Goal: Task Accomplishment & Management: Manage account settings

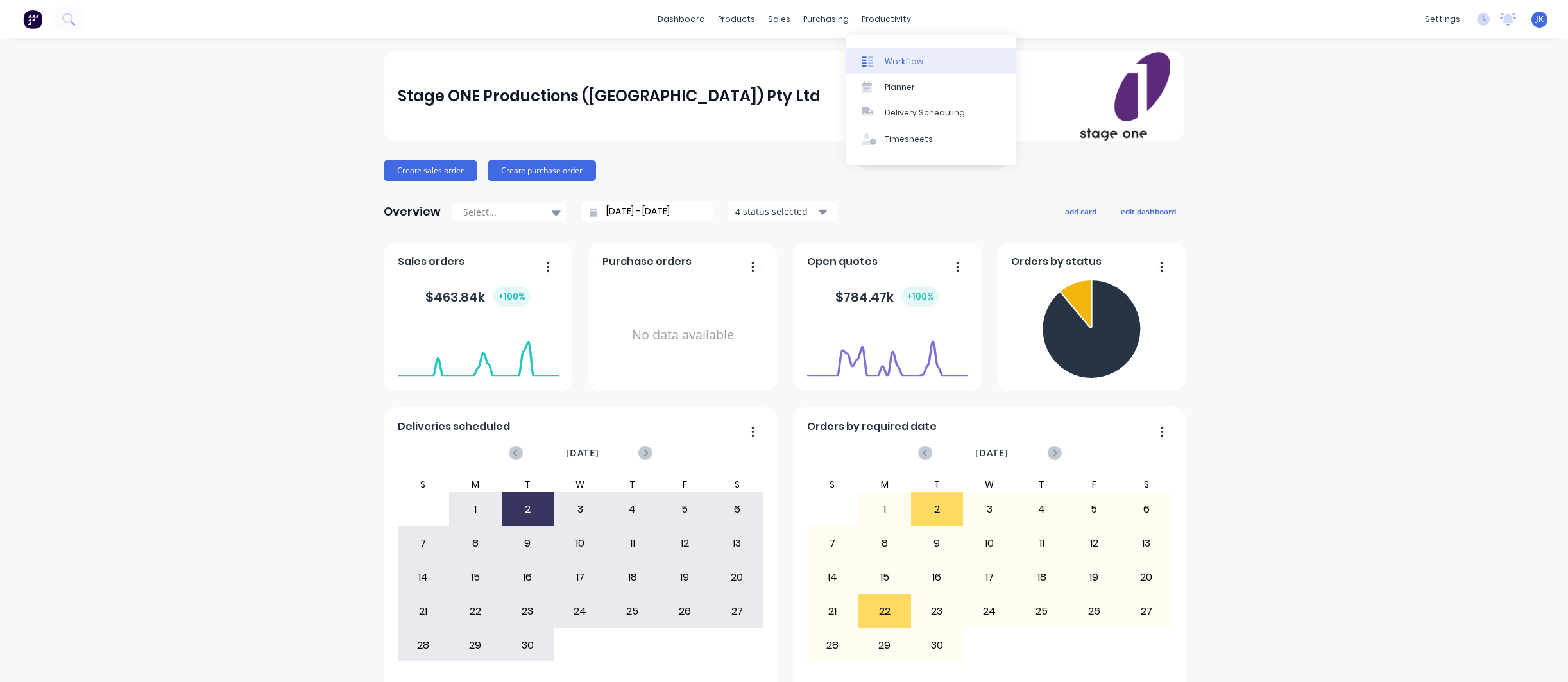
click at [902, 58] on div "Workflow" at bounding box center [904, 62] width 38 height 11
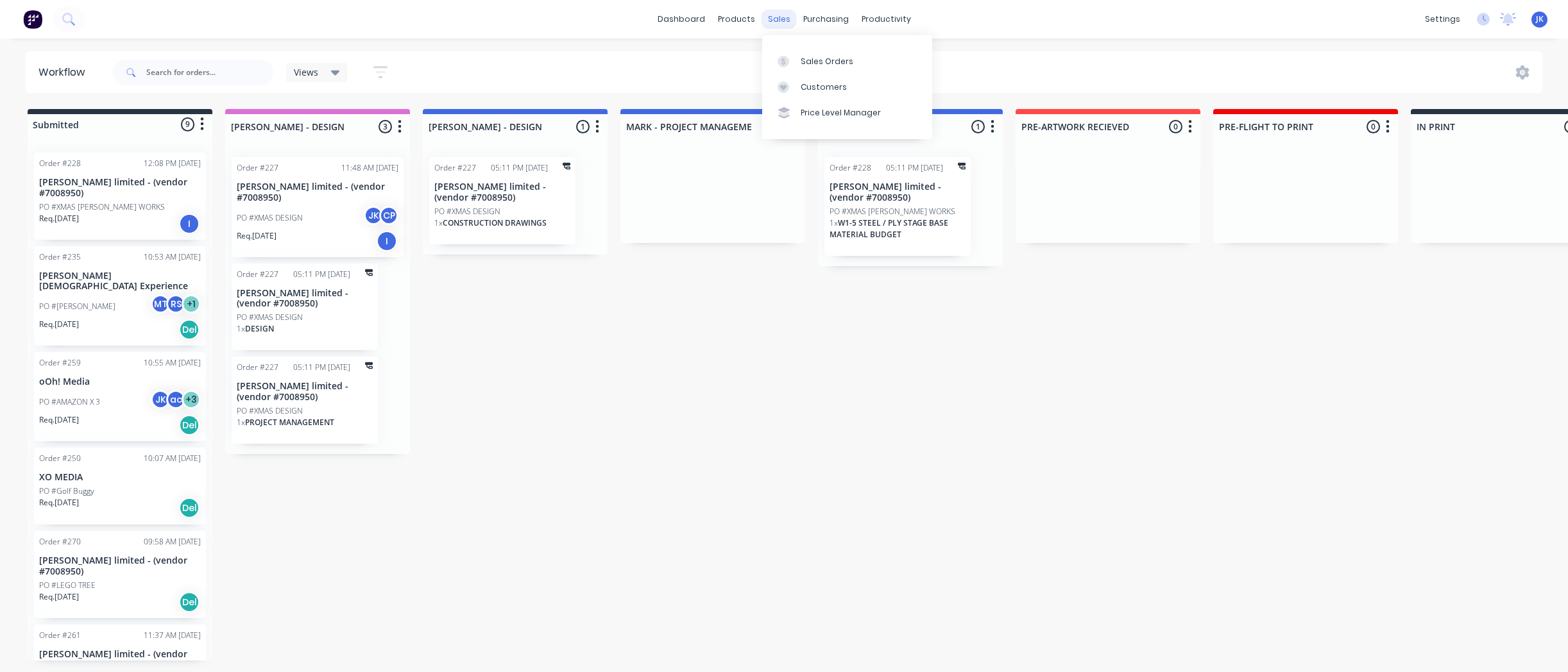
click at [785, 21] on div "sales" at bounding box center [779, 19] width 35 height 19
click at [830, 62] on div "Sales Orders" at bounding box center [826, 62] width 52 height 11
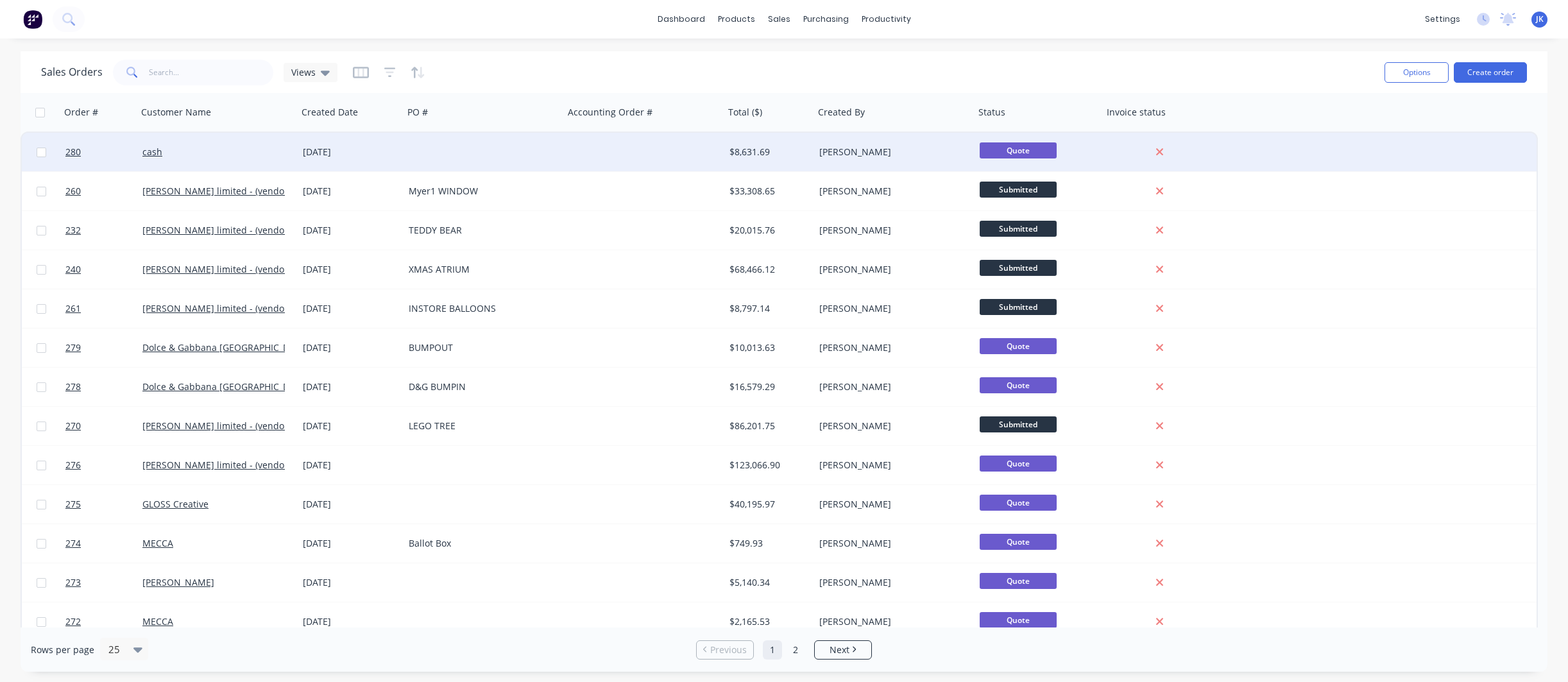
click at [349, 152] on div "[DATE]" at bounding box center [351, 151] width 95 height 12
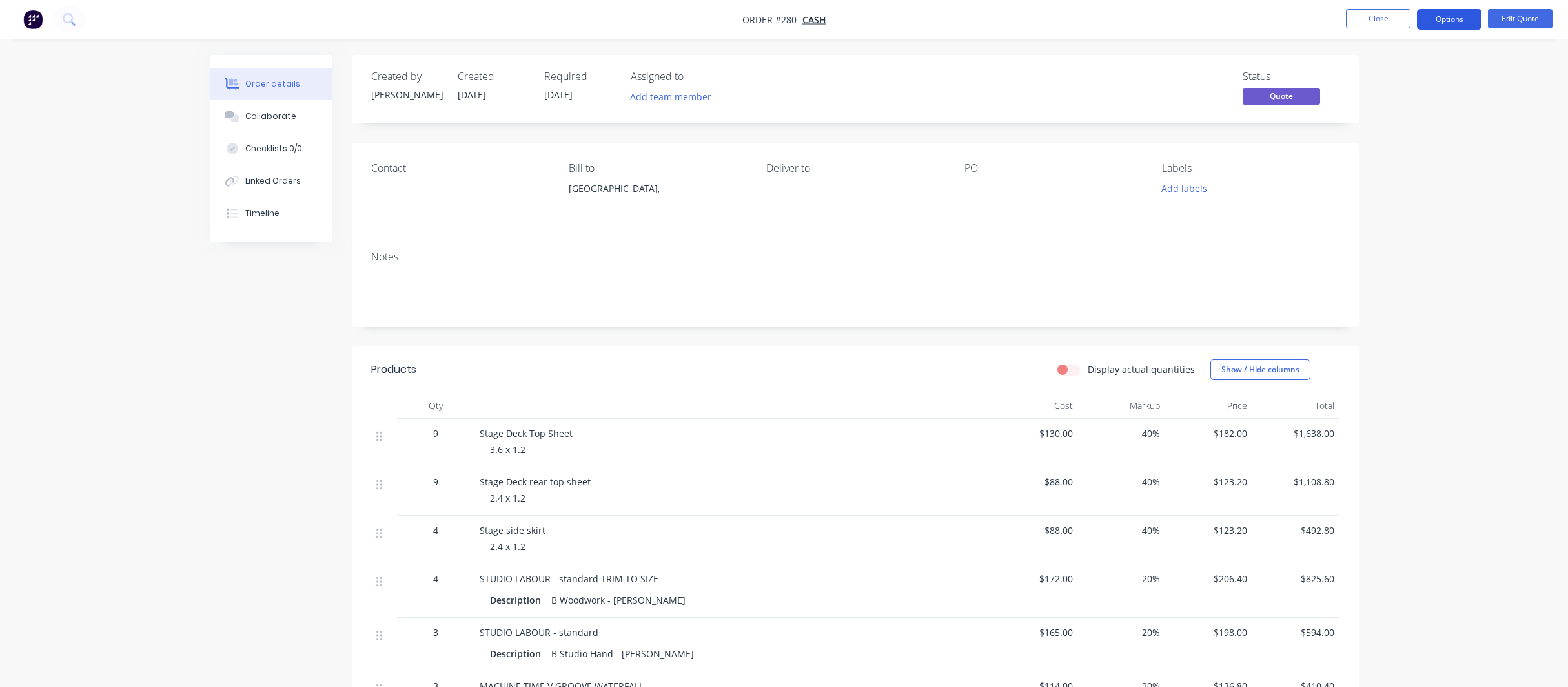
click at [1442, 19] on button "Options" at bounding box center [1449, 19] width 64 height 21
click at [1368, 286] on div "Archive" at bounding box center [1411, 285] width 119 height 19
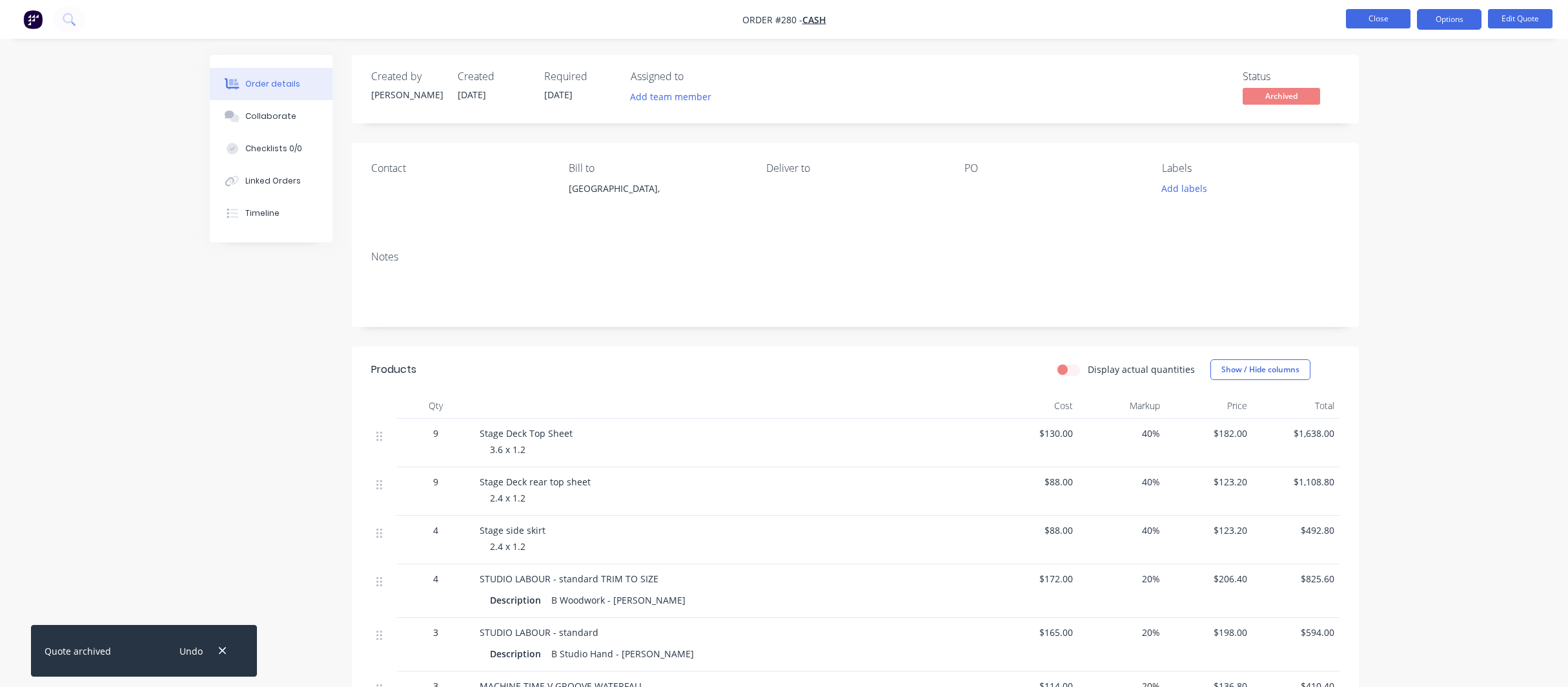
click at [1360, 20] on button "Close" at bounding box center [1378, 18] width 64 height 19
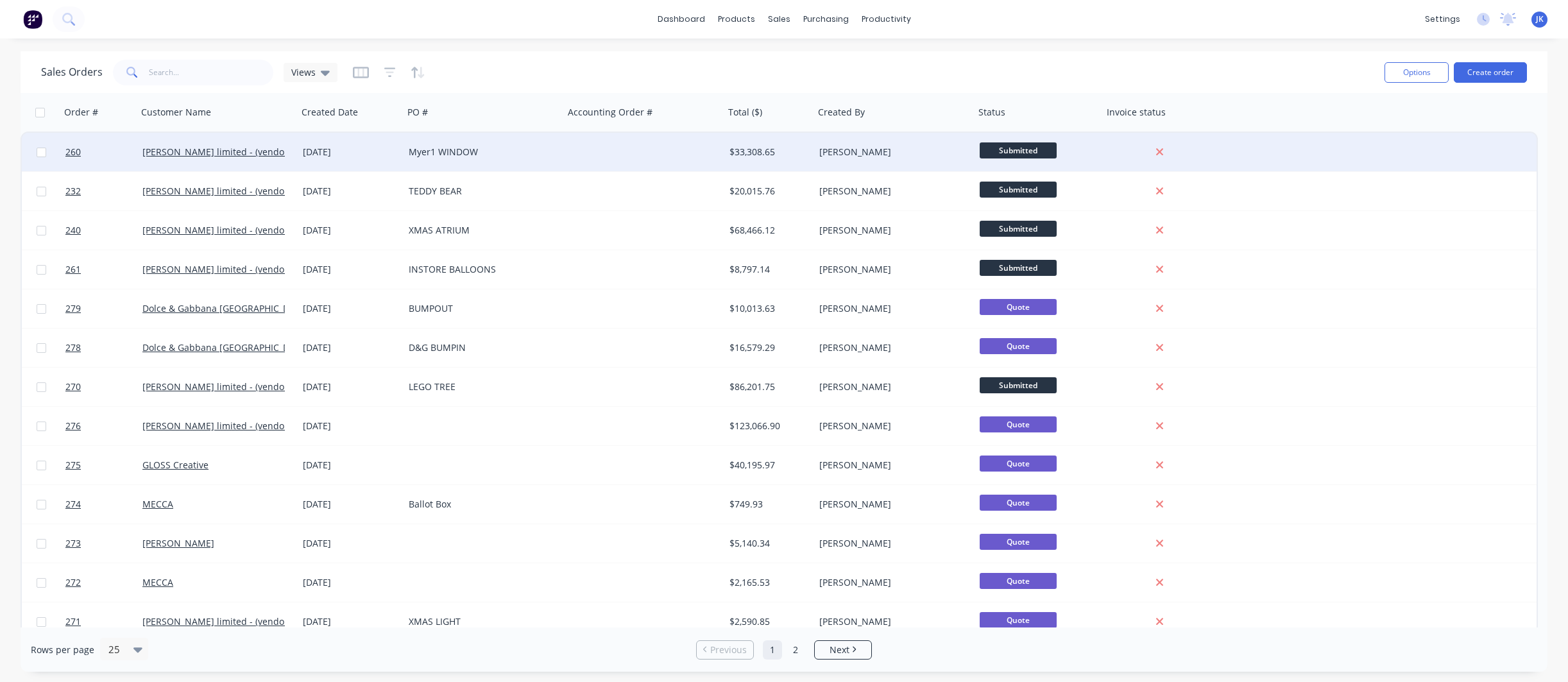
click at [466, 150] on div "Myer1 WINDOW" at bounding box center [479, 151] width 142 height 12
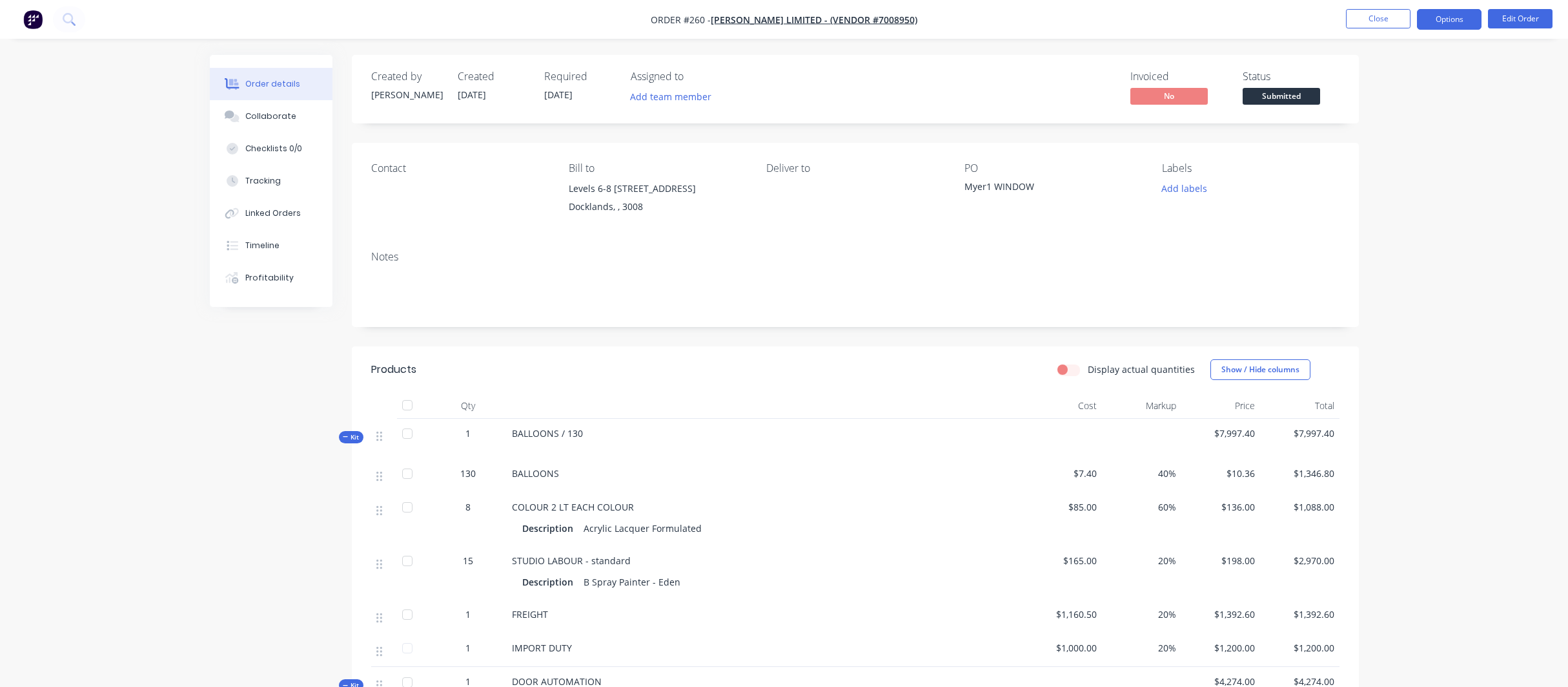
click at [1434, 23] on button "Options" at bounding box center [1449, 19] width 64 height 21
click at [1394, 14] on button "Close" at bounding box center [1378, 18] width 64 height 19
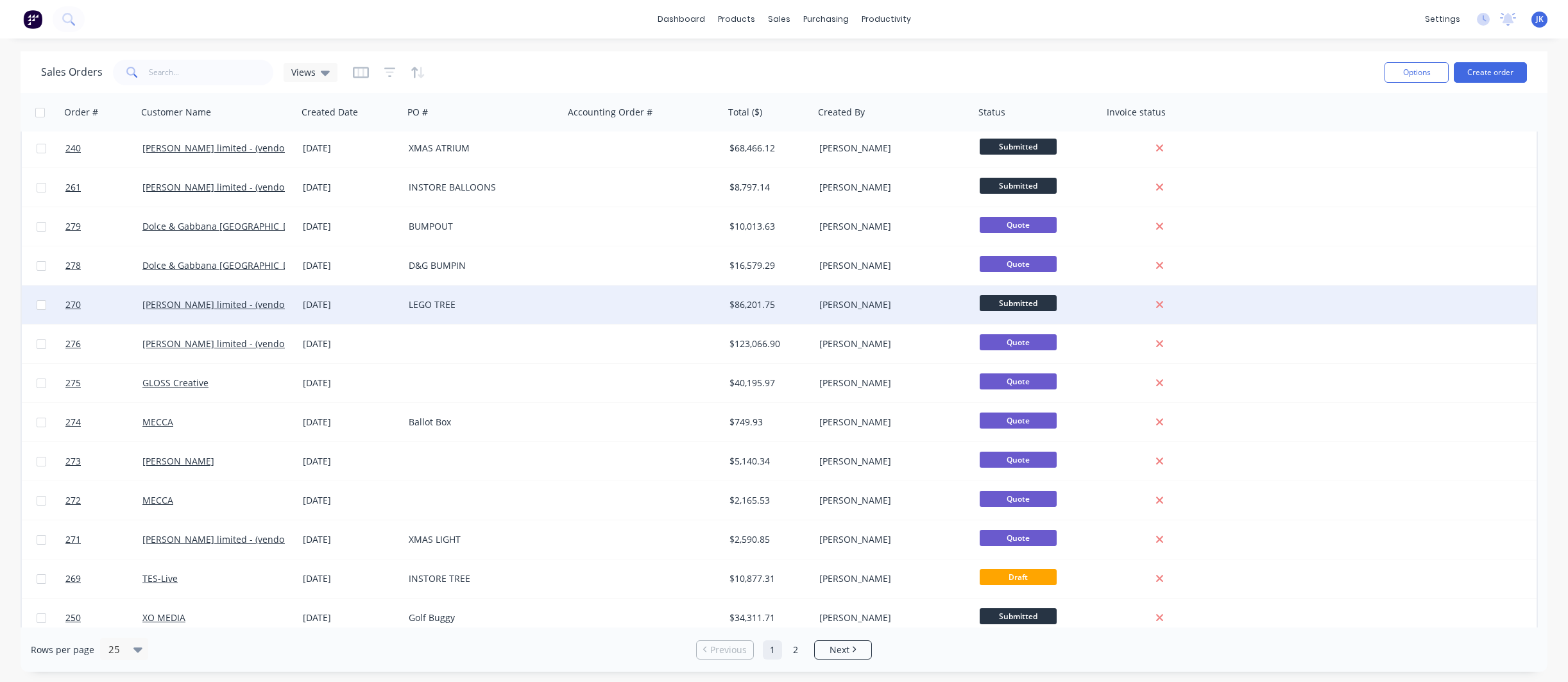
scroll to position [94, 0]
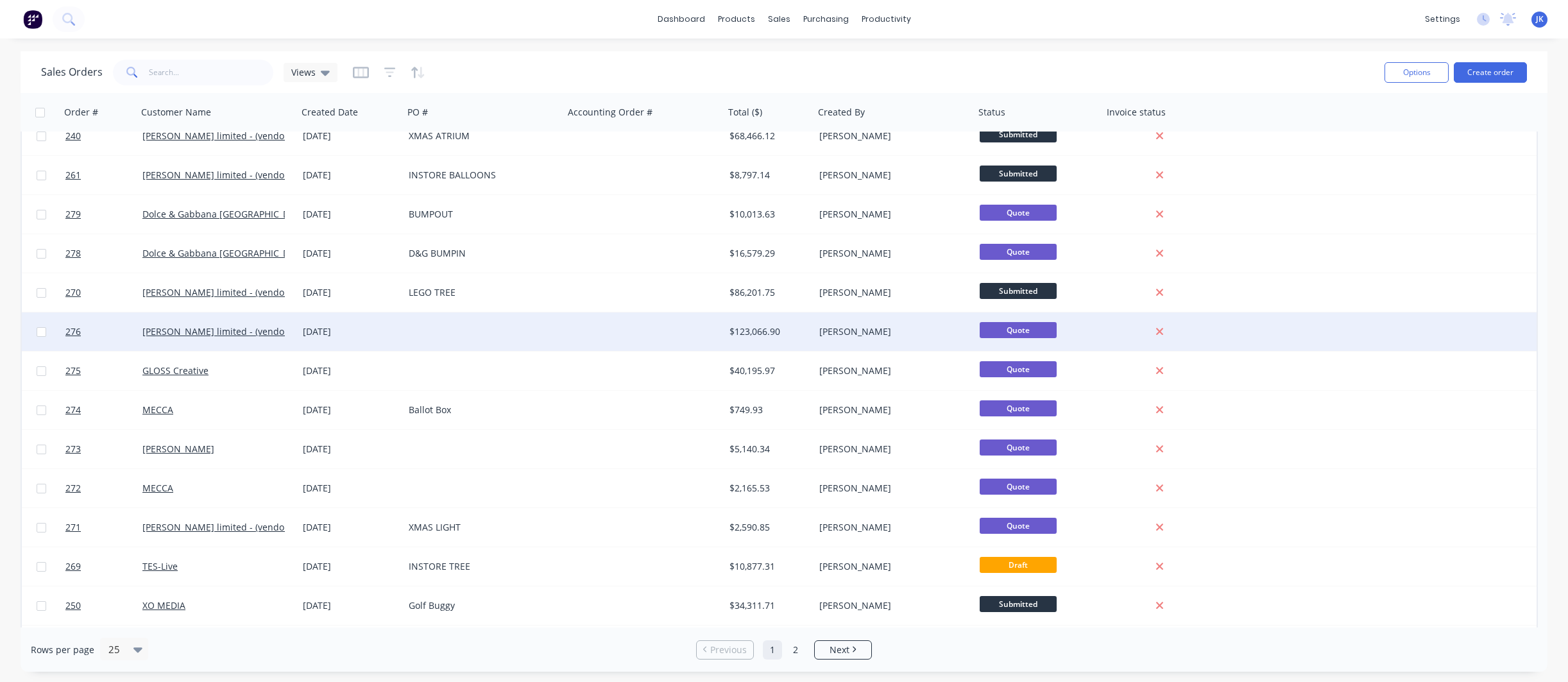
click at [323, 331] on div "[DATE]" at bounding box center [351, 331] width 95 height 12
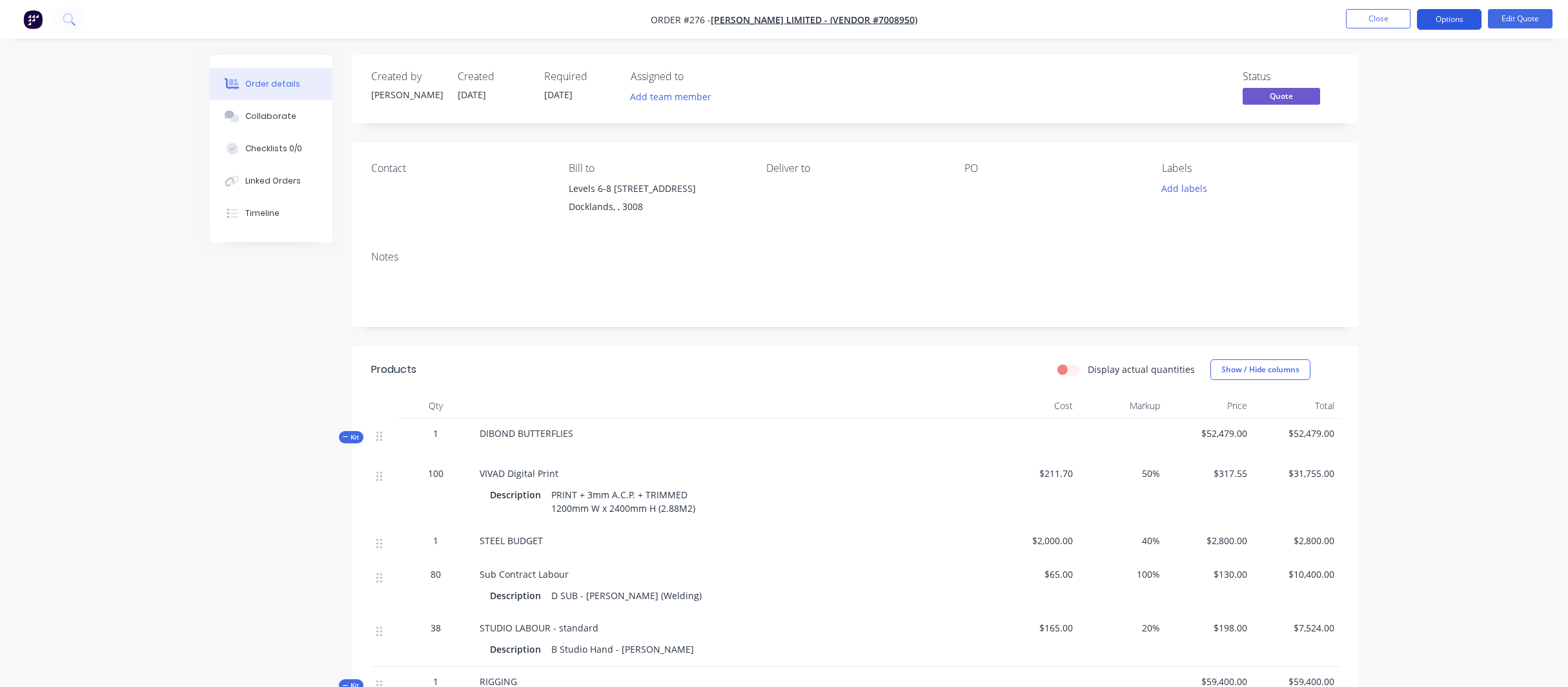
click at [1444, 19] on button "Options" at bounding box center [1449, 19] width 64 height 21
click at [1389, 19] on button "Close" at bounding box center [1378, 18] width 64 height 19
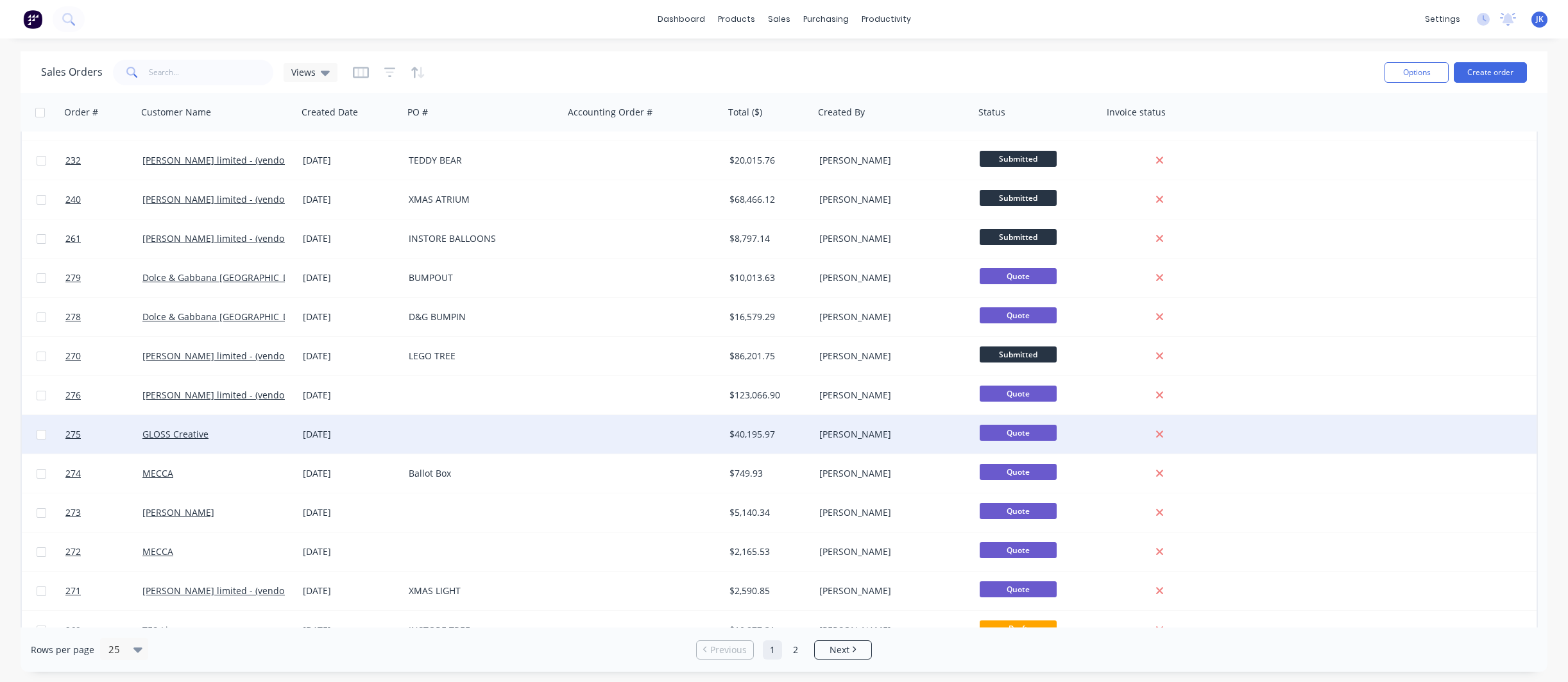
scroll to position [55, 0]
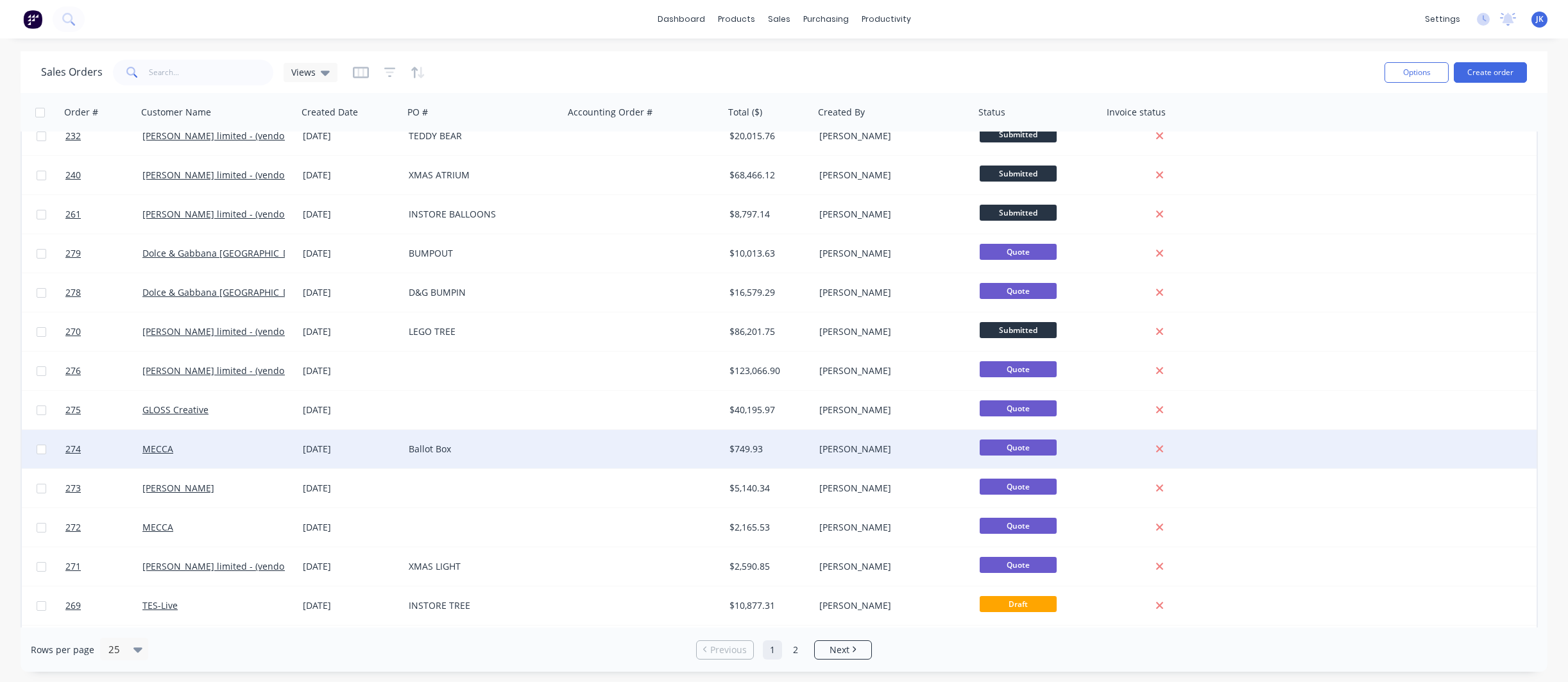
click at [361, 449] on div "[DATE]" at bounding box center [351, 448] width 95 height 12
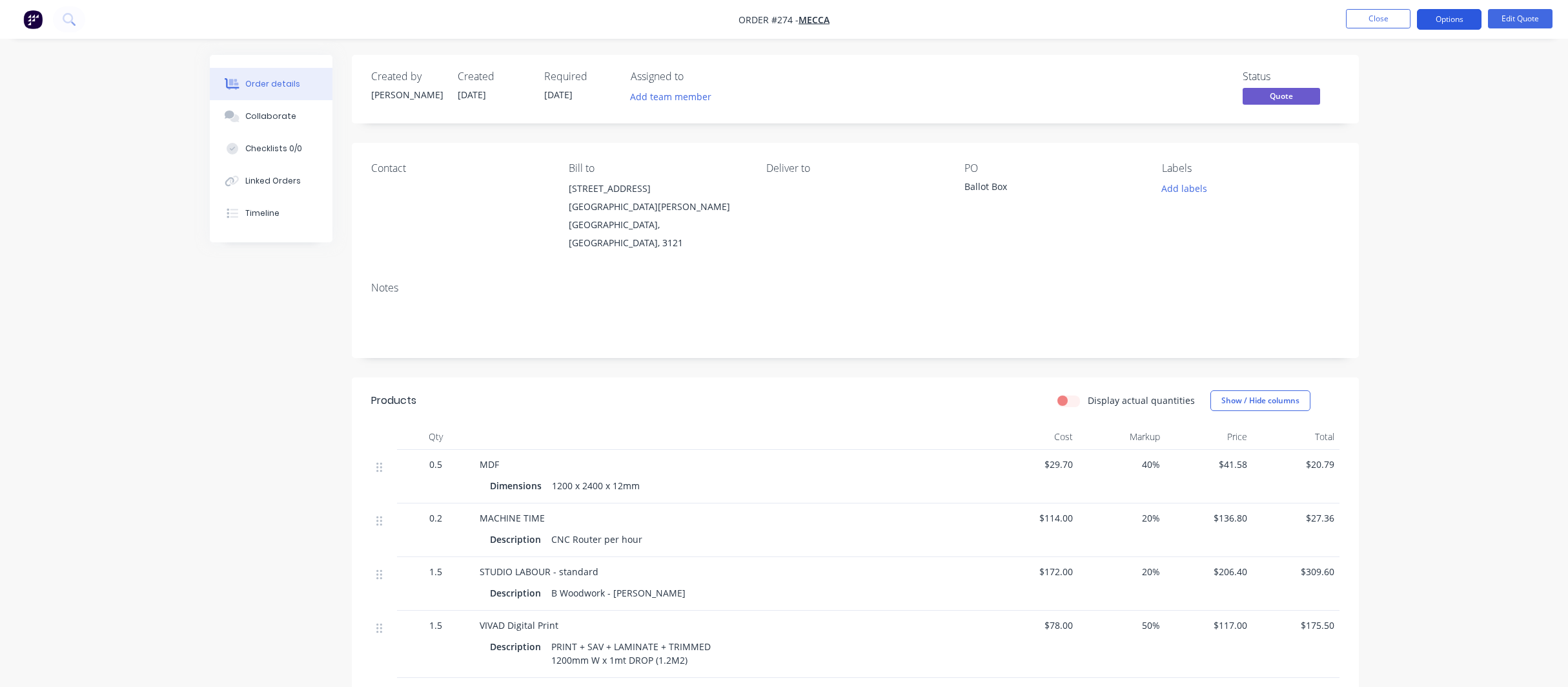
click at [1447, 13] on button "Options" at bounding box center [1449, 19] width 64 height 21
click at [1373, 283] on div "Archive" at bounding box center [1411, 285] width 119 height 19
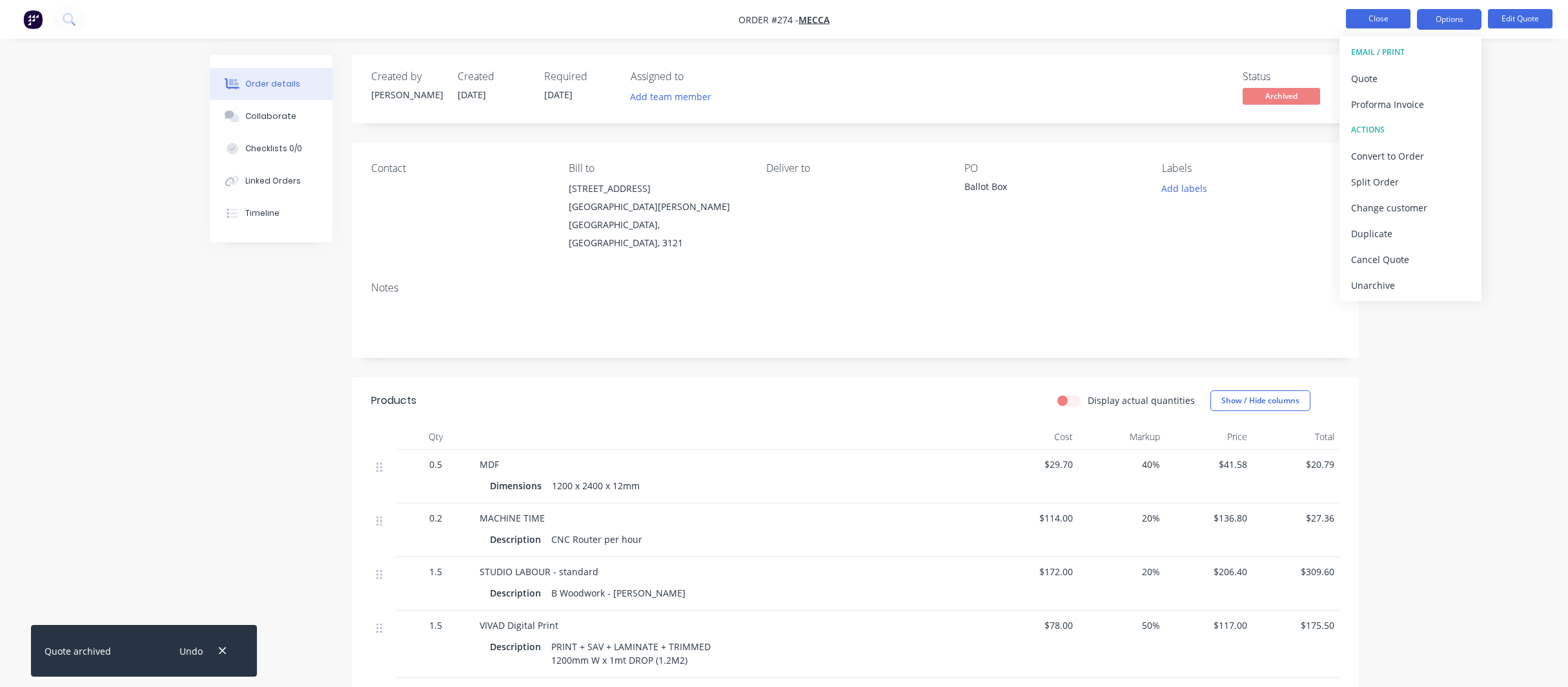
click at [1378, 19] on button "Close" at bounding box center [1378, 18] width 64 height 19
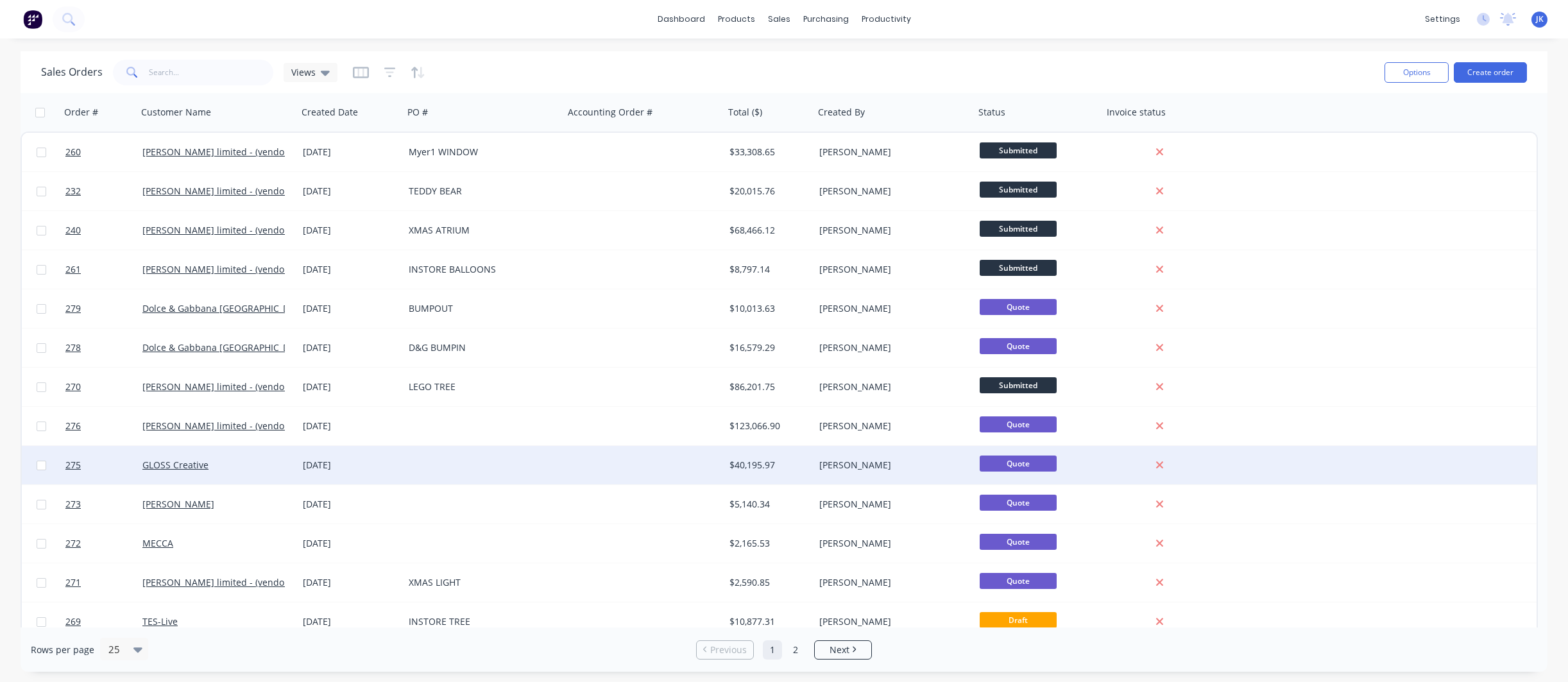
click at [223, 470] on div "GLOSS Creative" at bounding box center [213, 464] width 142 height 12
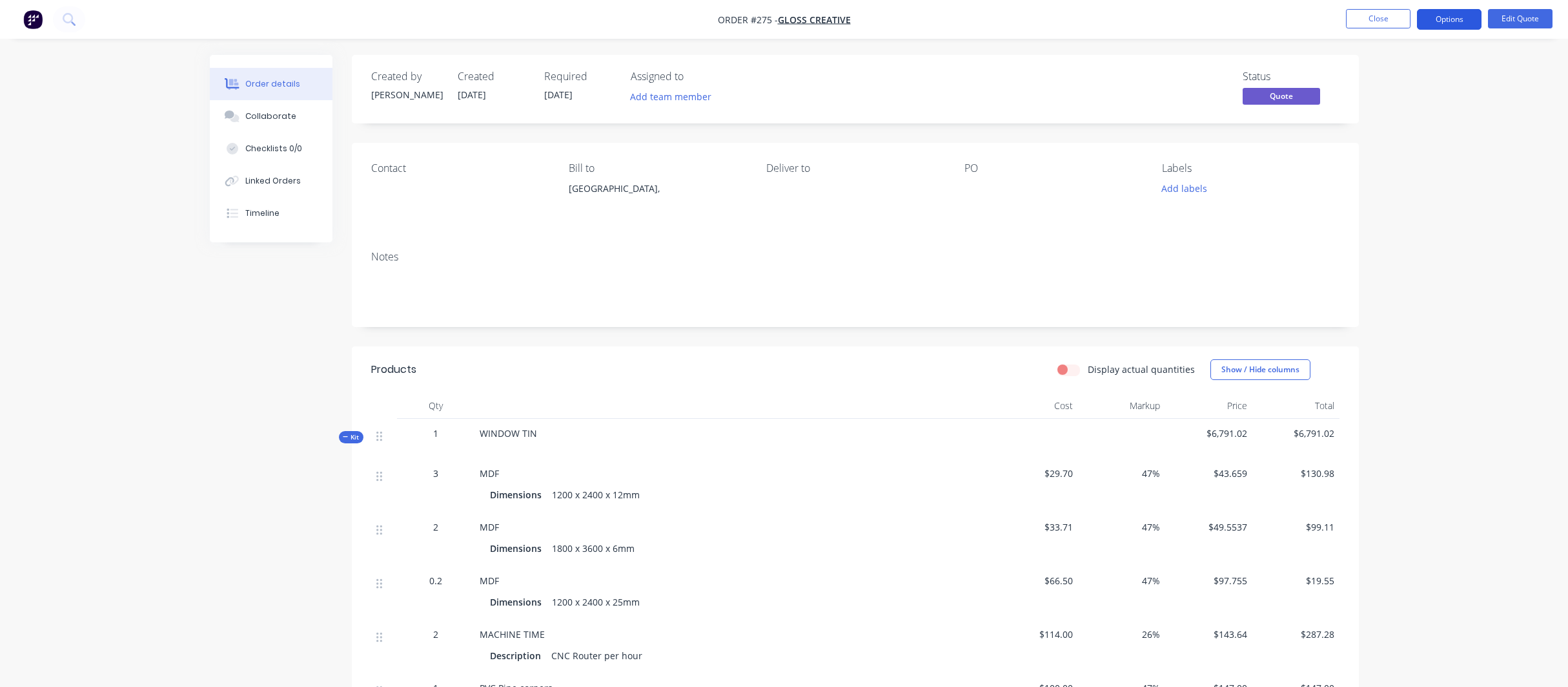
click at [1439, 17] on button "Options" at bounding box center [1449, 19] width 64 height 21
click at [968, 102] on div "Status Quote" at bounding box center [1049, 88] width 579 height 37
click at [1441, 12] on button "Options" at bounding box center [1449, 19] width 64 height 21
click at [1392, 154] on div "Convert to Order" at bounding box center [1411, 156] width 119 height 19
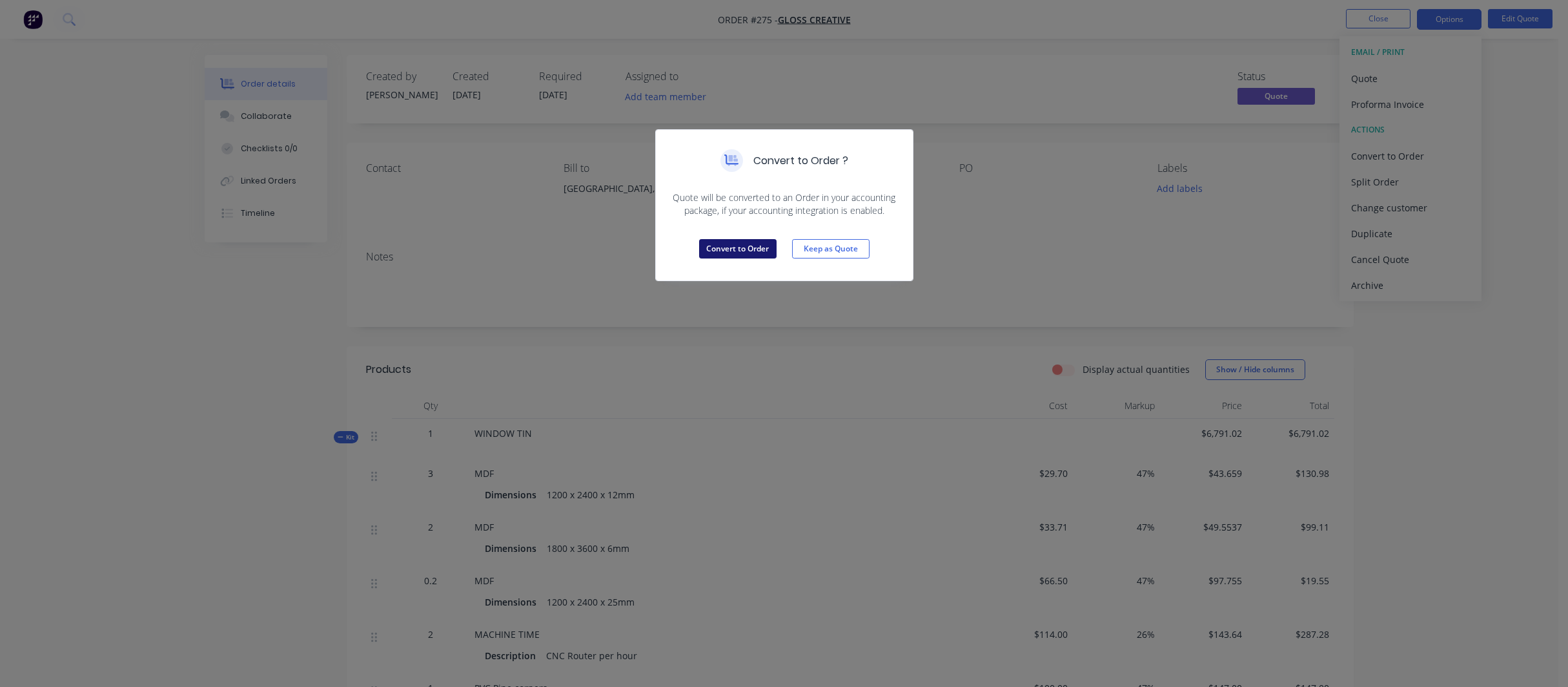
click at [754, 241] on button "Convert to Order" at bounding box center [737, 249] width 78 height 19
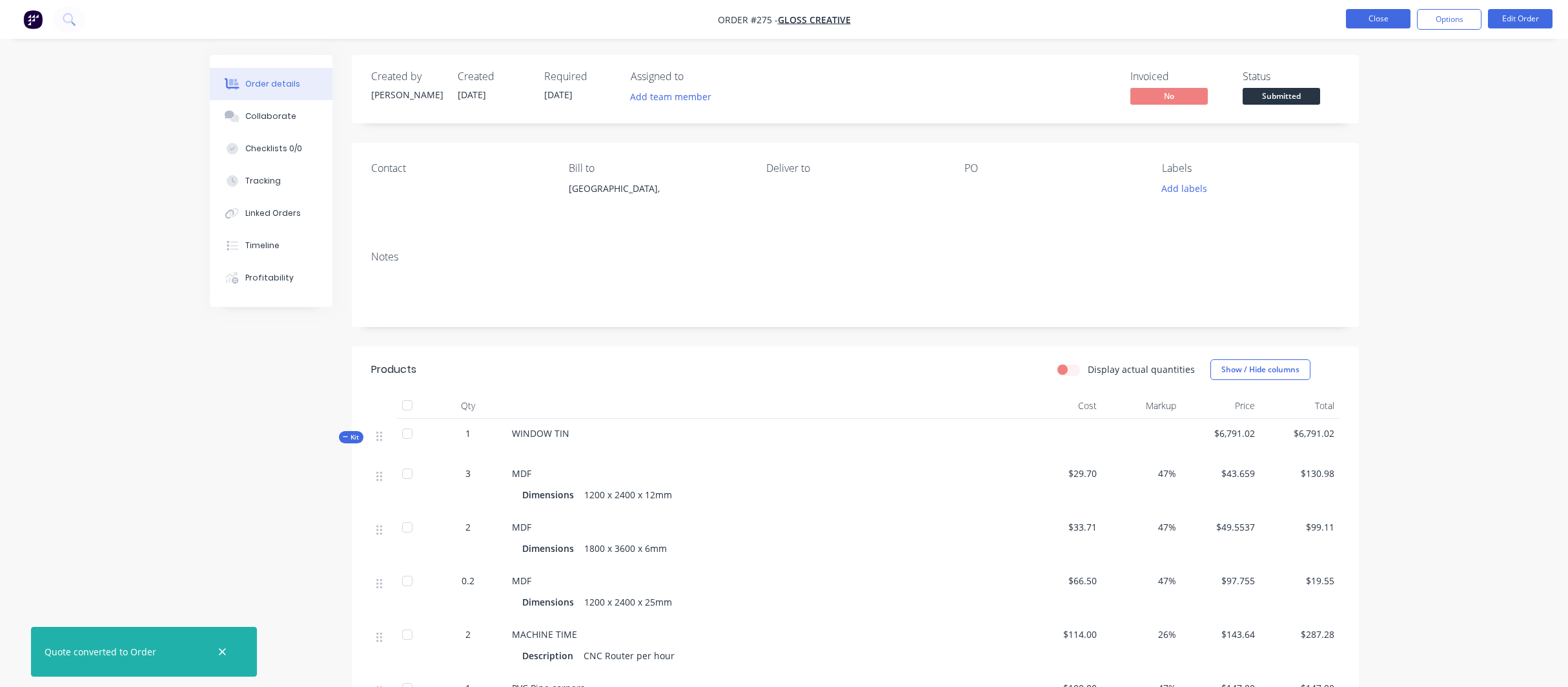
click at [1371, 17] on button "Close" at bounding box center [1378, 18] width 64 height 19
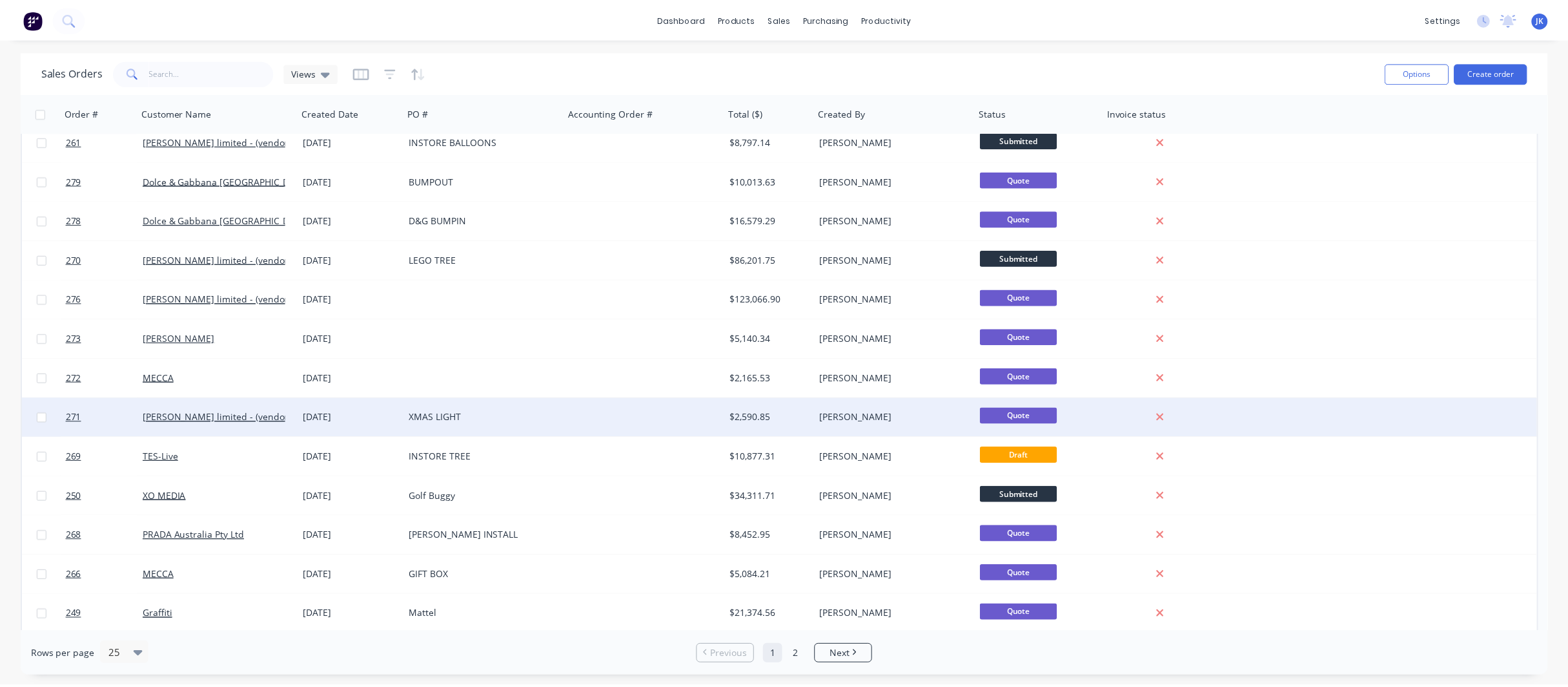
scroll to position [171, 0]
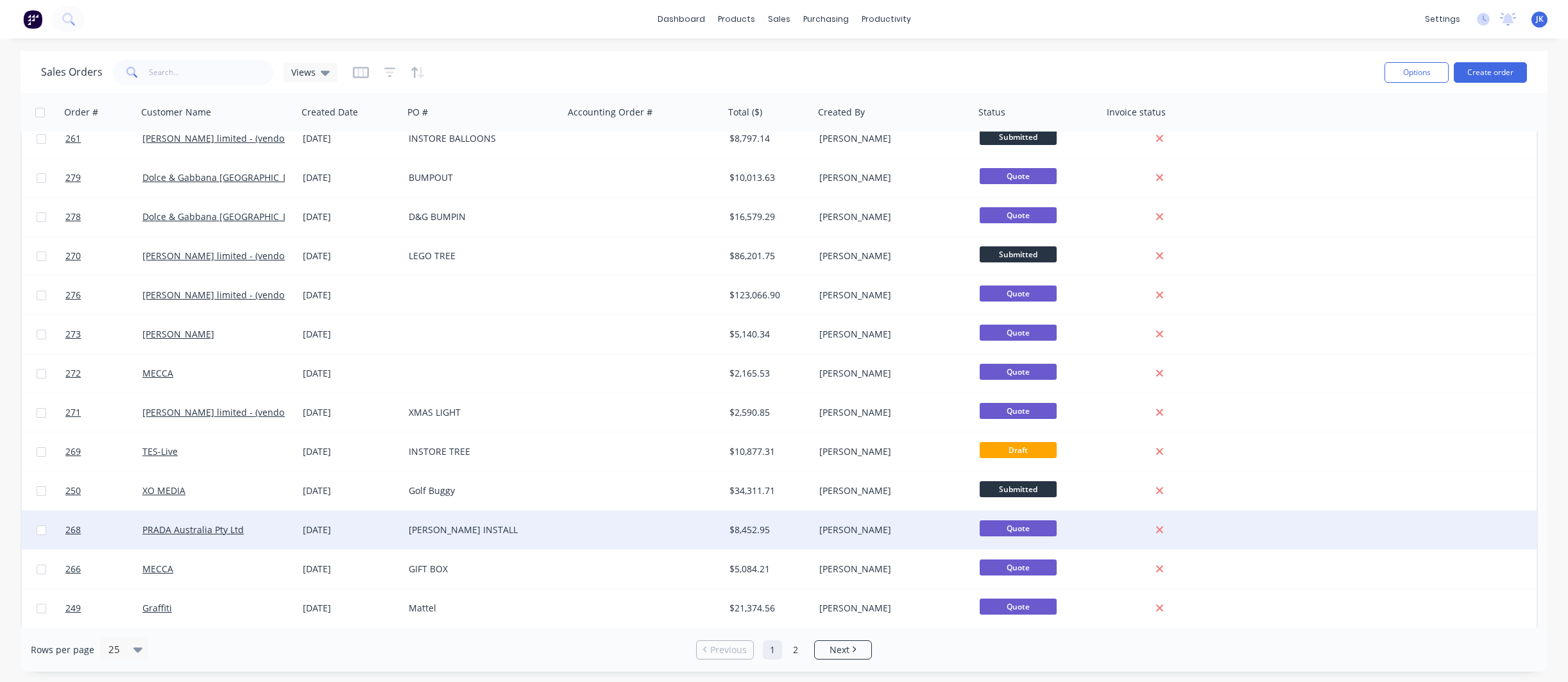
click at [432, 528] on div "[PERSON_NAME] INSTALL" at bounding box center [479, 529] width 142 height 12
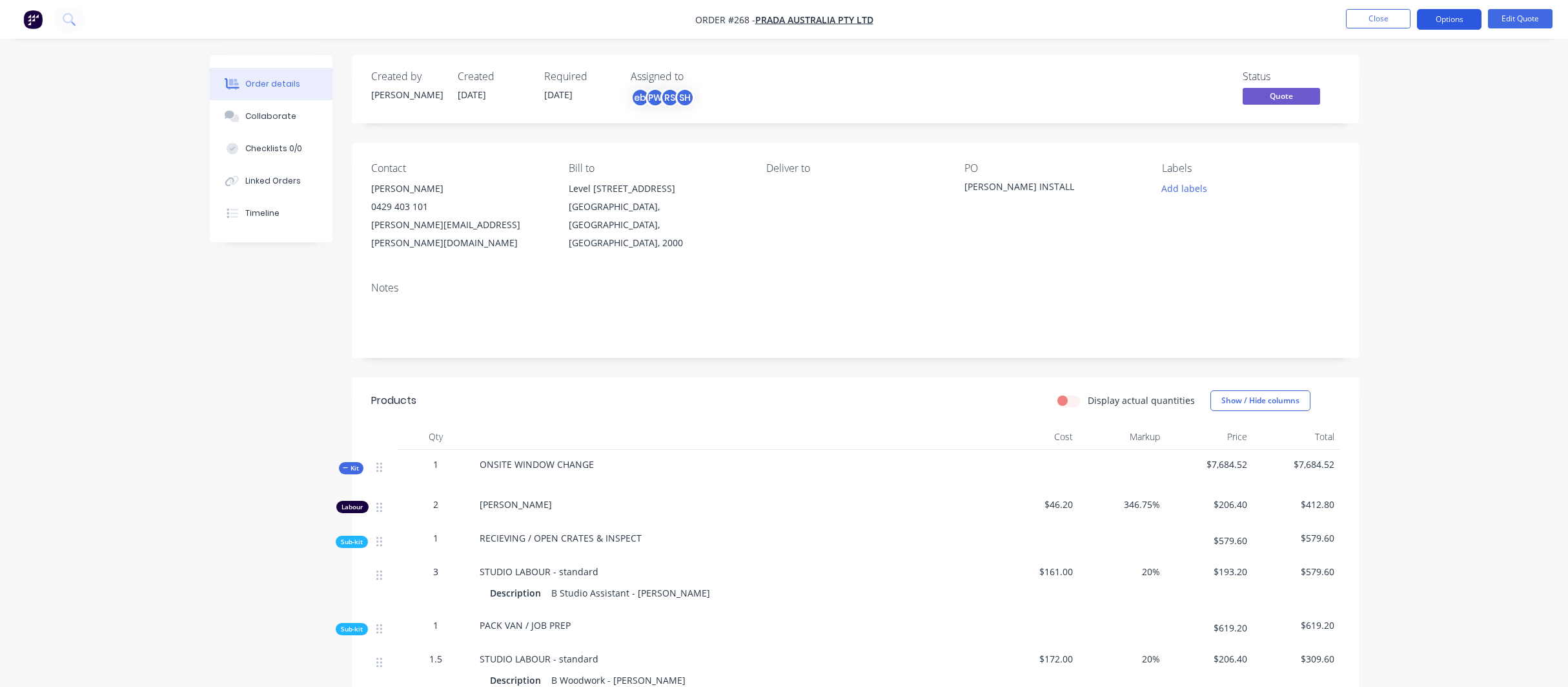
click at [1448, 14] on button "Options" at bounding box center [1449, 19] width 64 height 21
click at [1386, 155] on div "Convert to Order" at bounding box center [1411, 156] width 119 height 19
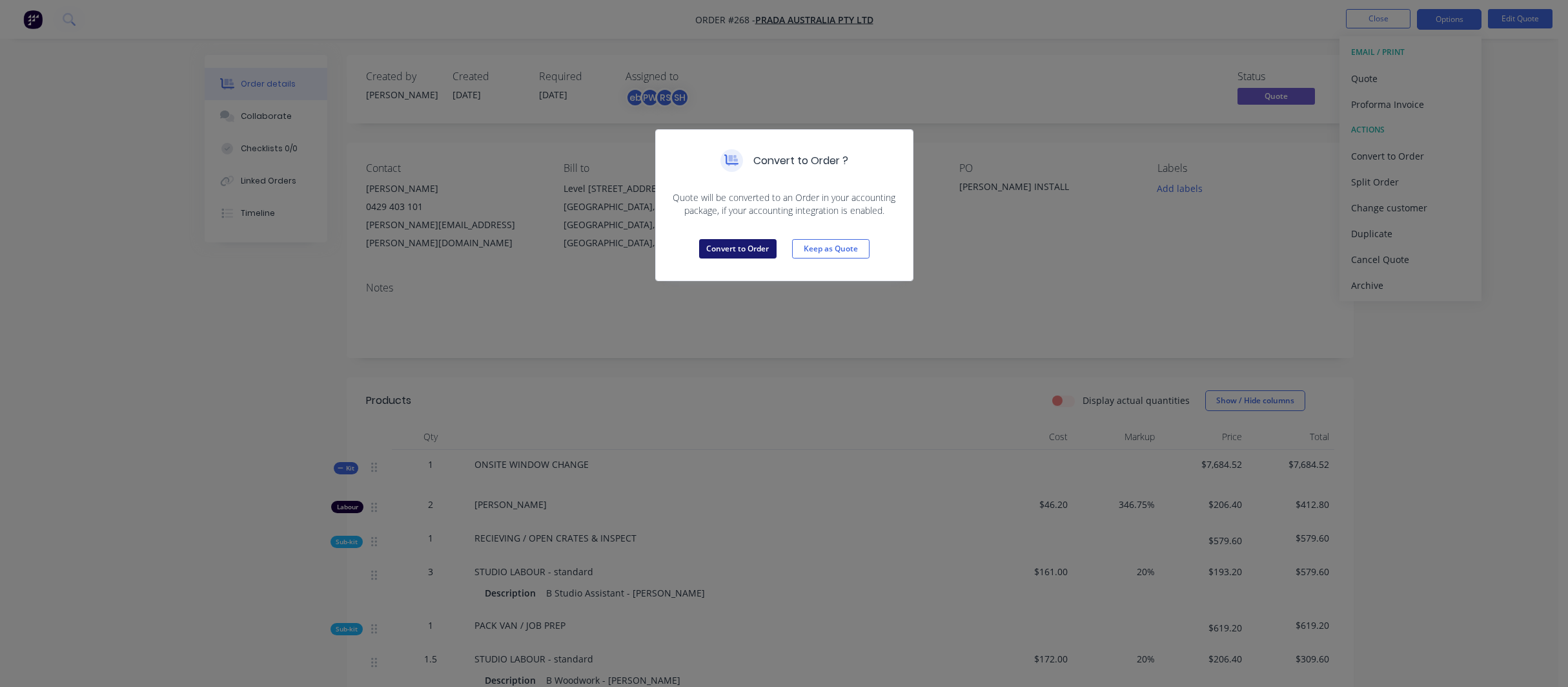
click at [741, 249] on button "Convert to Order" at bounding box center [737, 249] width 78 height 19
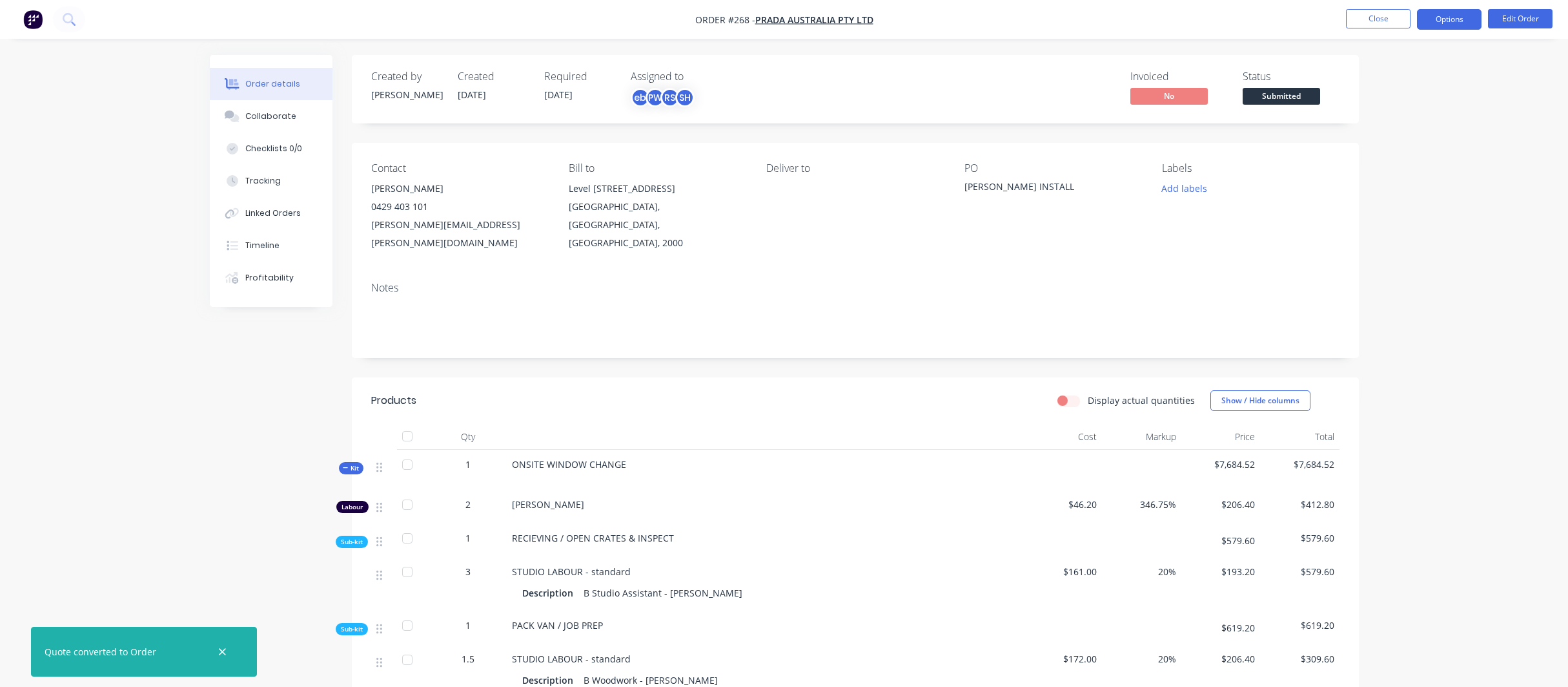
click at [1456, 18] on button "Options" at bounding box center [1449, 19] width 64 height 21
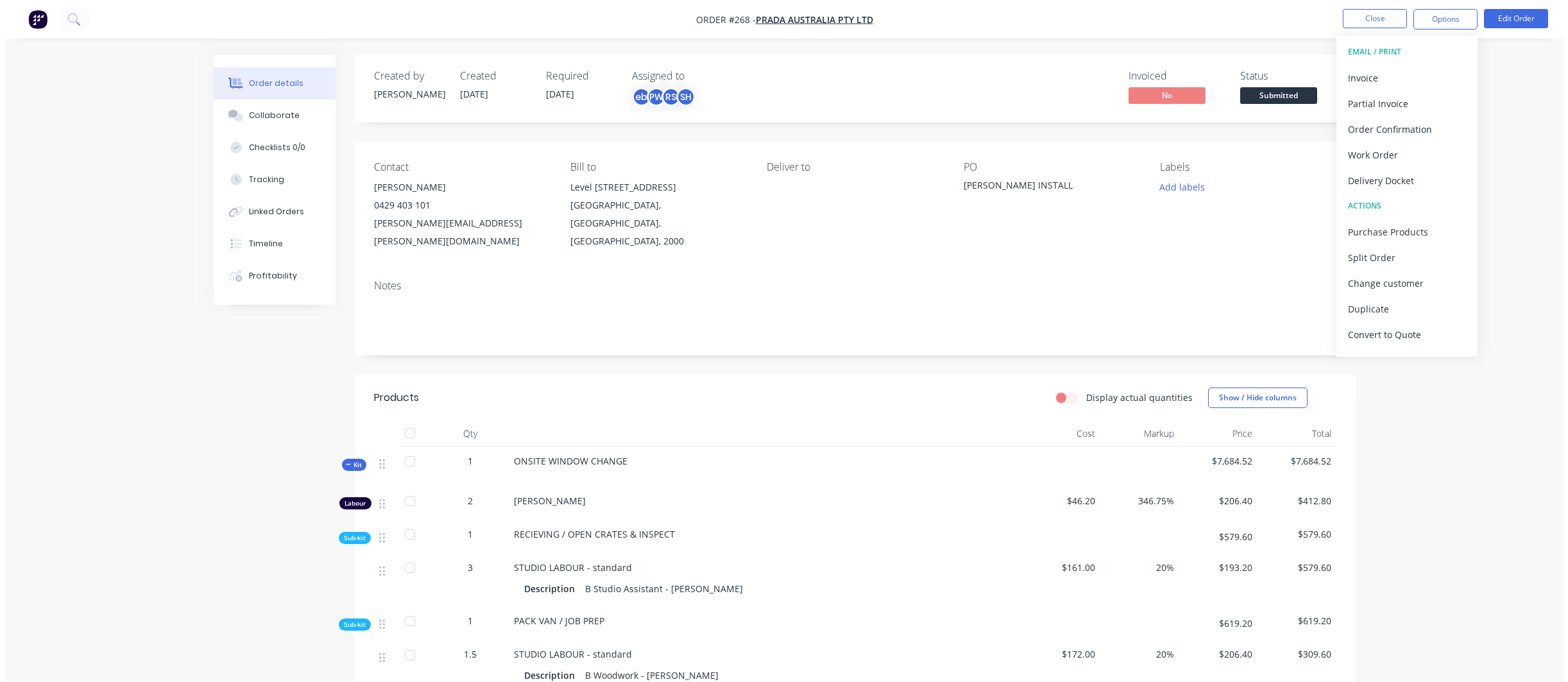
scroll to position [19, 0]
click at [1360, 340] on div "Archive" at bounding box center [1402, 341] width 118 height 19
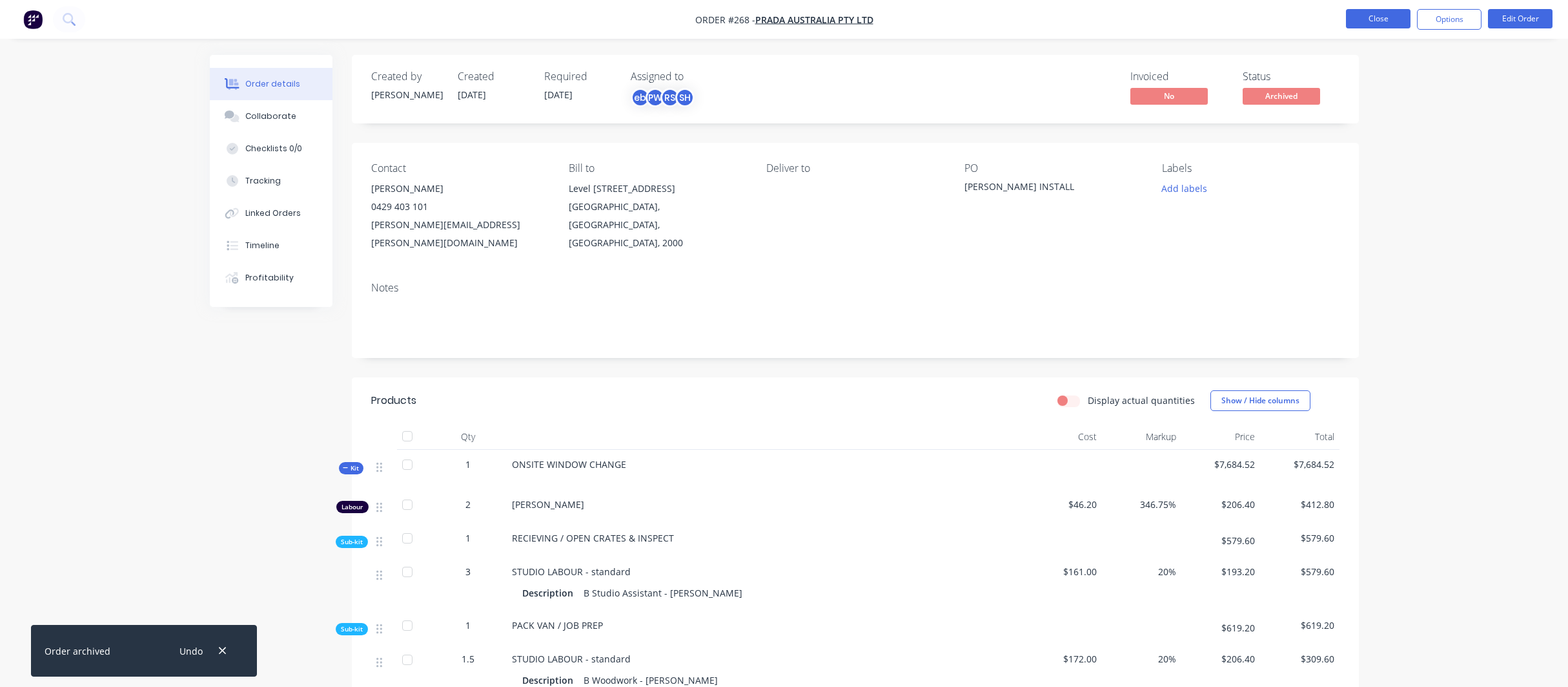
click at [1374, 19] on button "Close" at bounding box center [1378, 18] width 64 height 19
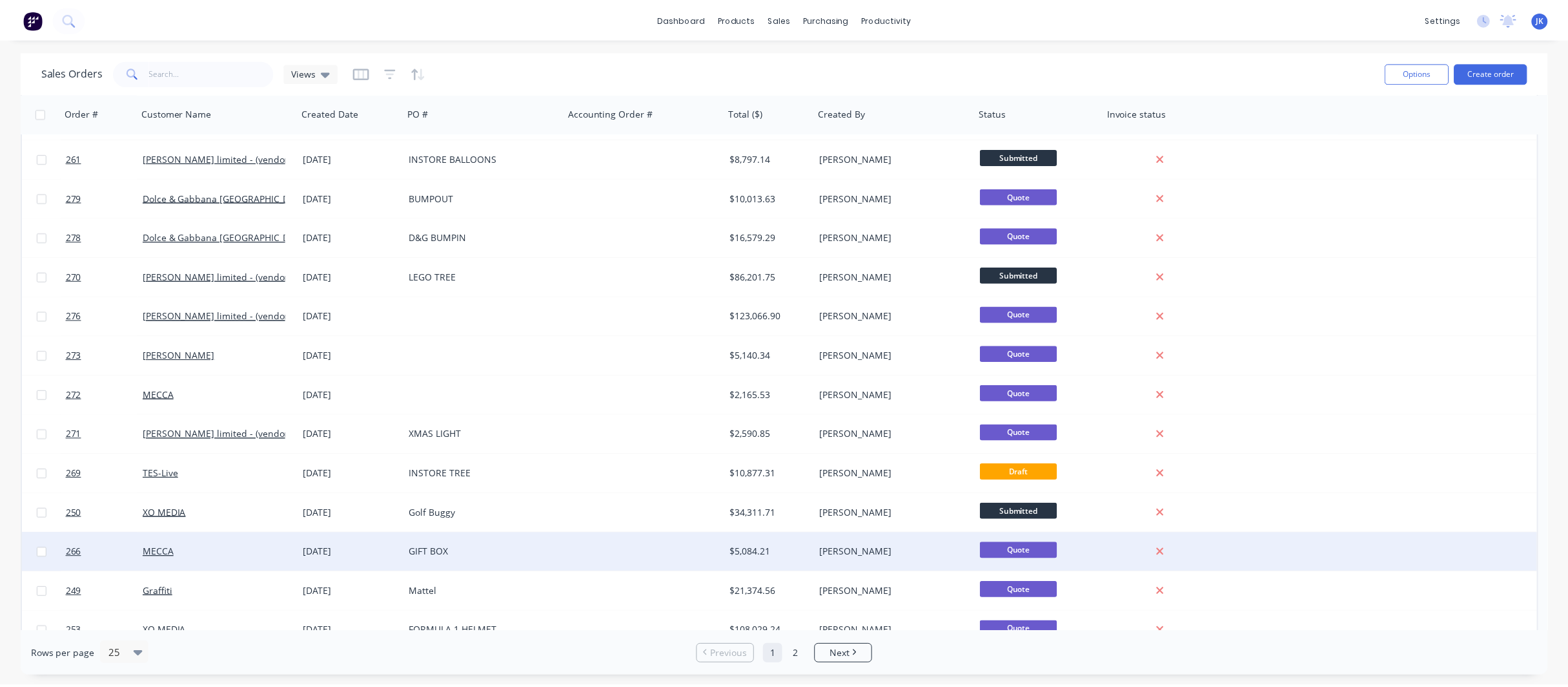
scroll to position [160, 0]
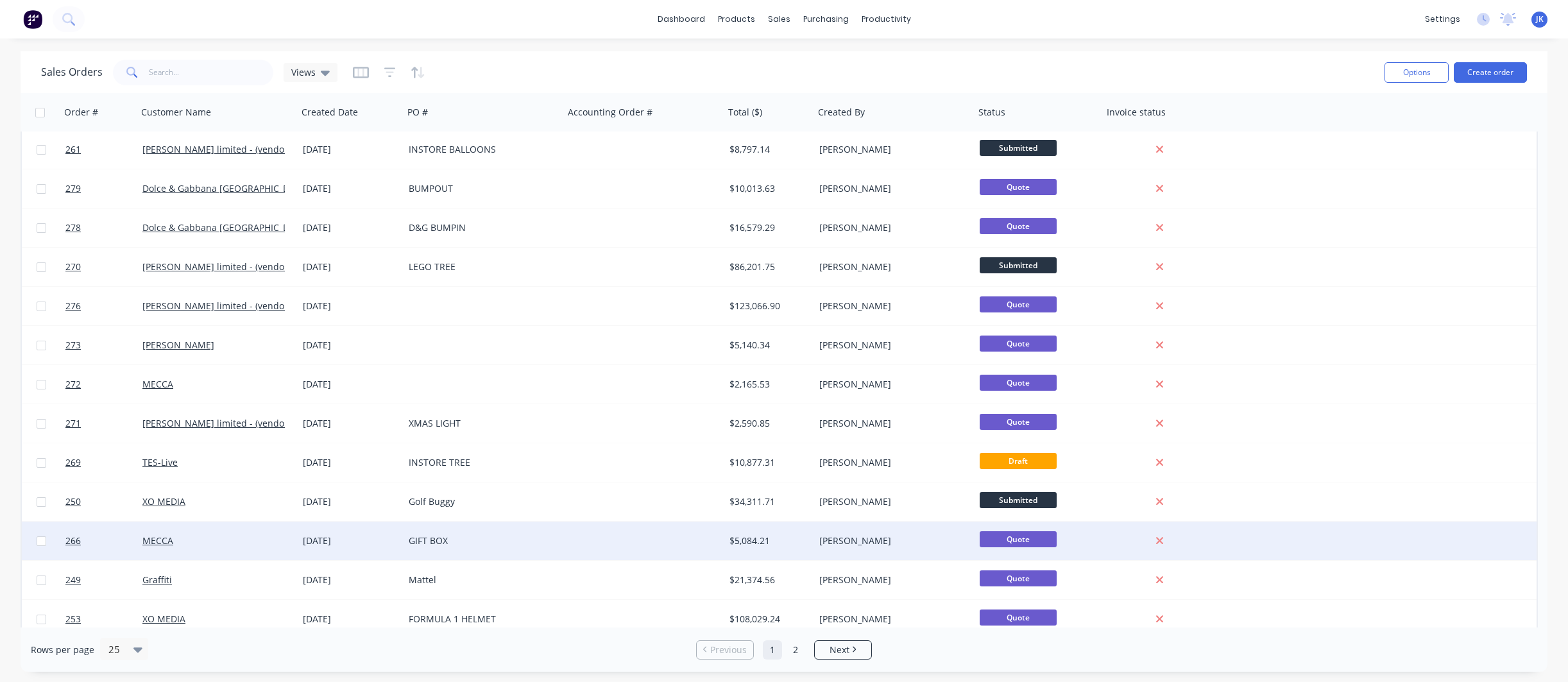
click at [442, 540] on div "GIFT BOX" at bounding box center [479, 540] width 142 height 12
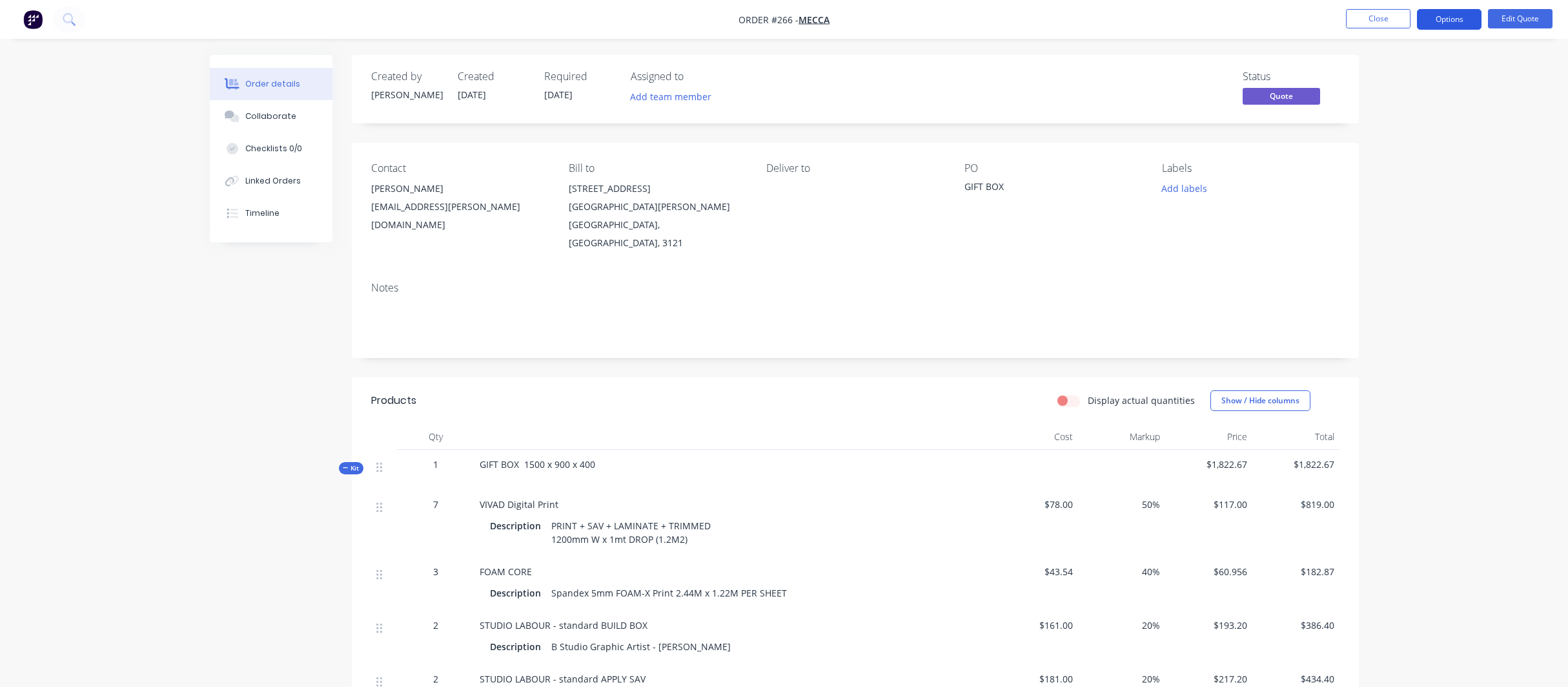
click at [1446, 19] on button "Options" at bounding box center [1449, 19] width 64 height 21
click at [1393, 154] on div "Convert to Order" at bounding box center [1411, 156] width 119 height 19
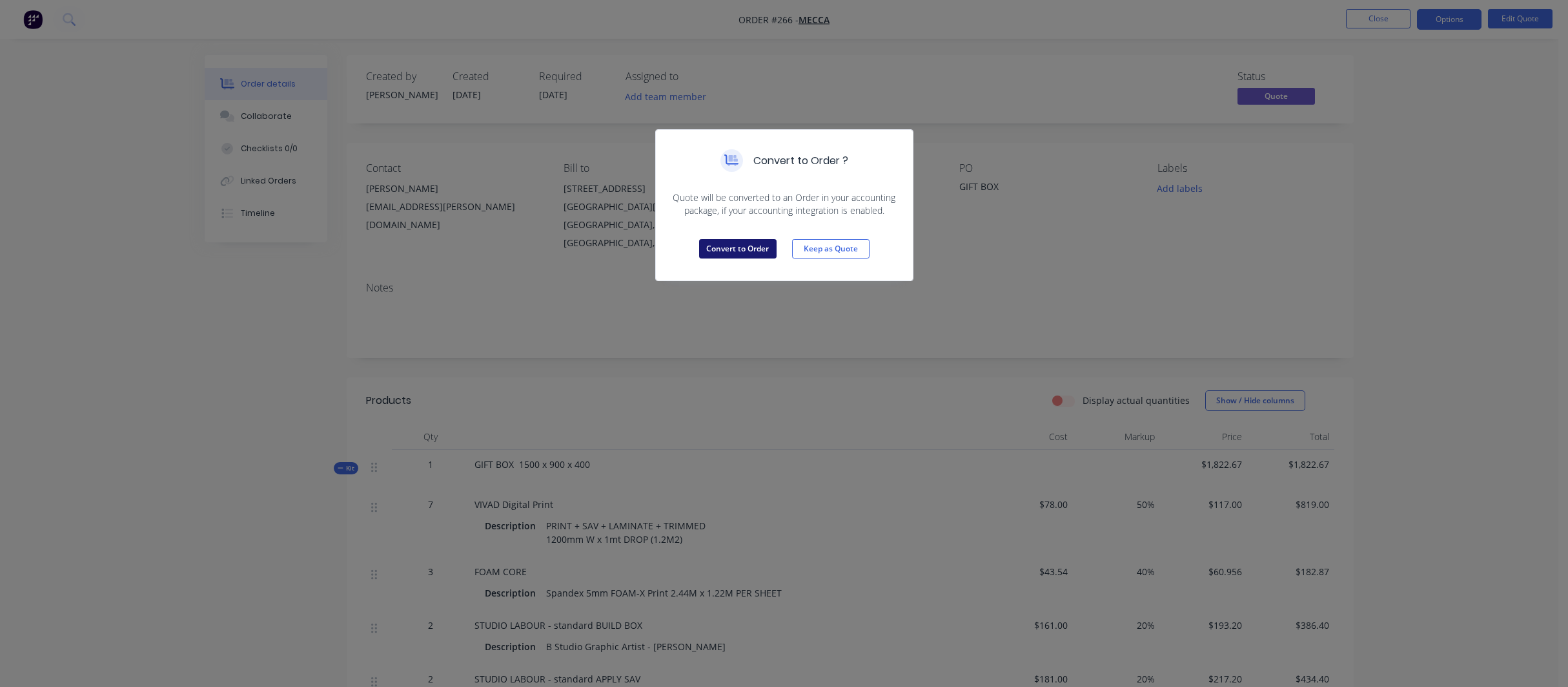
click at [756, 244] on button "Convert to Order" at bounding box center [737, 249] width 78 height 19
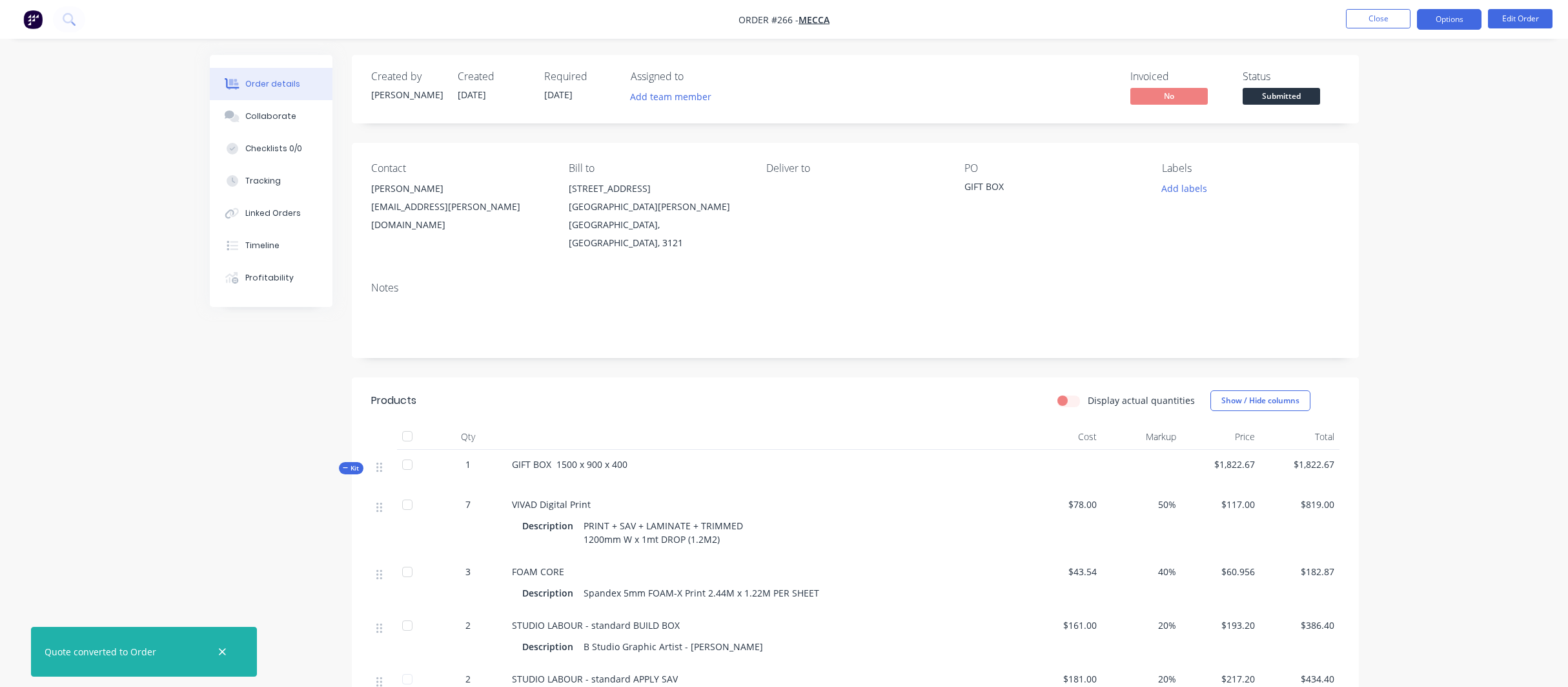
click at [1459, 17] on button "Options" at bounding box center [1449, 19] width 64 height 21
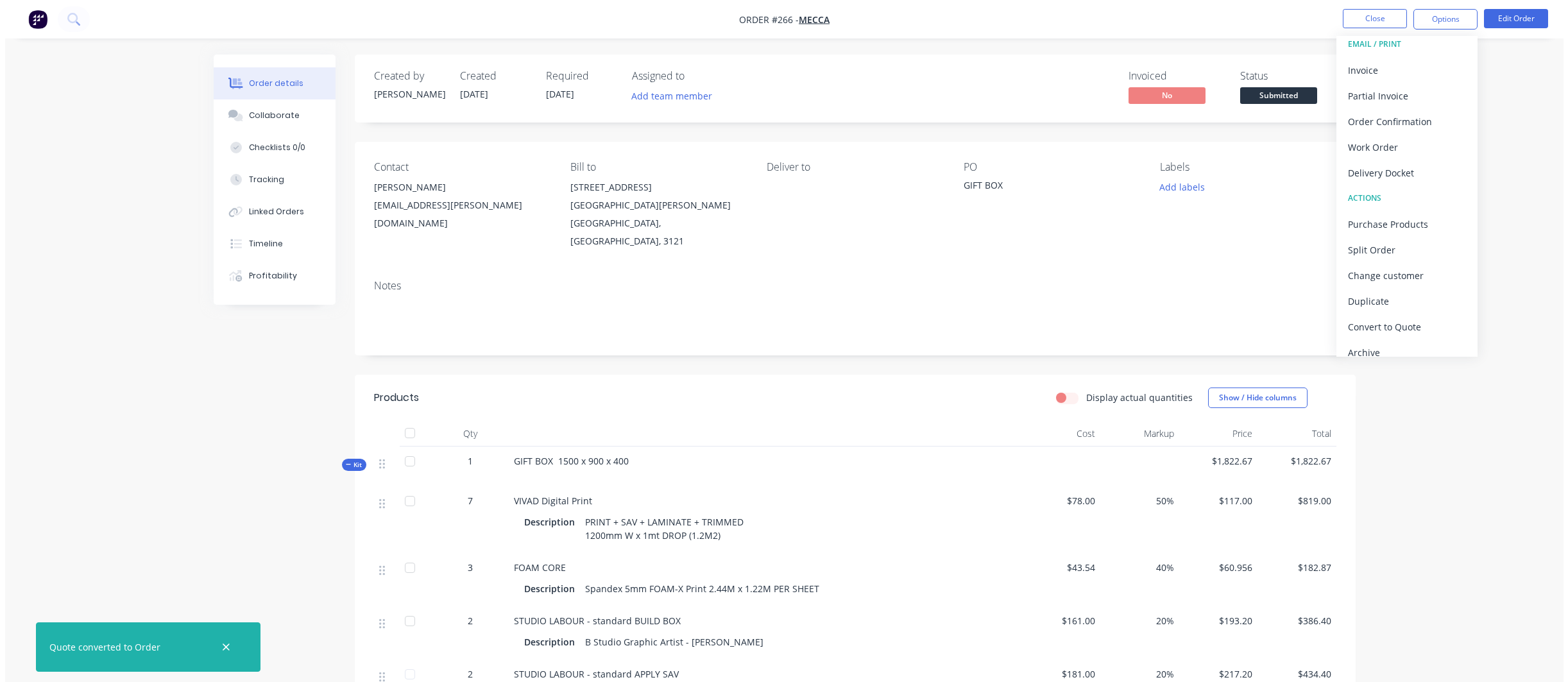
scroll to position [19, 0]
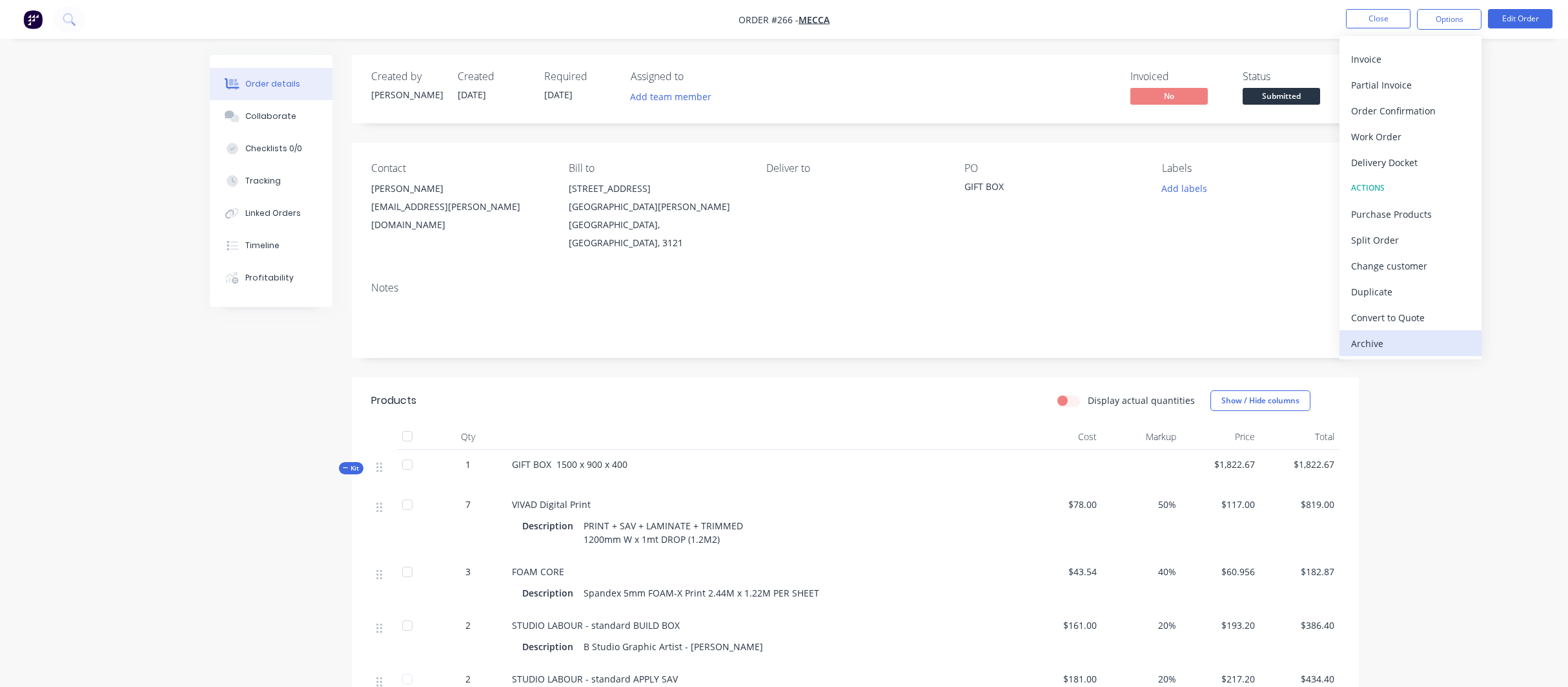
click at [1379, 344] on div "Archive" at bounding box center [1411, 344] width 119 height 19
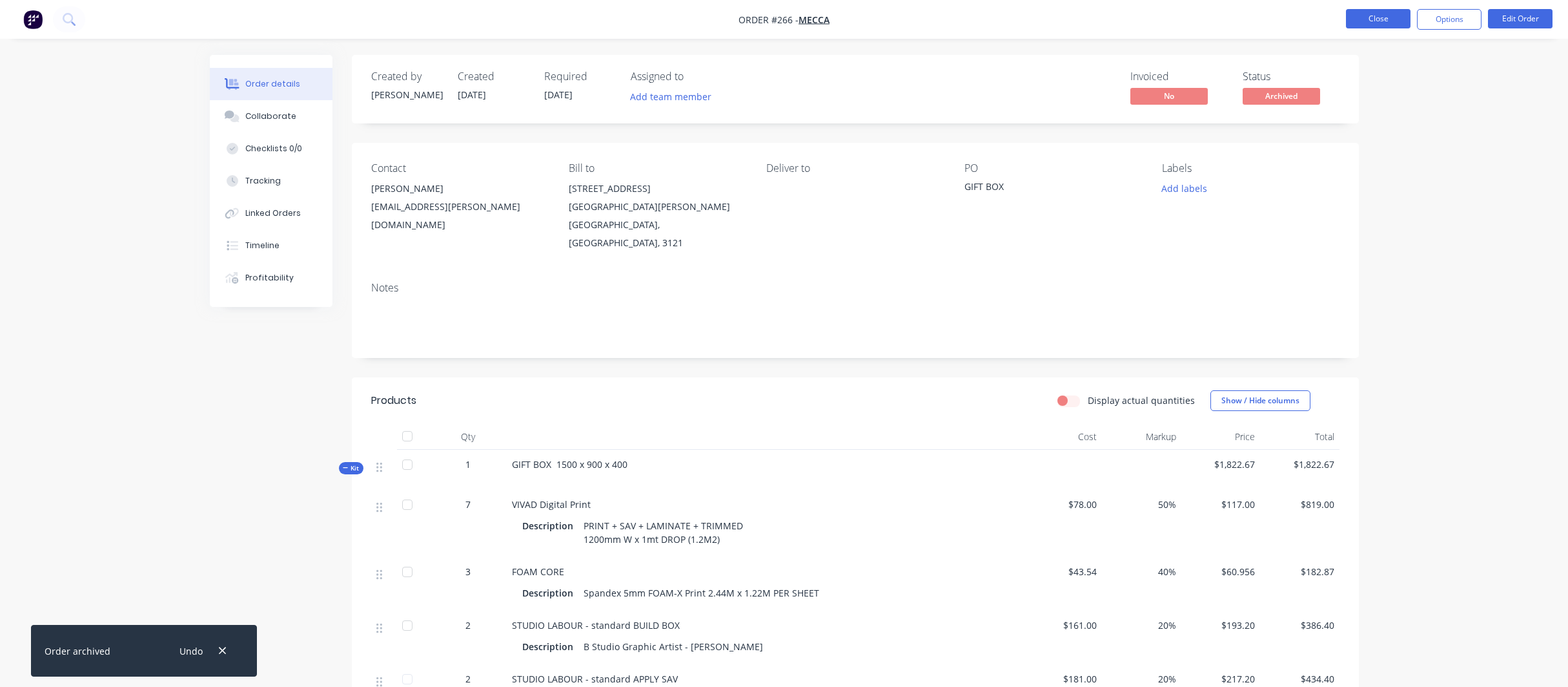
click at [1389, 17] on button "Close" at bounding box center [1378, 18] width 64 height 19
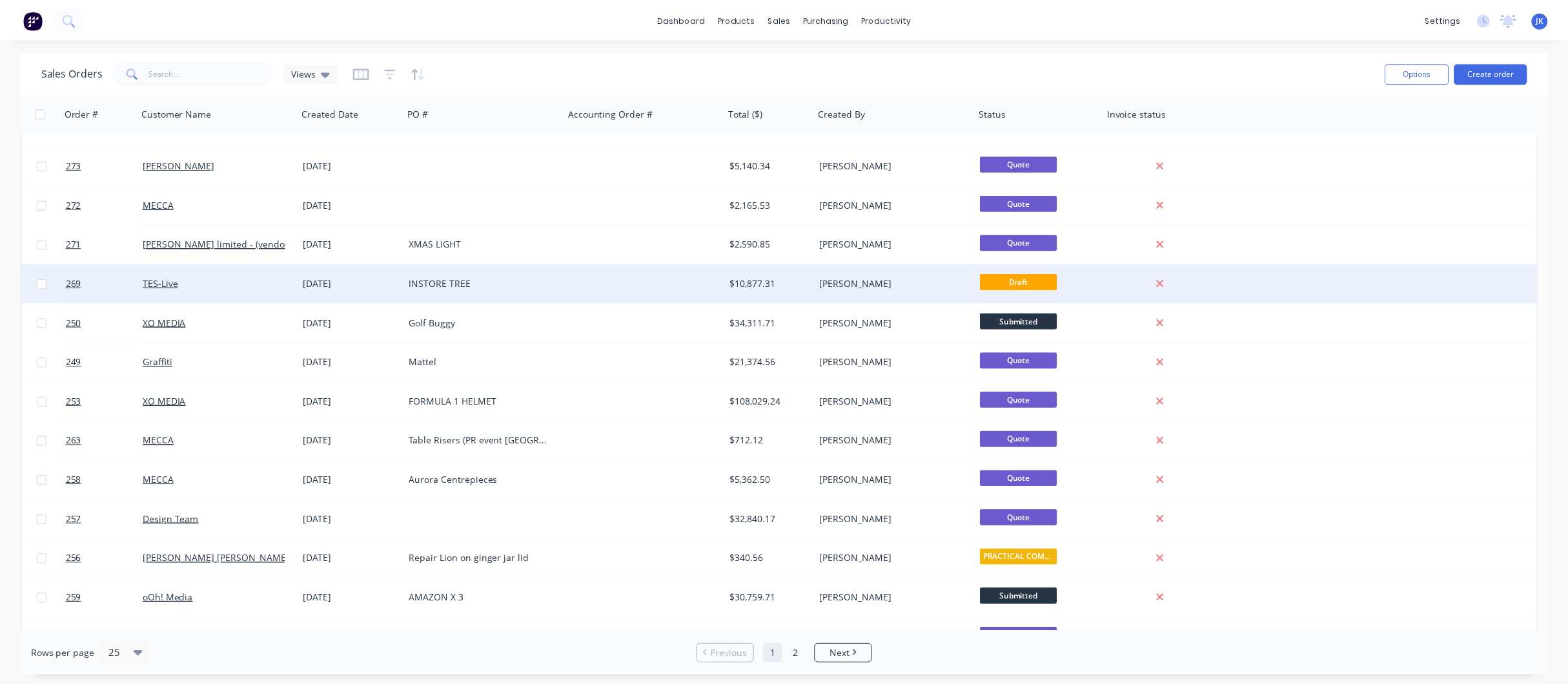
scroll to position [343, 0]
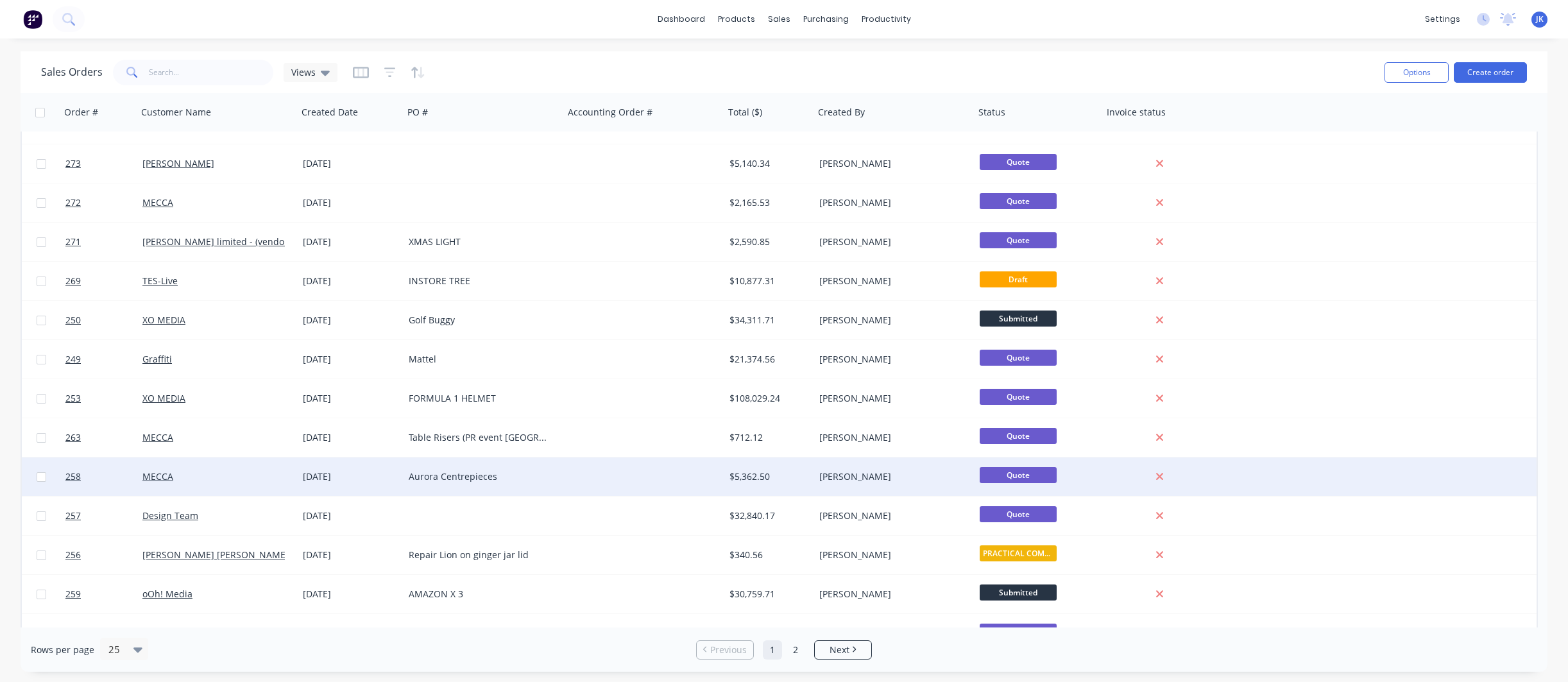
click at [440, 476] on div "Aurora Centrepieces" at bounding box center [479, 475] width 142 height 12
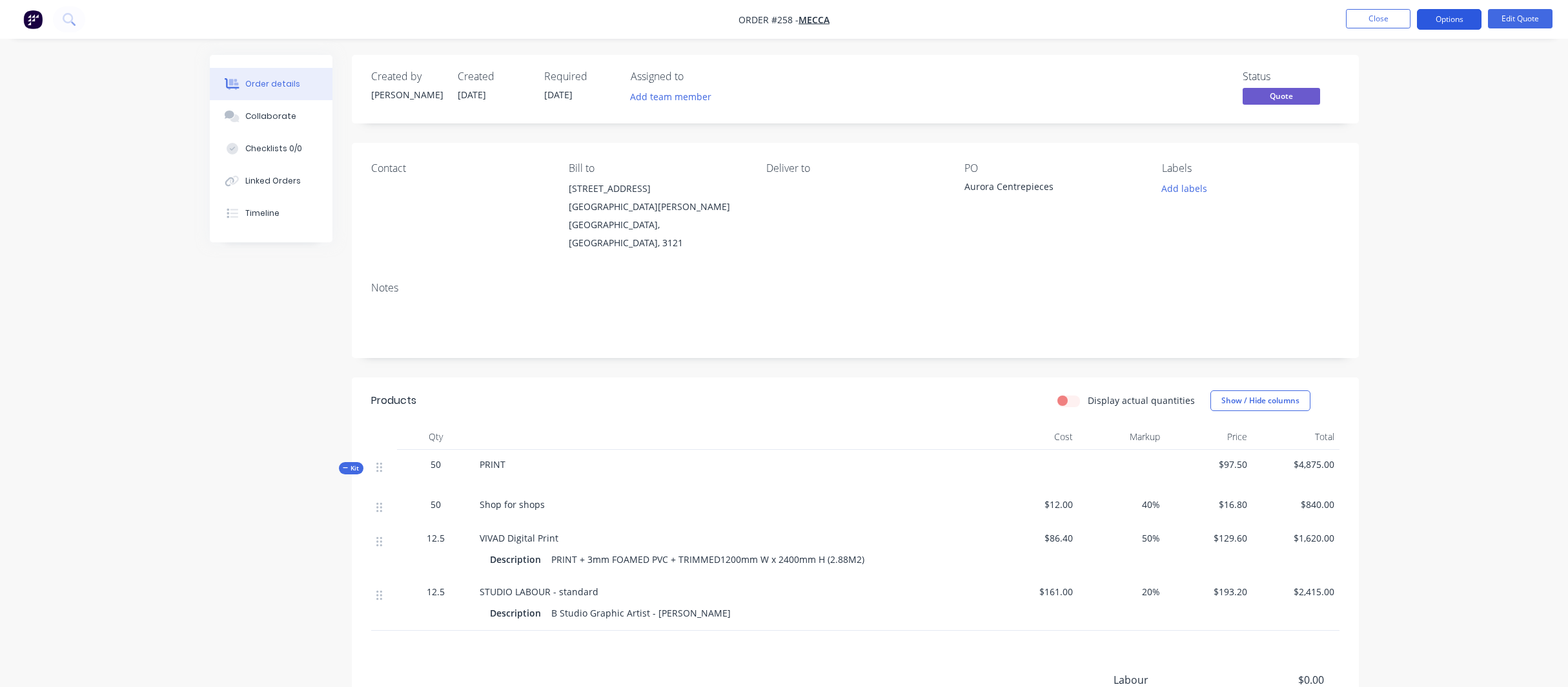
click at [1453, 14] on button "Options" at bounding box center [1449, 19] width 64 height 21
click at [1362, 287] on div "Archive" at bounding box center [1411, 285] width 119 height 19
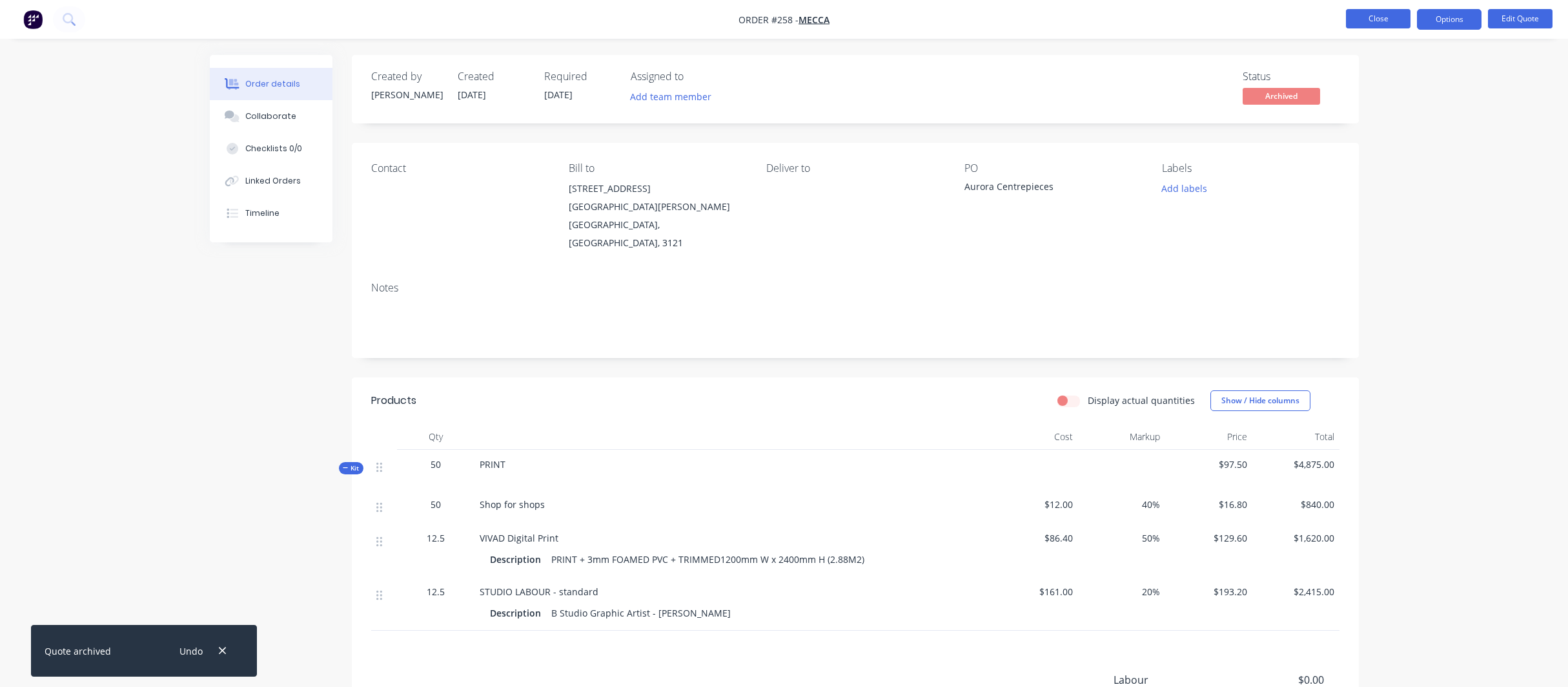
click at [1381, 17] on button "Close" at bounding box center [1378, 18] width 64 height 19
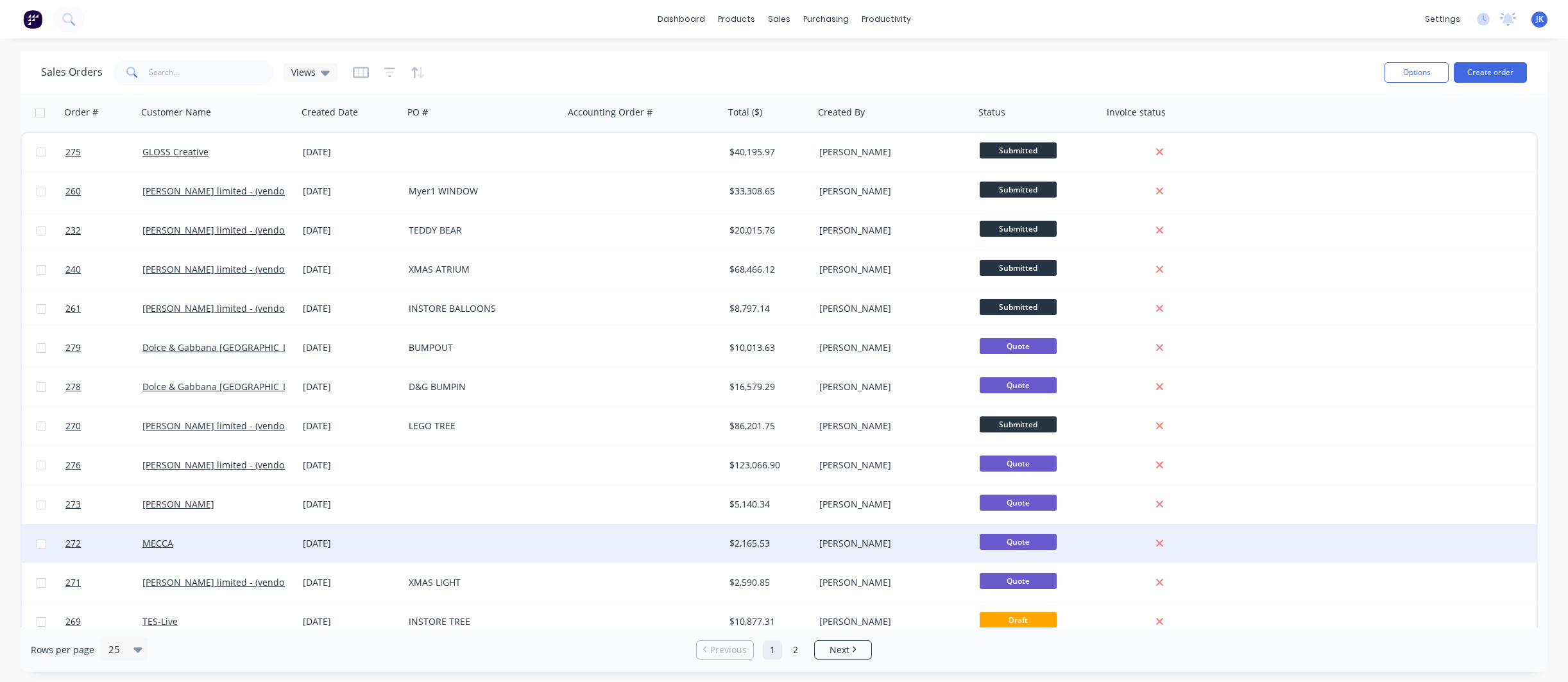
click at [299, 539] on div "[DATE]" at bounding box center [350, 543] width 106 height 38
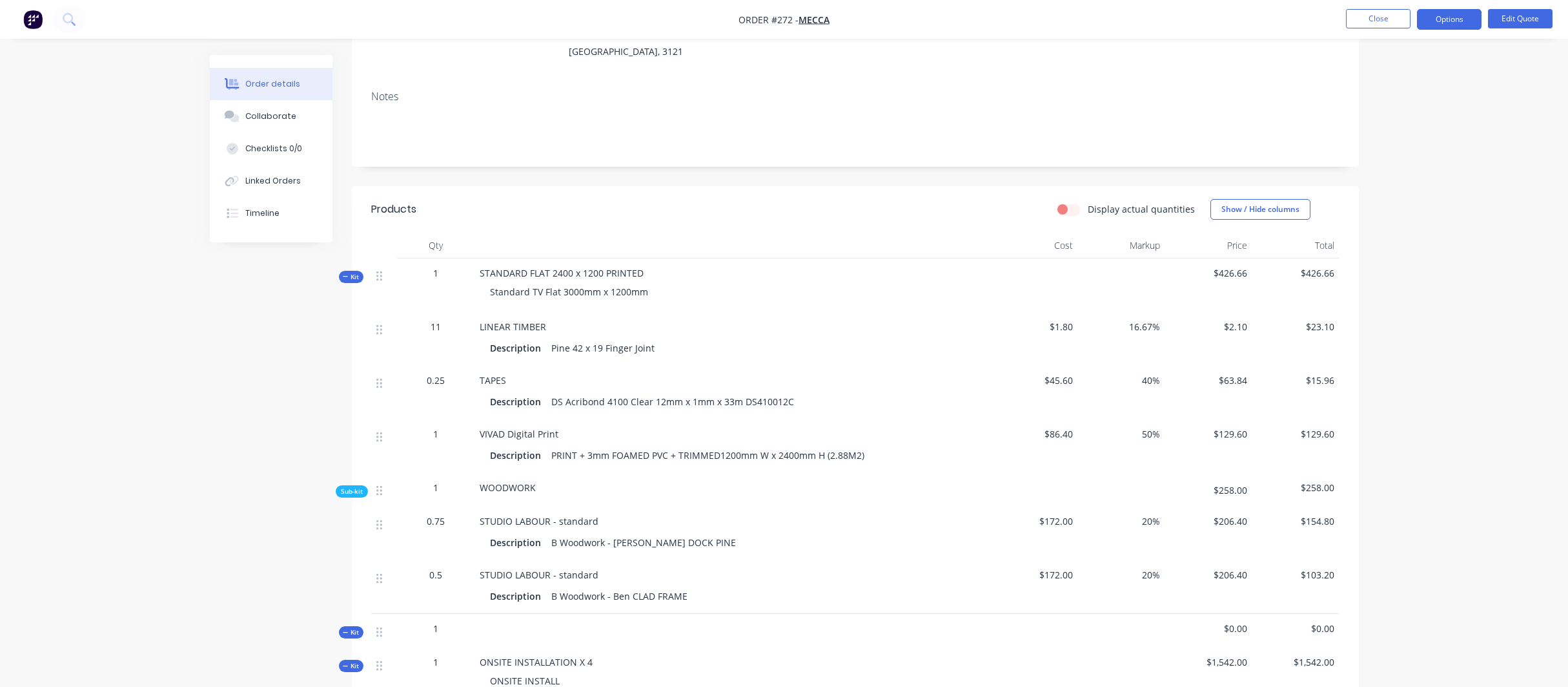
scroll to position [178, 0]
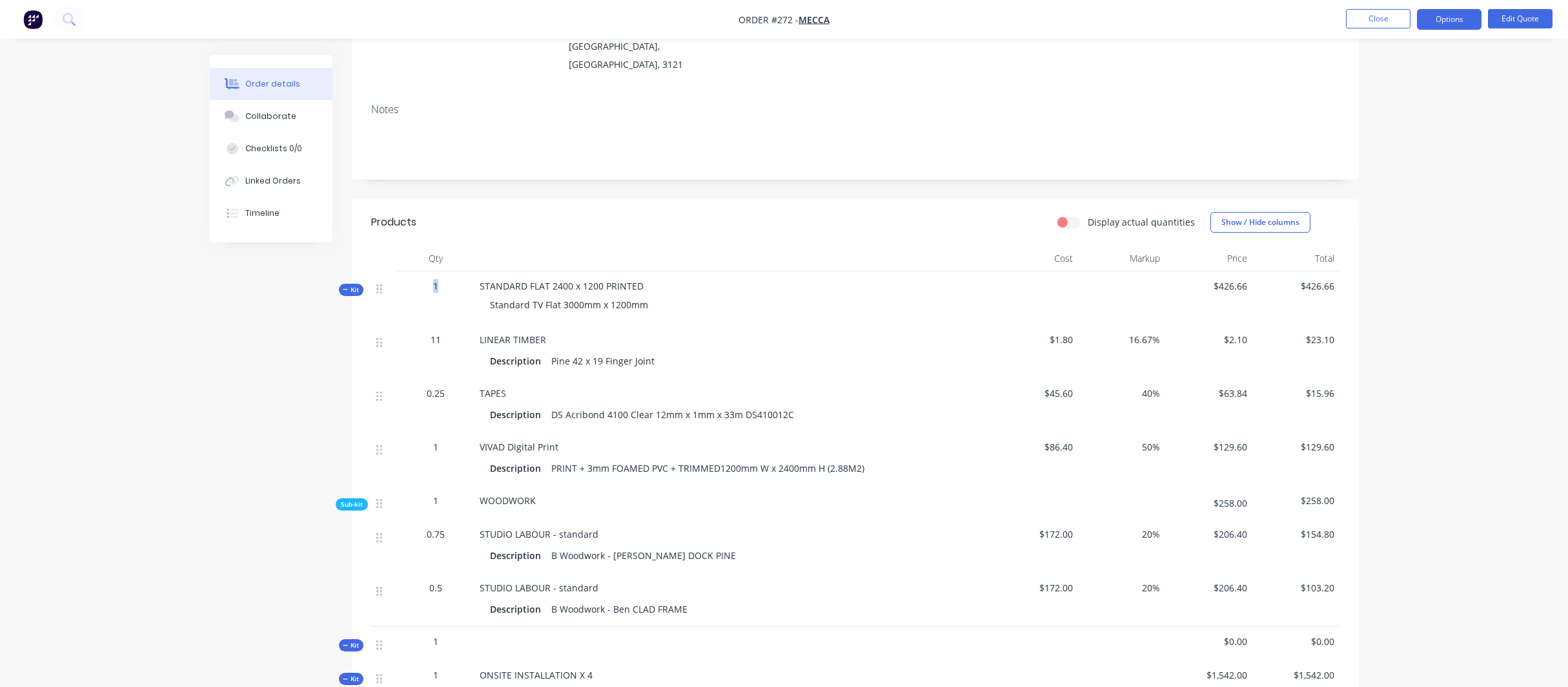
click at [439, 279] on div "1" at bounding box center [435, 286] width 67 height 13
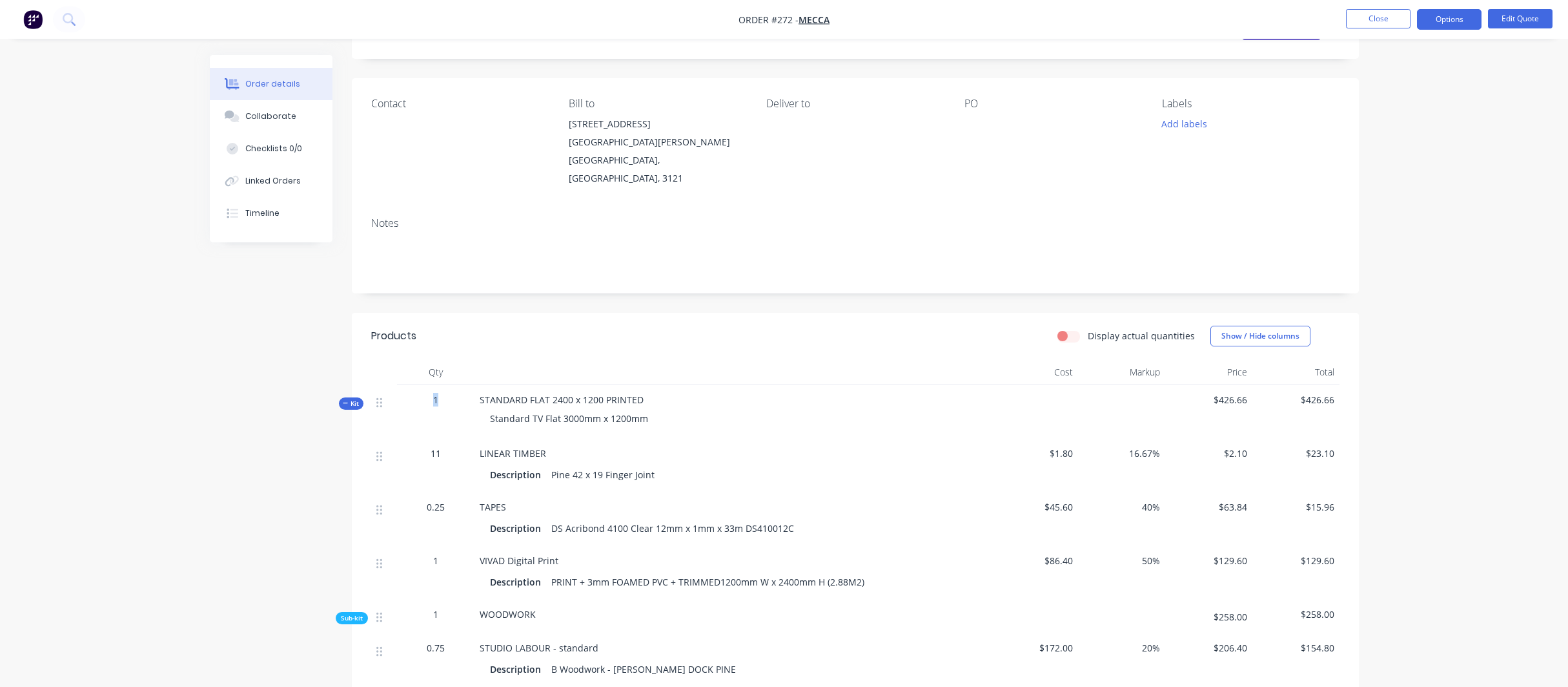
scroll to position [64, 0]
click at [1461, 19] on button "Options" at bounding box center [1449, 19] width 64 height 21
click at [1506, 131] on div "Order details Collaborate Checklists 0/0 Linked Orders Timeline Order details C…" at bounding box center [784, 547] width 1568 height 1223
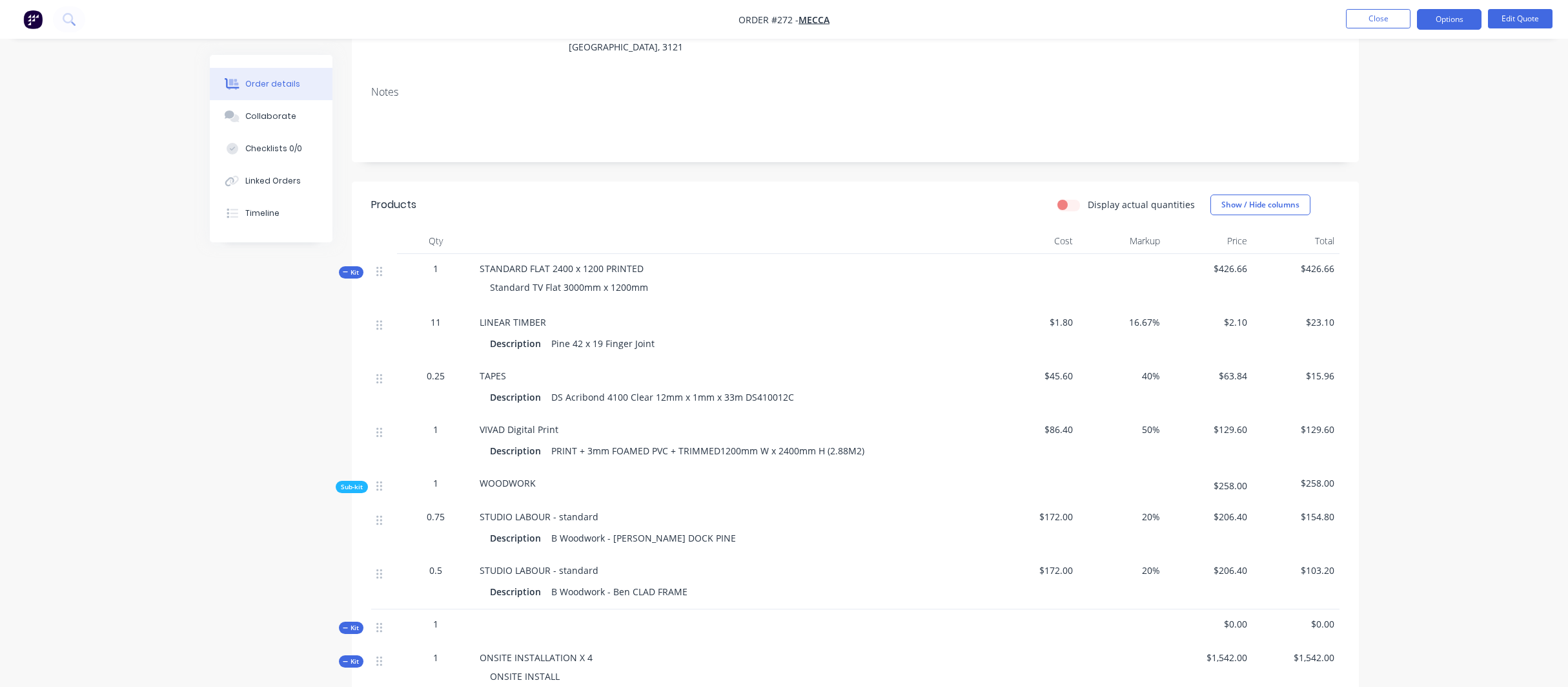
scroll to position [195, 0]
click at [1453, 17] on button "Options" at bounding box center [1449, 19] width 64 height 21
click at [1400, 154] on div "Convert to Order" at bounding box center [1411, 156] width 119 height 19
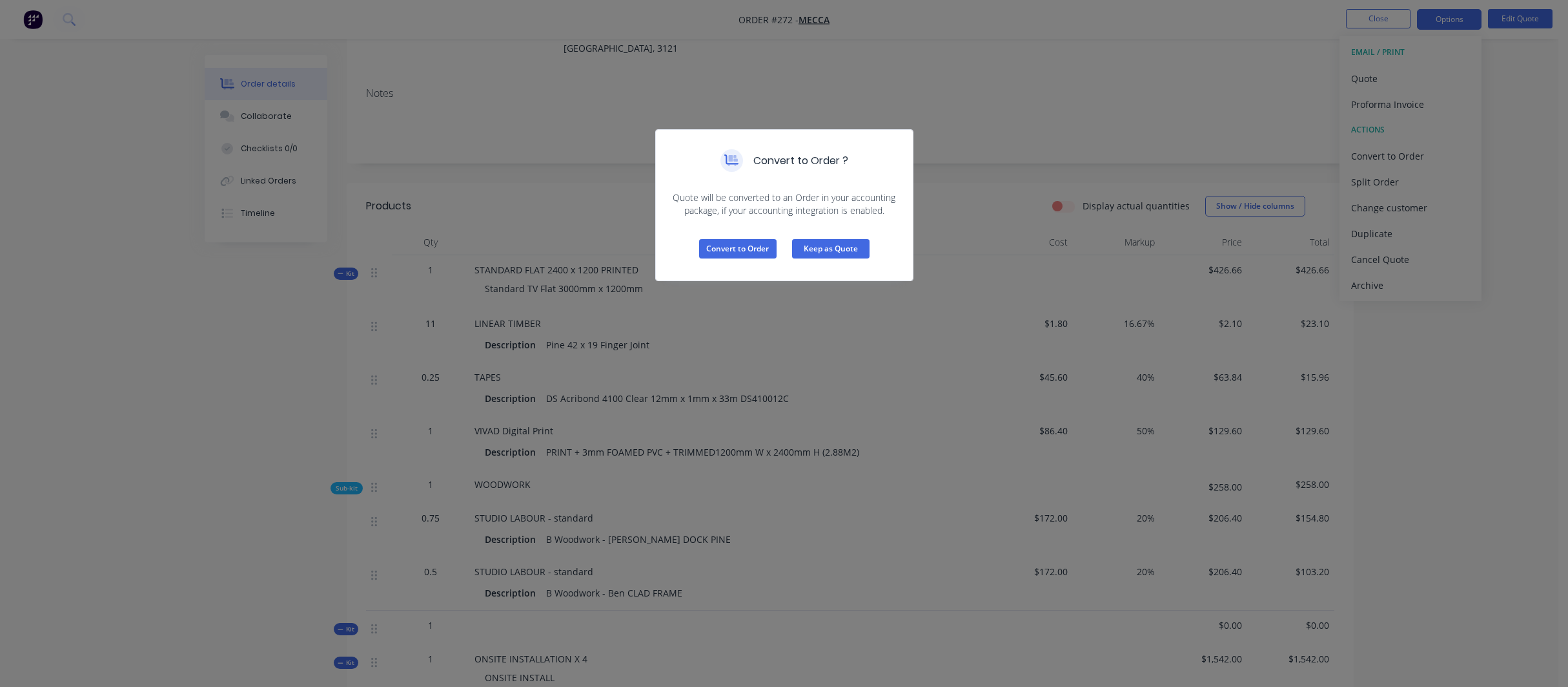
click at [816, 248] on button "Keep as Quote" at bounding box center [831, 249] width 78 height 19
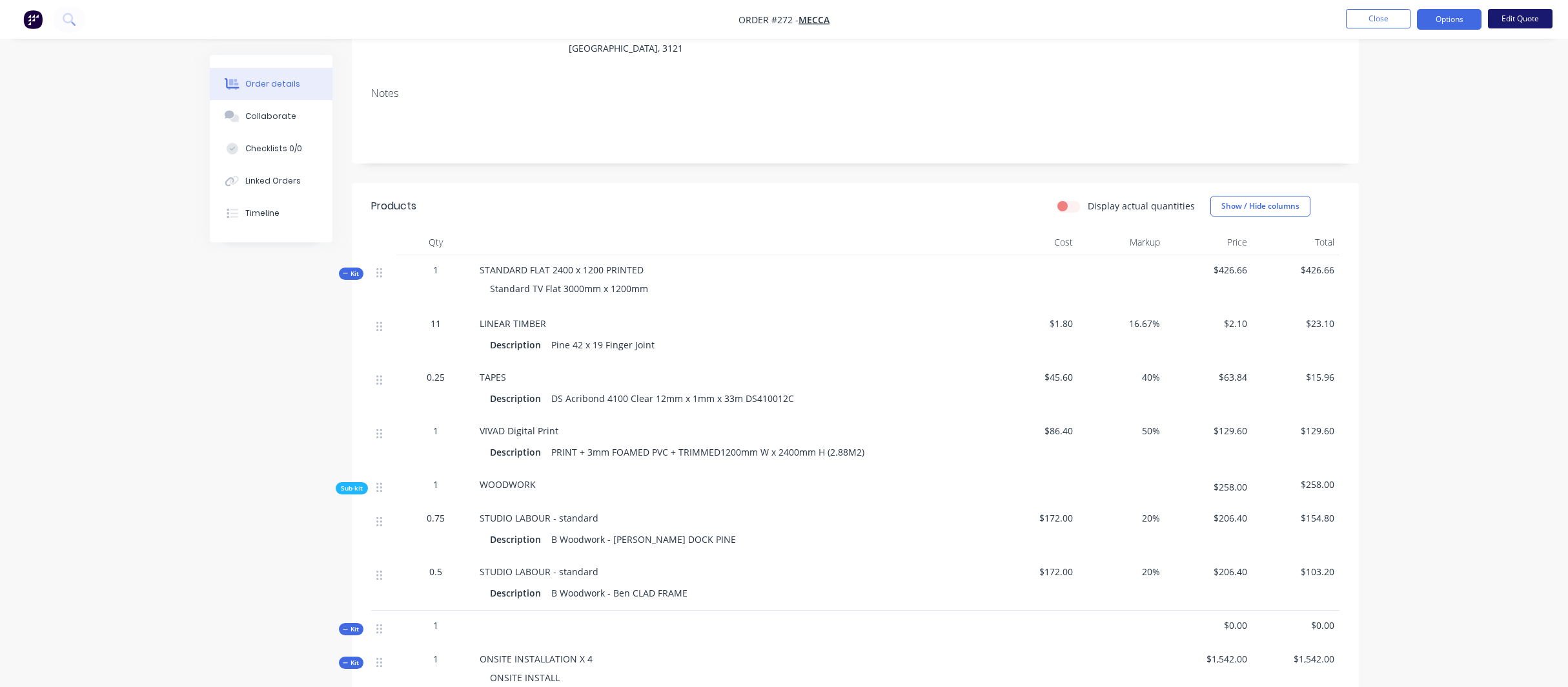
click at [1530, 14] on button "Edit Quote" at bounding box center [1520, 18] width 64 height 19
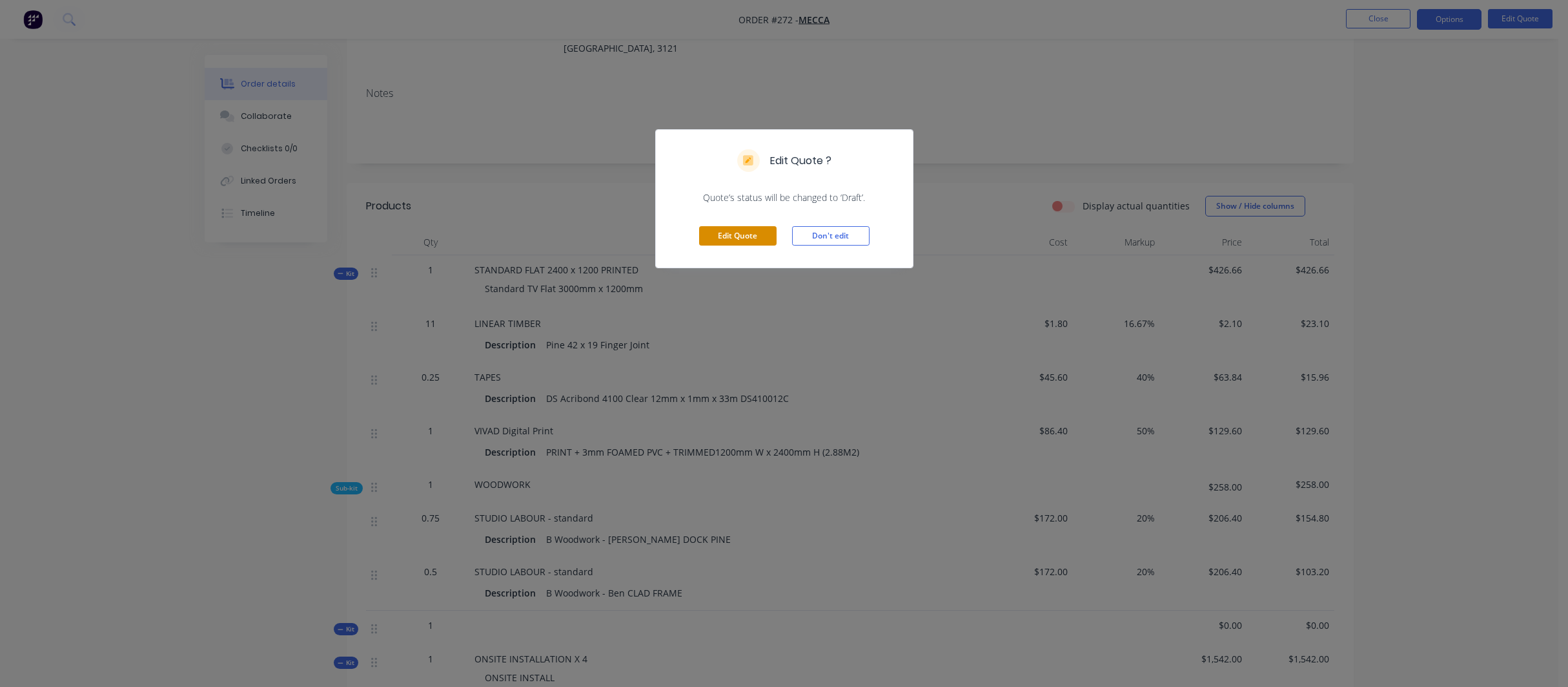
click at [738, 234] on button "Edit Quote" at bounding box center [737, 236] width 78 height 19
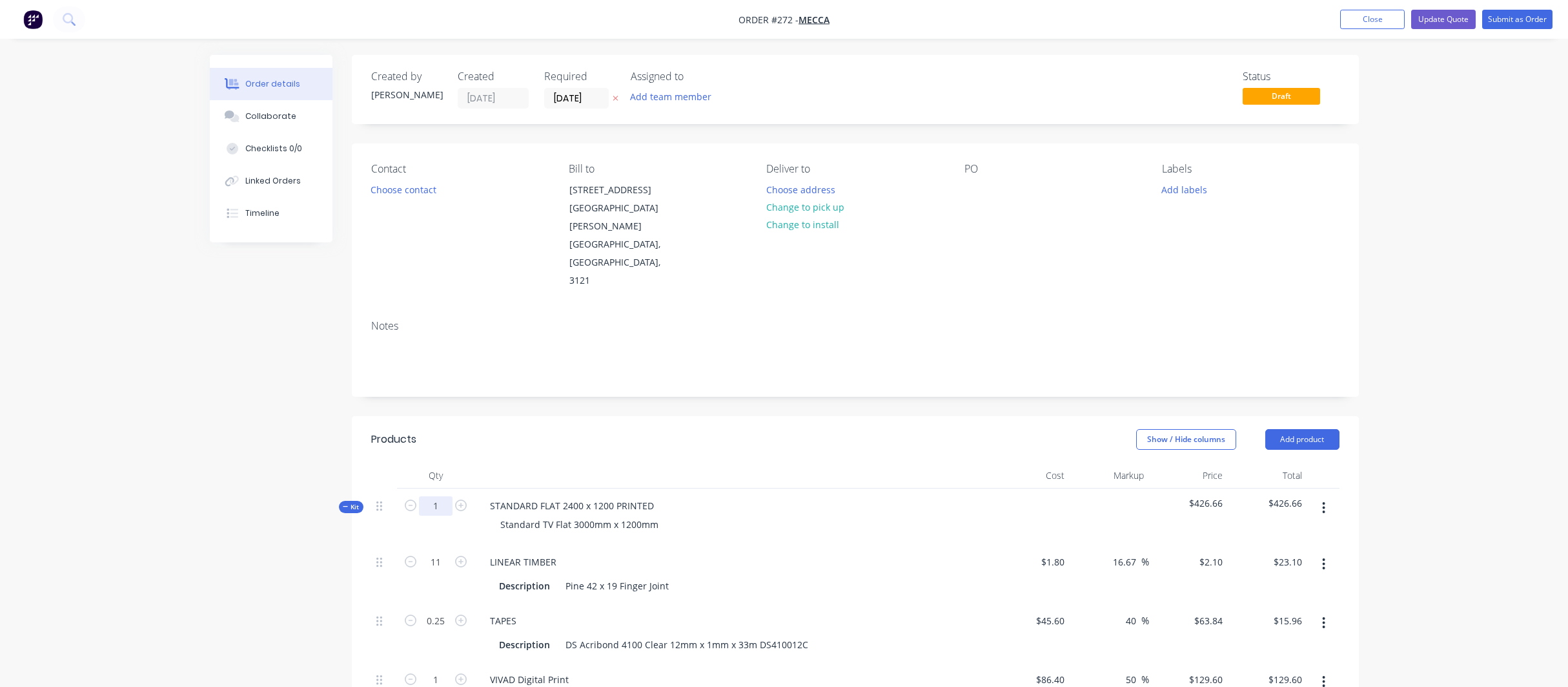
click at [437, 496] on input "1" at bounding box center [435, 506] width 34 height 19
type input "20"
type input "220"
type input "$462.00"
type input "5"
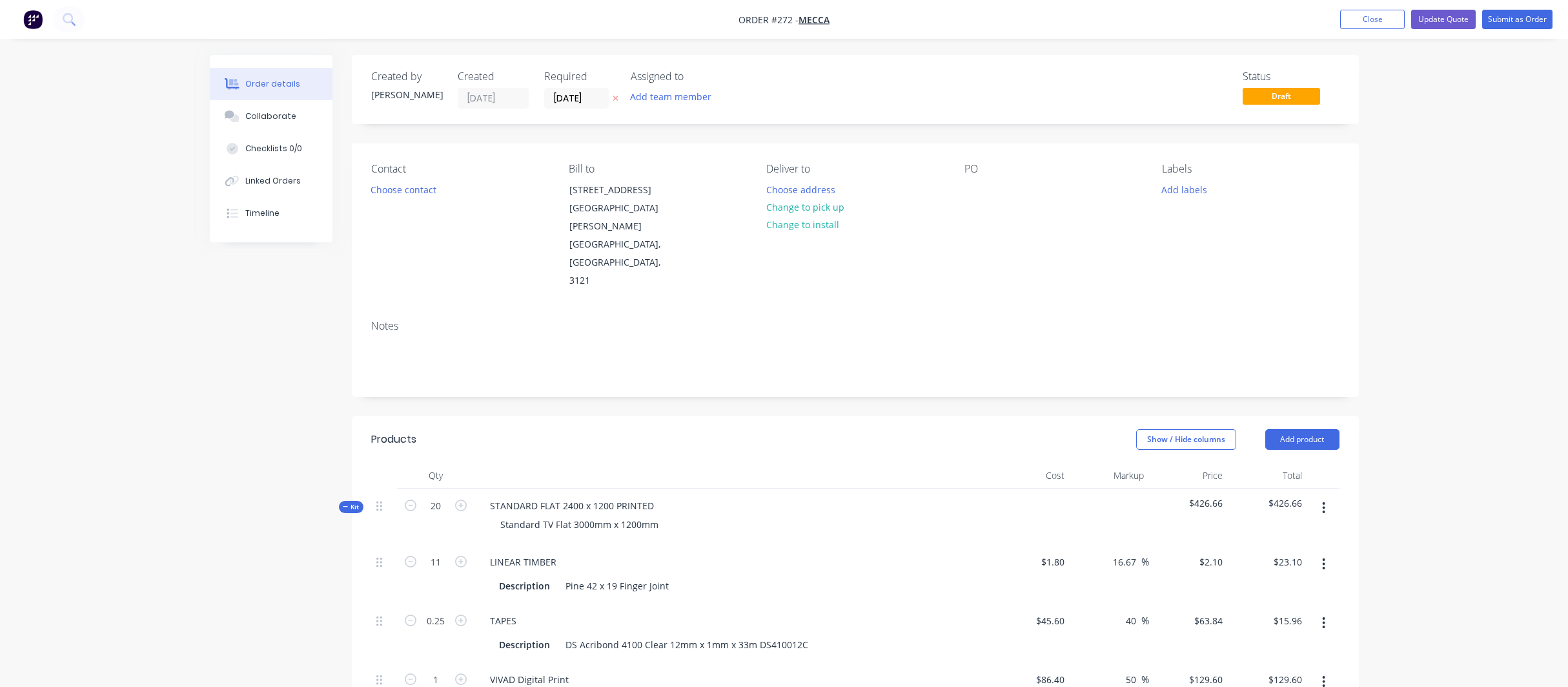
type input "$319.20"
type input "20"
type input "$2,592.00"
type input "20"
type input "15"
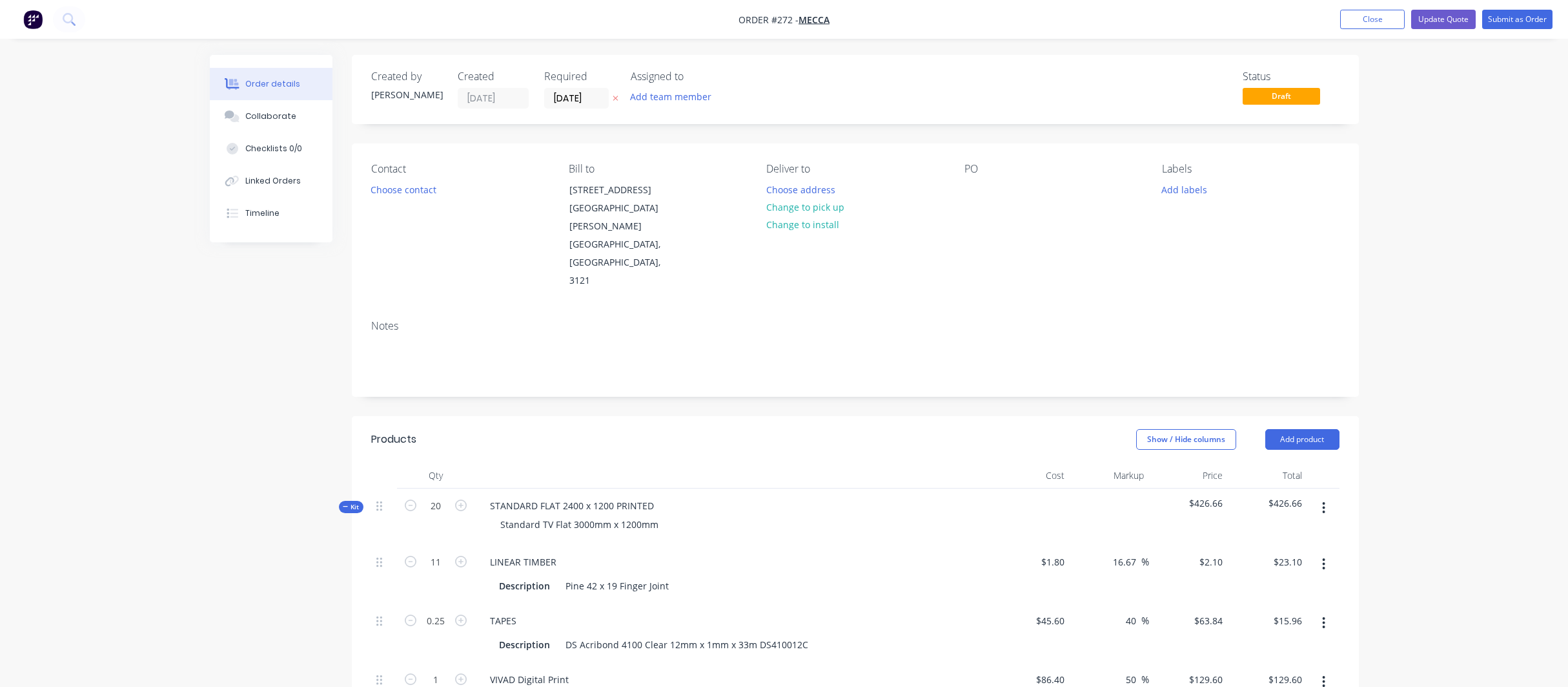
type input "$3,096.00"
type input "10"
type input "$2,064.00"
click at [785, 416] on header "Products Show / Hide columns Add product" at bounding box center [855, 439] width 1007 height 46
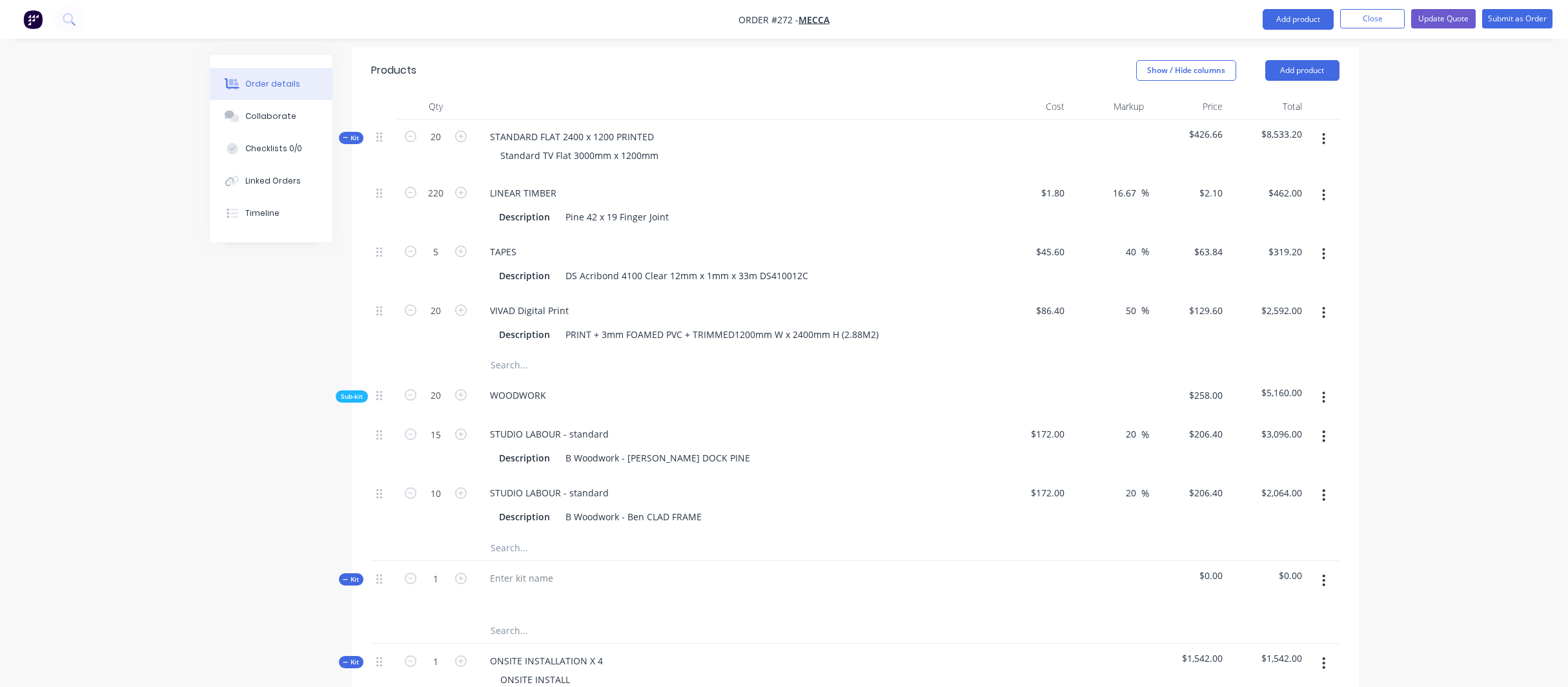
scroll to position [371, 0]
click at [1325, 566] on button "button" at bounding box center [1323, 578] width 31 height 23
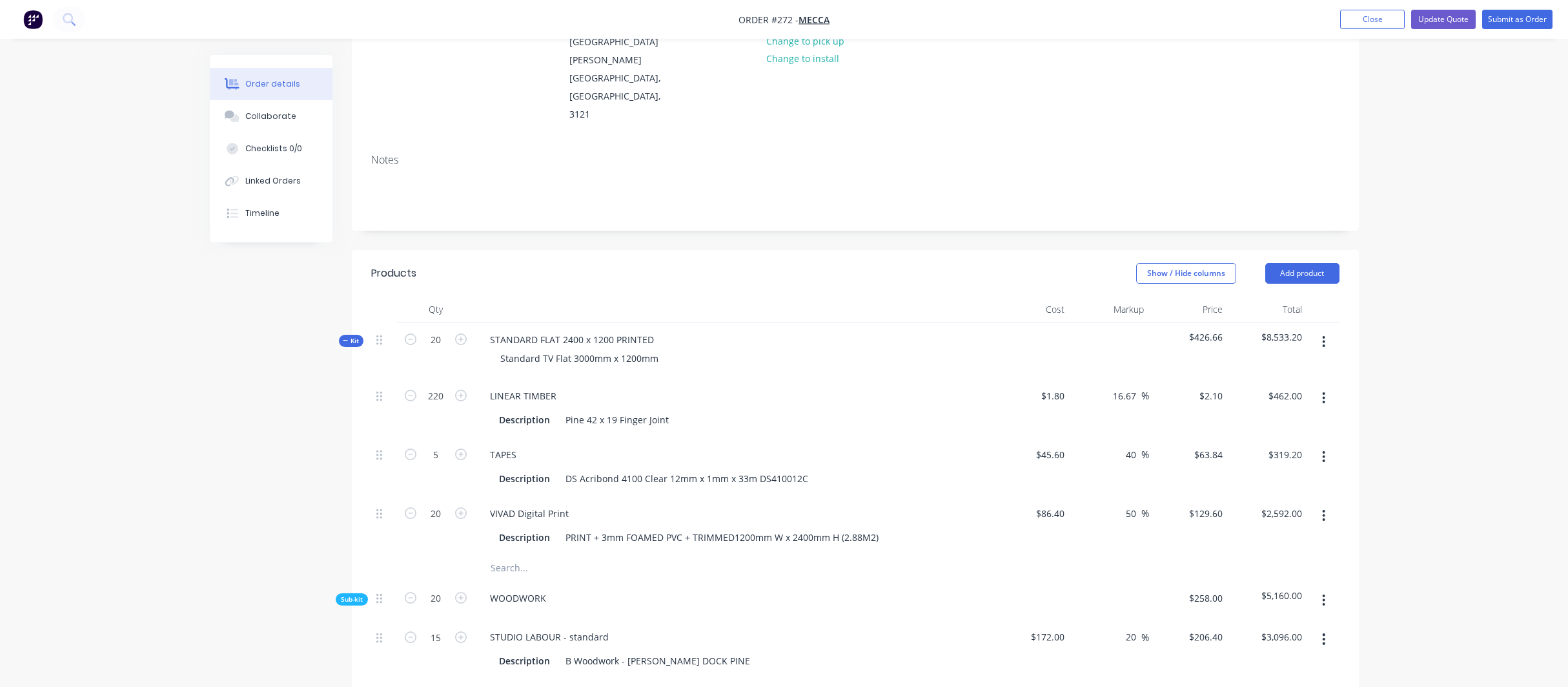
scroll to position [91, 0]
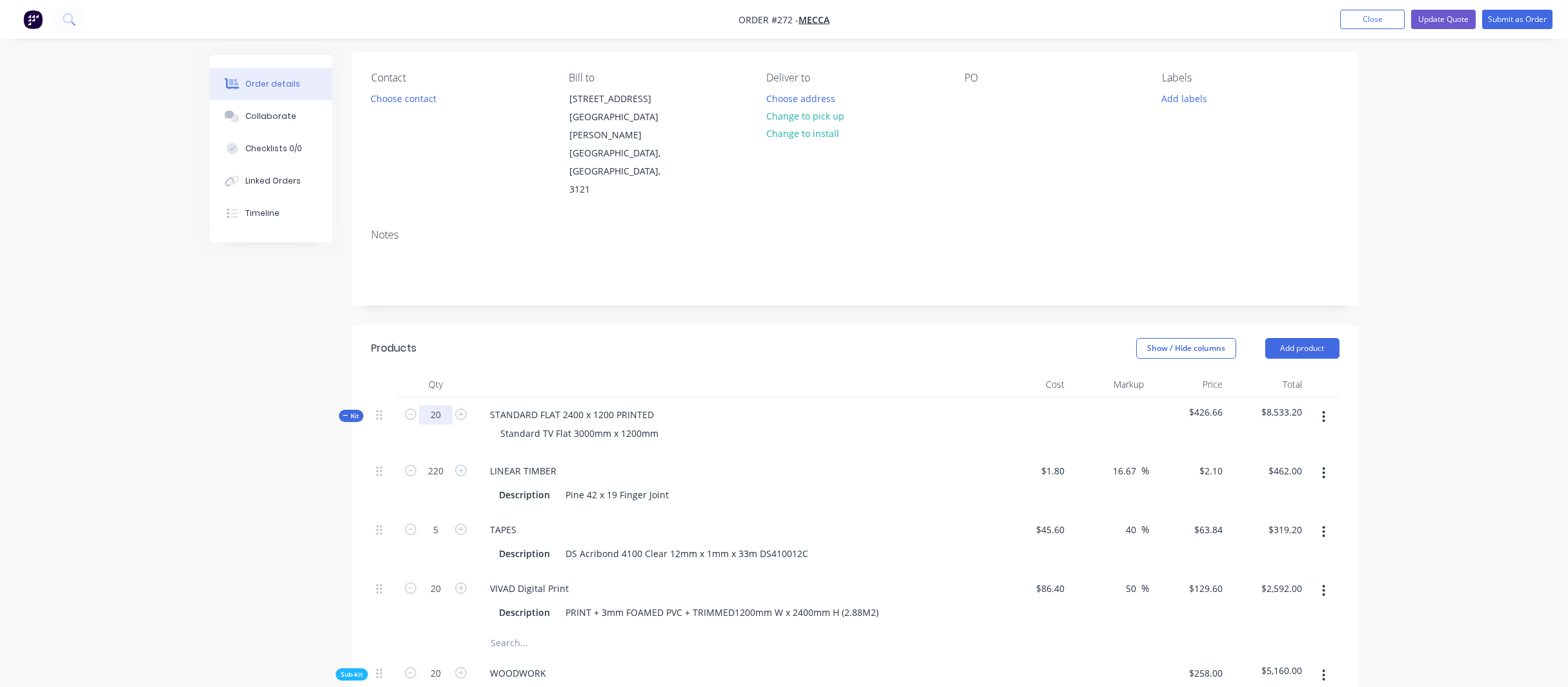
drag, startPoint x: 431, startPoint y: 359, endPoint x: 439, endPoint y: 358, distance: 8.1
click at [440, 405] on input "20" at bounding box center [435, 415] width 34 height 19
type input "30"
type input "330"
type input "$693.00"
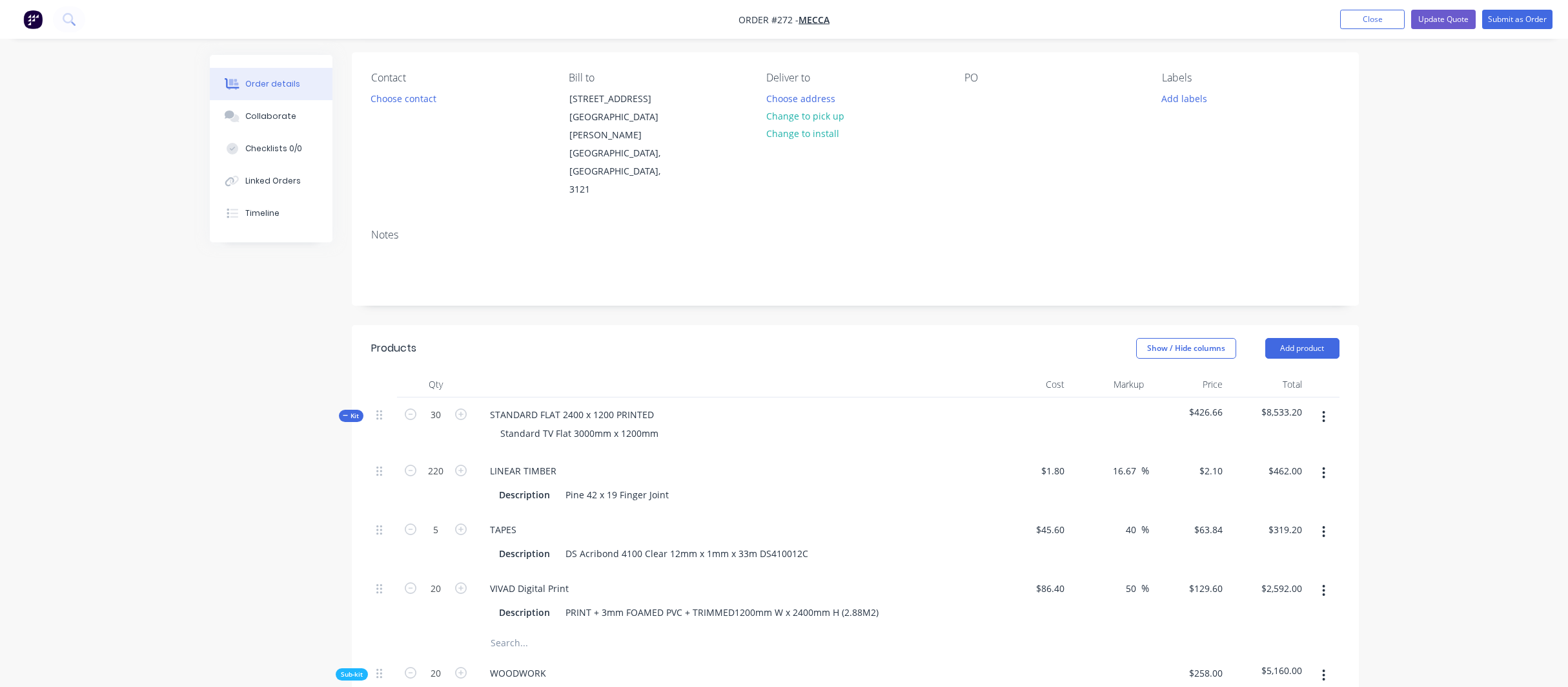
type input "7.5"
type input "$478.80"
type input "30"
type input "$3,888.00"
type input "30"
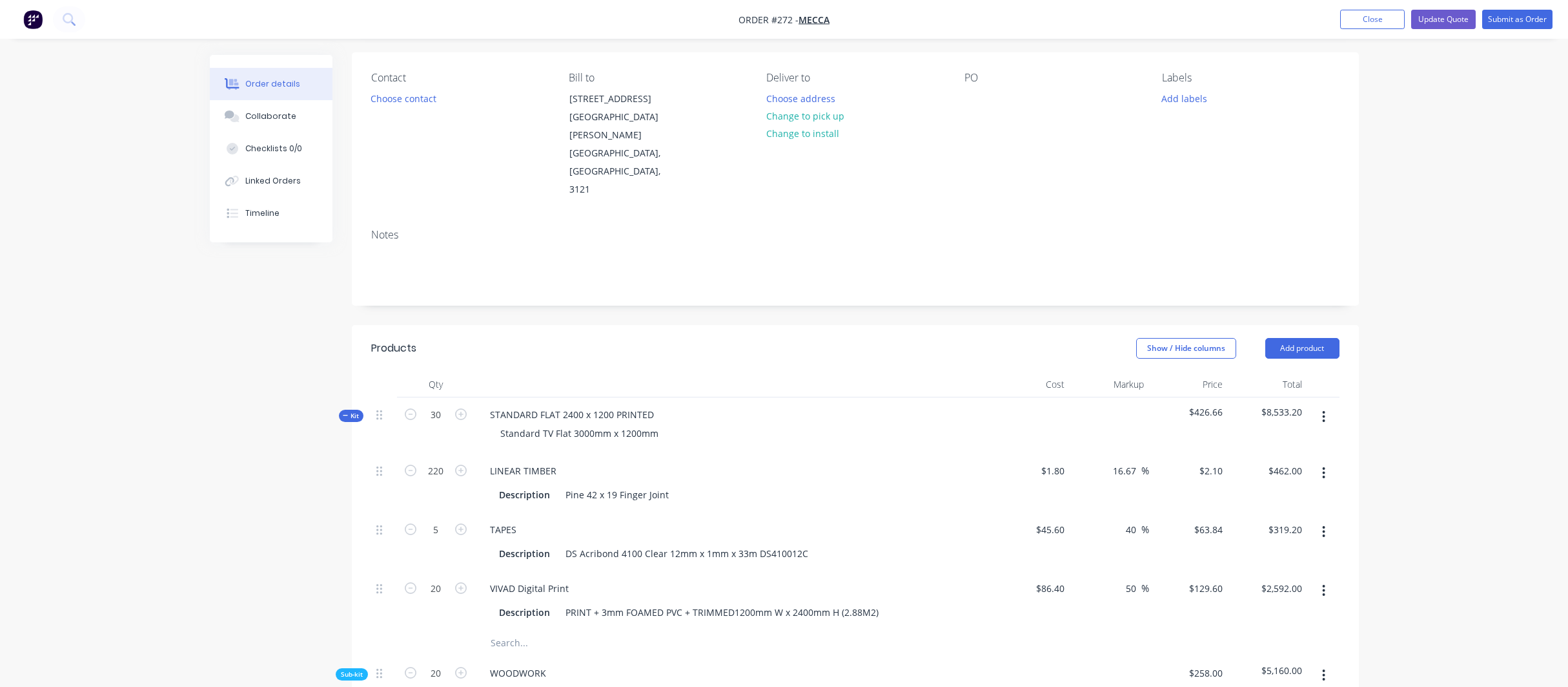
type input "22.5"
type input "$4,644.00"
type input "15"
type input "$3,096.00"
click at [745, 462] on div "LINEAR TIMBER" at bounding box center [733, 471] width 506 height 19
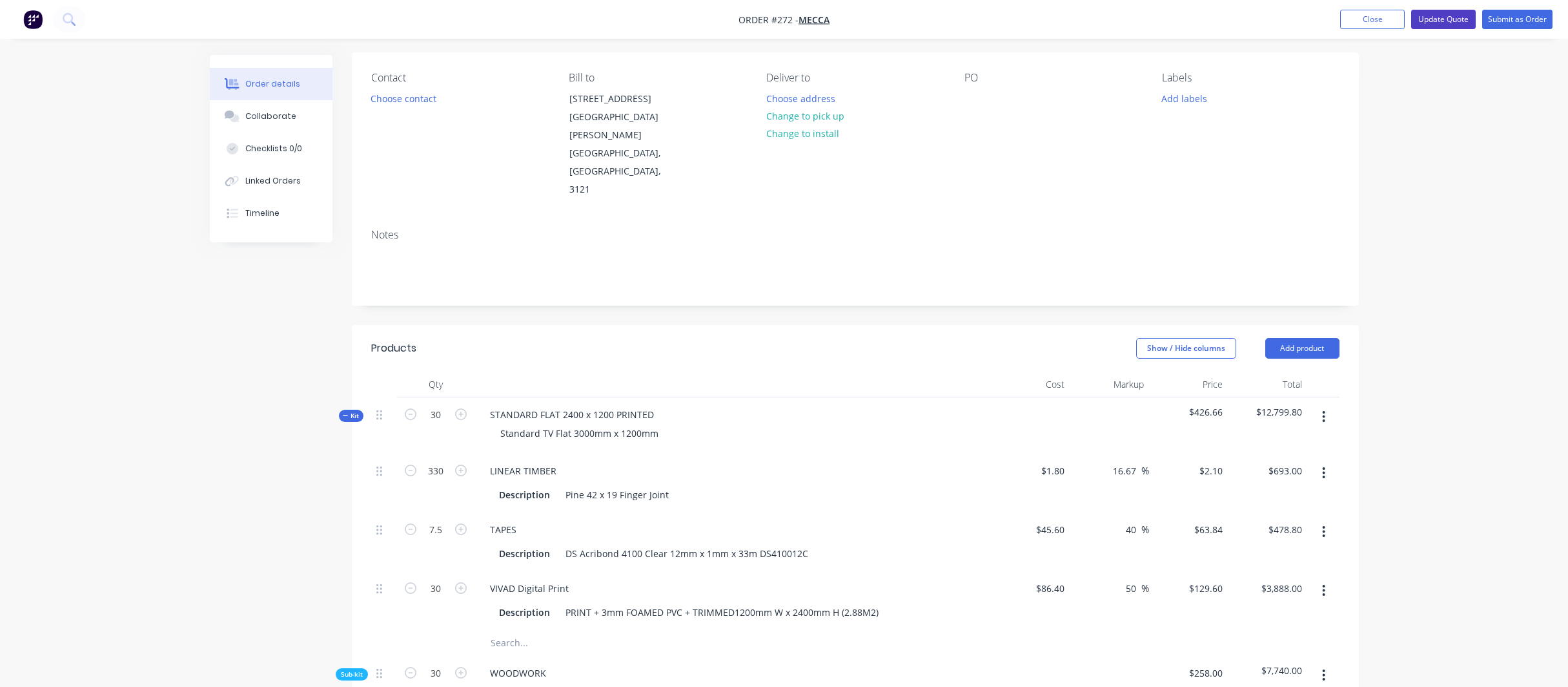
click at [1435, 16] on button "Update Quote" at bounding box center [1442, 19] width 64 height 19
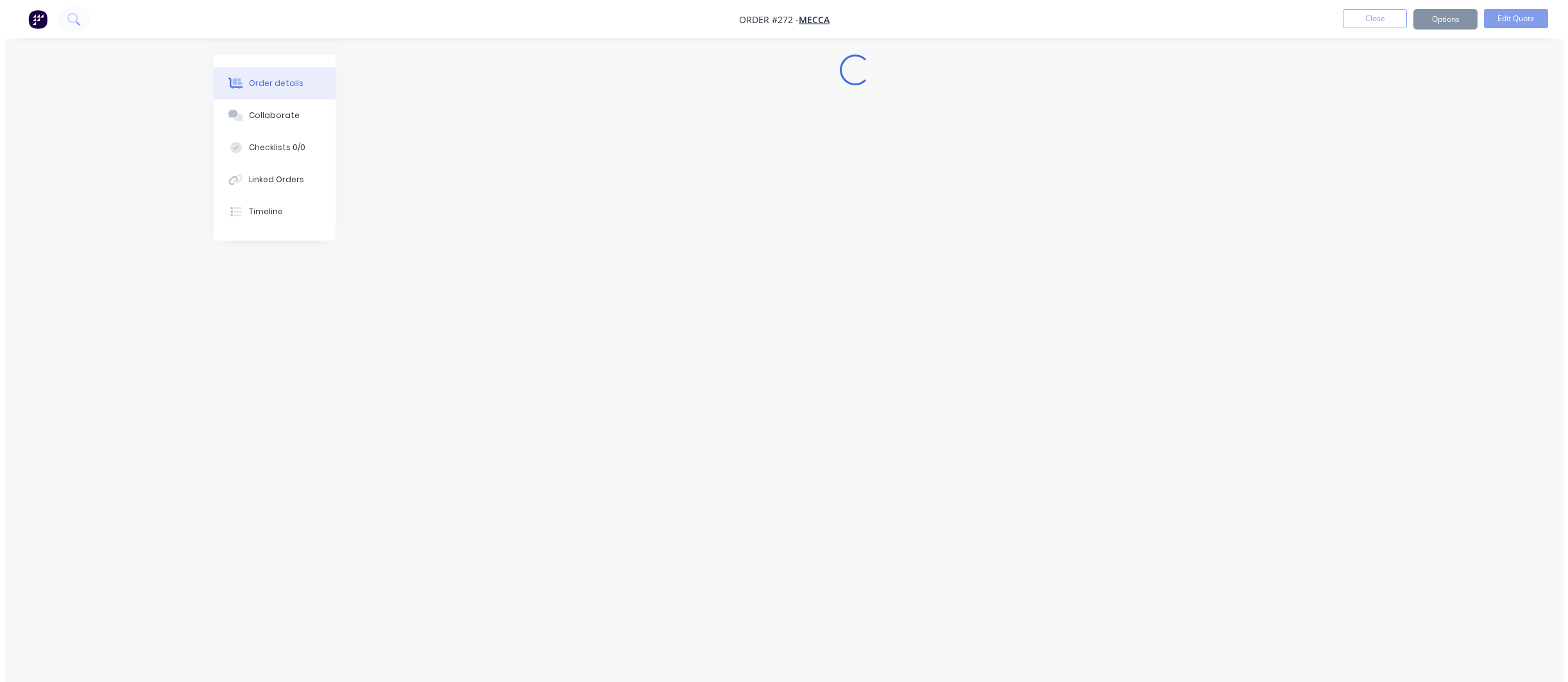
scroll to position [0, 0]
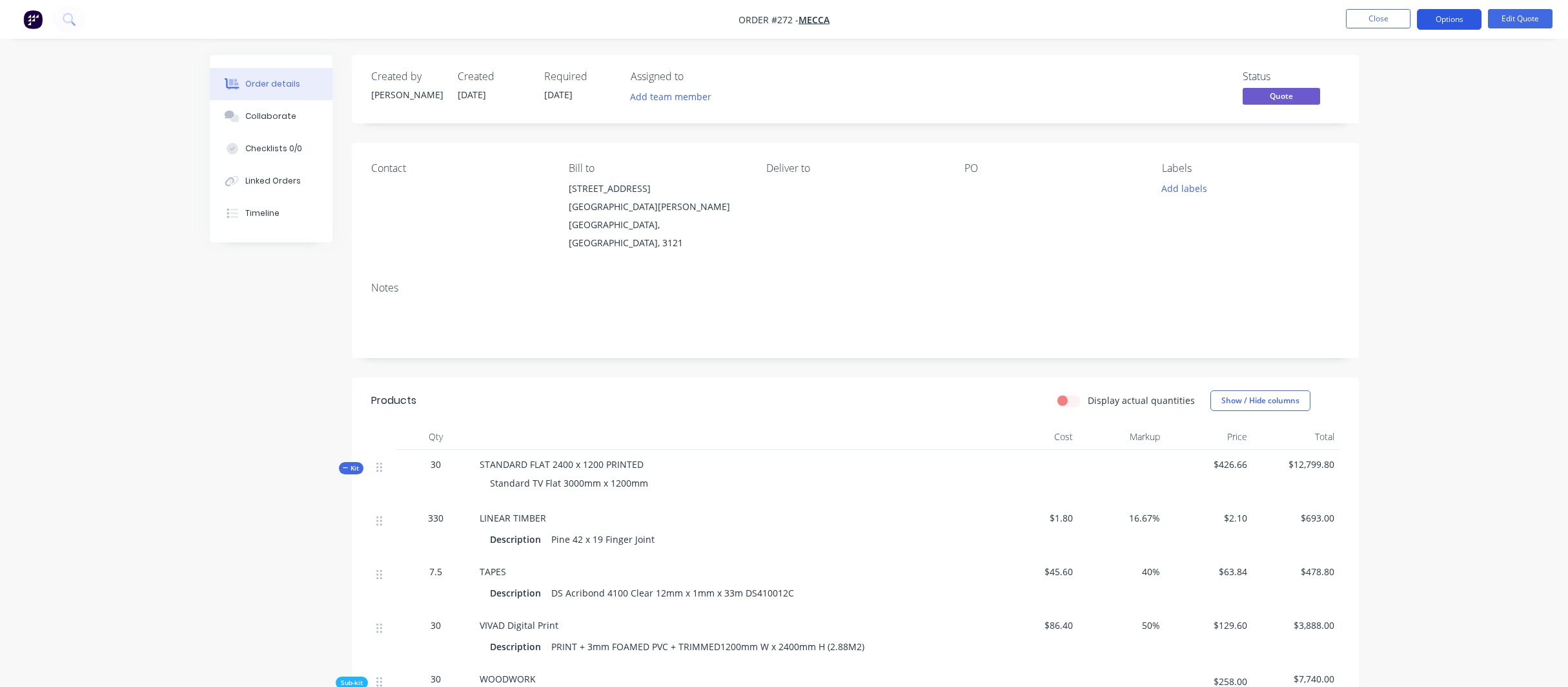
click at [1445, 19] on button "Options" at bounding box center [1449, 19] width 64 height 21
click at [1369, 154] on div "Convert to Order" at bounding box center [1411, 156] width 119 height 19
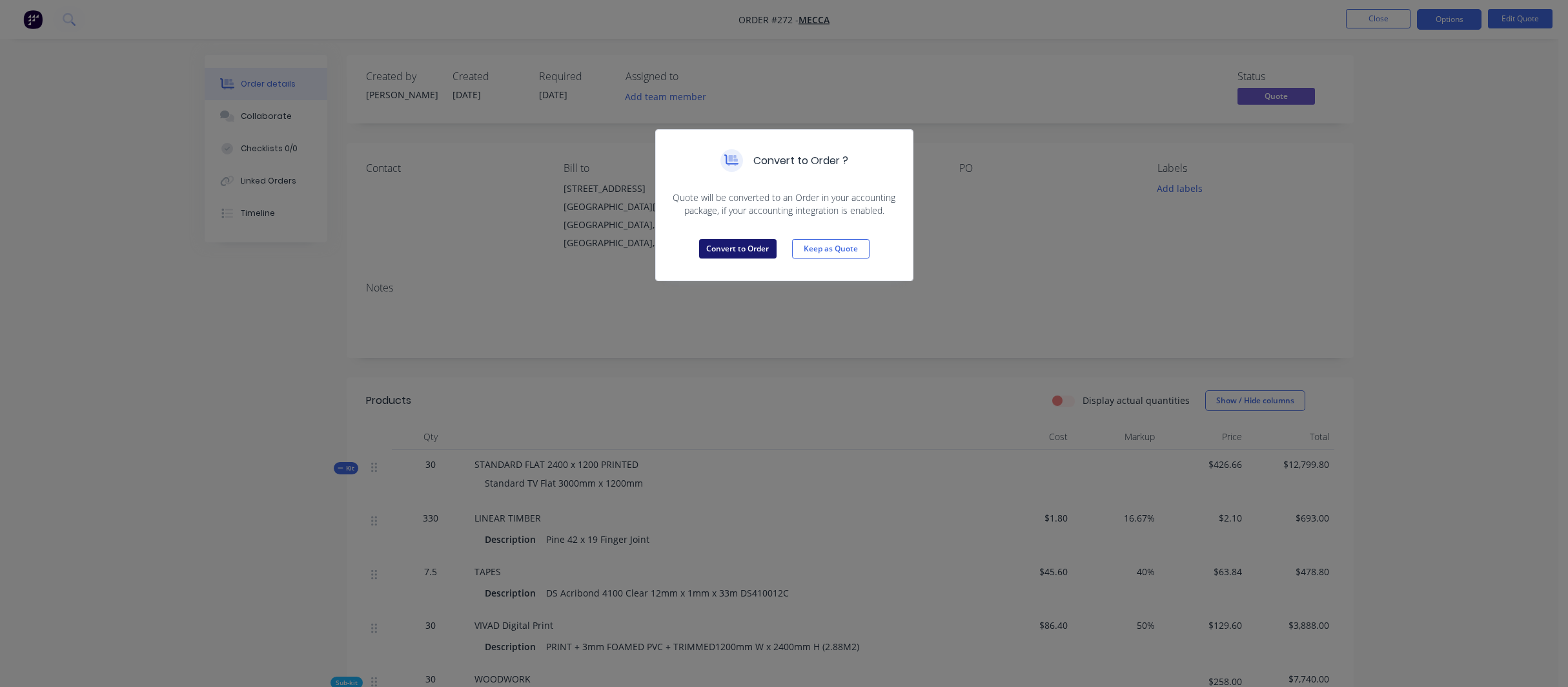
click at [756, 249] on button "Convert to Order" at bounding box center [737, 249] width 78 height 19
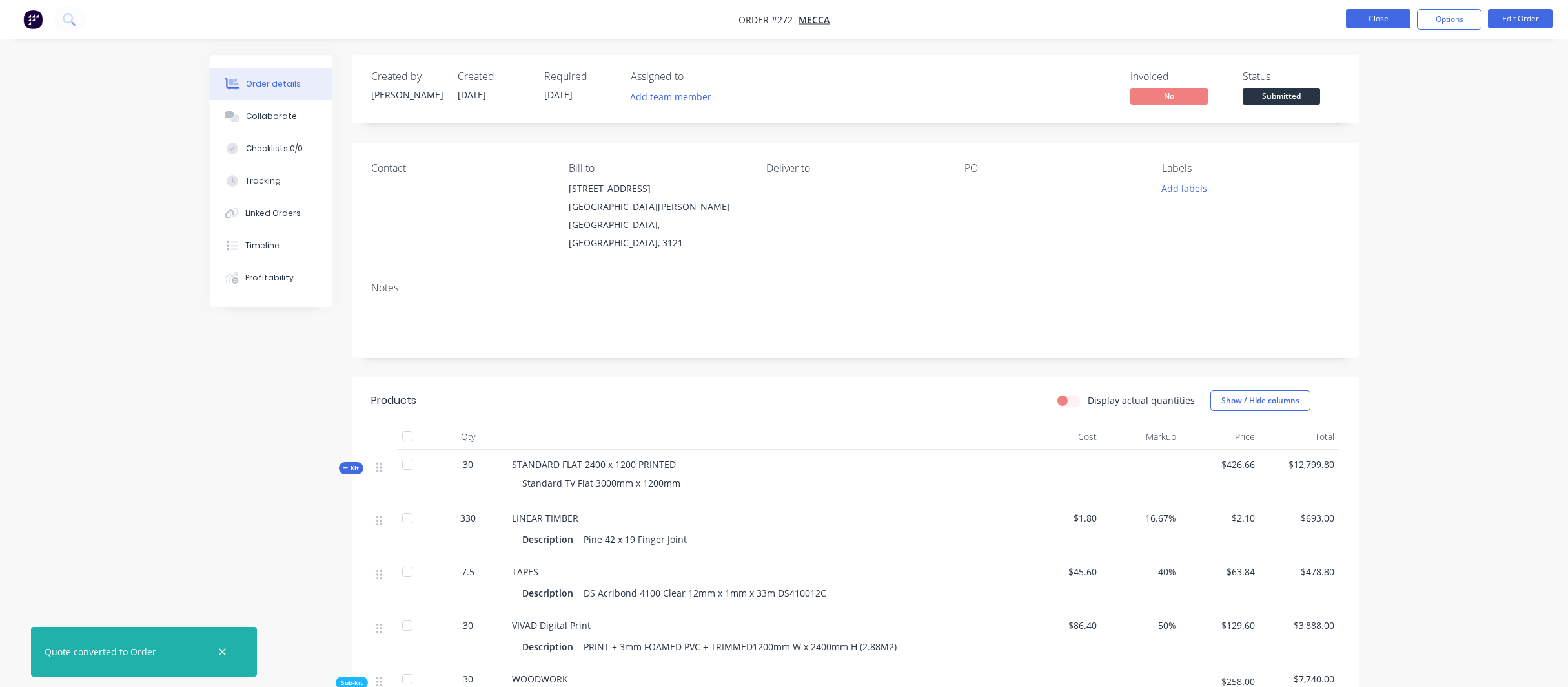
click at [1372, 19] on button "Close" at bounding box center [1378, 18] width 64 height 19
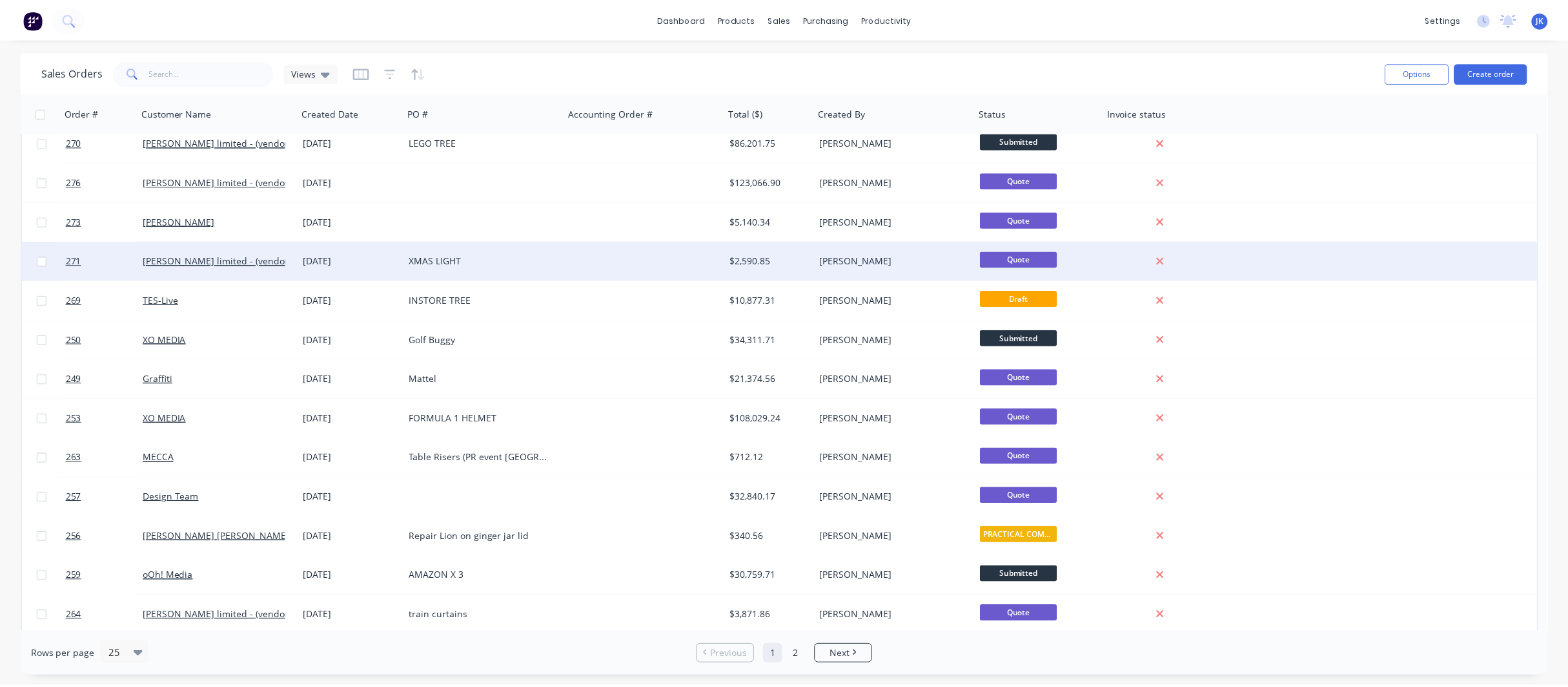
scroll to position [327, 0]
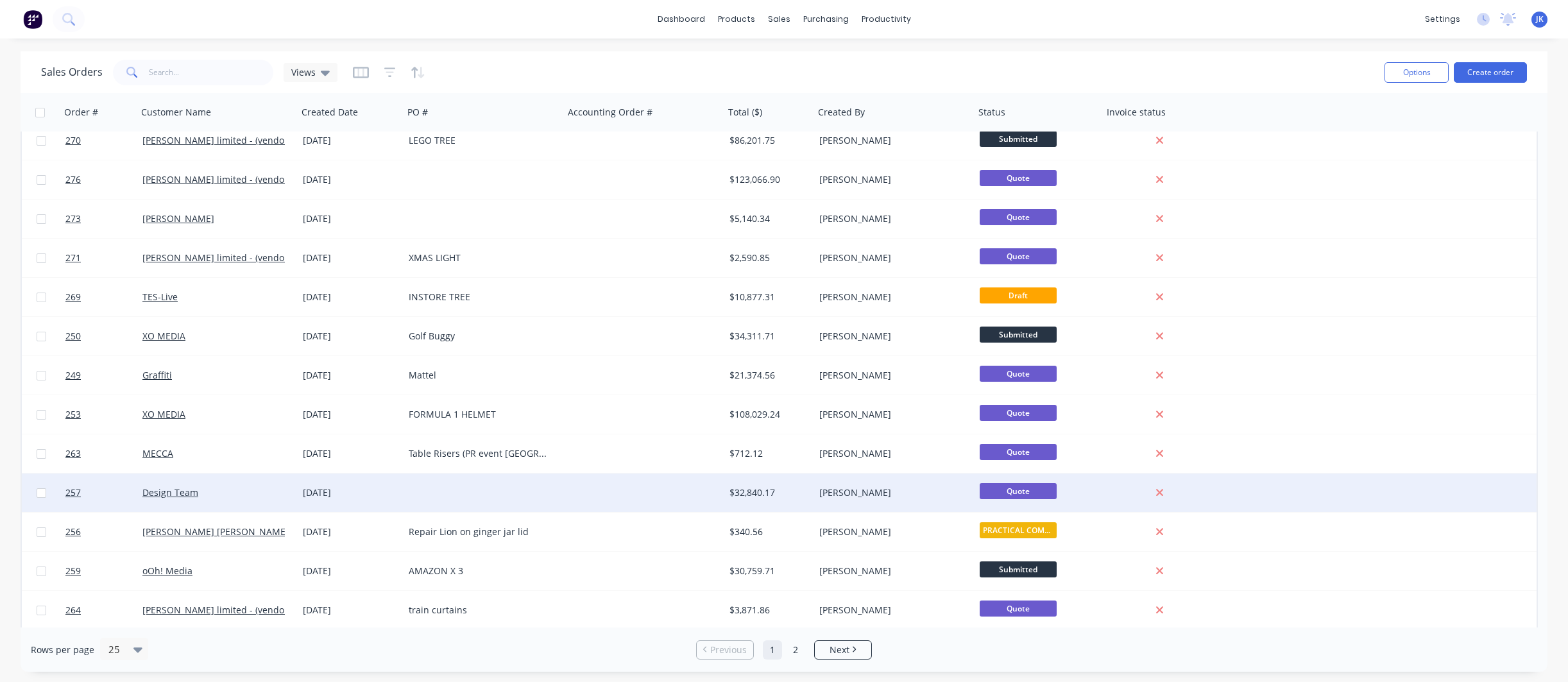
click at [199, 493] on div "Design Team" at bounding box center [213, 491] width 142 height 12
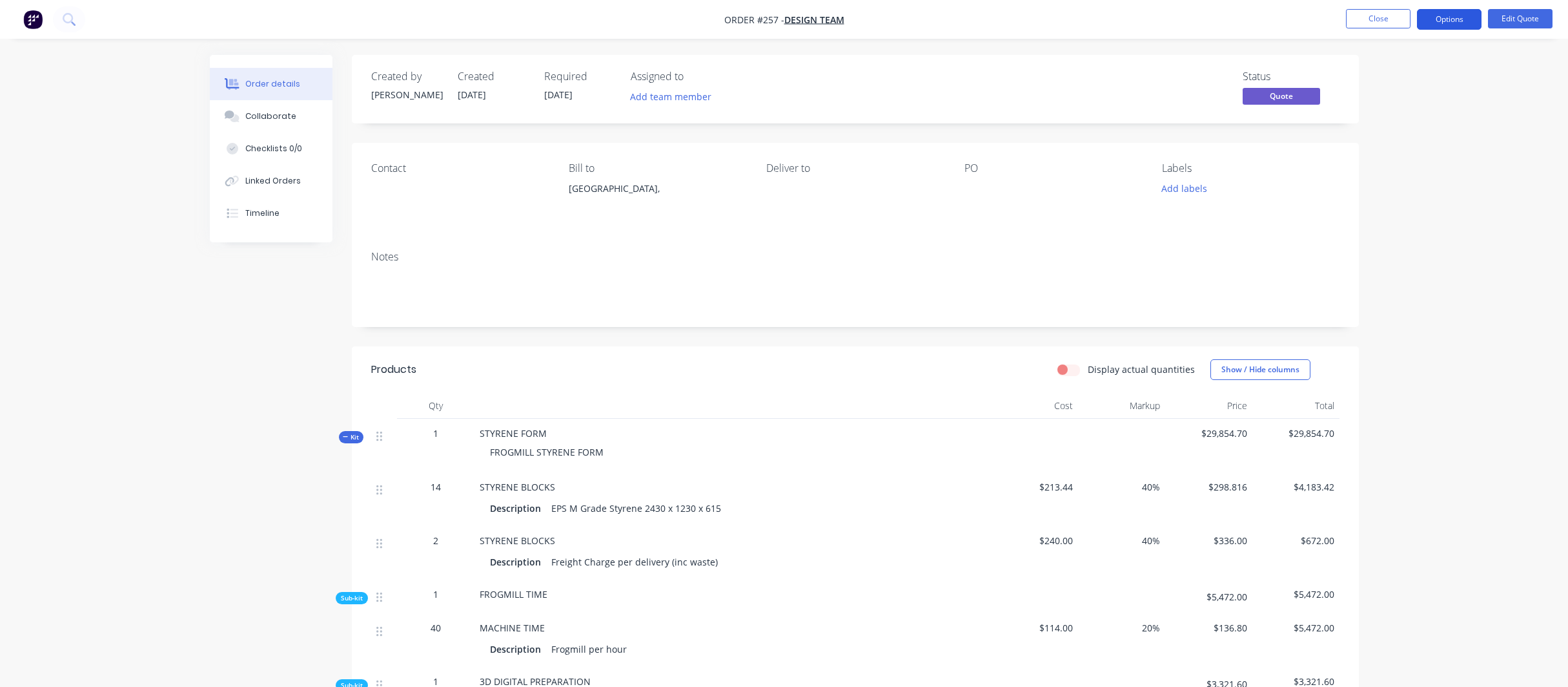
click at [1439, 17] on button "Options" at bounding box center [1449, 19] width 64 height 21
click at [1366, 283] on div "Archive" at bounding box center [1411, 285] width 119 height 19
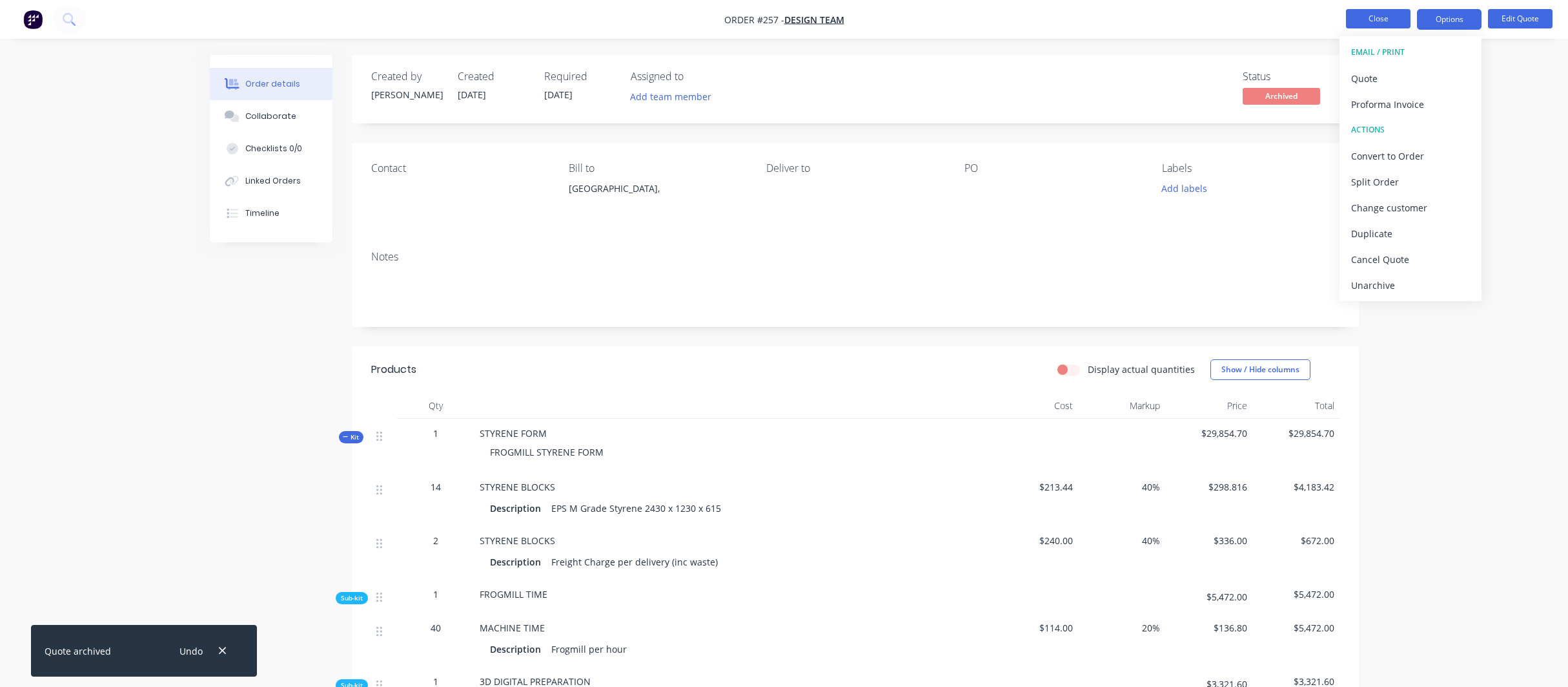
click at [1396, 18] on button "Close" at bounding box center [1378, 18] width 64 height 19
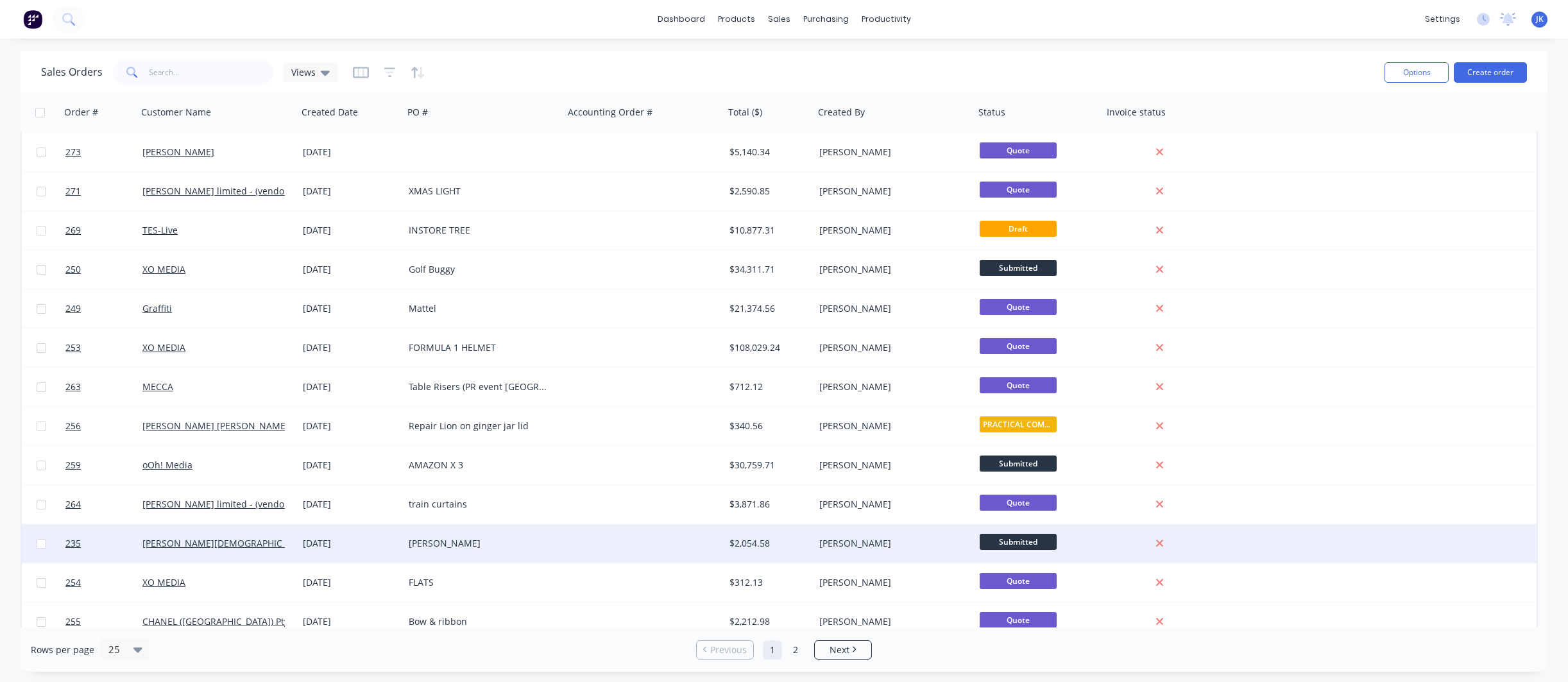
scroll to position [482, 0]
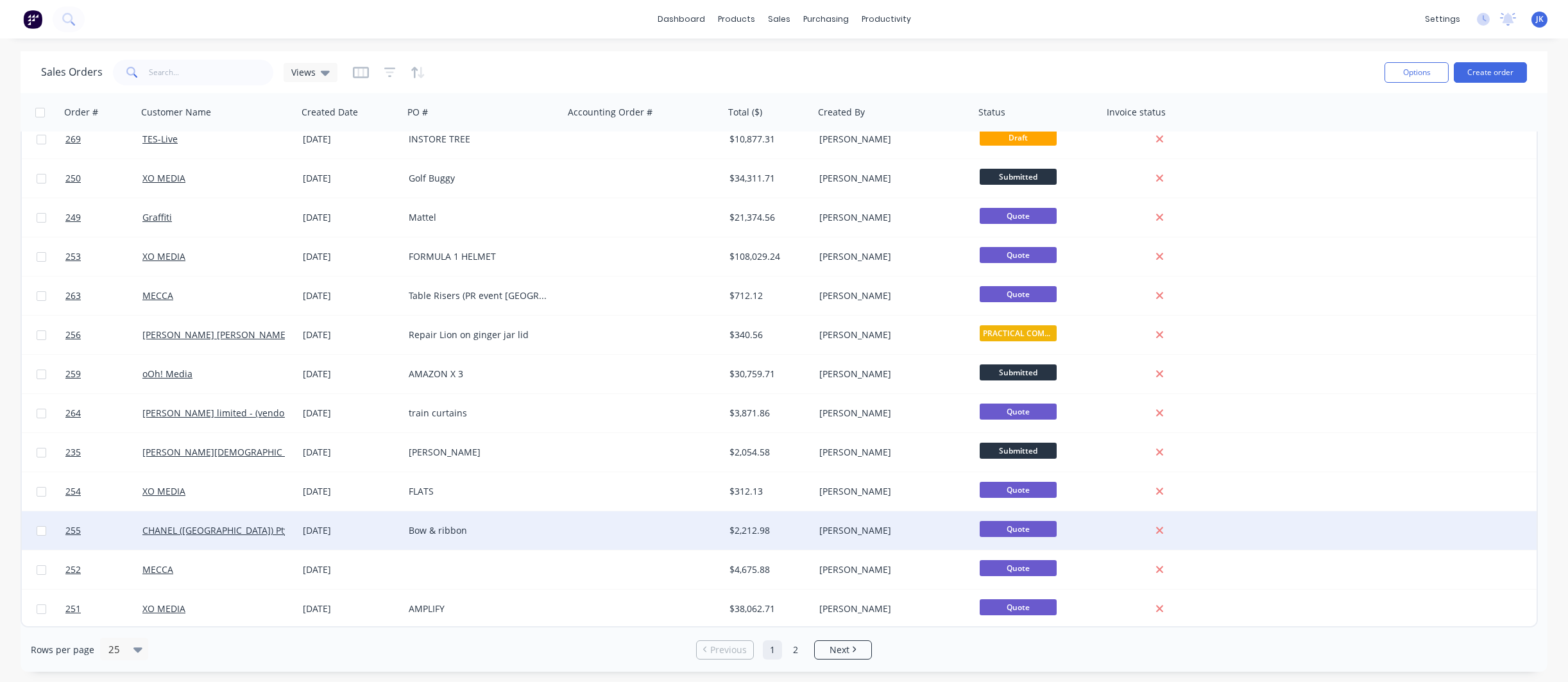
click at [435, 529] on div "Bow & ribbon" at bounding box center [479, 530] width 142 height 12
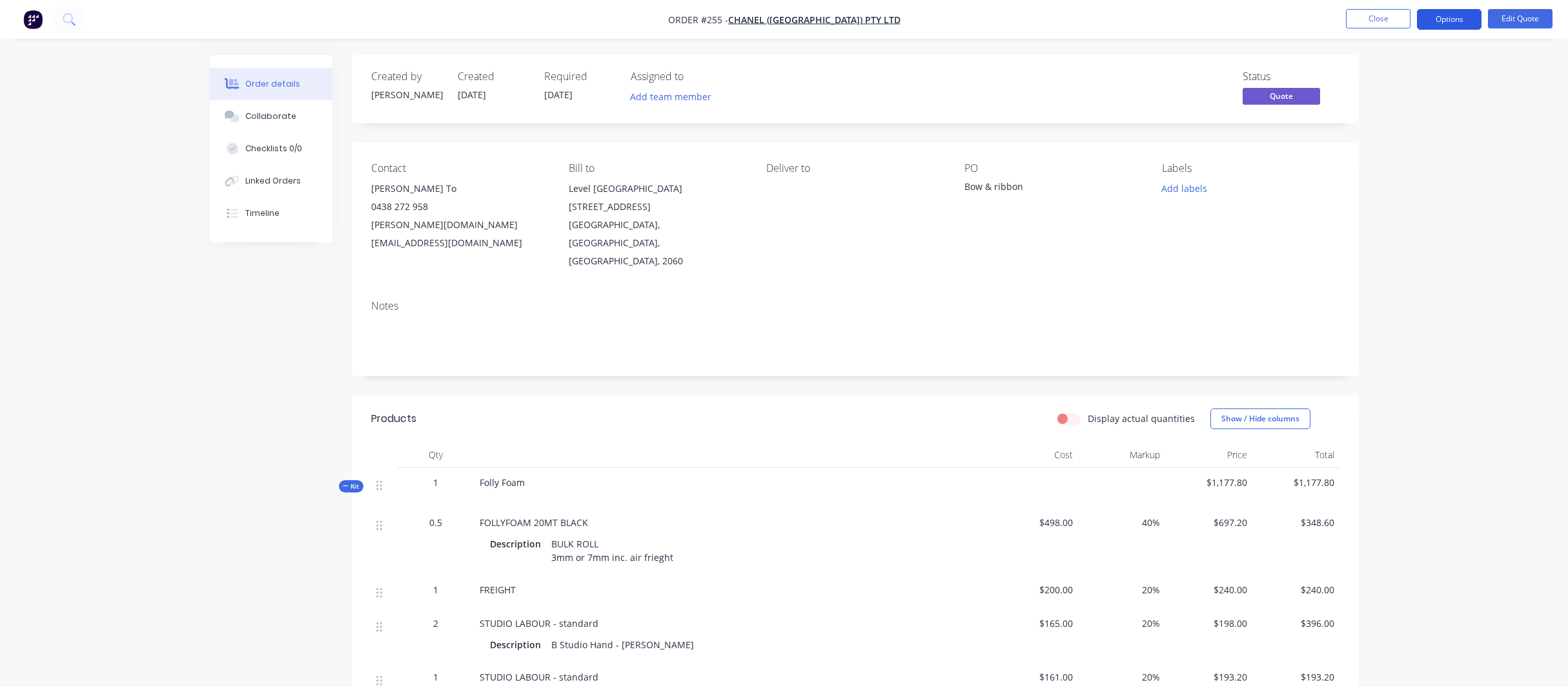
click at [1449, 17] on button "Options" at bounding box center [1449, 19] width 64 height 21
drag, startPoint x: 1366, startPoint y: 287, endPoint x: 1365, endPoint y: 280, distance: 7.1
click at [1367, 287] on div "Archive" at bounding box center [1411, 285] width 119 height 19
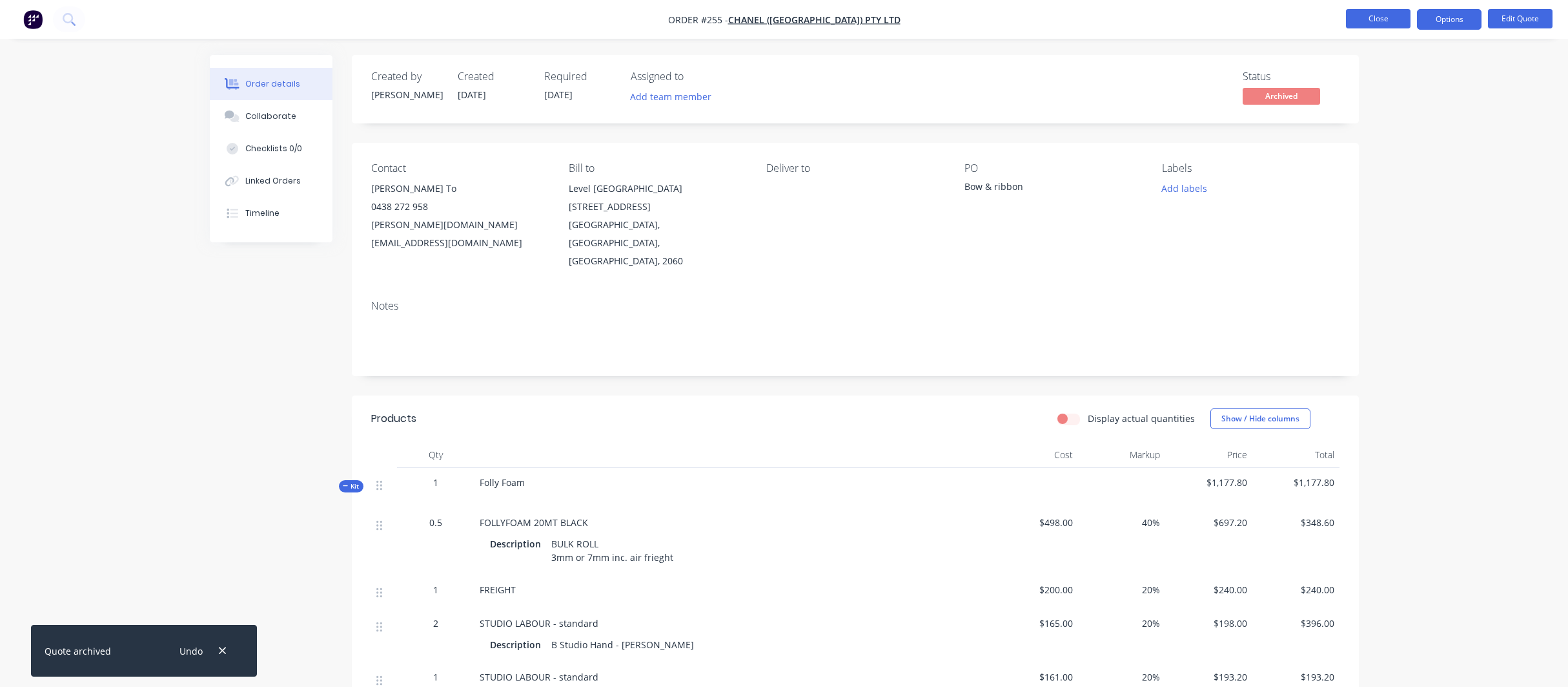
click at [1393, 20] on button "Close" at bounding box center [1378, 18] width 64 height 19
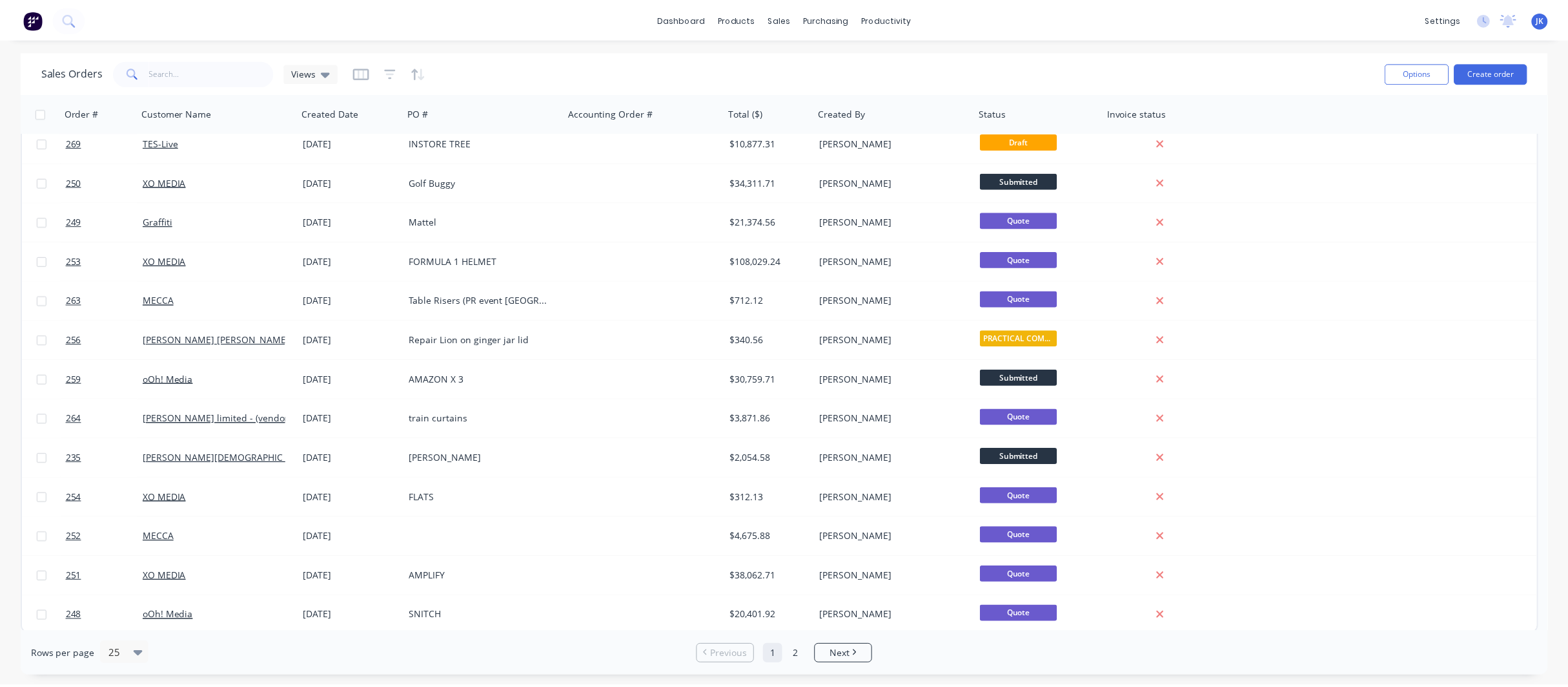
scroll to position [486, 0]
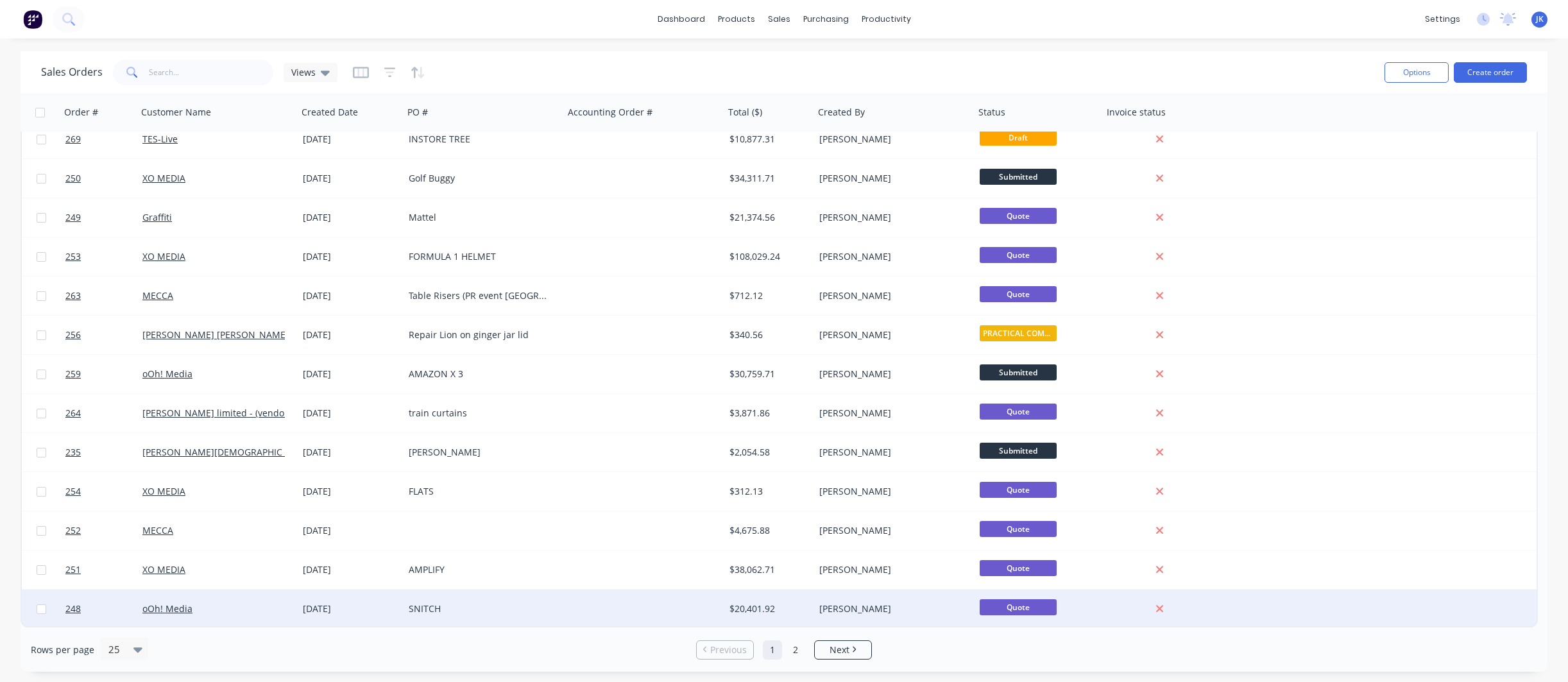
click at [346, 608] on div "[DATE]" at bounding box center [351, 608] width 95 height 12
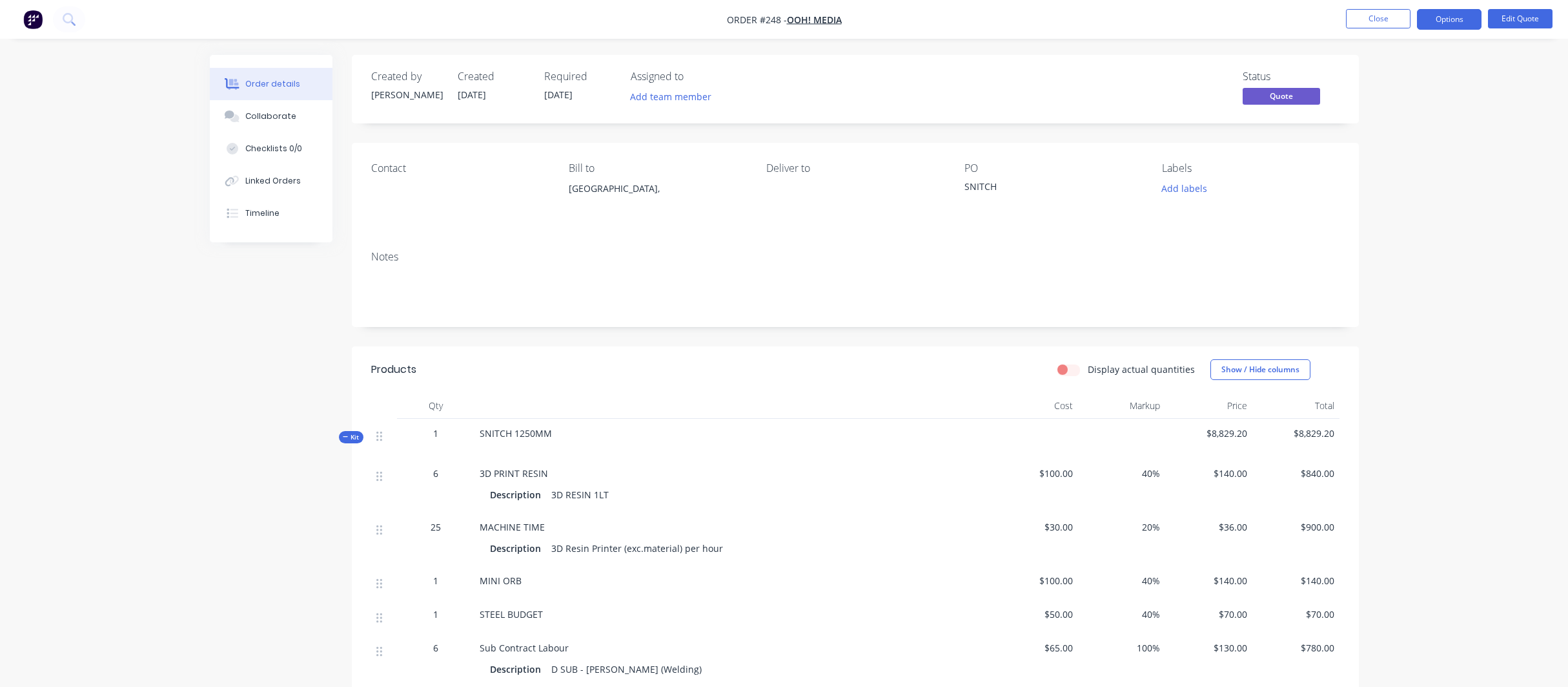
scroll to position [3, 0]
click at [1445, 19] on button "Options" at bounding box center [1449, 19] width 64 height 21
click at [1364, 281] on div "Archive" at bounding box center [1411, 285] width 119 height 19
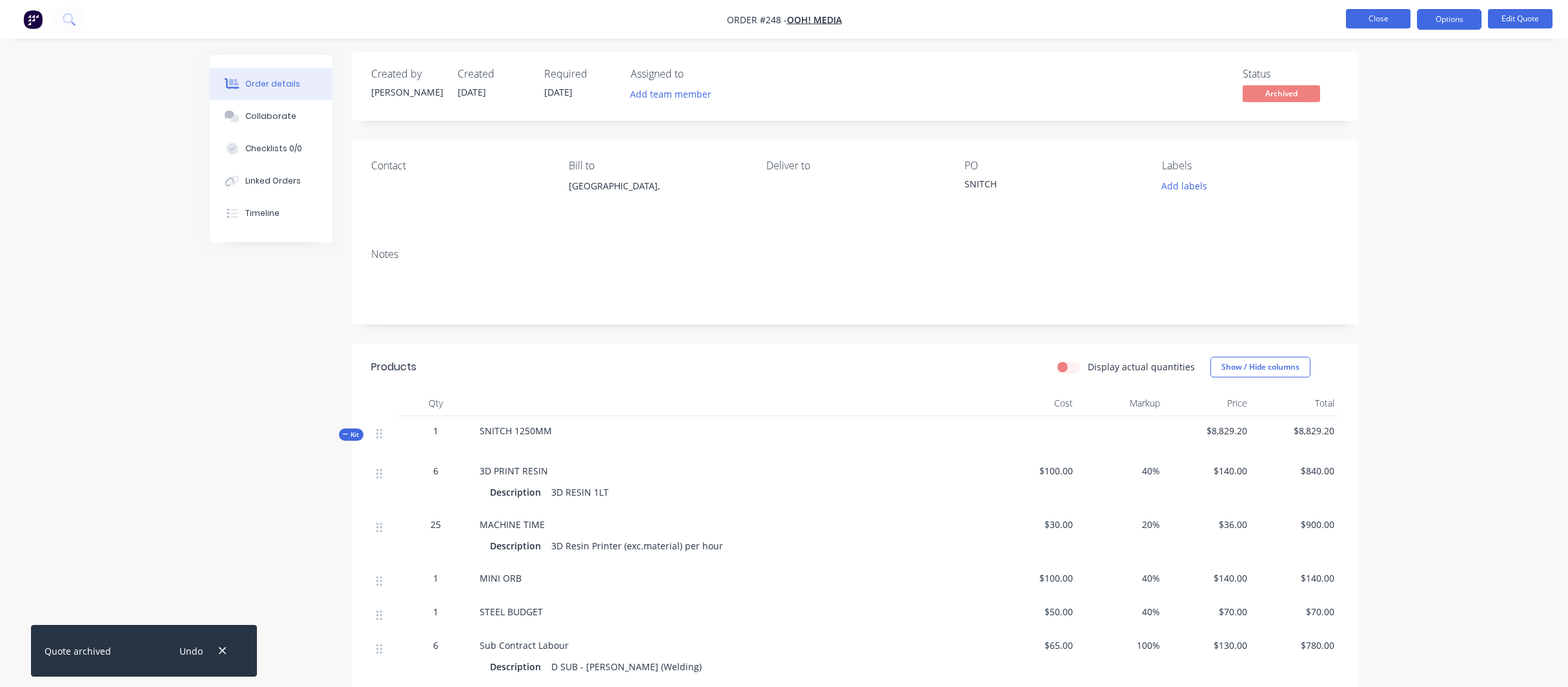
click at [1384, 18] on button "Close" at bounding box center [1378, 18] width 64 height 19
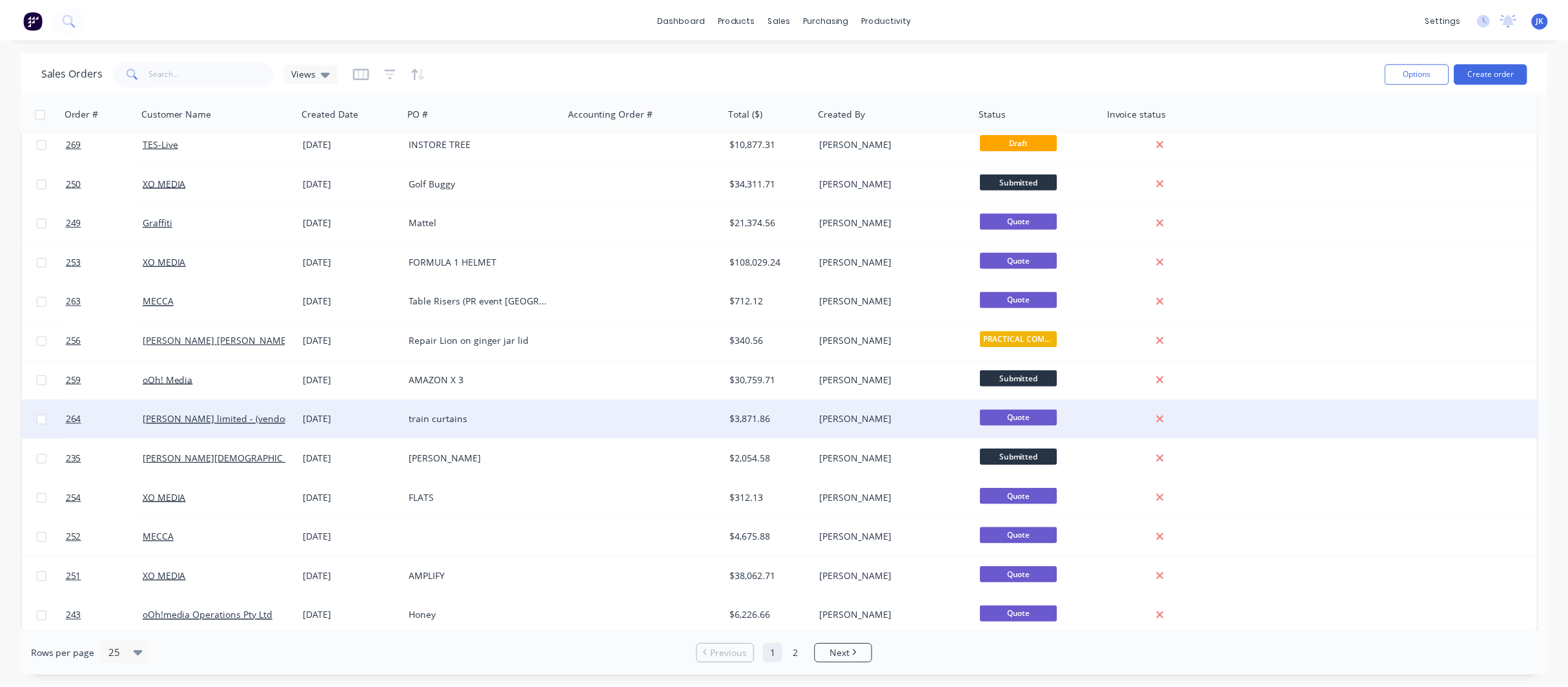
scroll to position [486, 0]
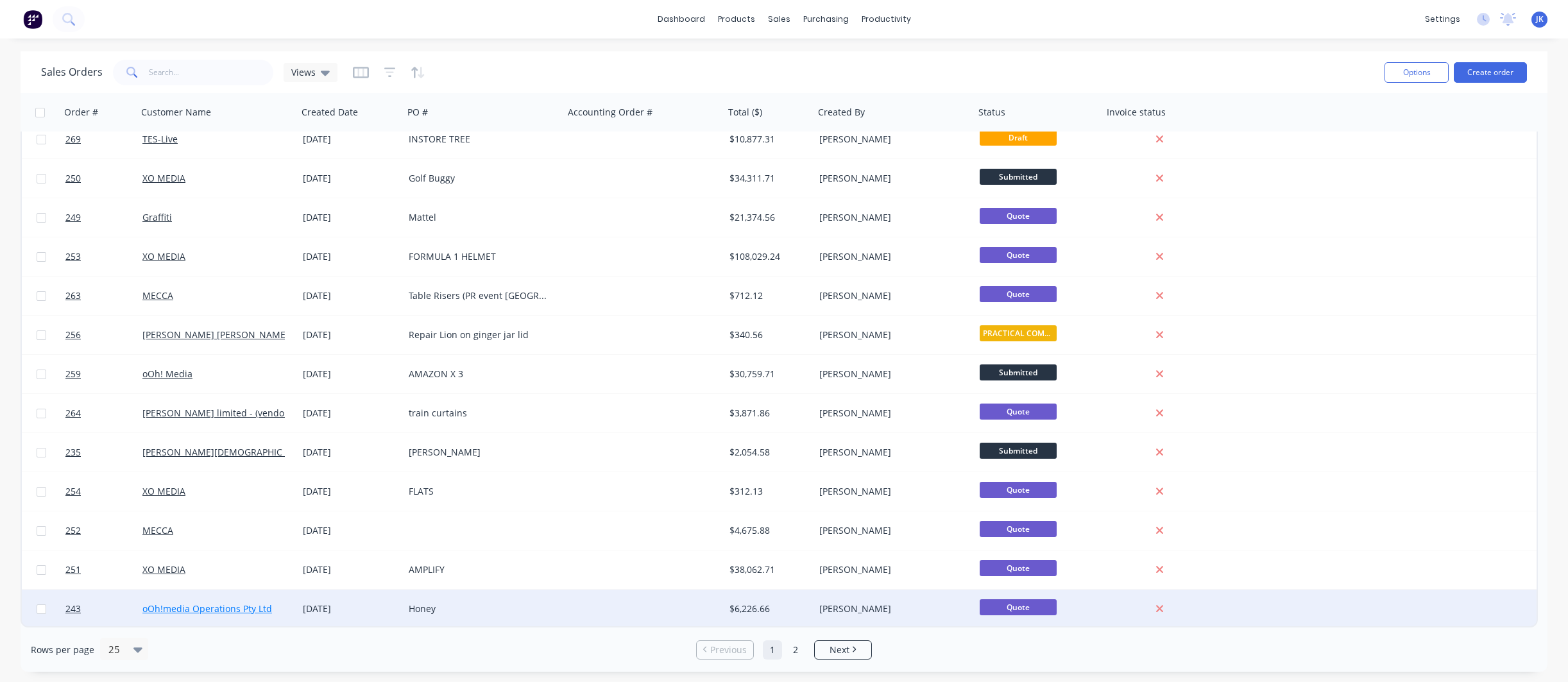
click at [244, 610] on link "oOh!media Operations Pty Ltd" at bounding box center [207, 608] width 130 height 12
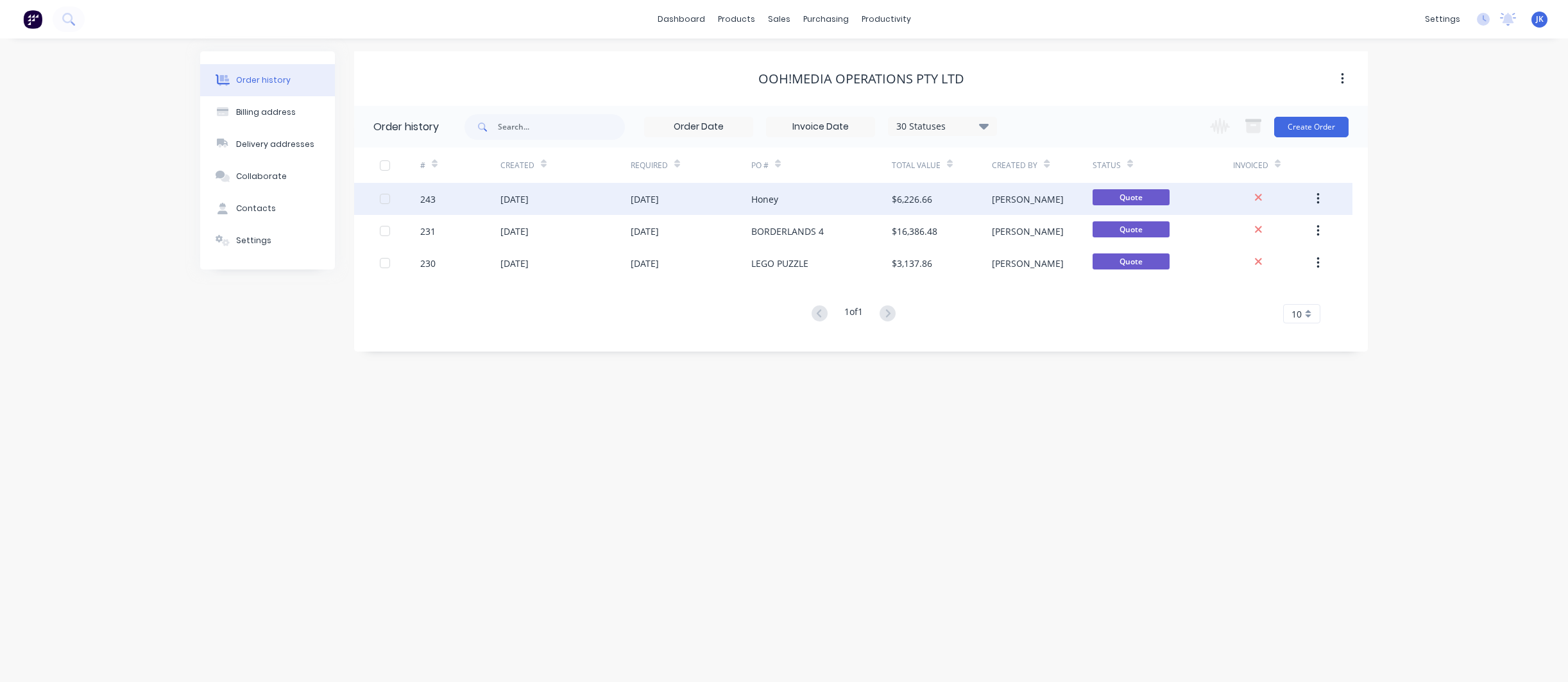
click at [620, 199] on div "[DATE]" at bounding box center [565, 199] width 131 height 32
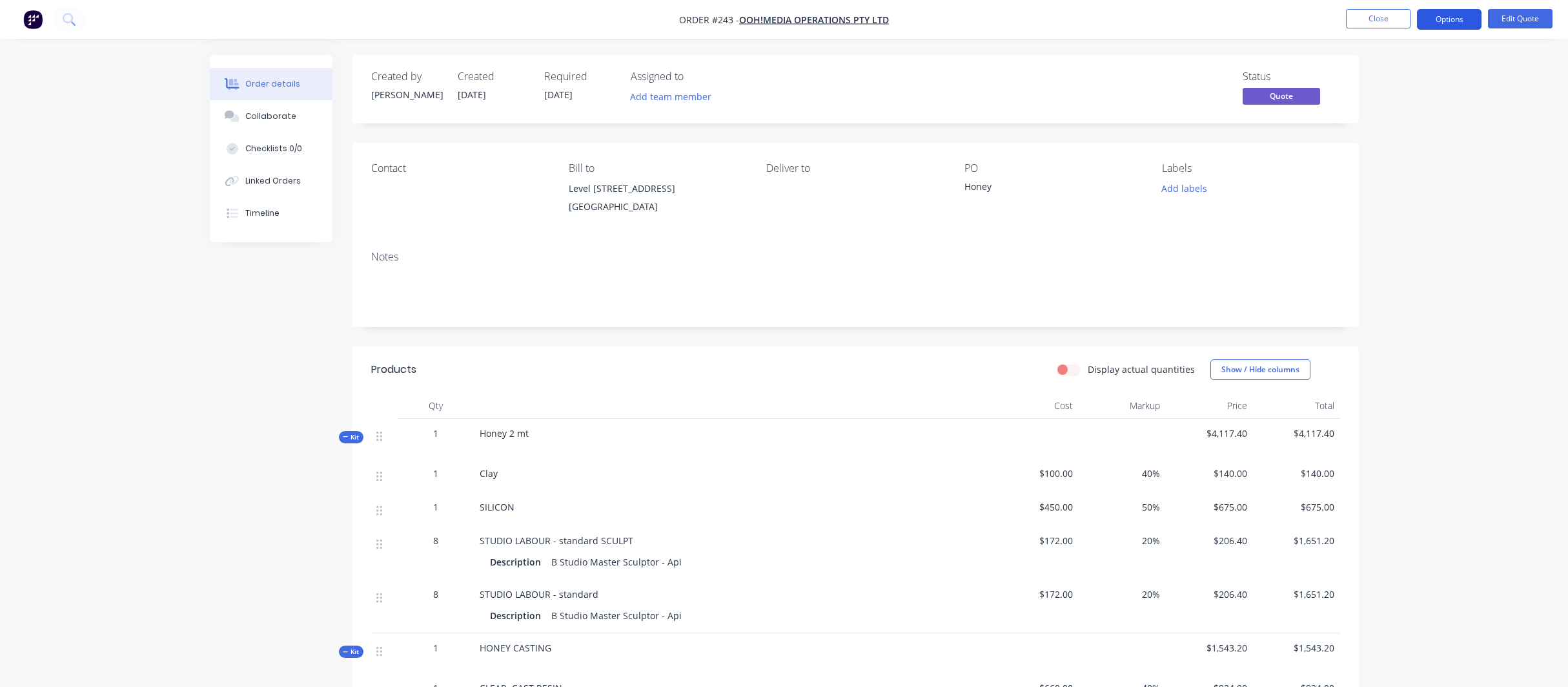
click at [1457, 18] on button "Options" at bounding box center [1449, 19] width 64 height 21
click at [1375, 284] on div "Archive" at bounding box center [1411, 285] width 119 height 19
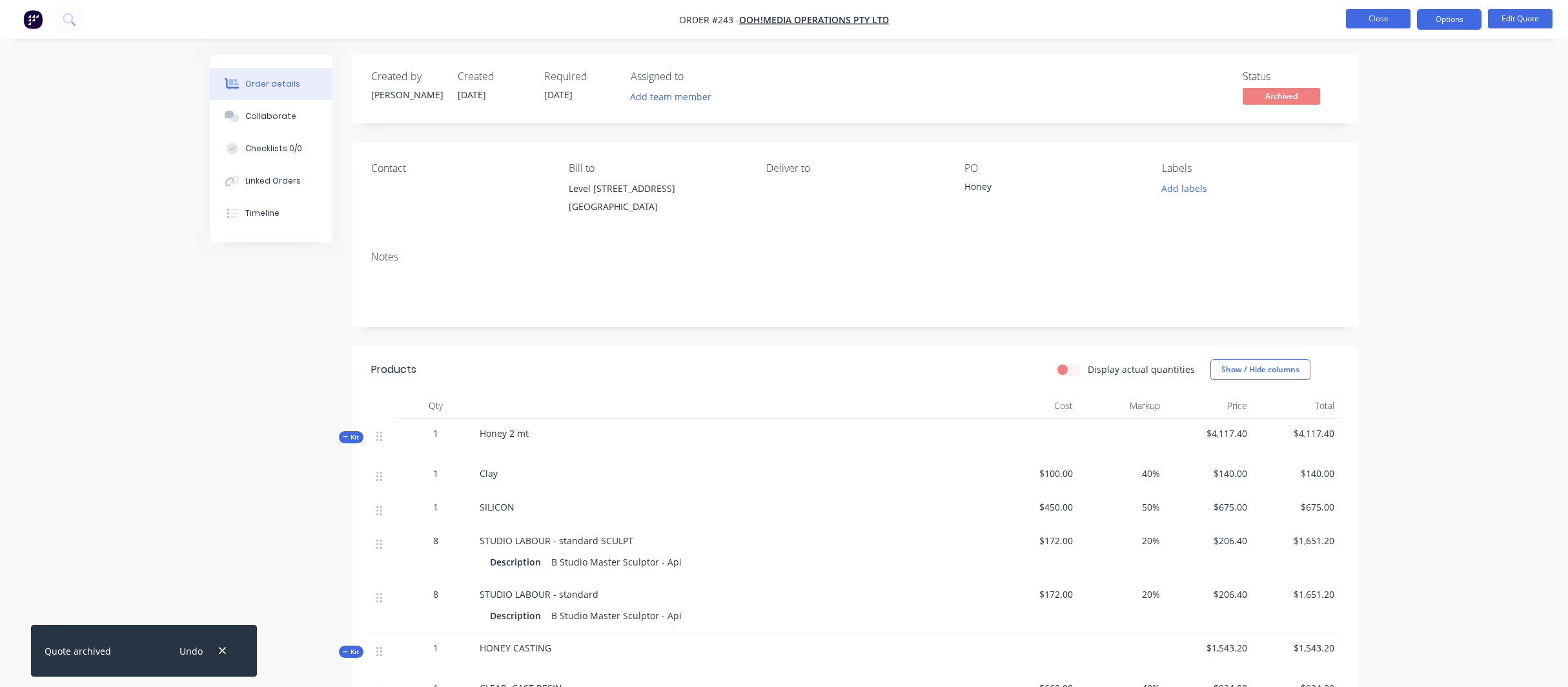
click at [1386, 18] on button "Close" at bounding box center [1378, 18] width 64 height 19
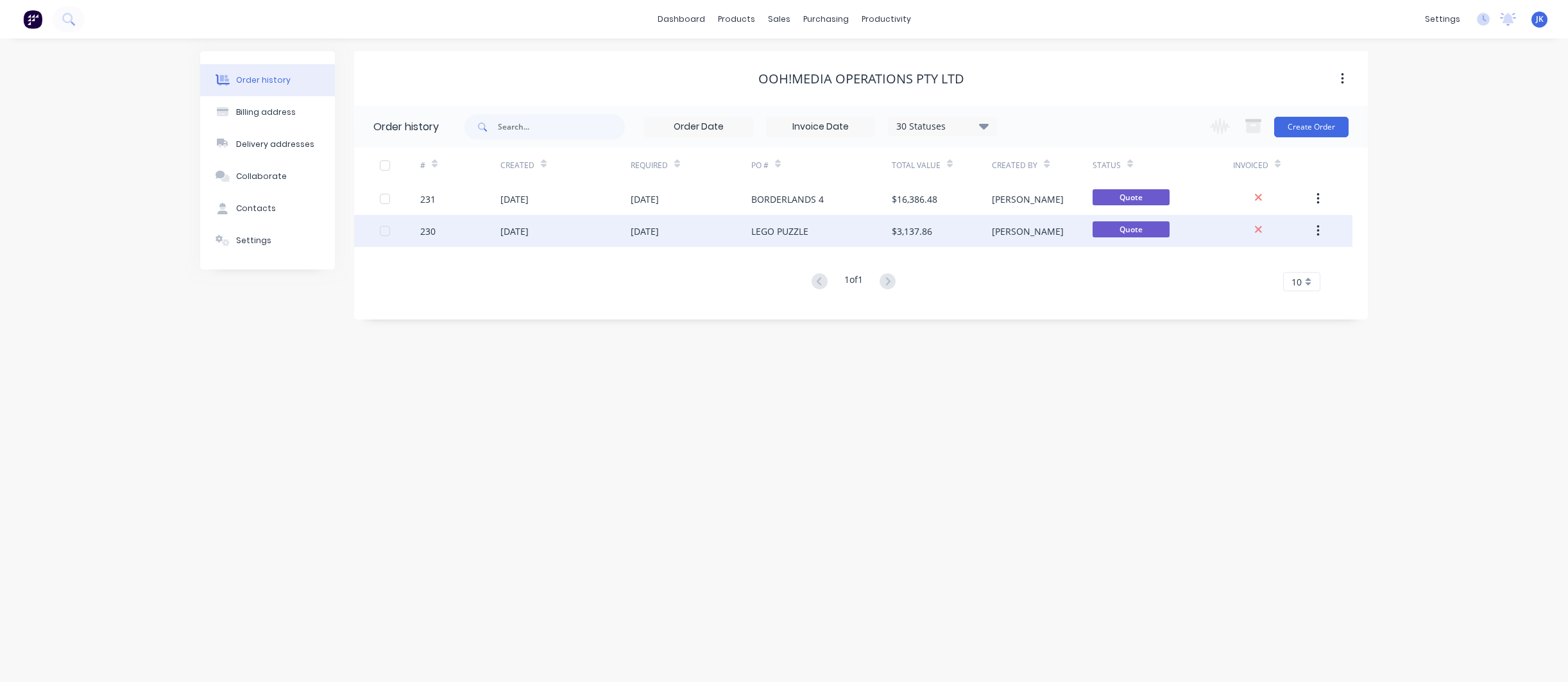
click at [712, 231] on div "[DATE]" at bounding box center [691, 231] width 121 height 32
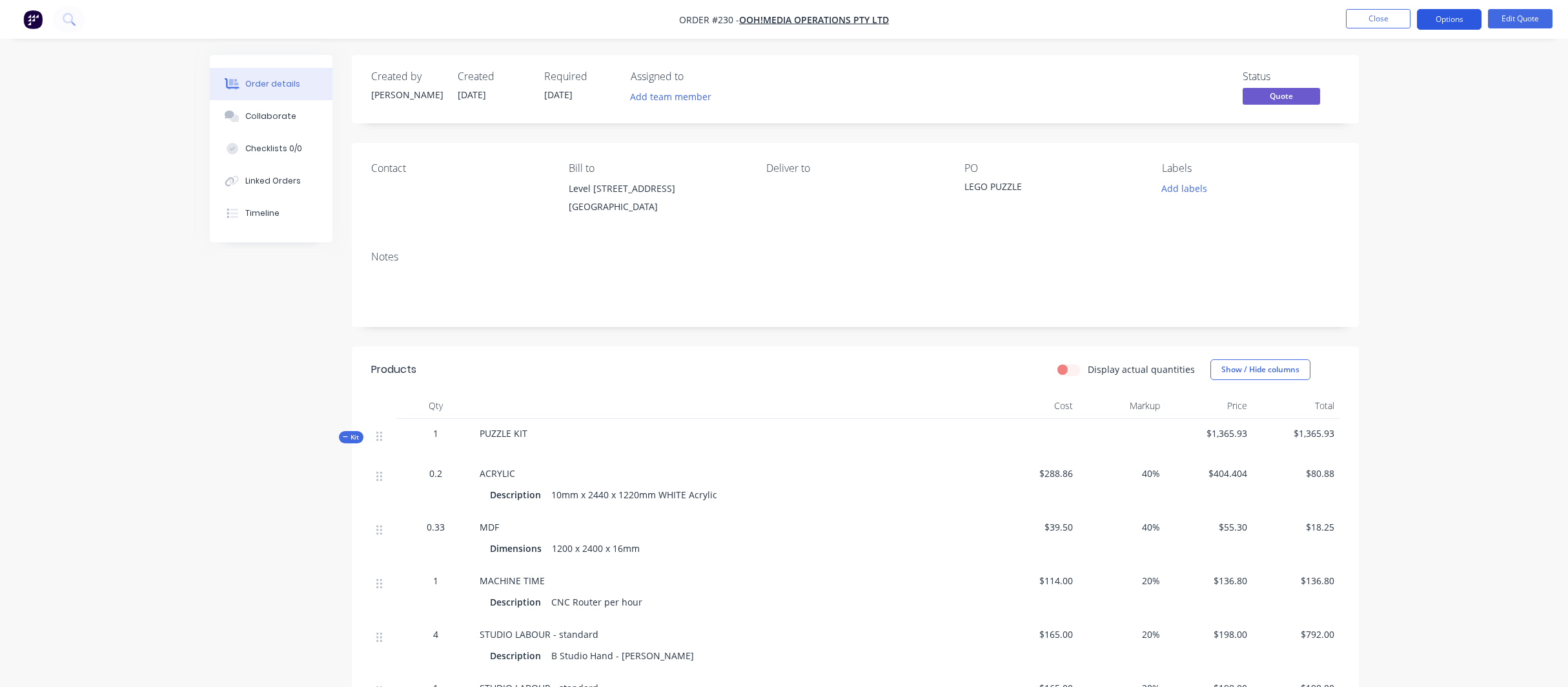
click at [1453, 20] on button "Options" at bounding box center [1449, 19] width 64 height 21
click at [1372, 286] on div "Archive" at bounding box center [1411, 285] width 119 height 19
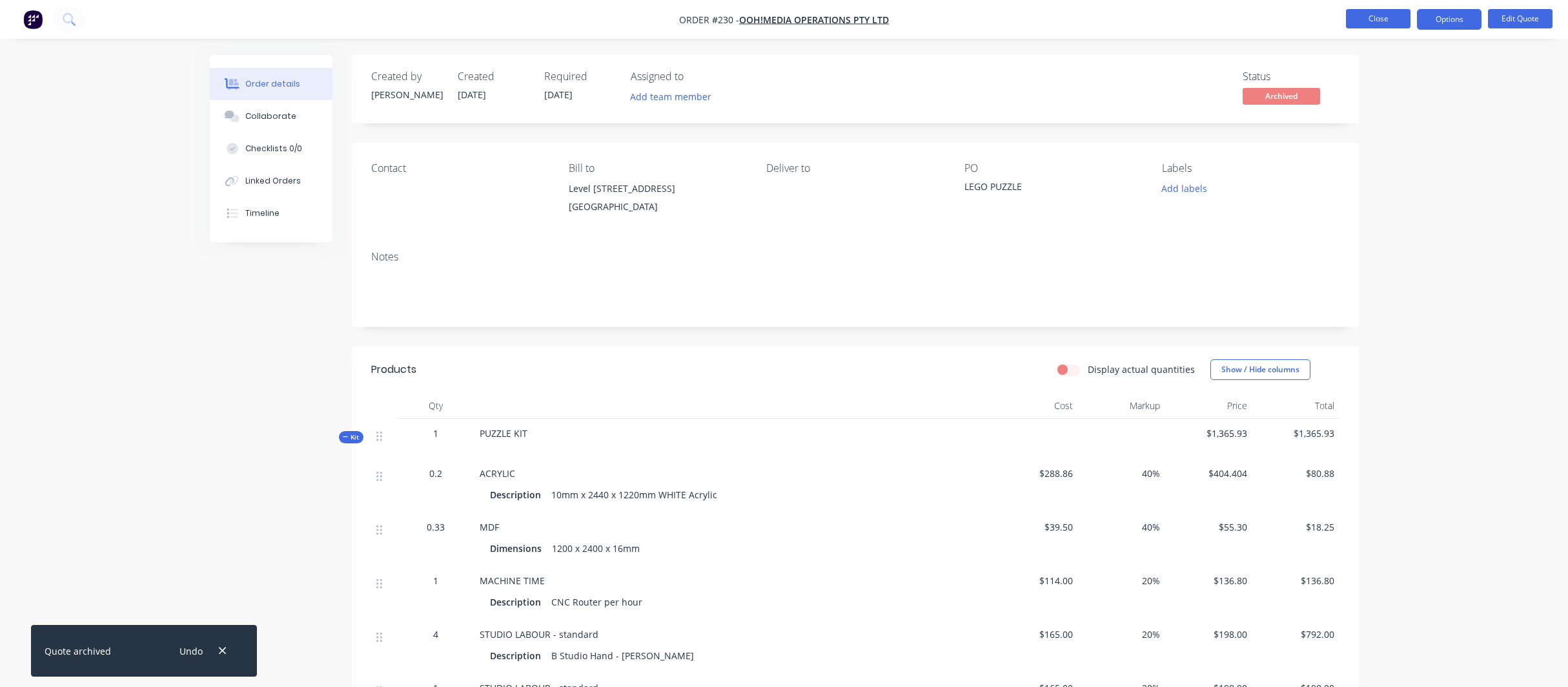
click at [1389, 16] on button "Close" at bounding box center [1378, 18] width 64 height 19
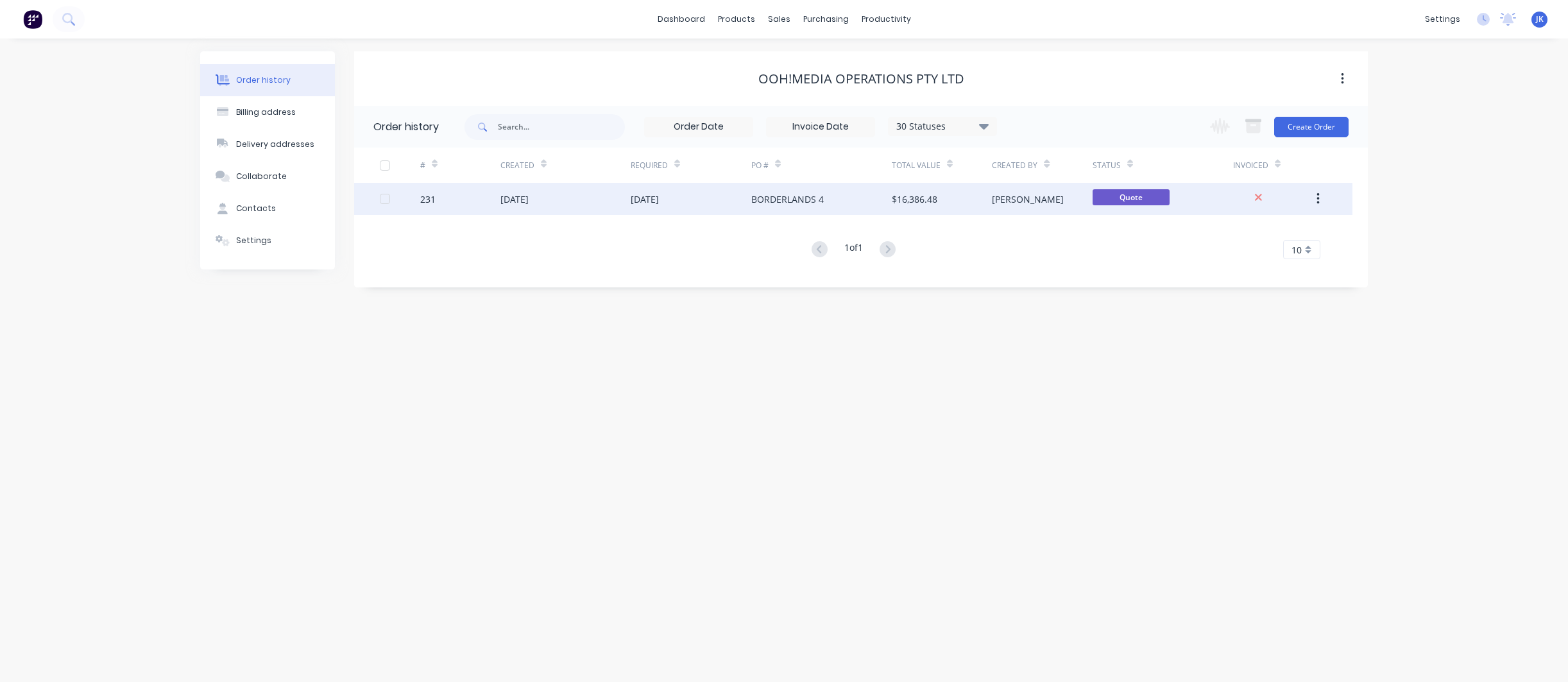
click at [523, 197] on div "[DATE]" at bounding box center [515, 199] width 29 height 13
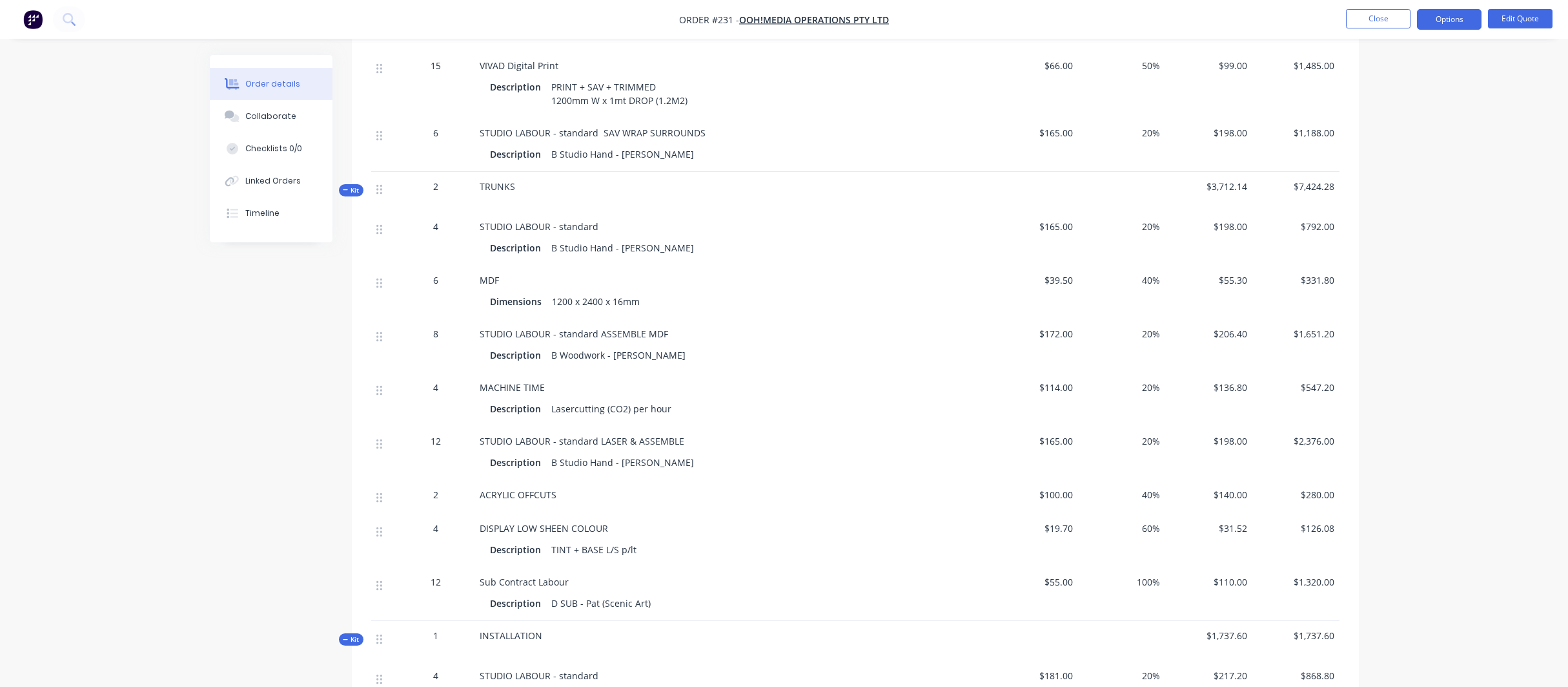
scroll to position [484, 0]
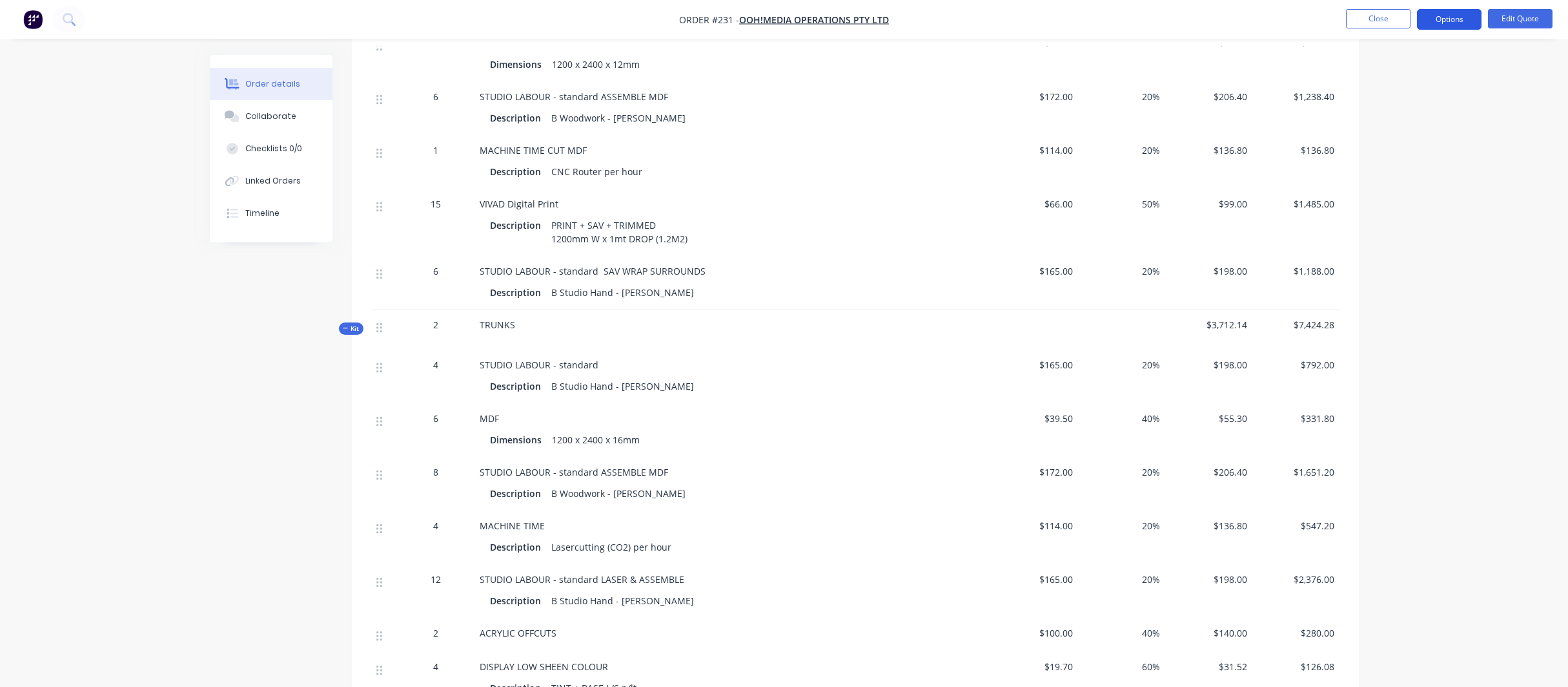
click at [1441, 22] on button "Options" at bounding box center [1449, 19] width 64 height 21
click at [1374, 155] on div "Convert to Order" at bounding box center [1411, 156] width 119 height 19
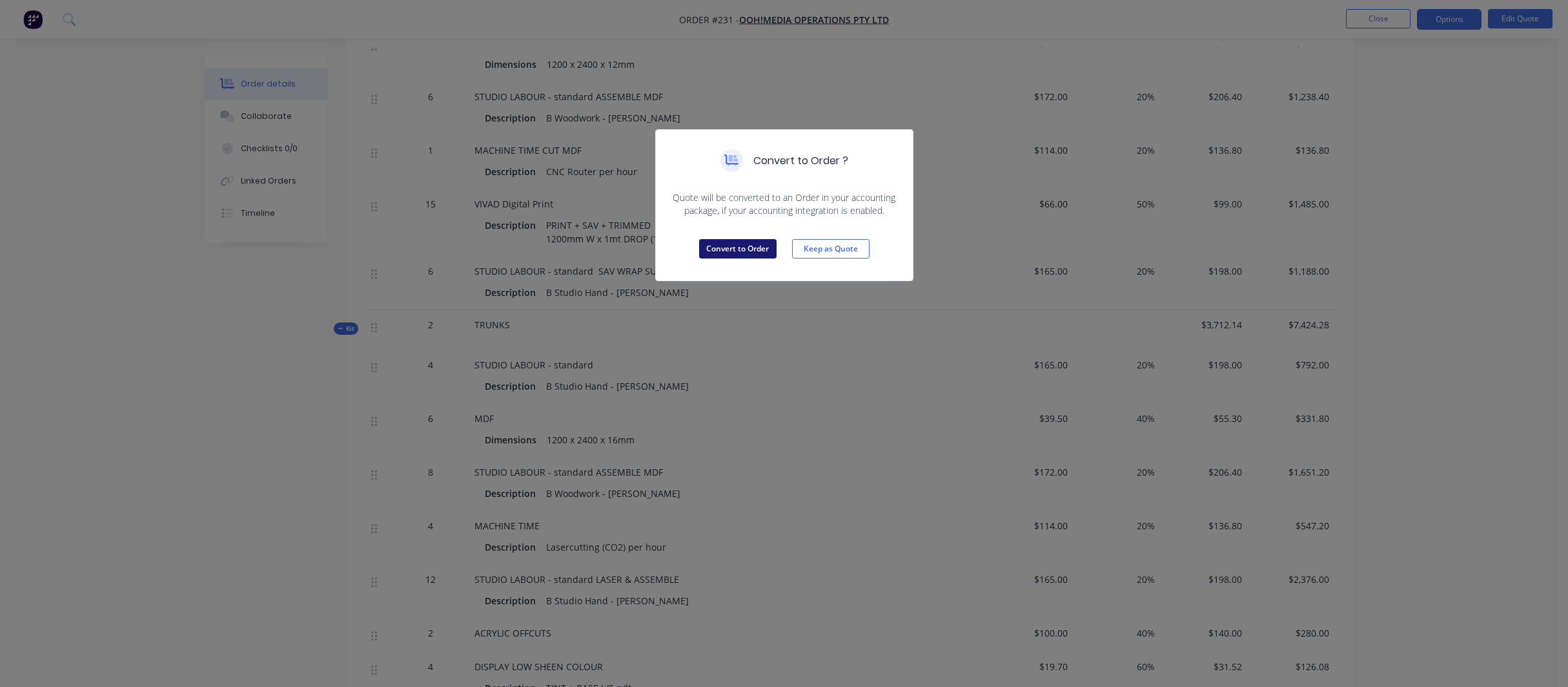
click at [759, 250] on button "Convert to Order" at bounding box center [737, 249] width 78 height 19
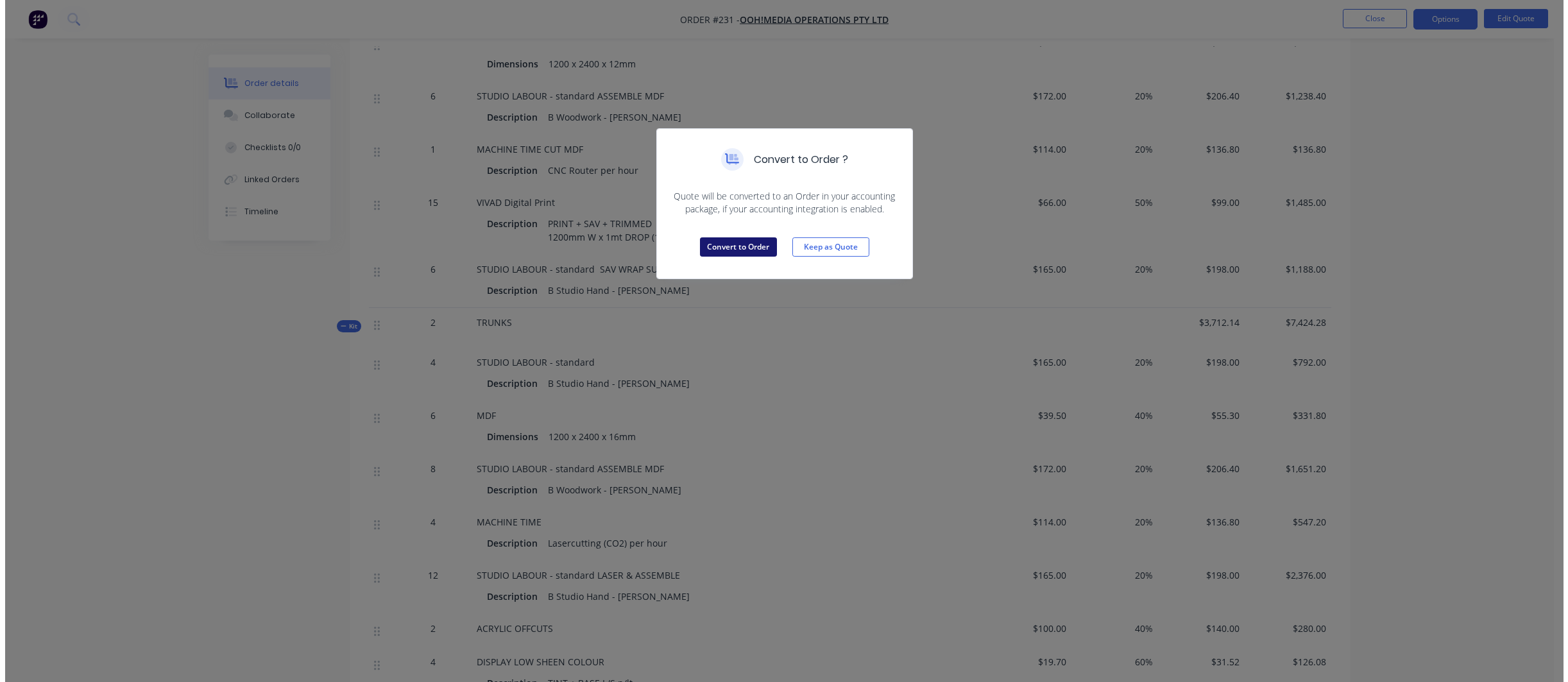
scroll to position [0, 0]
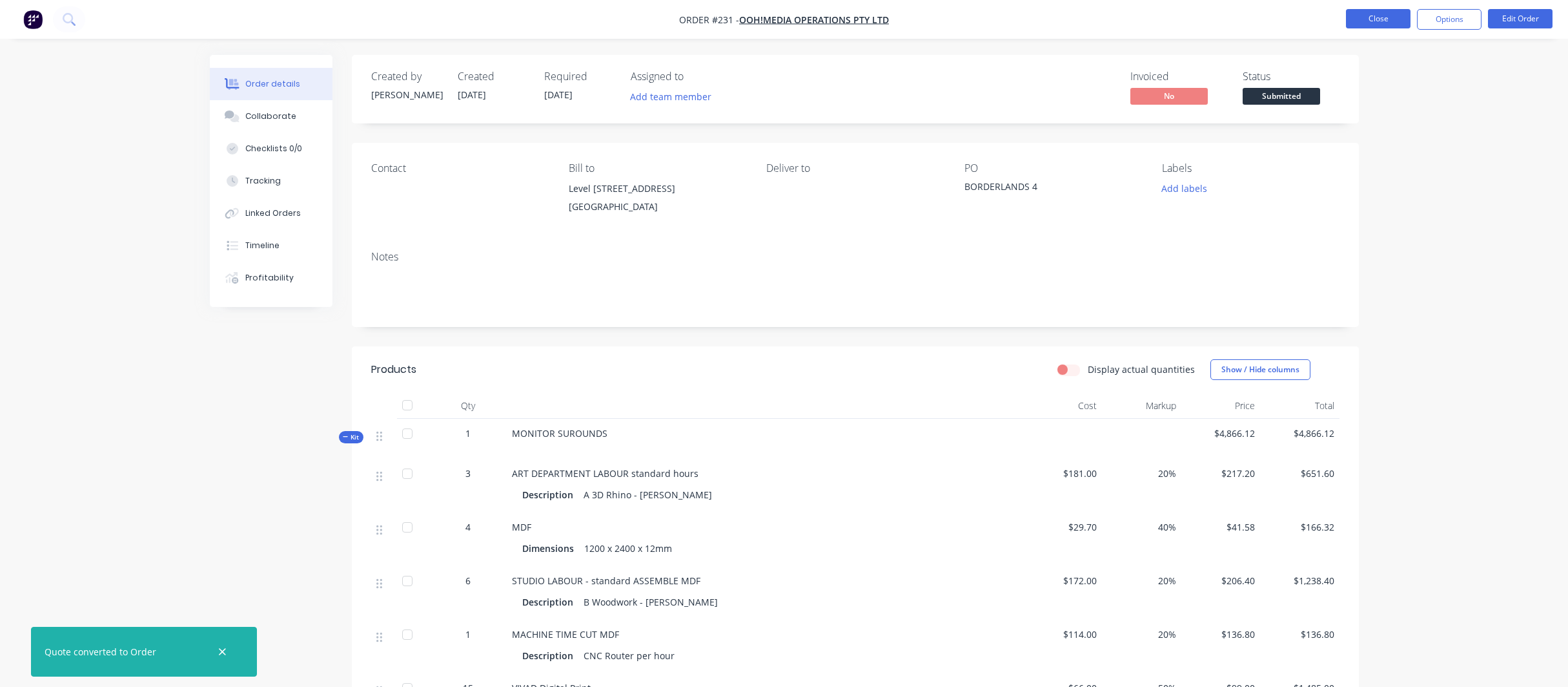
click at [1376, 19] on button "Close" at bounding box center [1378, 18] width 64 height 19
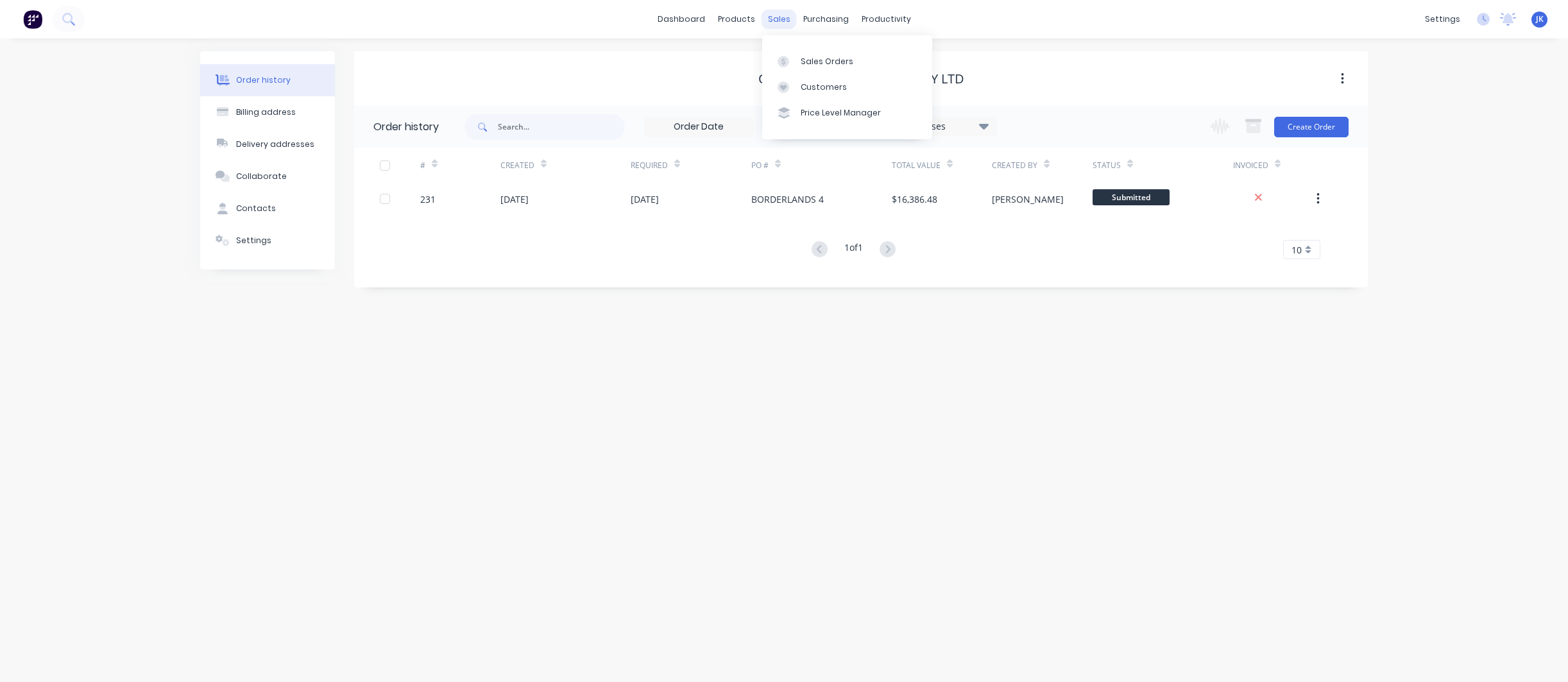
click at [779, 21] on div "sales" at bounding box center [779, 19] width 35 height 19
click at [816, 61] on div "Sales Orders" at bounding box center [826, 62] width 52 height 11
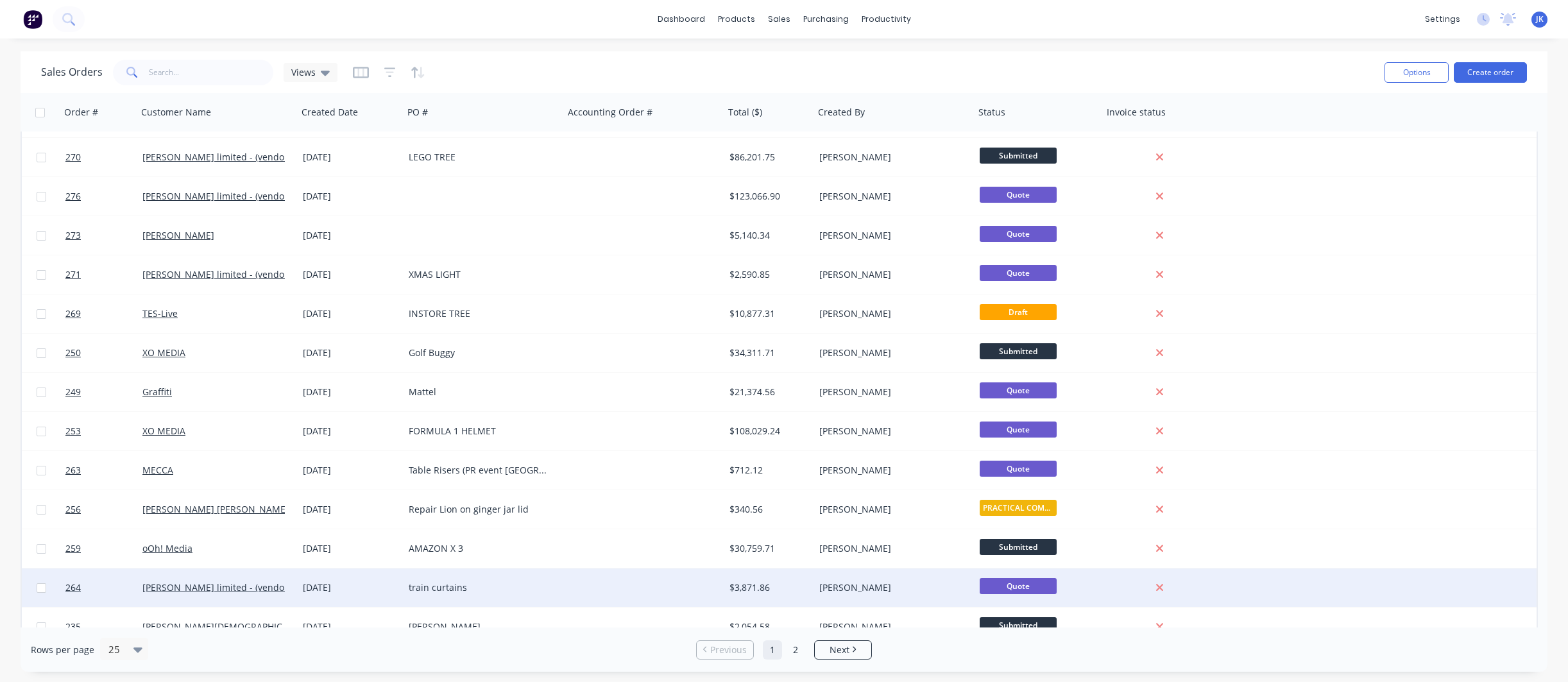
scroll to position [482, 0]
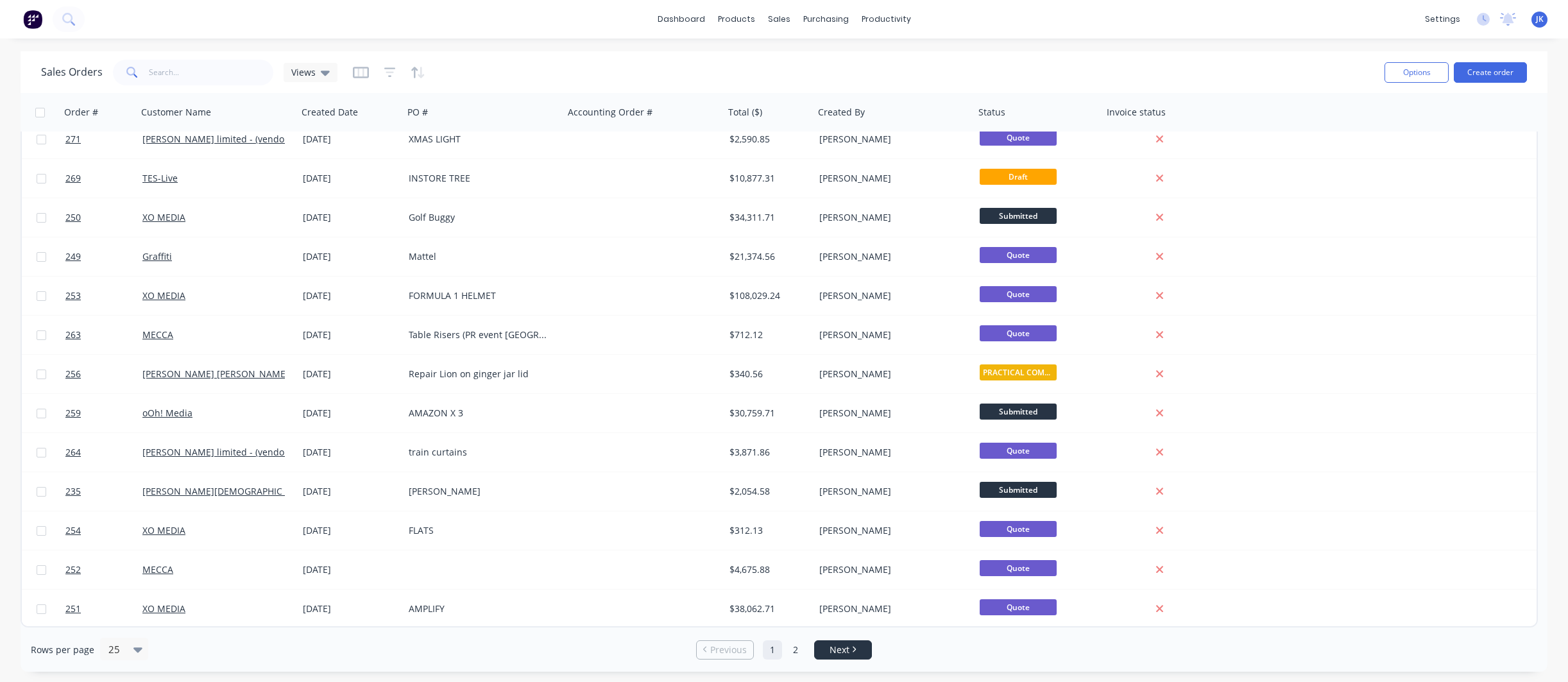
click at [837, 644] on span "Next" at bounding box center [839, 649] width 20 height 12
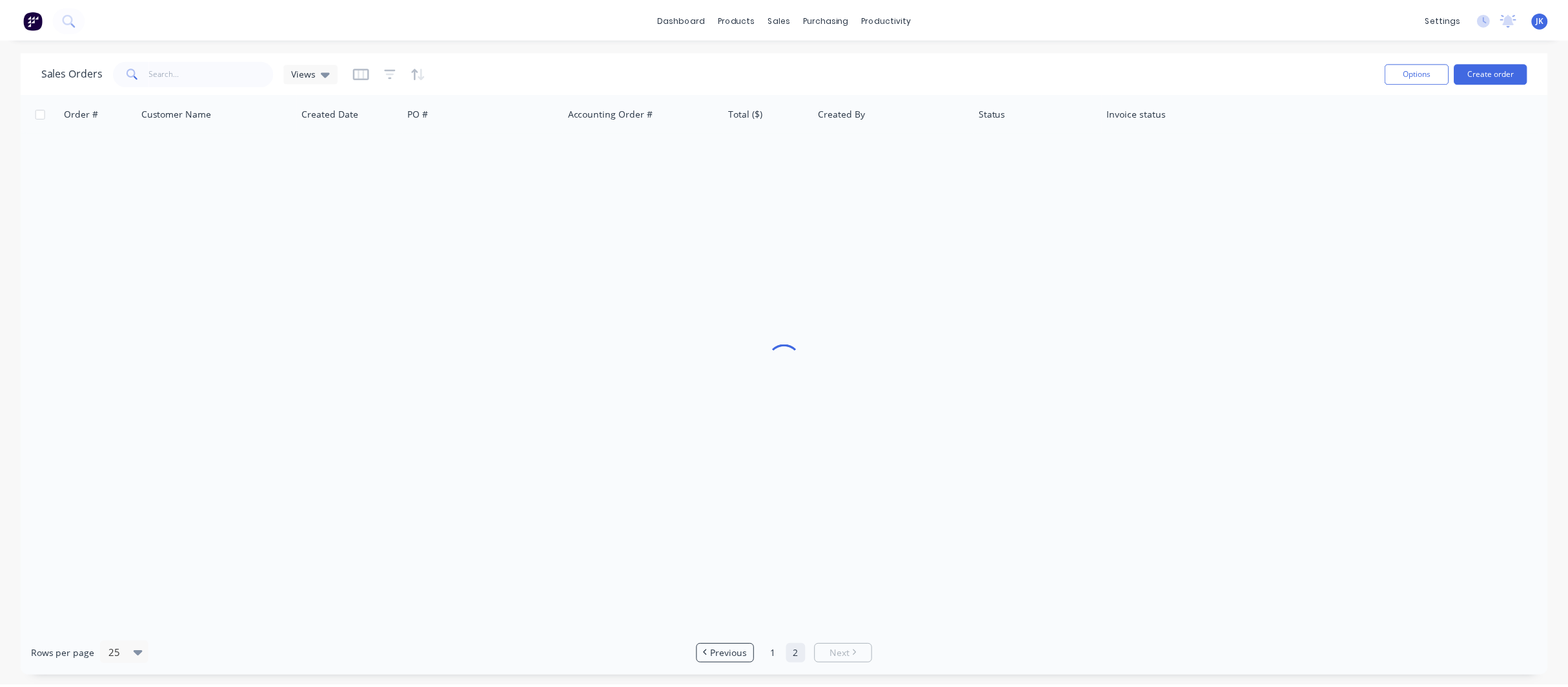
scroll to position [0, 0]
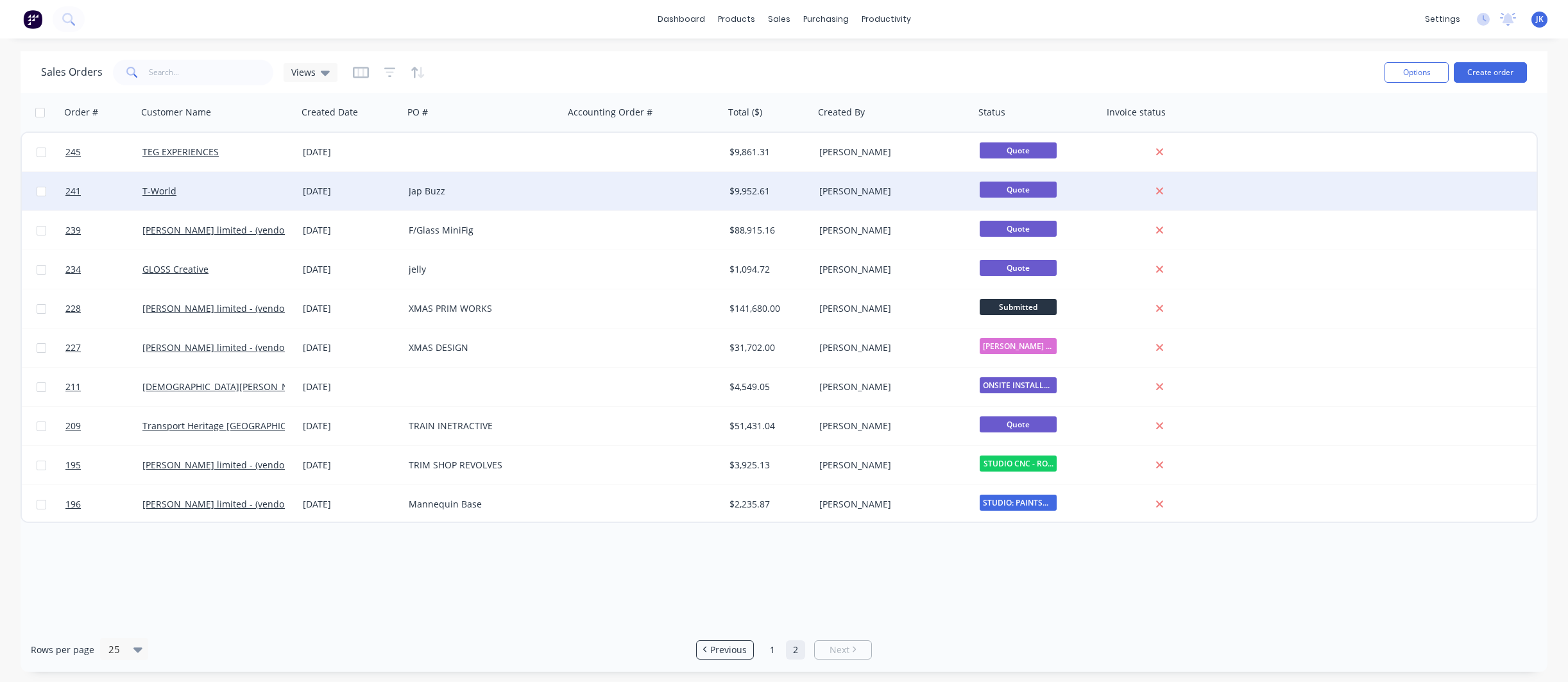
click at [316, 191] on div "[DATE]" at bounding box center [351, 191] width 95 height 12
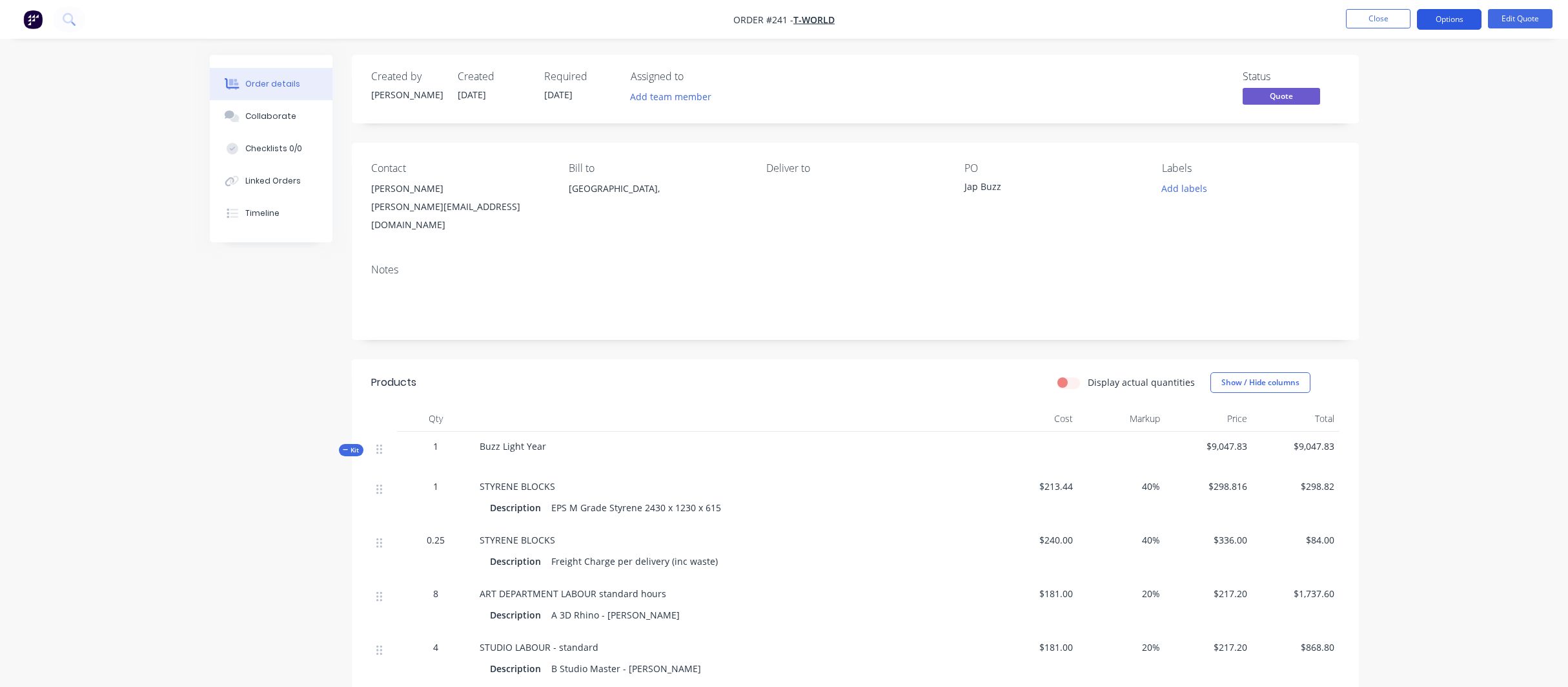
click at [1444, 18] on button "Options" at bounding box center [1449, 19] width 64 height 21
click at [1390, 155] on div "Convert to Order" at bounding box center [1411, 156] width 119 height 19
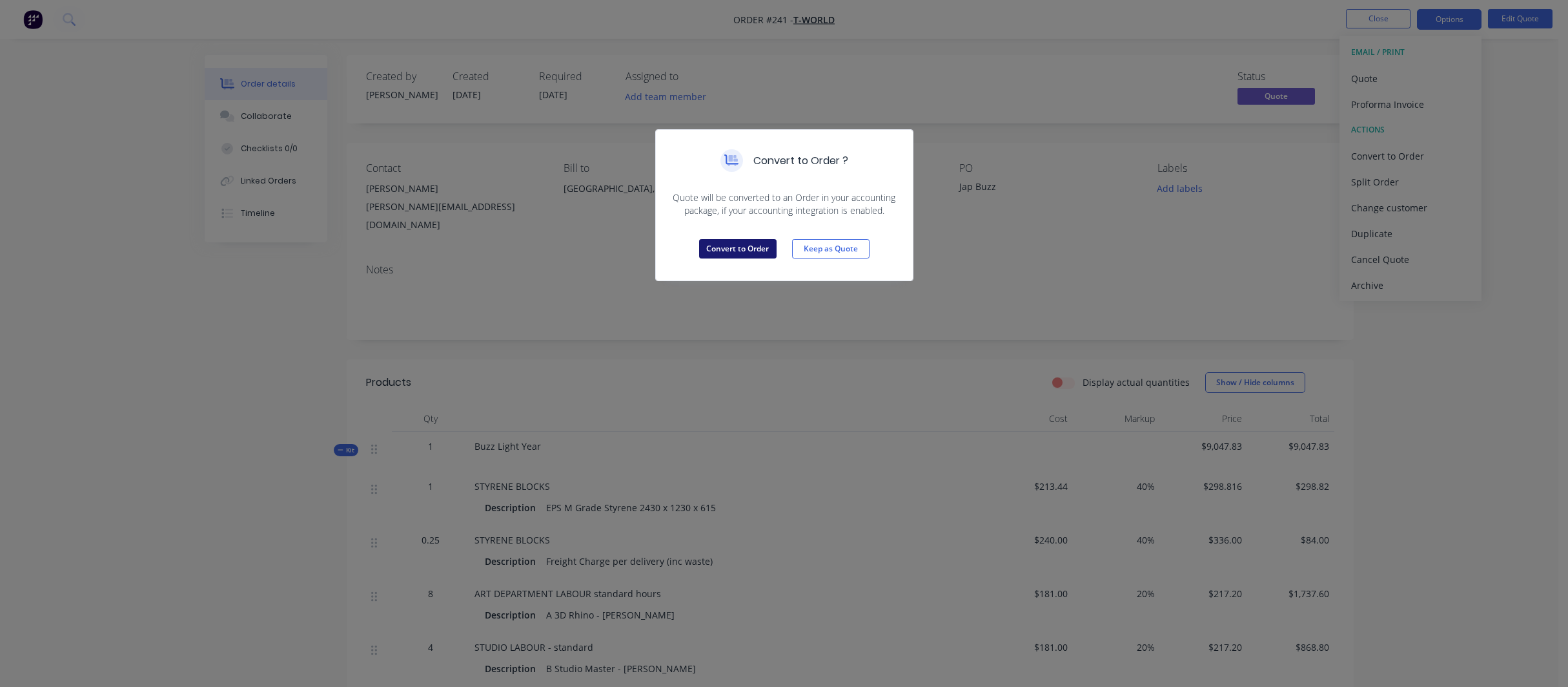
click at [758, 253] on button "Convert to Order" at bounding box center [737, 249] width 78 height 19
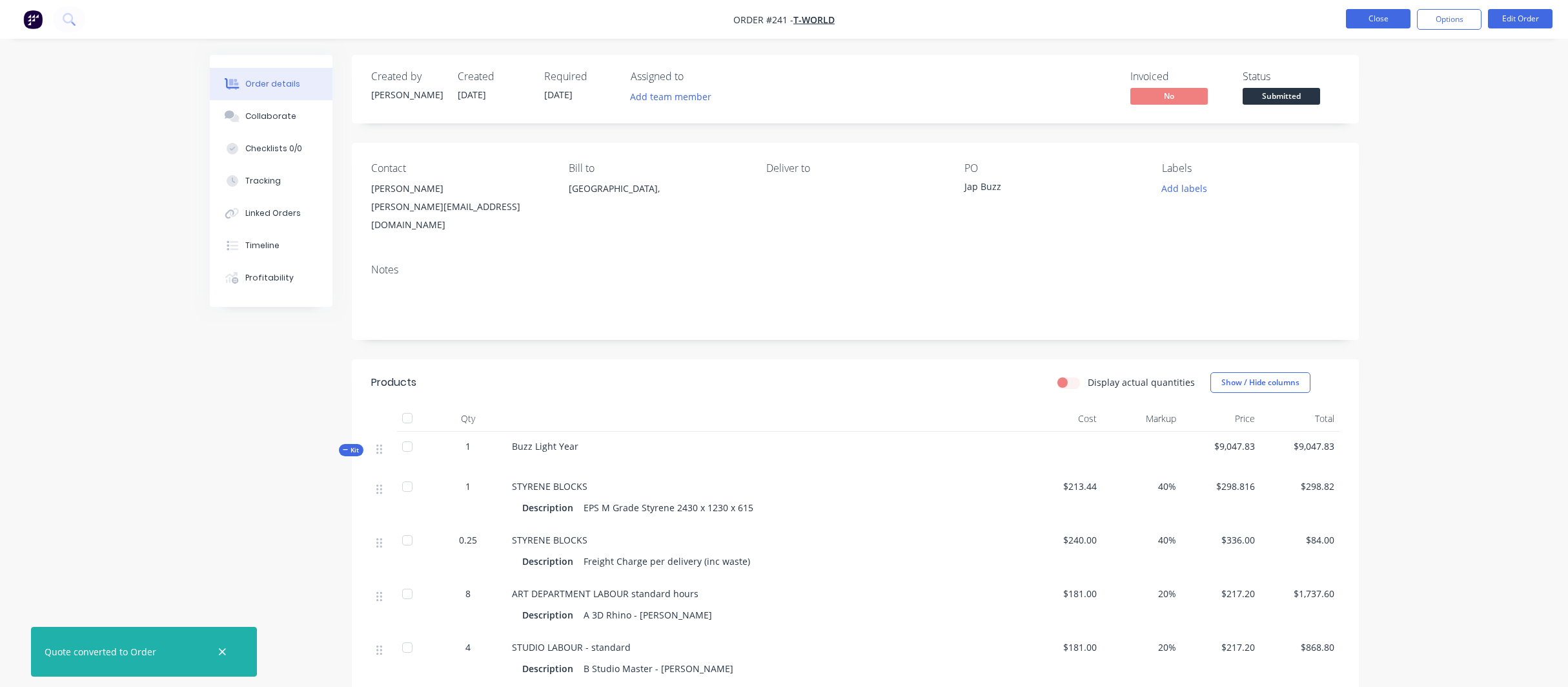
click at [1374, 16] on button "Close" at bounding box center [1378, 18] width 64 height 19
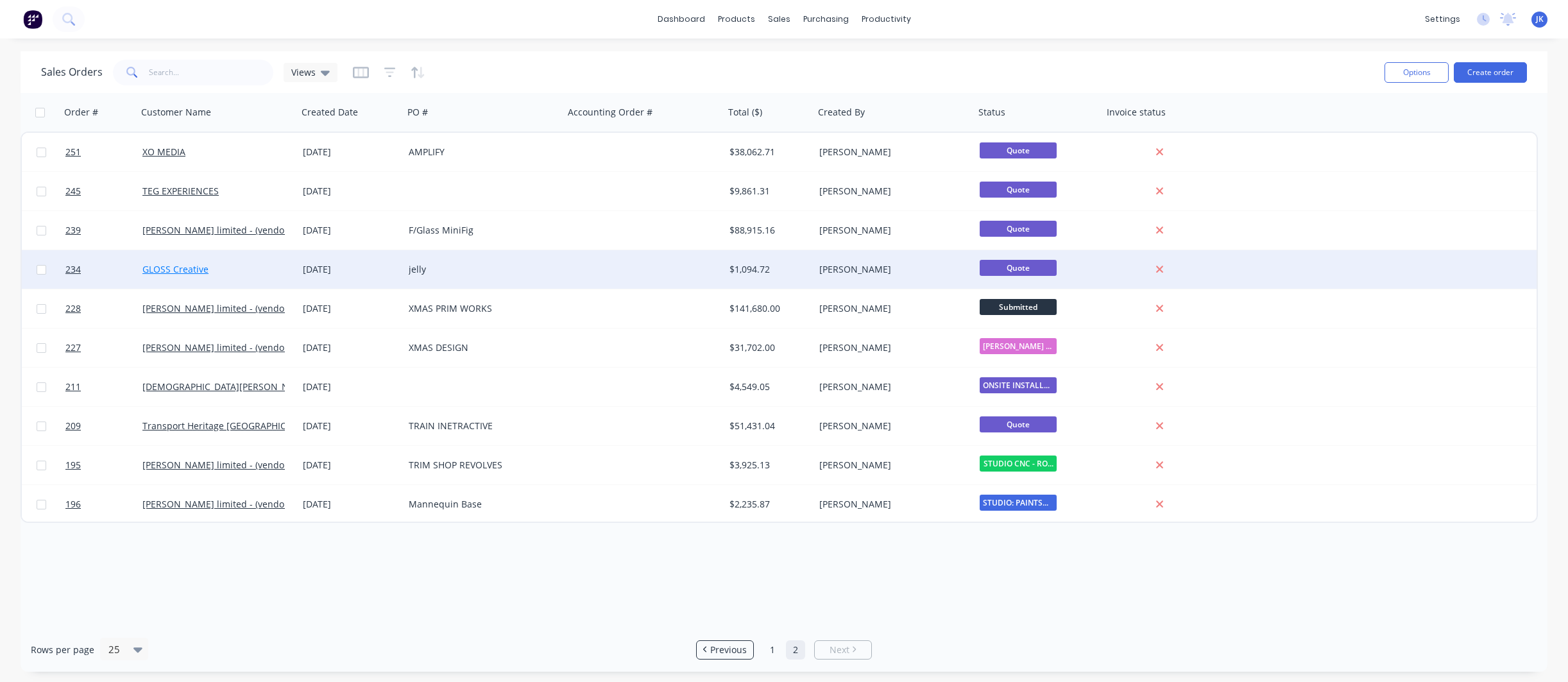
click at [188, 270] on link "GLOSS Creative" at bounding box center [174, 269] width 66 height 12
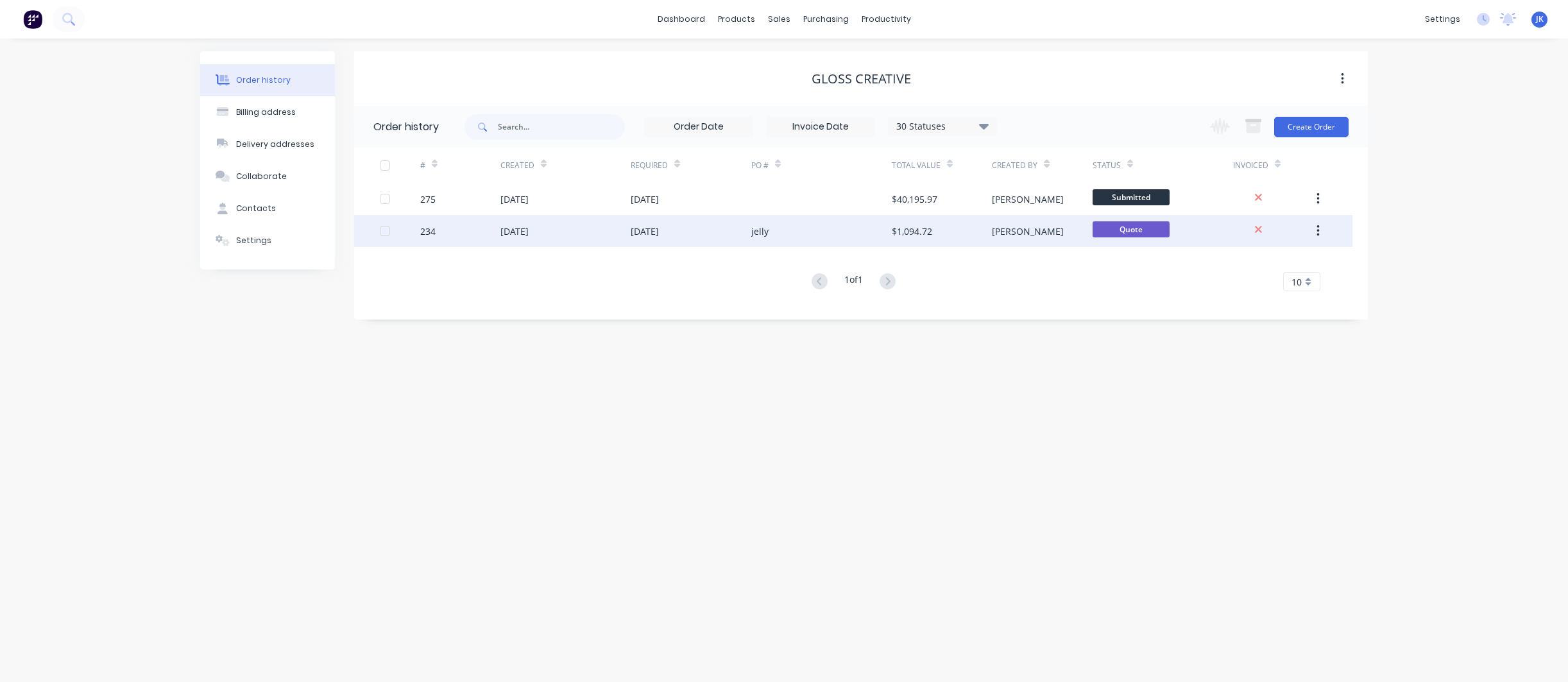
click at [628, 232] on div "[DATE]" at bounding box center [565, 231] width 131 height 32
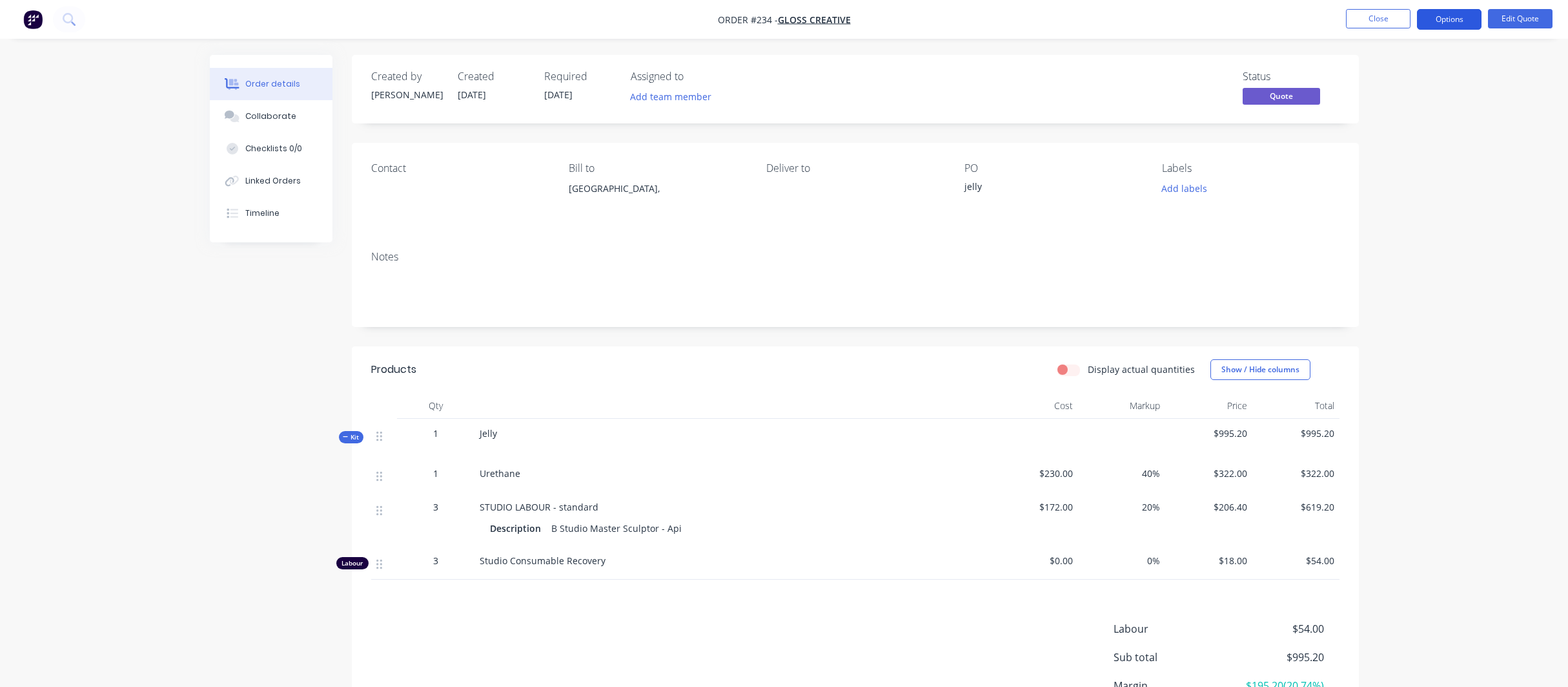
click at [1458, 14] on button "Options" at bounding box center [1449, 19] width 64 height 21
click at [1368, 282] on div "Archive" at bounding box center [1411, 285] width 119 height 19
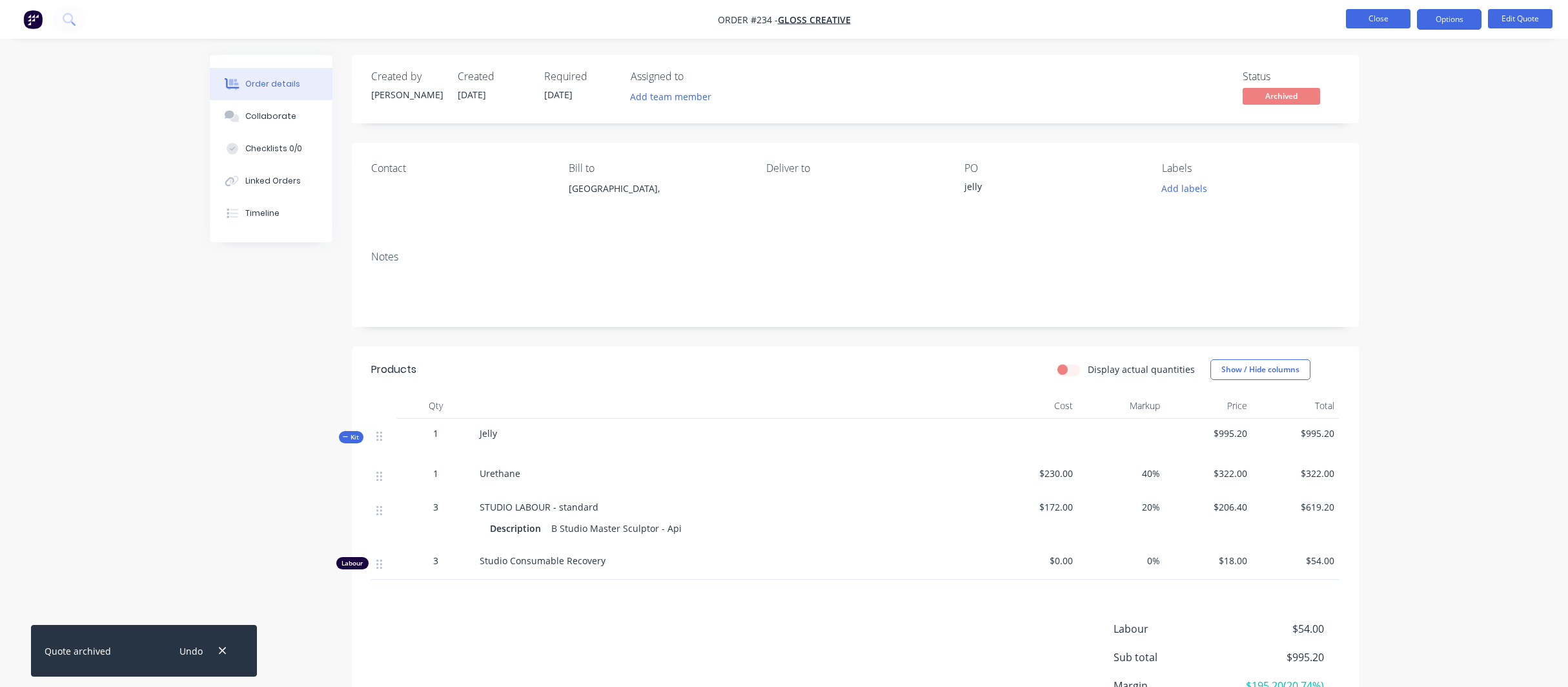
click at [1383, 16] on button "Close" at bounding box center [1378, 18] width 64 height 19
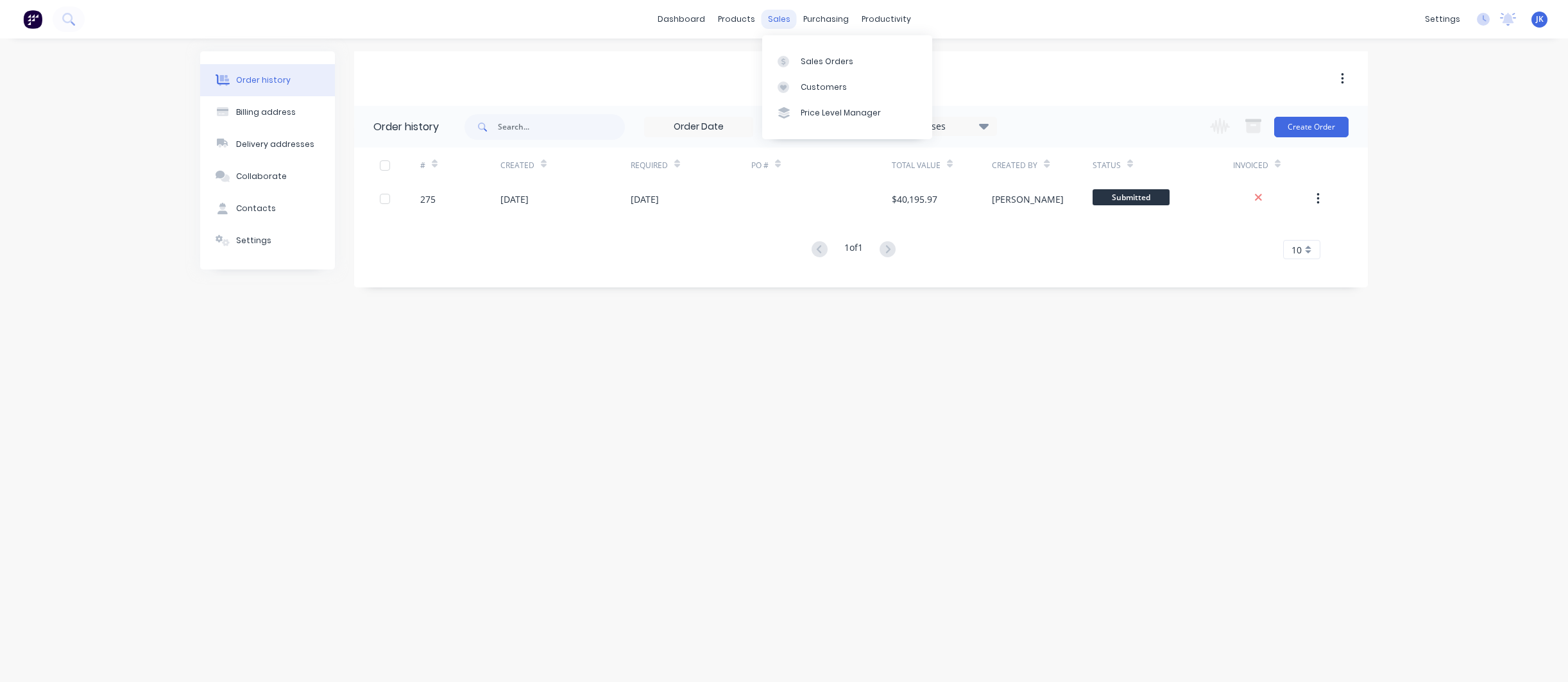
click at [779, 18] on div "sales" at bounding box center [779, 19] width 35 height 19
click at [814, 58] on div "Sales Orders" at bounding box center [826, 62] width 52 height 11
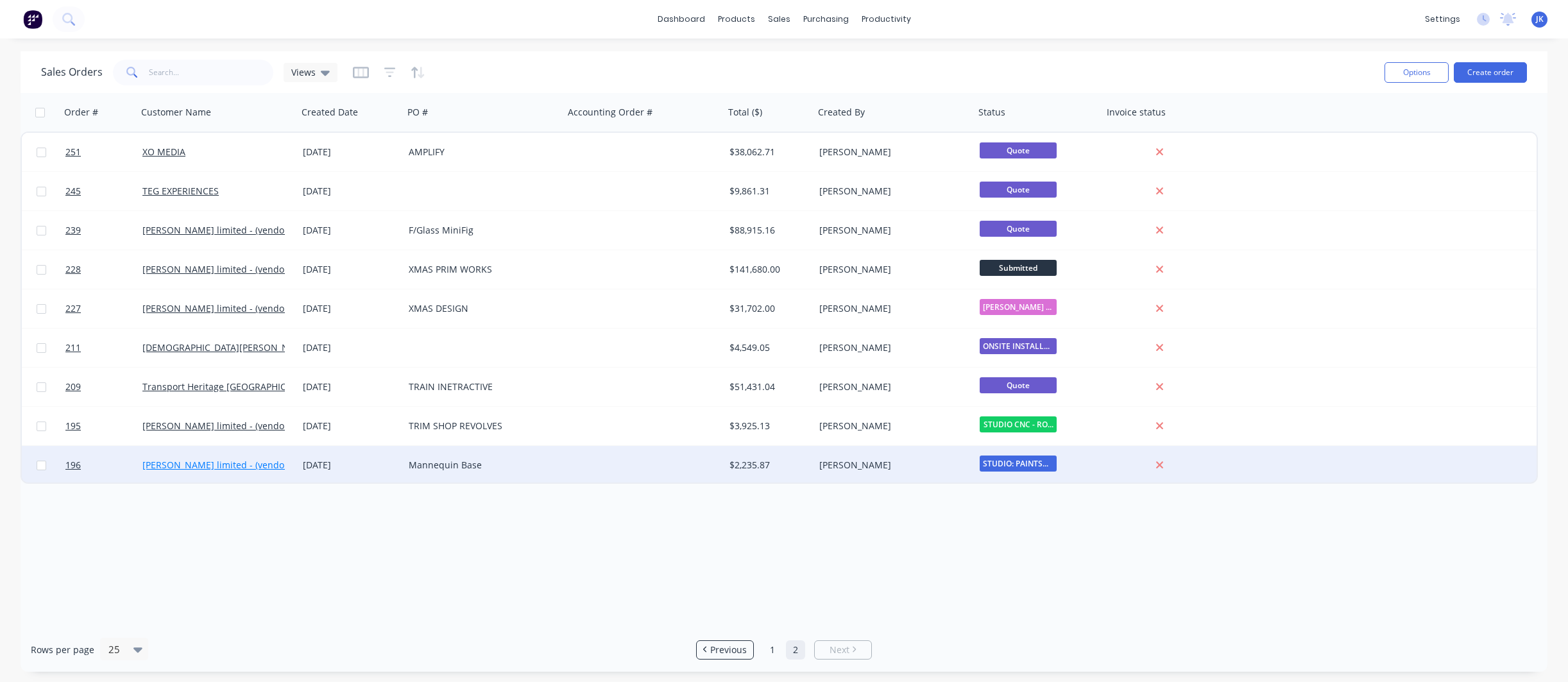
click at [219, 465] on link "[PERSON_NAME] limited - (vendor #7008950)" at bounding box center [238, 464] width 193 height 12
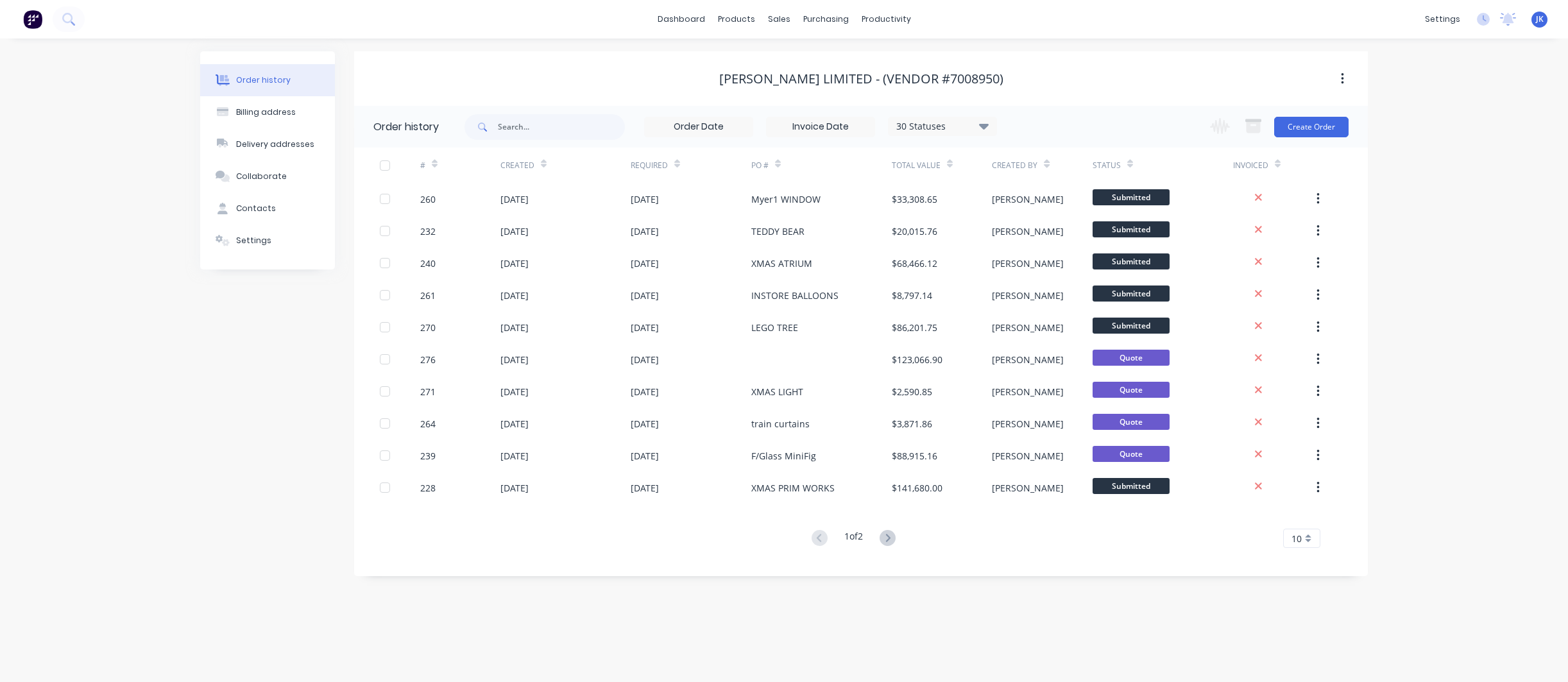
click at [890, 536] on icon at bounding box center [887, 537] width 5 height 8
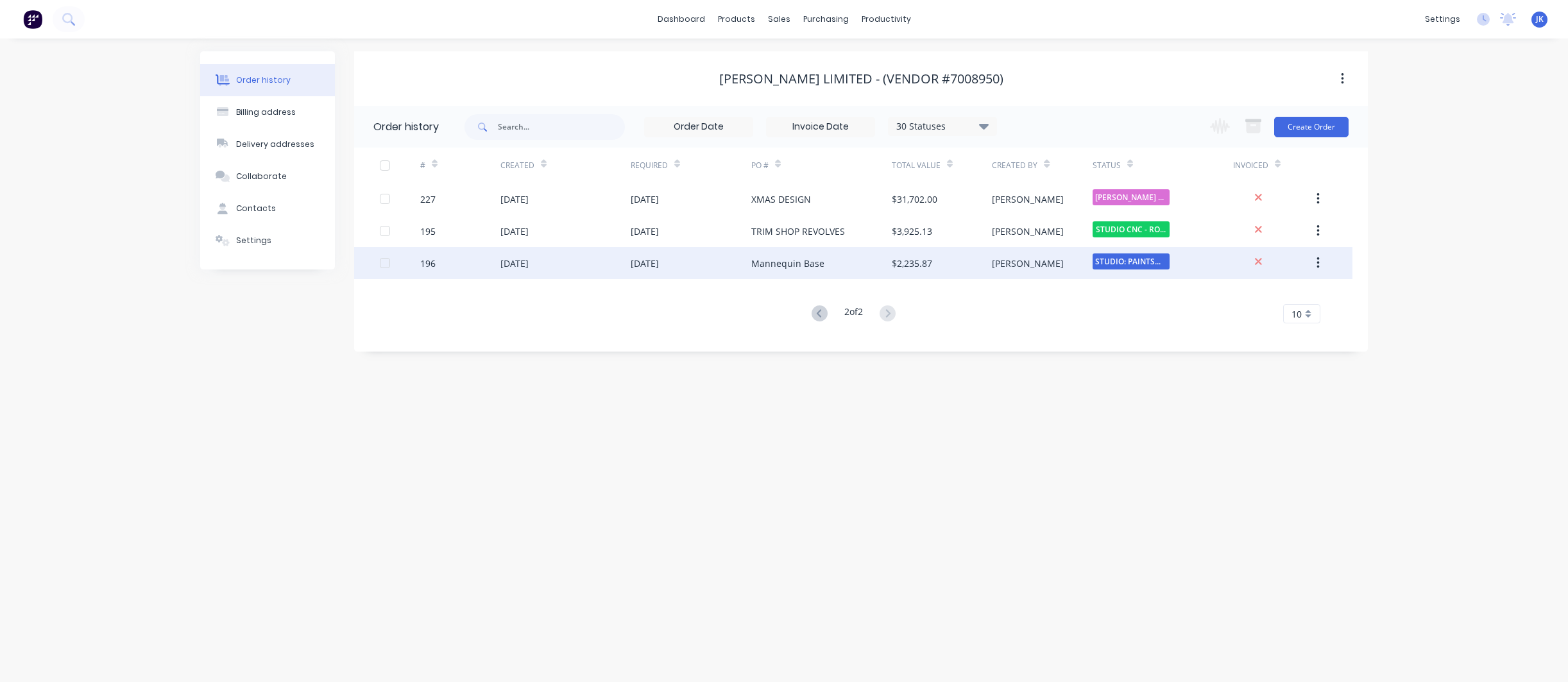
click at [775, 264] on div "Mannequin Base" at bounding box center [787, 263] width 73 height 13
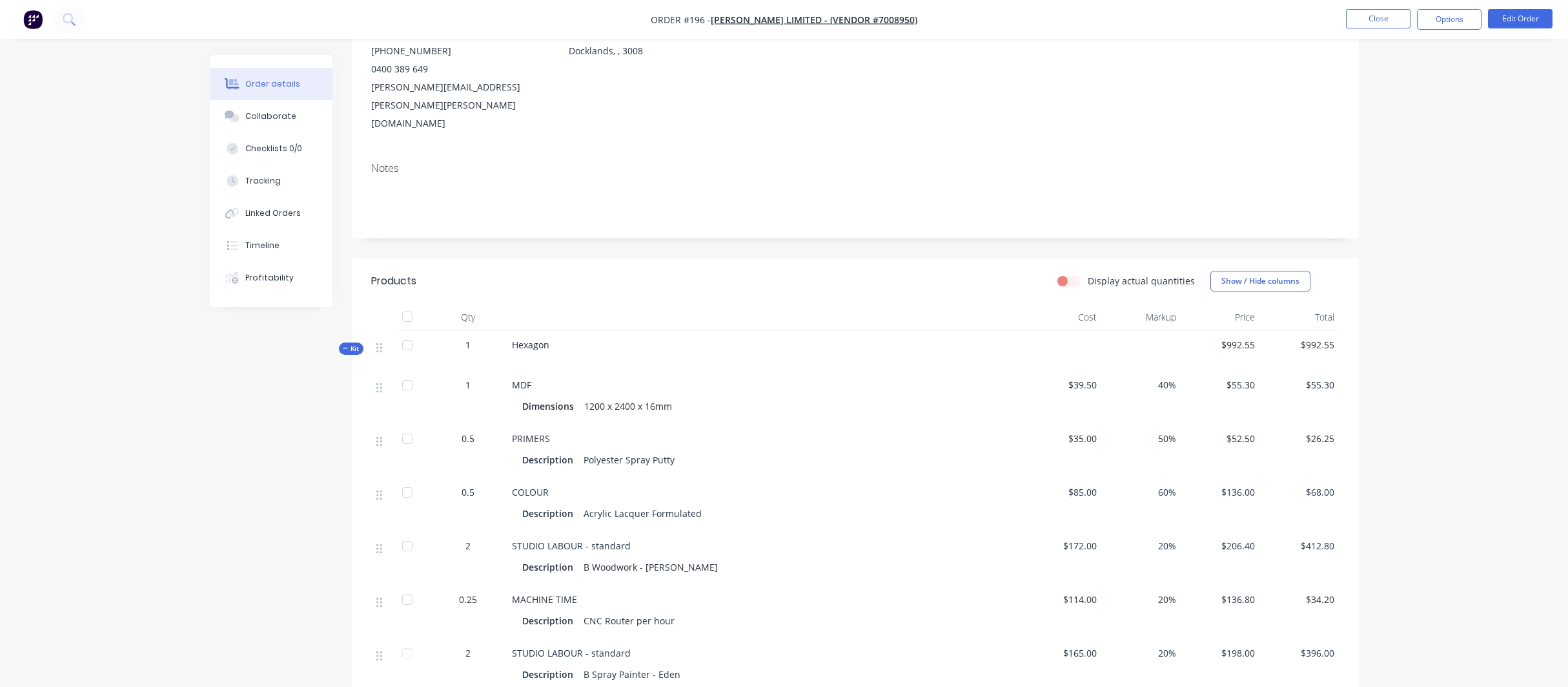
scroll to position [154, 0]
click at [1514, 16] on button "Edit Order" at bounding box center [1520, 18] width 64 height 19
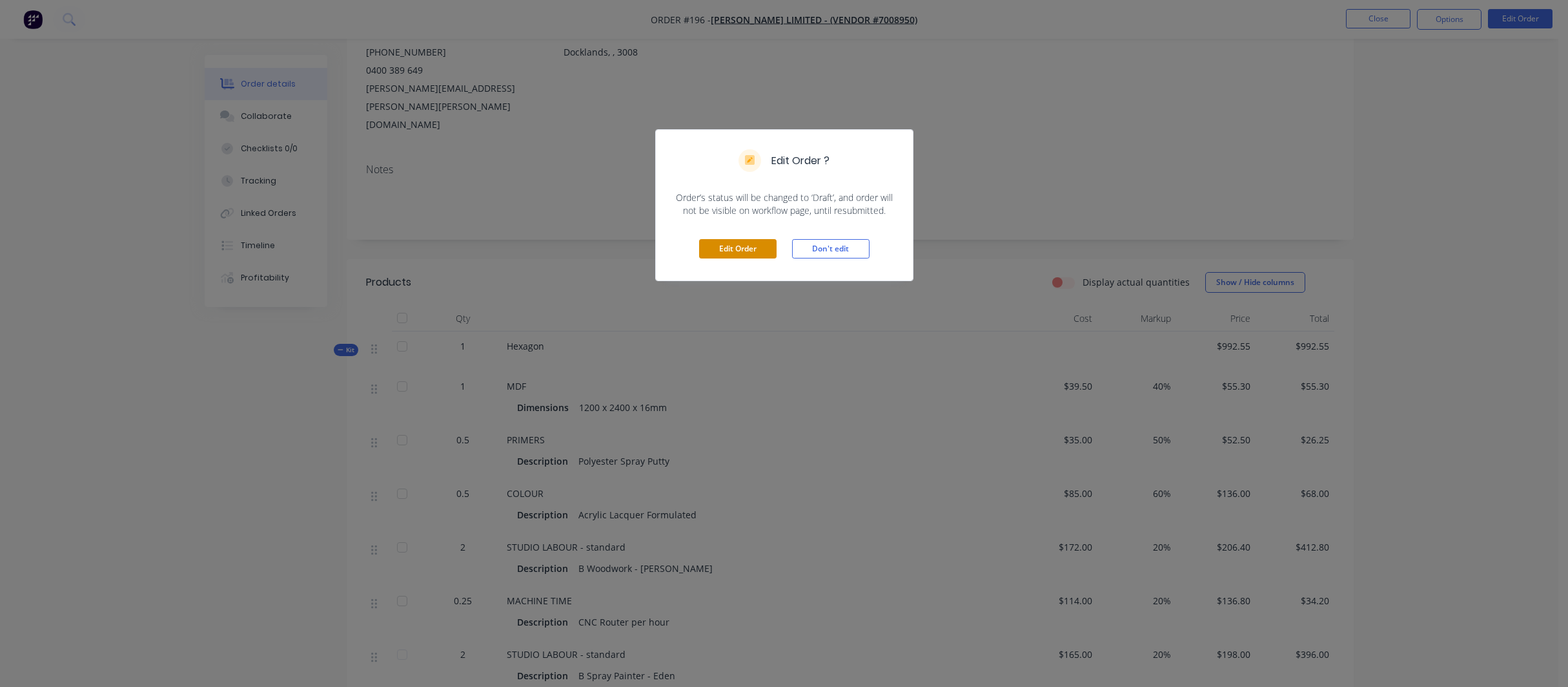
click at [749, 246] on button "Edit Order" at bounding box center [737, 249] width 78 height 19
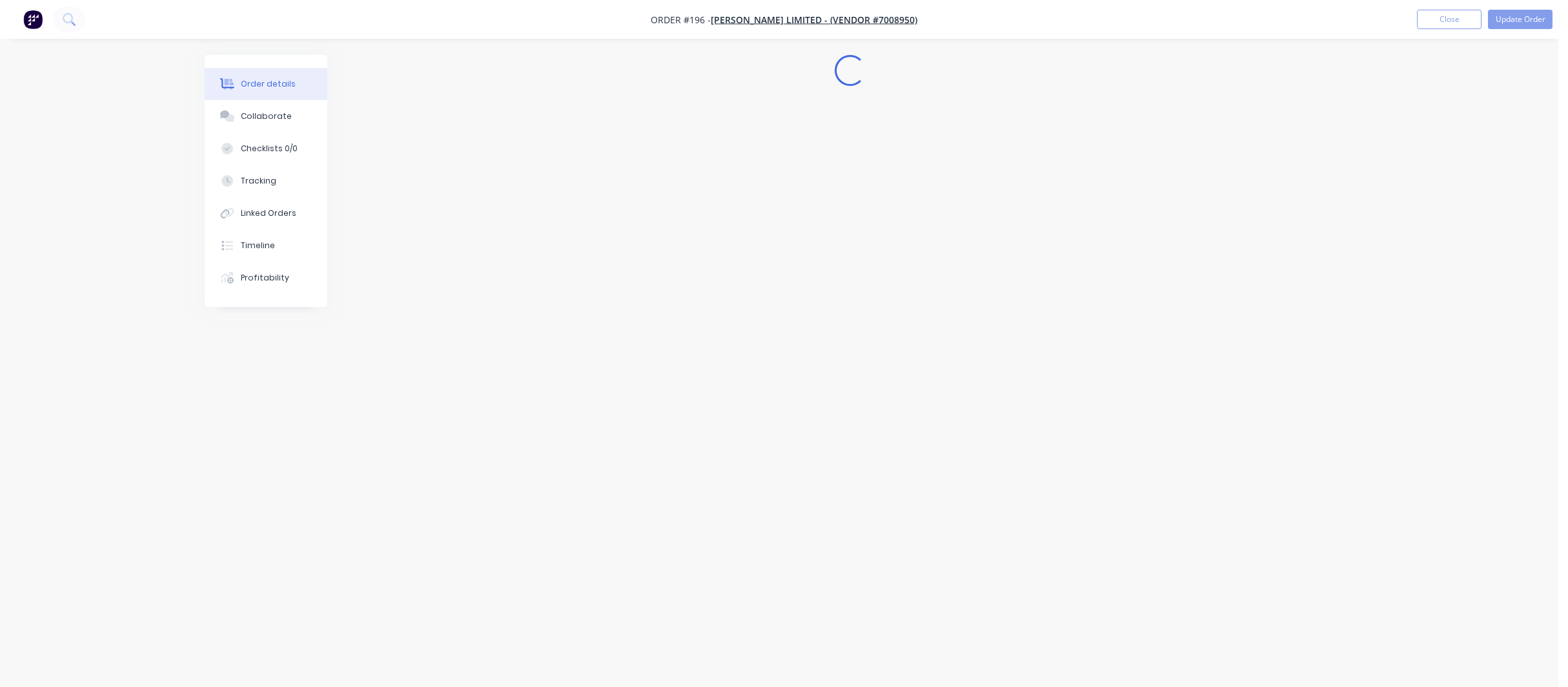
scroll to position [0, 0]
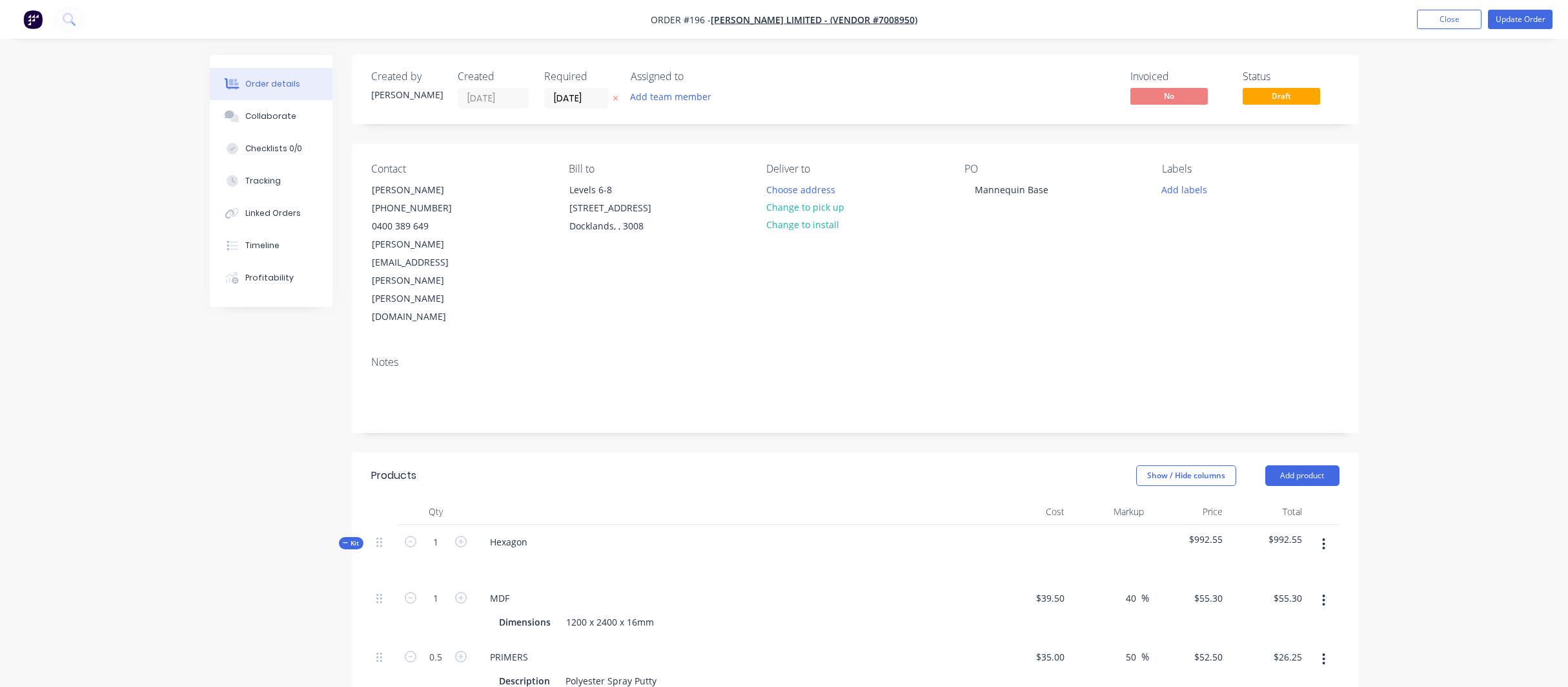
click at [1324, 538] on icon "button" at bounding box center [1323, 544] width 3 height 12
click at [1241, 672] on div "Delete" at bounding box center [1278, 681] width 100 height 19
click at [436, 533] on input "1" at bounding box center [435, 542] width 34 height 19
type input "7"
type input "1.75"
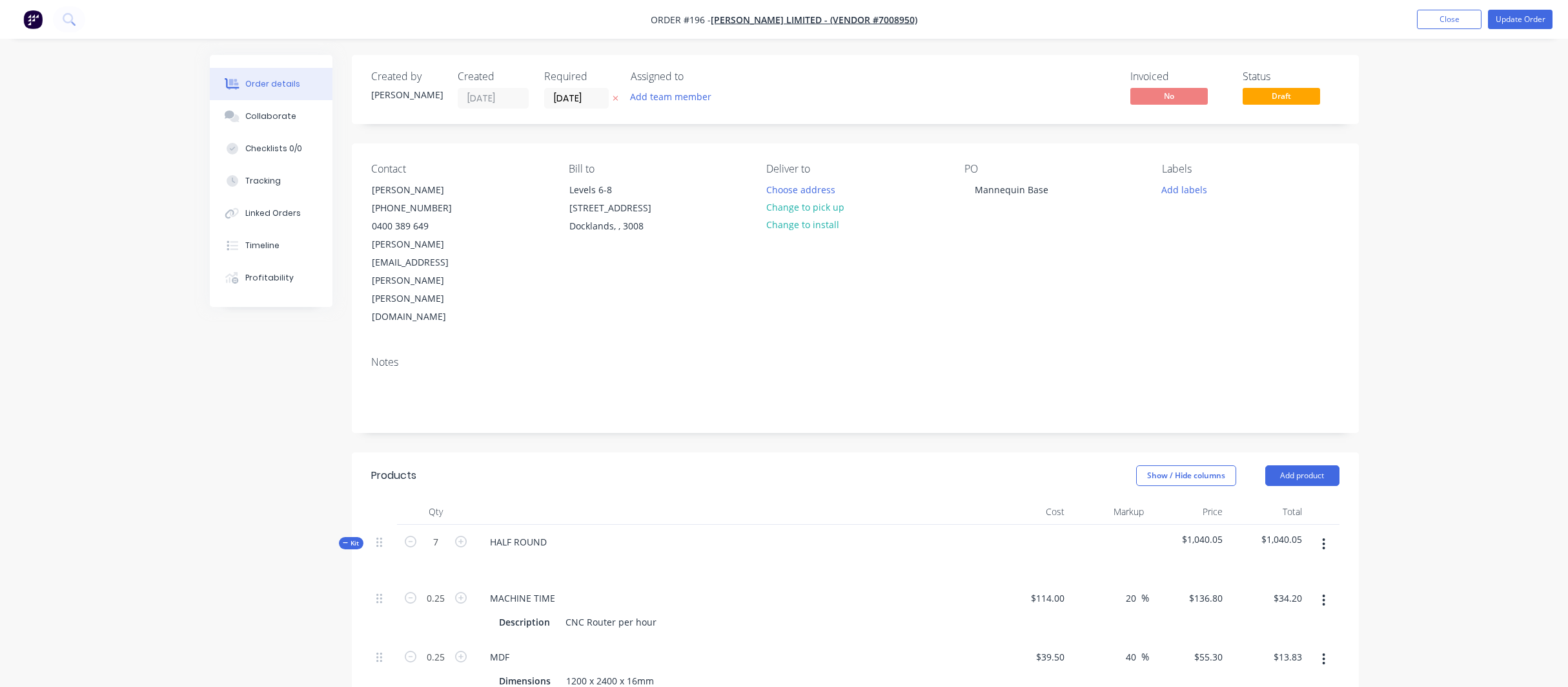
type input "$239.40"
type input "1.75"
type input "$96.78"
type input "7"
type input "$475.79"
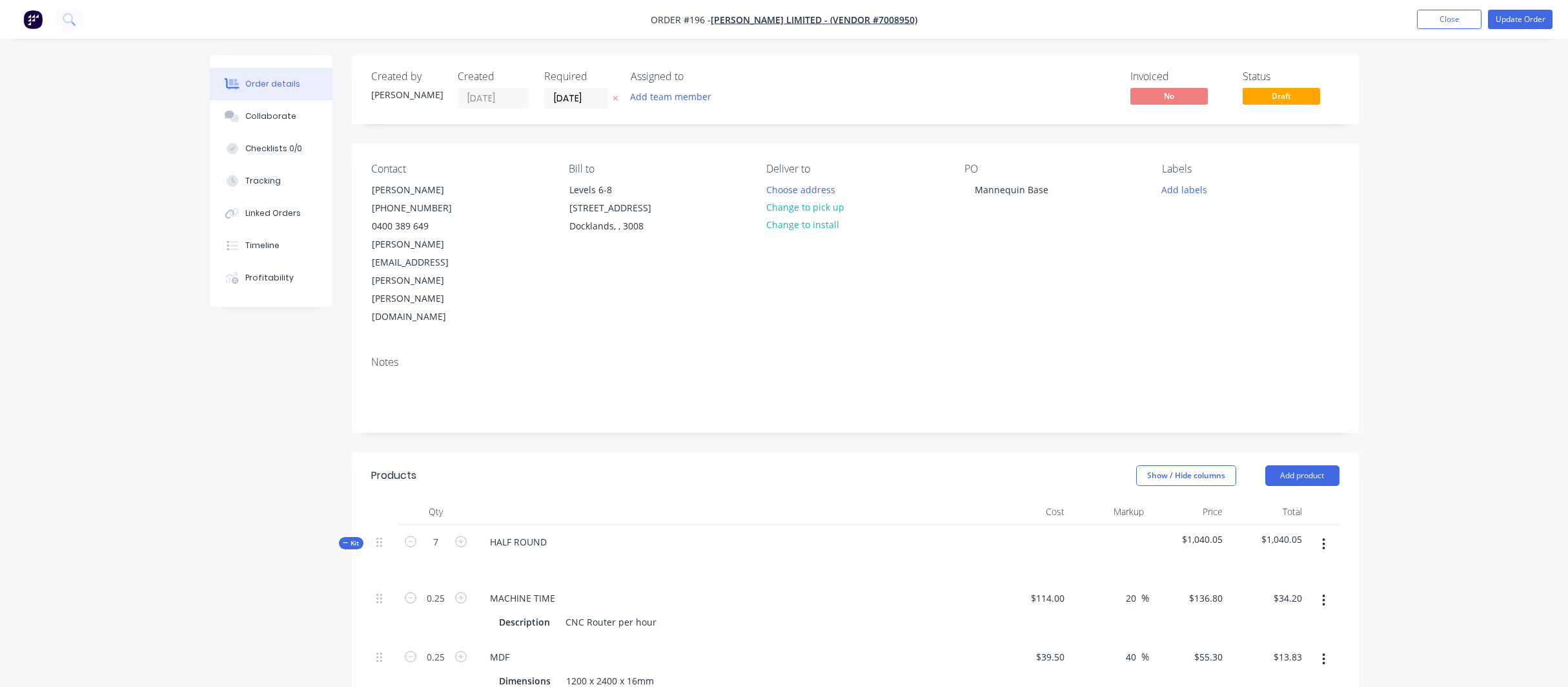
type input "70"
type input "$147.00"
type input "14"
type input "$2,889.60"
type input "3.5"
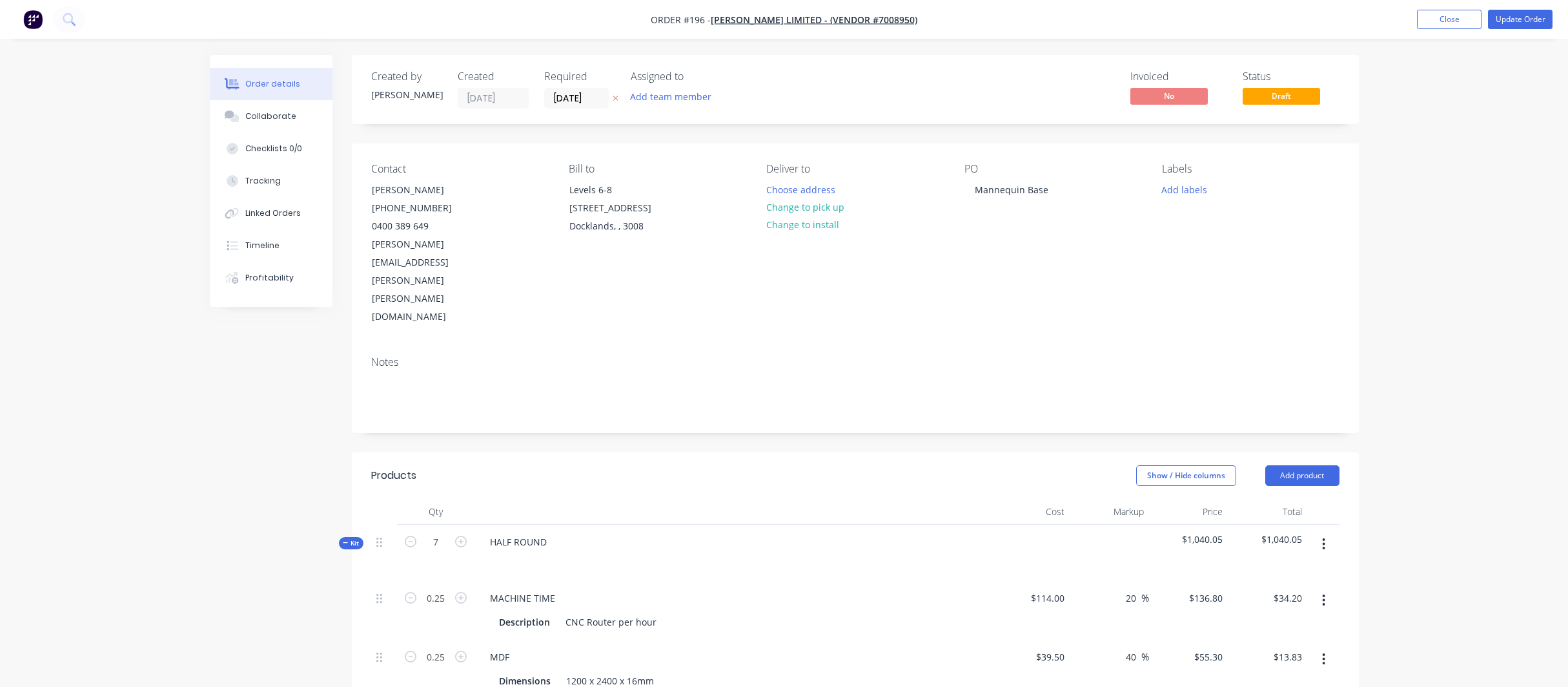
type input "$183.75"
type input "3.5"
type input "$476.00"
type input "14"
type input "$2,772.00"
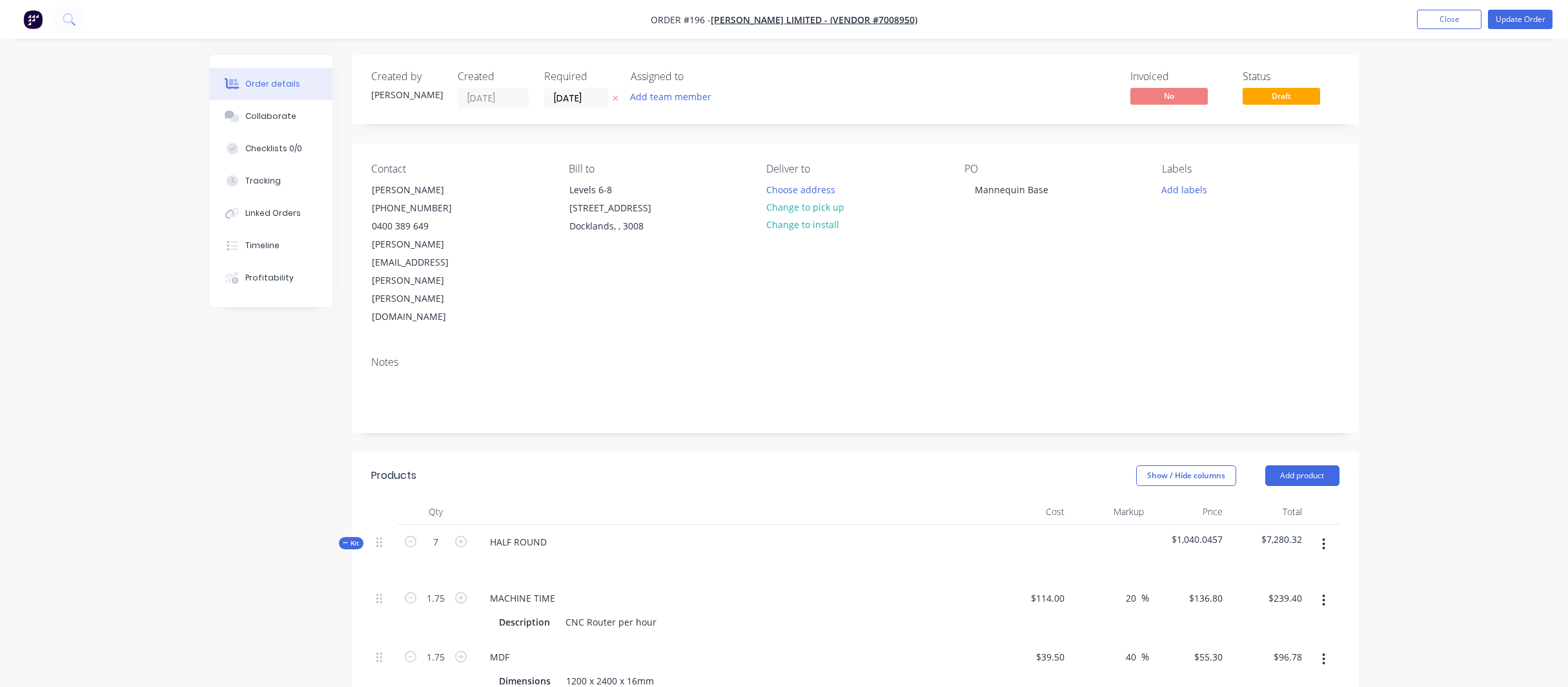
click at [701, 551] on div at bounding box center [733, 560] width 506 height 19
click at [1524, 14] on button "Update Order" at bounding box center [1520, 19] width 64 height 19
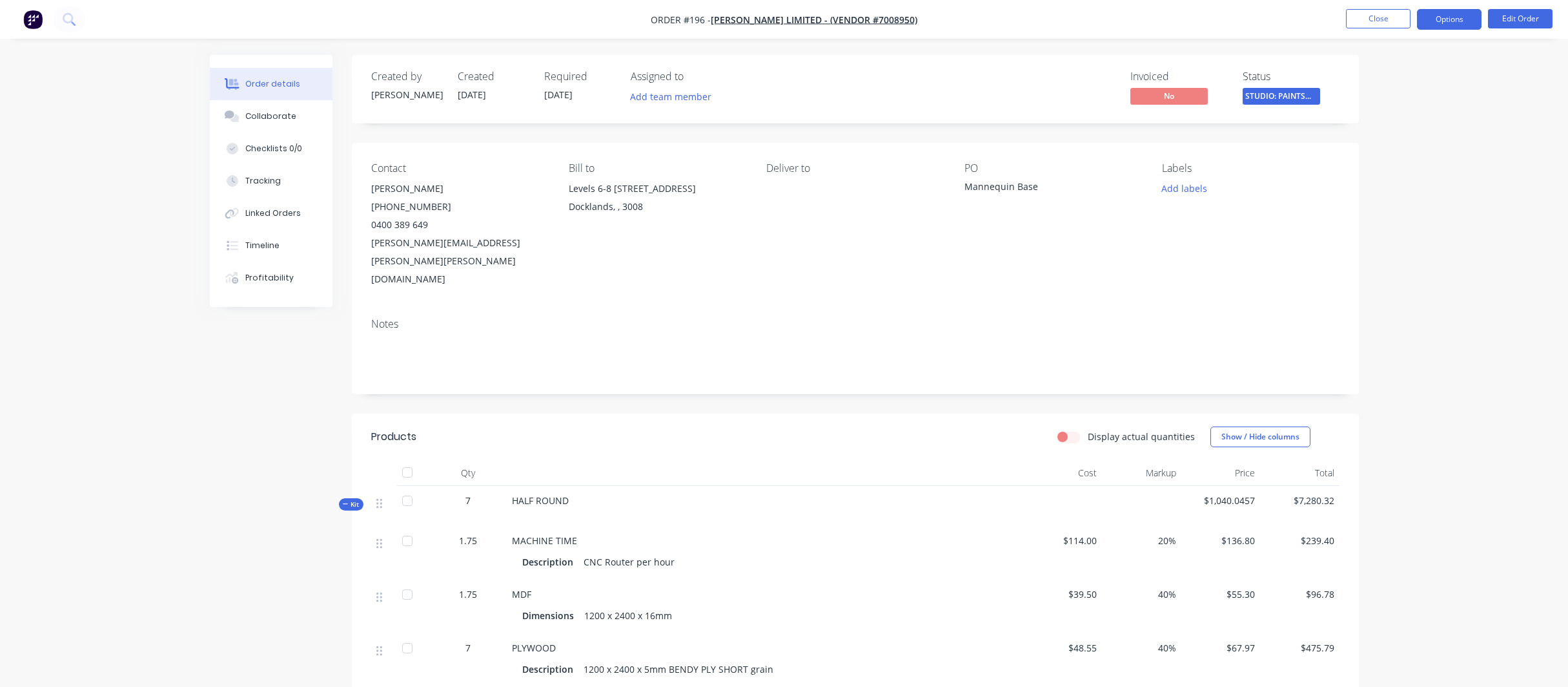
click at [1448, 17] on button "Options" at bounding box center [1449, 19] width 64 height 21
click at [1363, 343] on div "Archive" at bounding box center [1411, 344] width 119 height 19
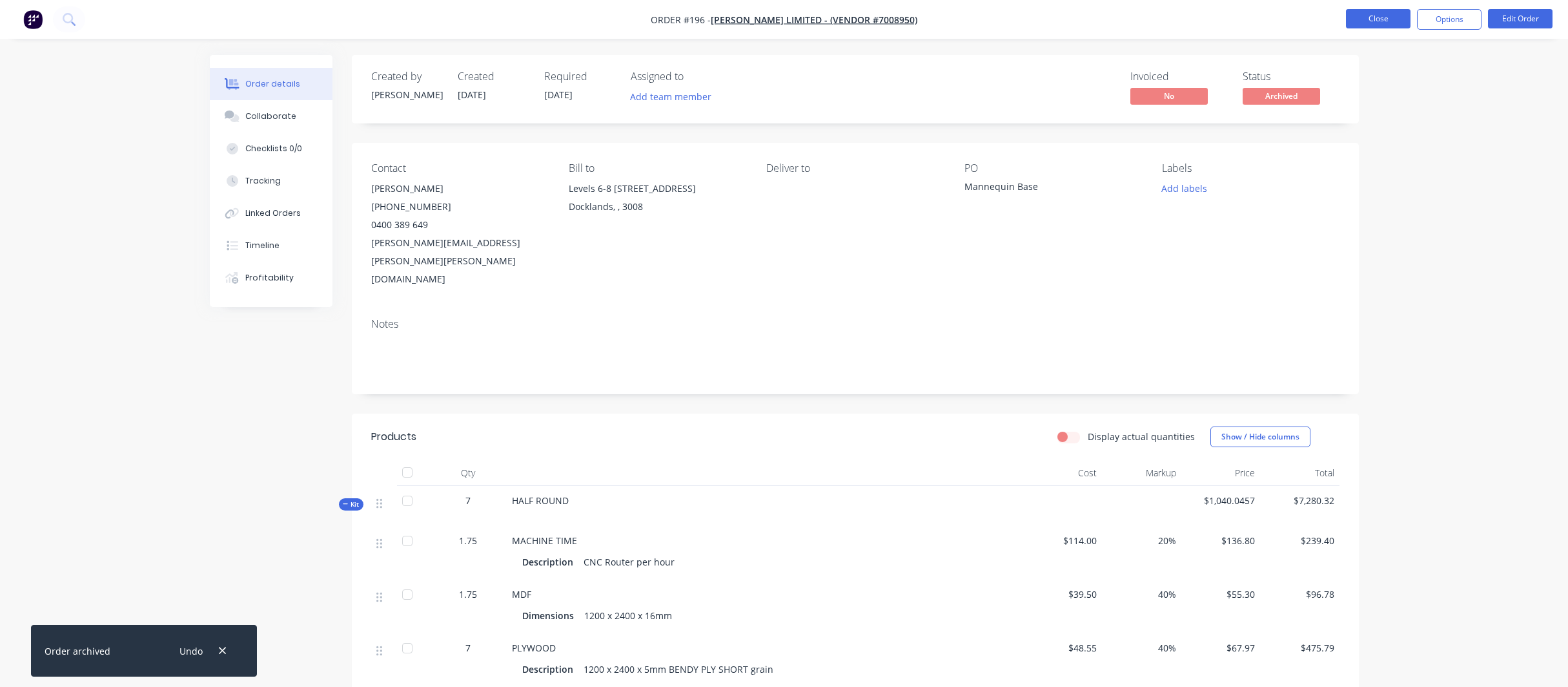
click at [1379, 14] on button "Close" at bounding box center [1378, 18] width 64 height 19
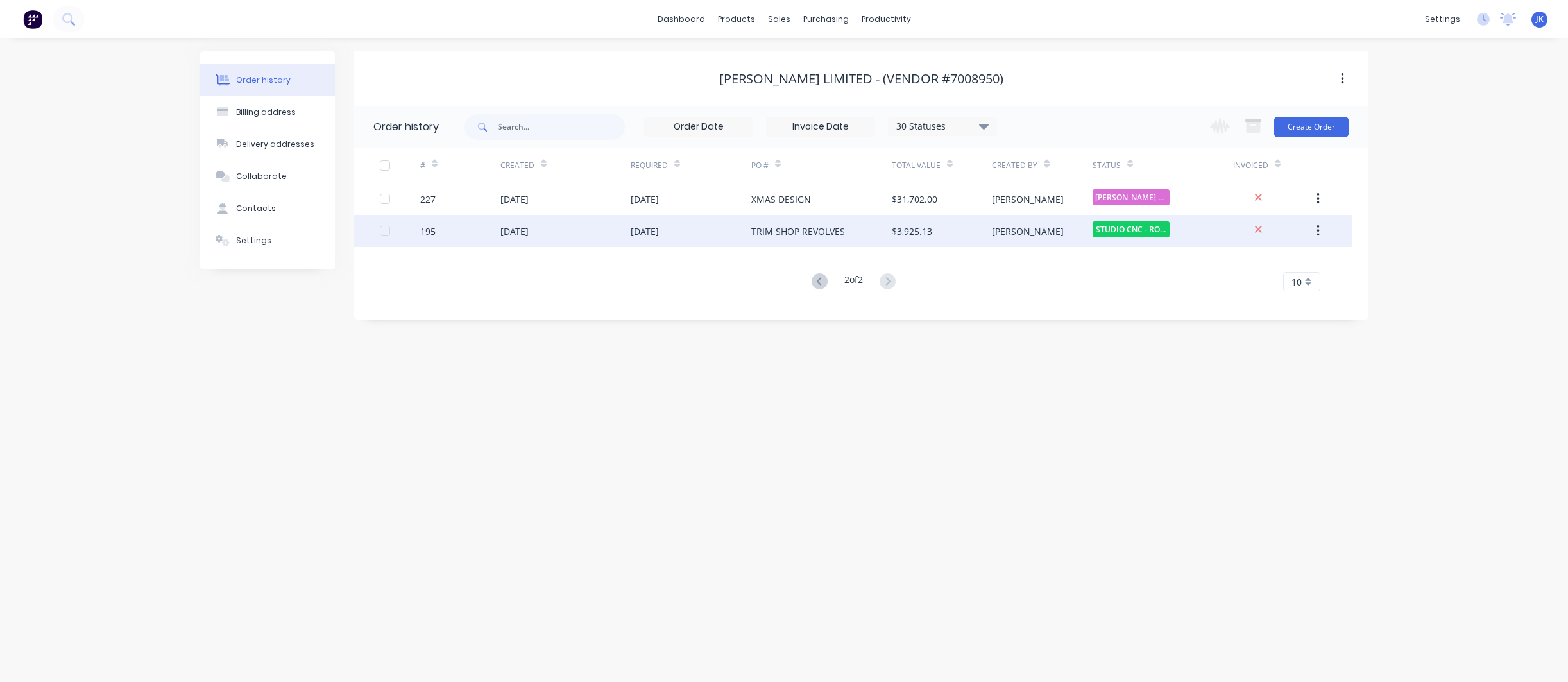
click at [784, 231] on div "TRIM SHOP REVOLVES" at bounding box center [798, 231] width 93 height 13
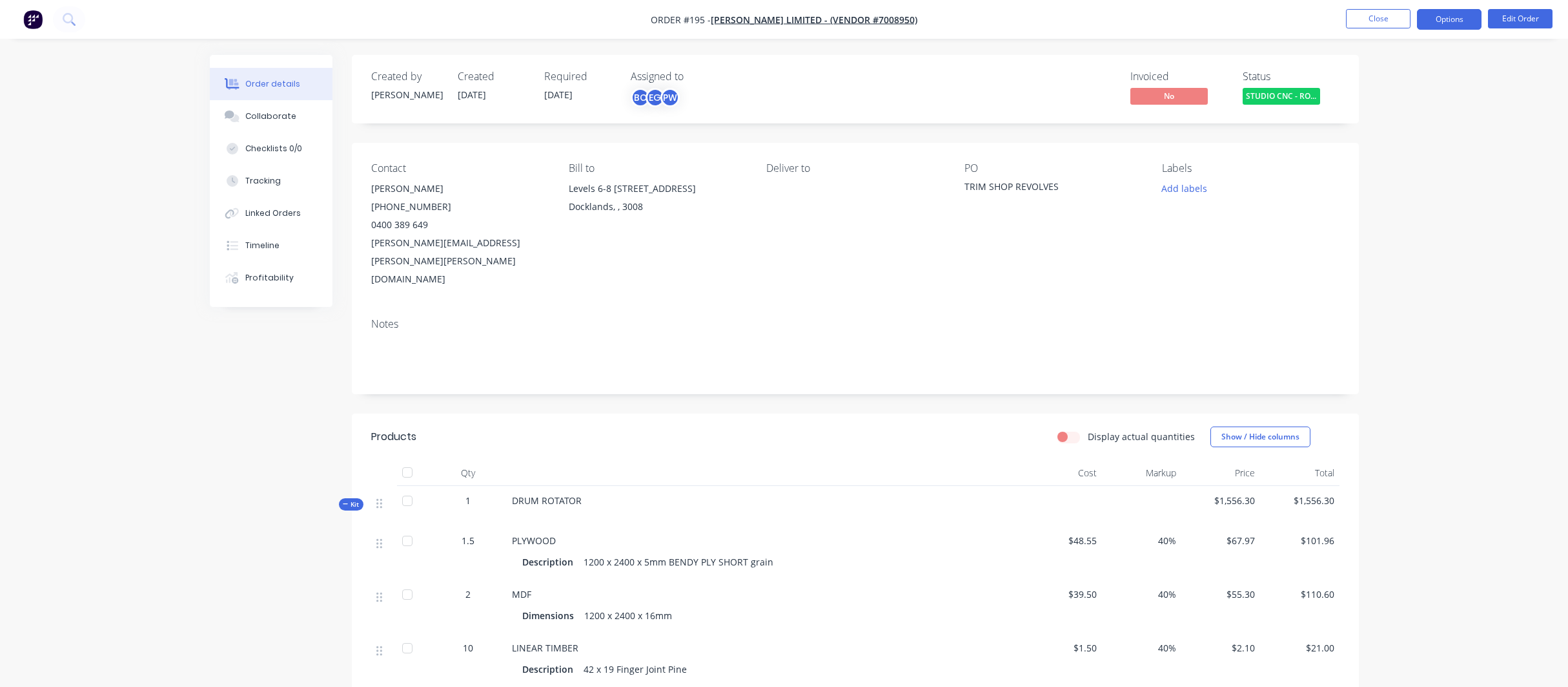
click at [1437, 19] on button "Options" at bounding box center [1449, 19] width 64 height 21
click at [1357, 342] on div "Archive" at bounding box center [1411, 344] width 119 height 19
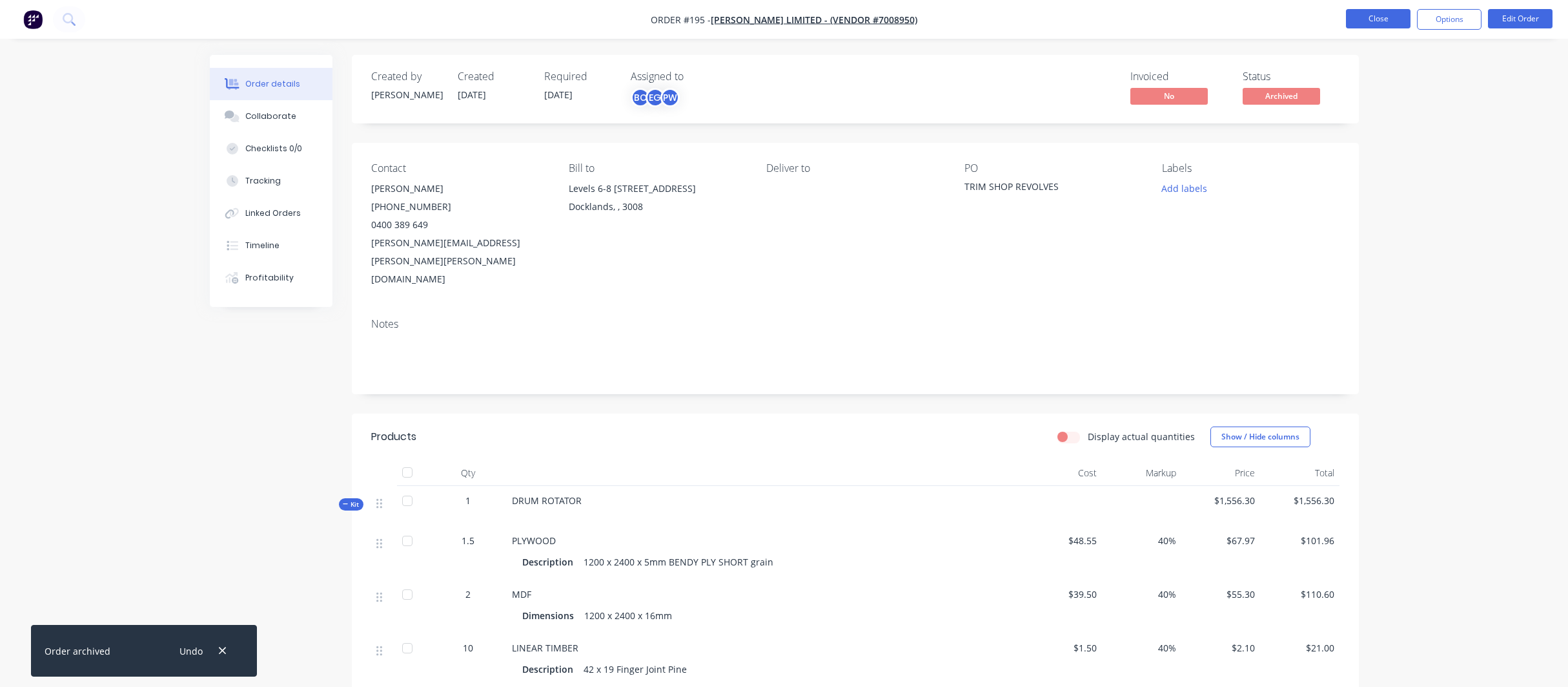
click at [1373, 19] on button "Close" at bounding box center [1378, 18] width 64 height 19
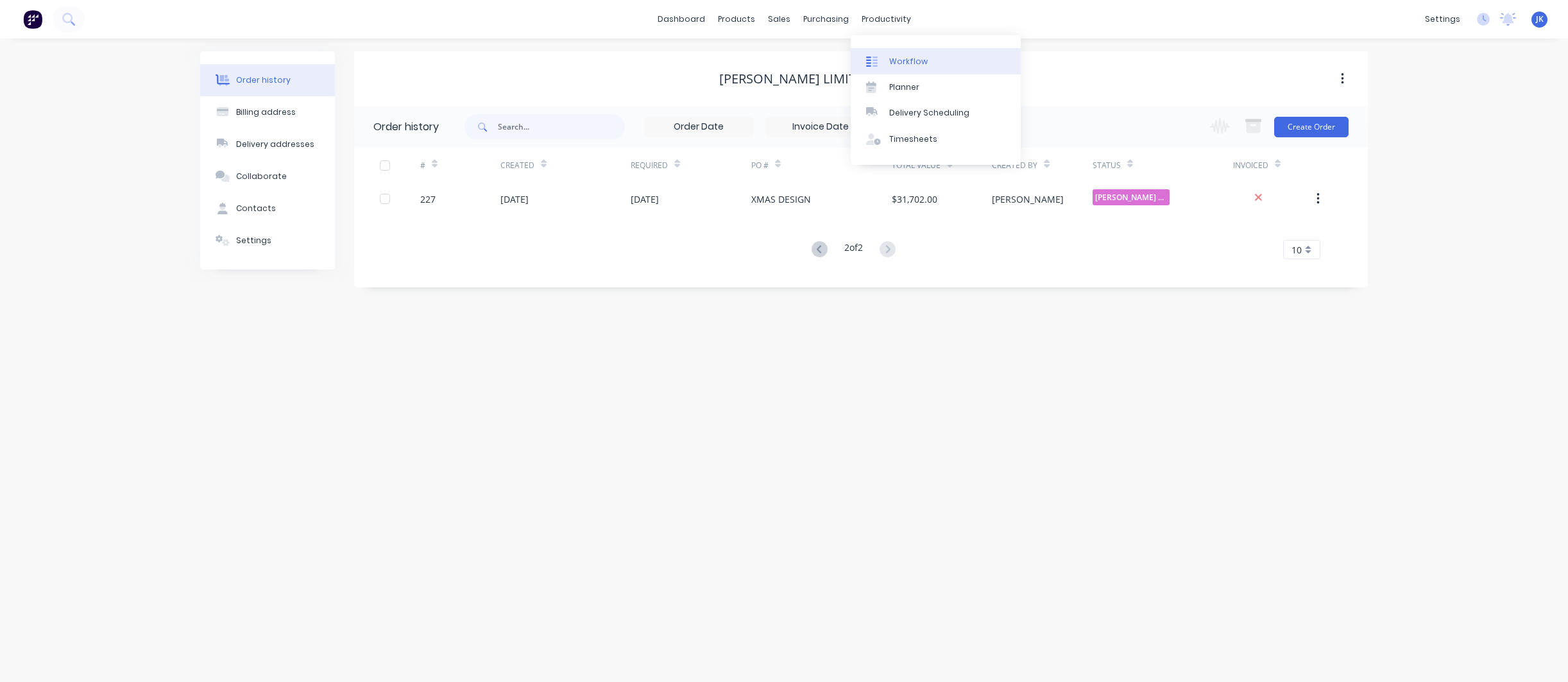
click at [904, 60] on div "Workflow" at bounding box center [908, 62] width 38 height 11
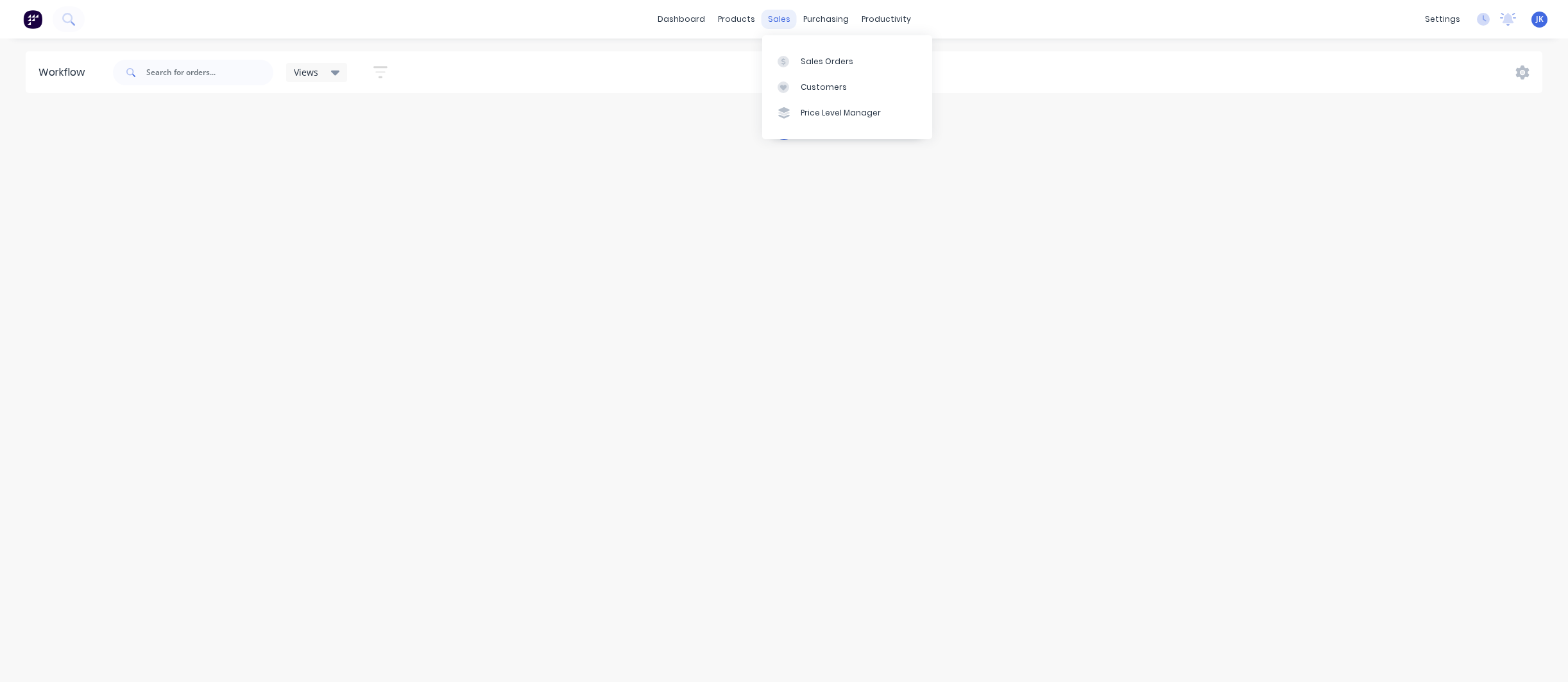
click at [773, 17] on div "sales" at bounding box center [779, 19] width 35 height 19
click at [827, 62] on div "Sales Orders" at bounding box center [826, 62] width 52 height 11
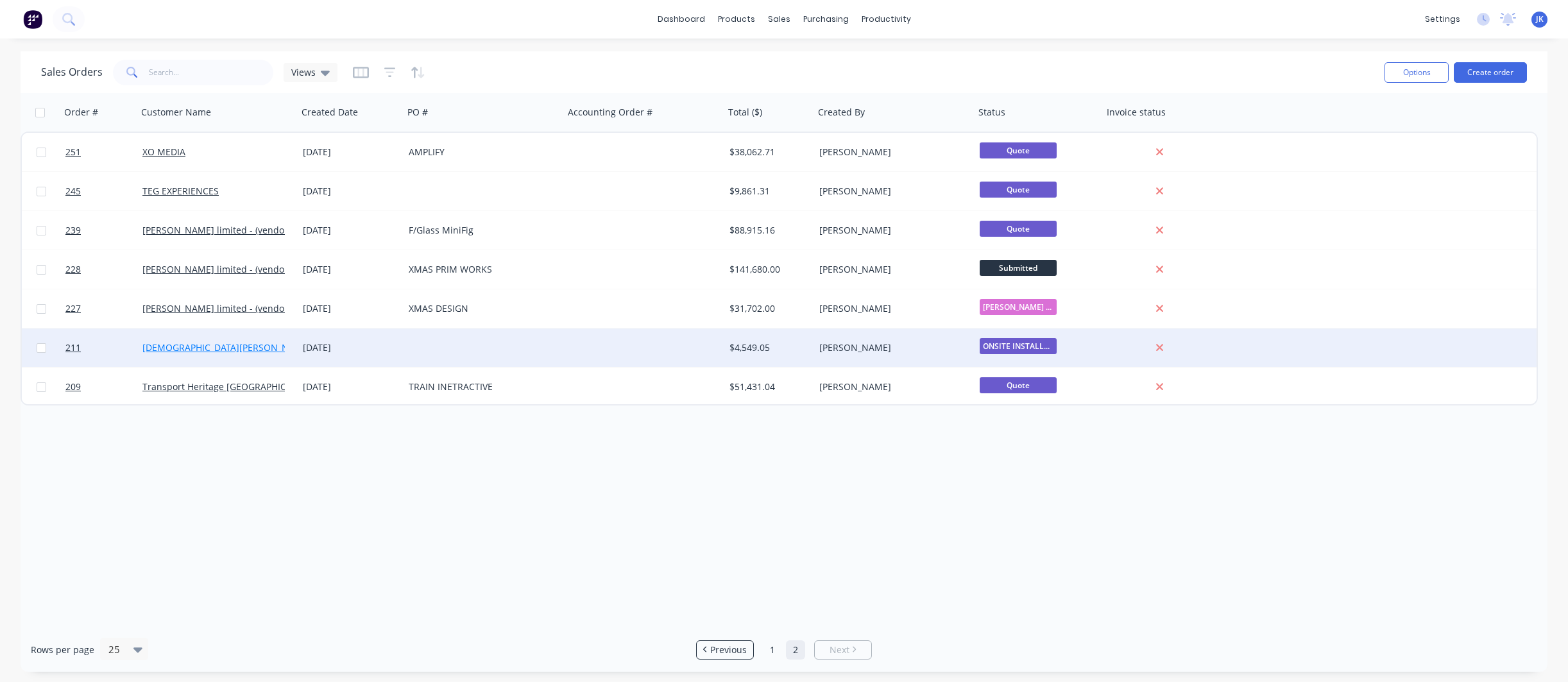
click at [227, 346] on link "[DEMOGRAPHIC_DATA][PERSON_NAME], [GEOGRAPHIC_DATA]" at bounding box center [273, 347] width 262 height 12
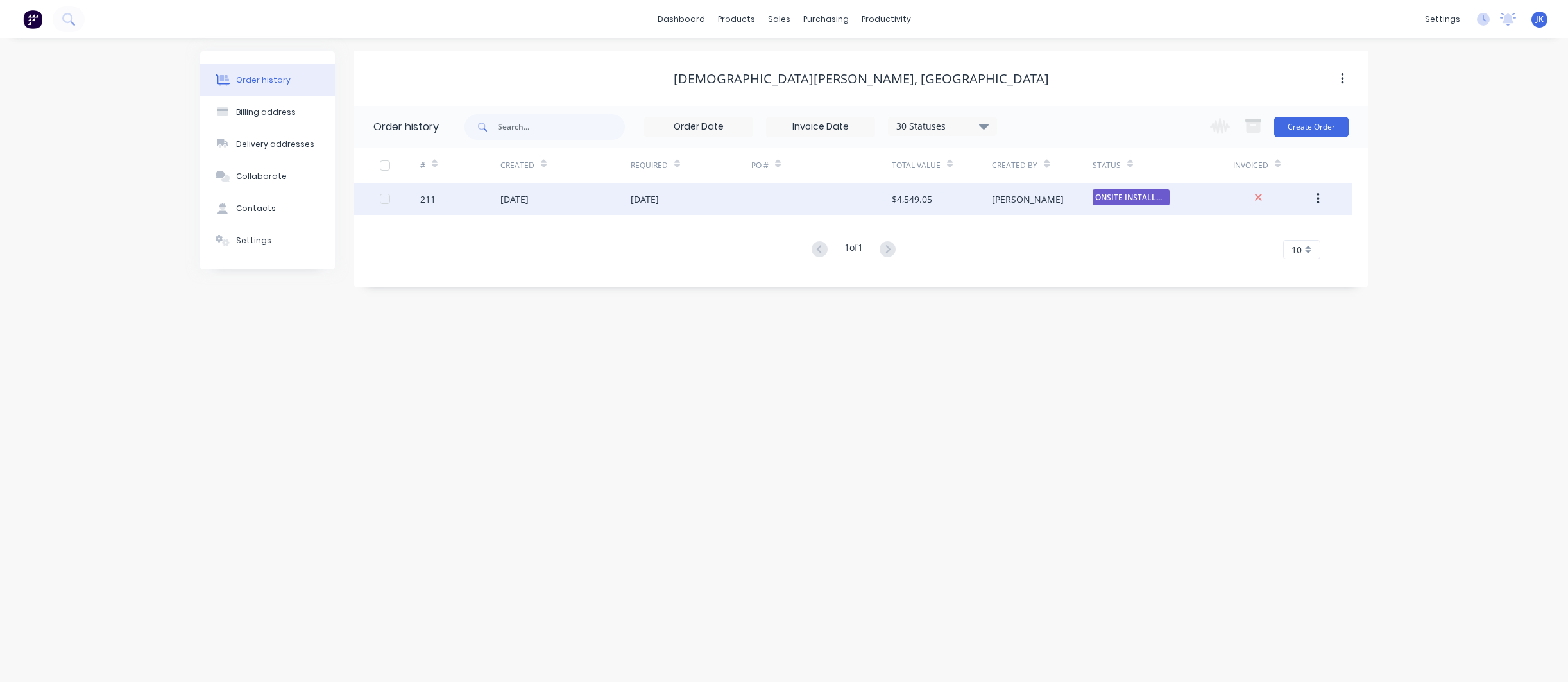
click at [916, 198] on div "$4,549.05" at bounding box center [912, 199] width 40 height 13
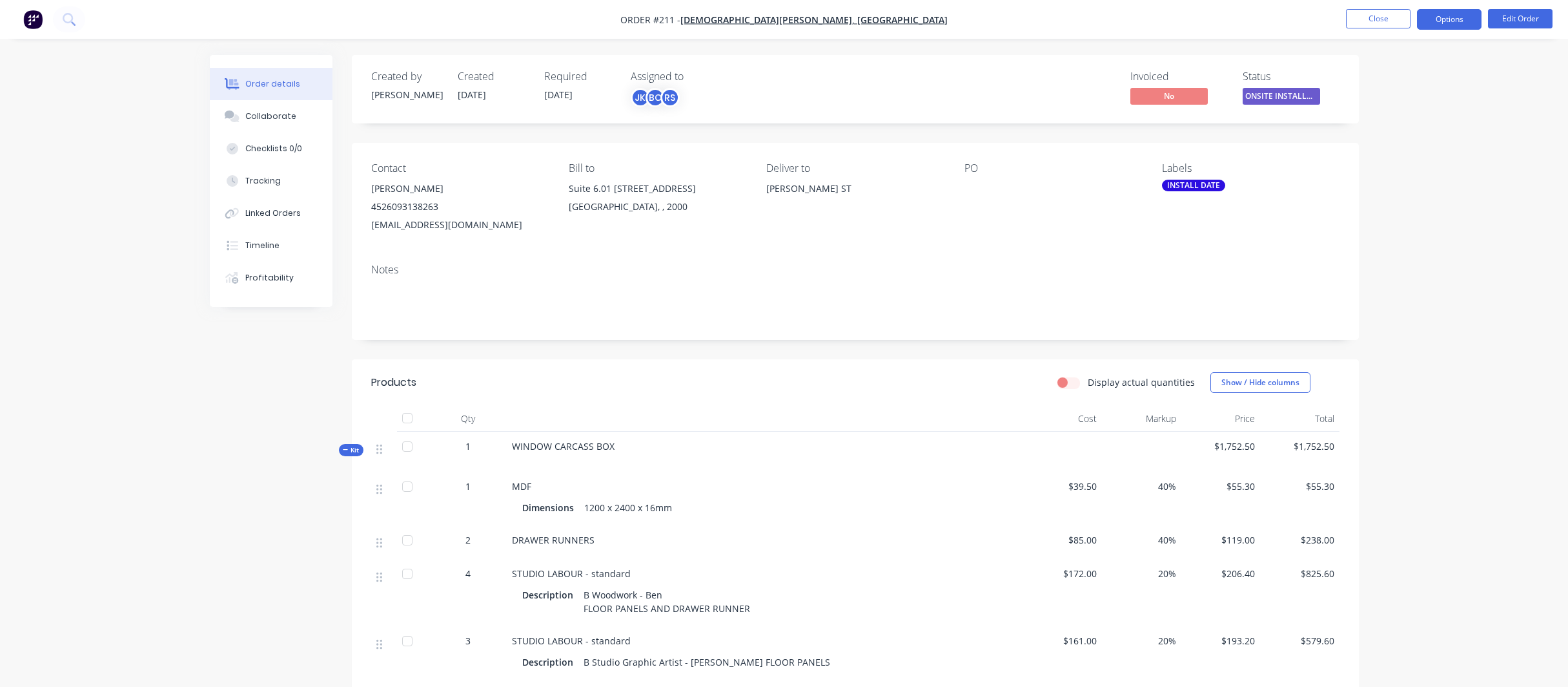
click at [1455, 15] on button "Options" at bounding box center [1449, 19] width 64 height 21
click at [1393, 334] on div "Convert to Quote" at bounding box center [1411, 337] width 119 height 19
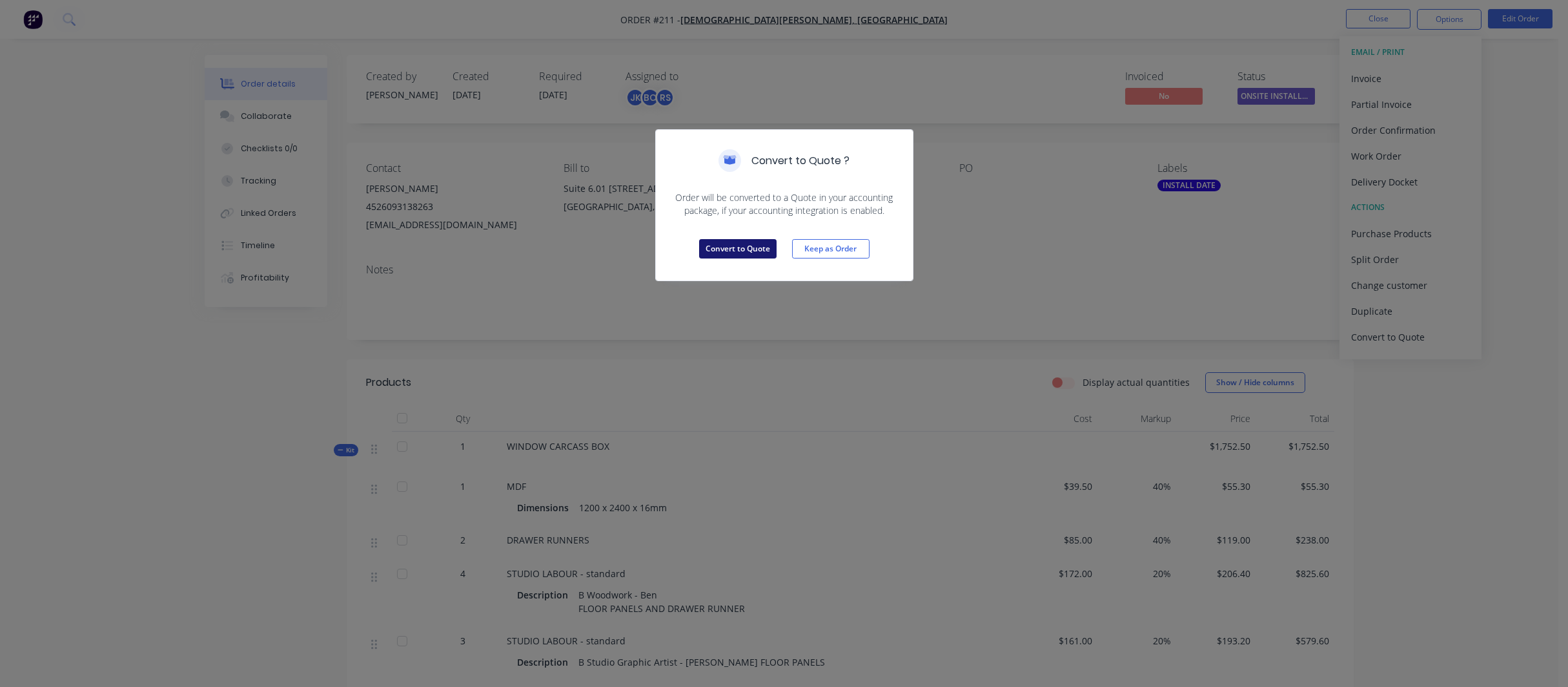
click at [737, 249] on button "Convert to Quote" at bounding box center [737, 249] width 78 height 19
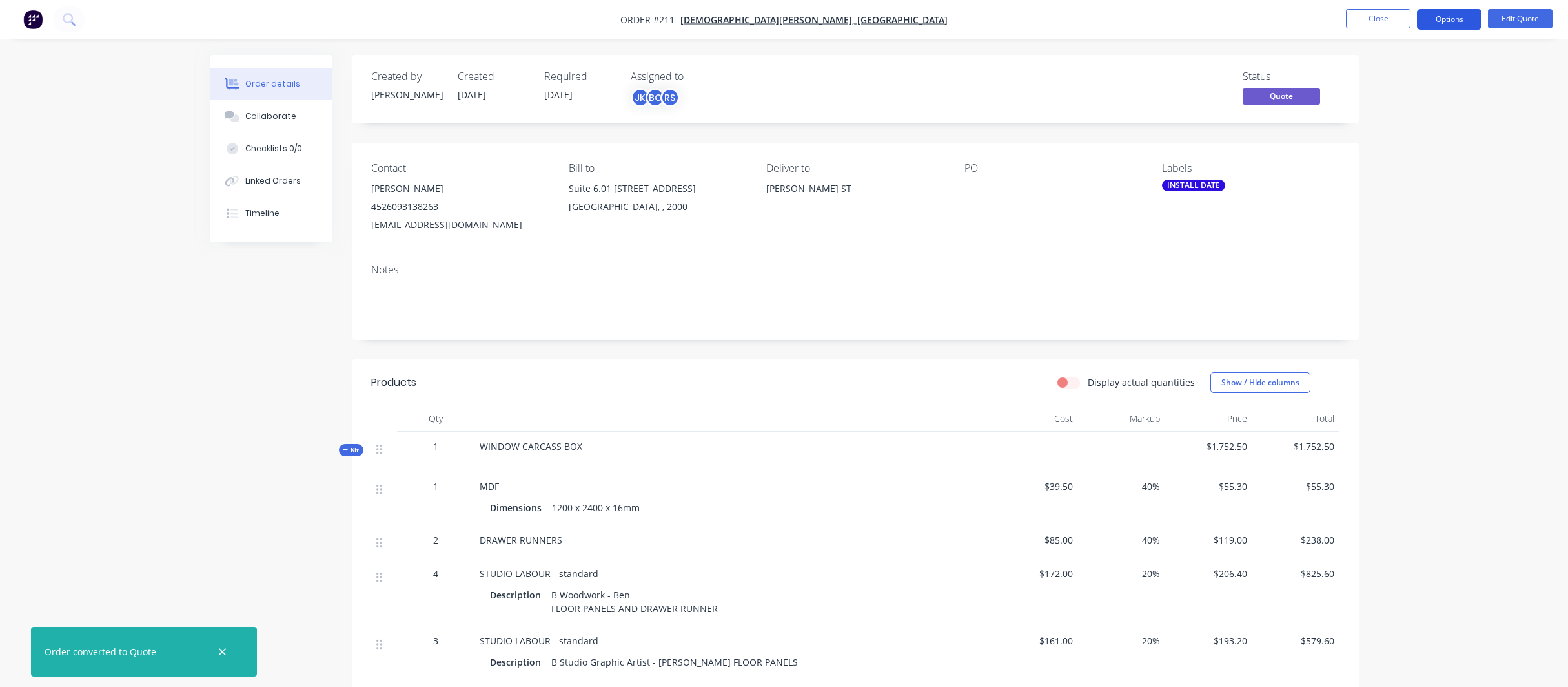
click at [1451, 23] on button "Options" at bounding box center [1449, 19] width 64 height 21
click at [1399, 154] on div "Convert to Order" at bounding box center [1411, 156] width 119 height 19
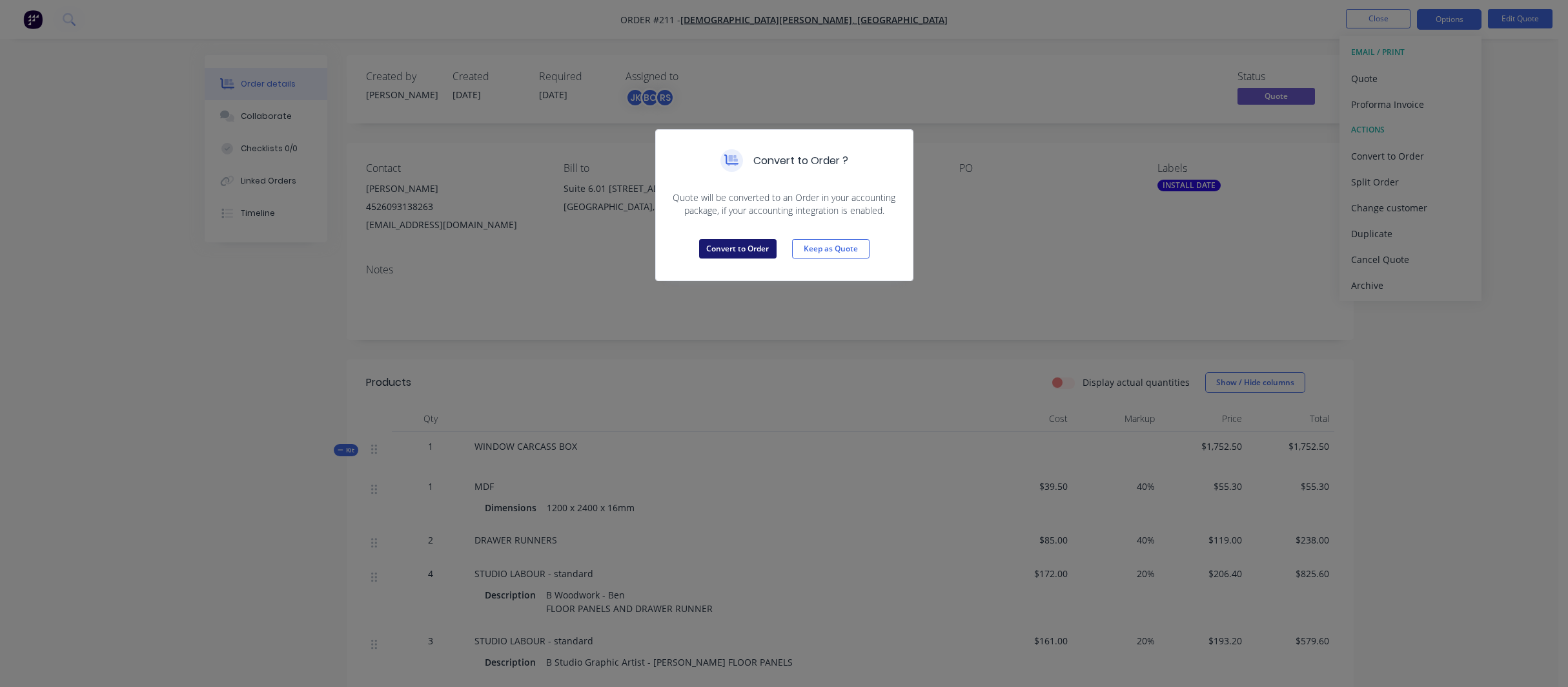
click at [724, 250] on button "Convert to Order" at bounding box center [737, 249] width 78 height 19
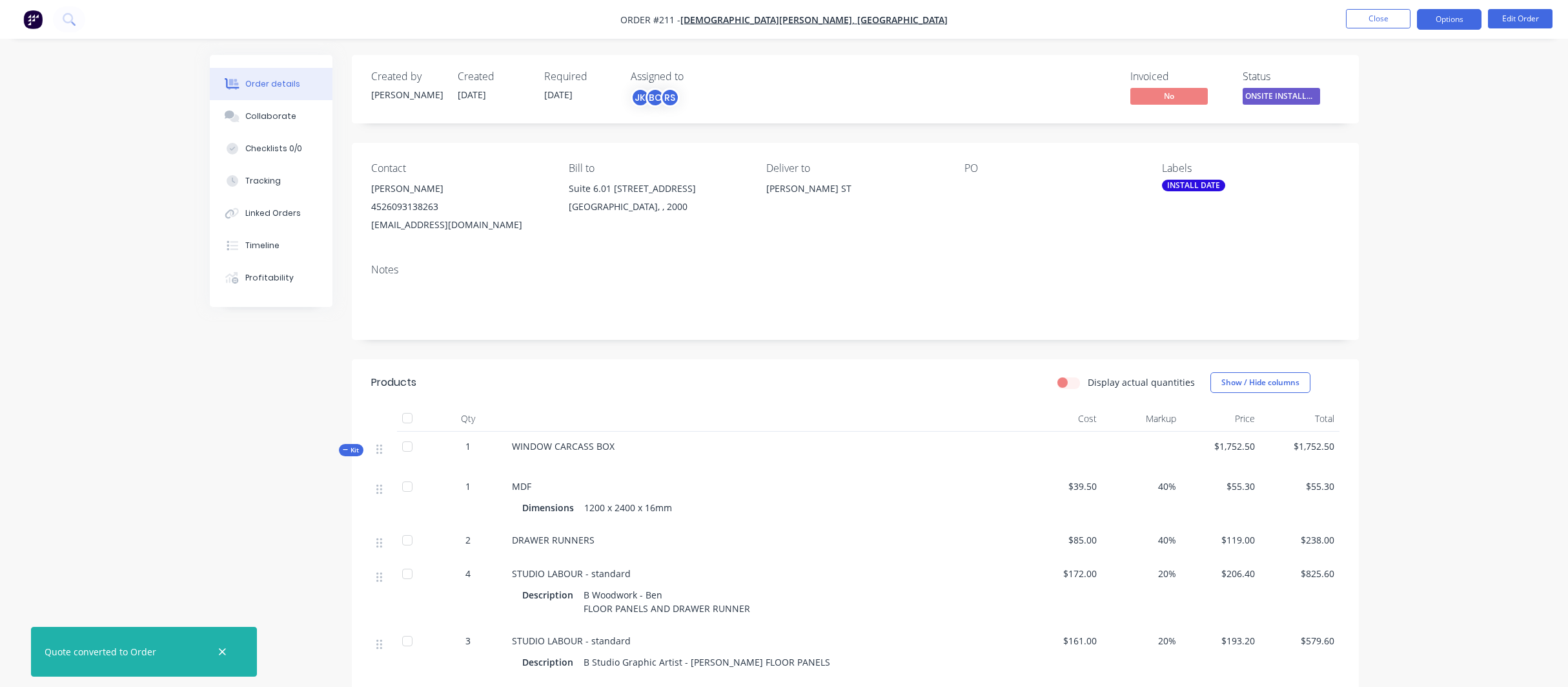
click at [1450, 19] on button "Options" at bounding box center [1449, 19] width 64 height 21
click at [1384, 346] on div "Archive" at bounding box center [1411, 344] width 119 height 19
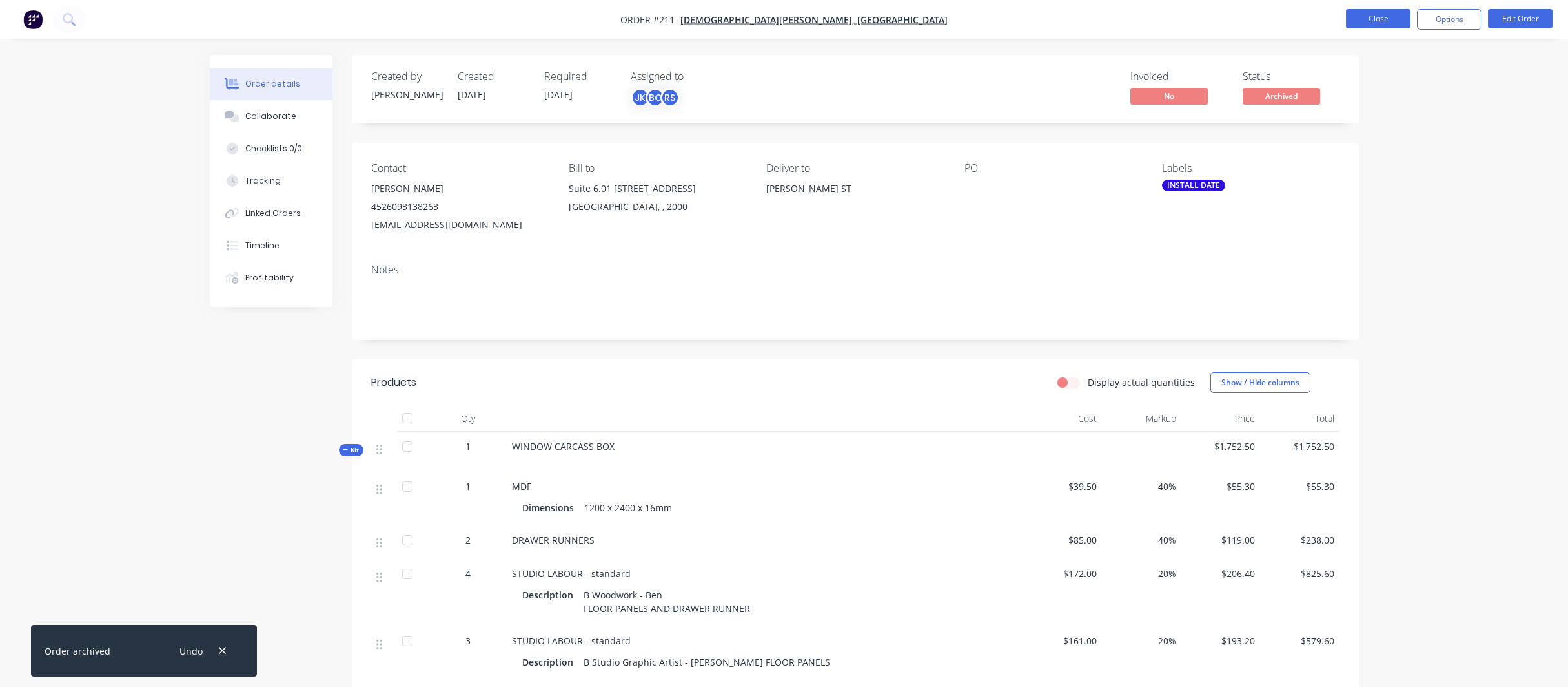
click at [1382, 21] on button "Close" at bounding box center [1378, 18] width 64 height 19
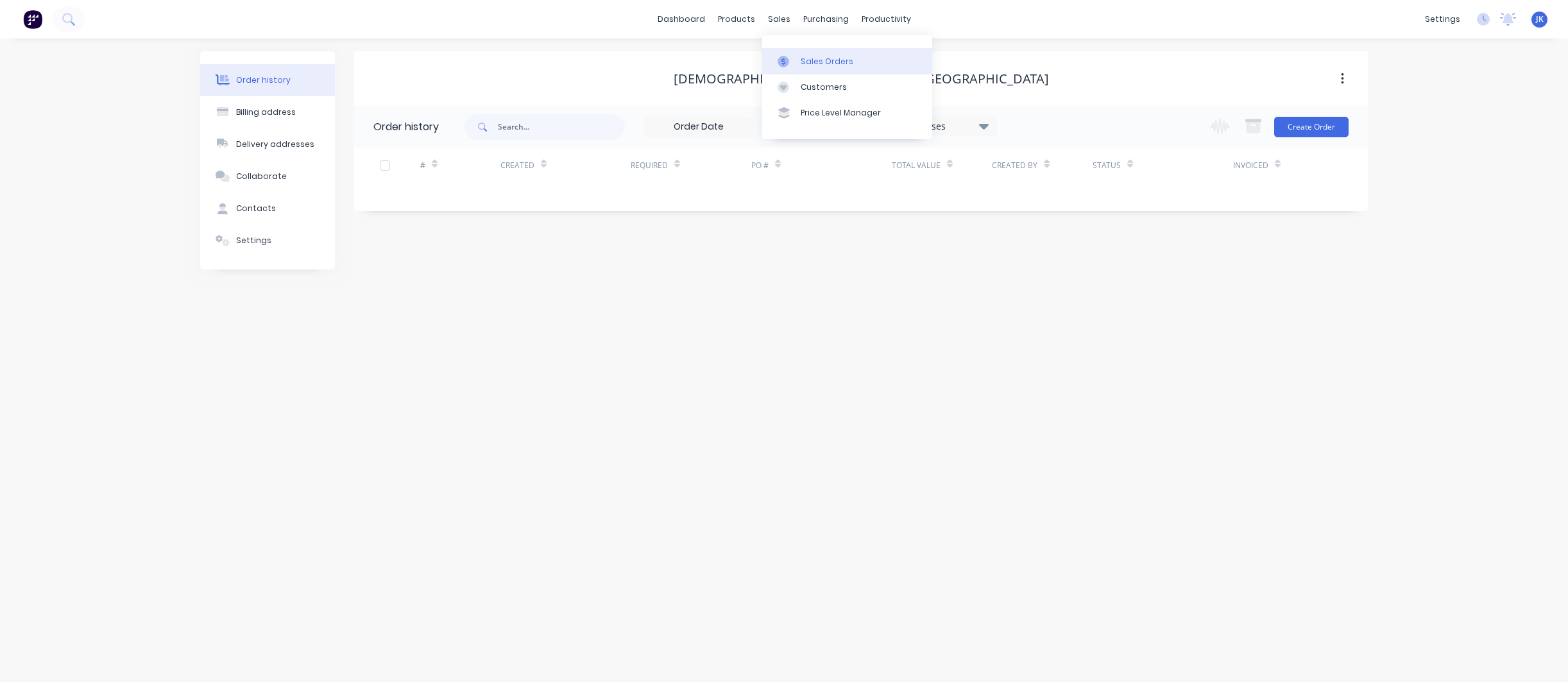
click at [819, 63] on div "Sales Orders" at bounding box center [826, 62] width 52 height 11
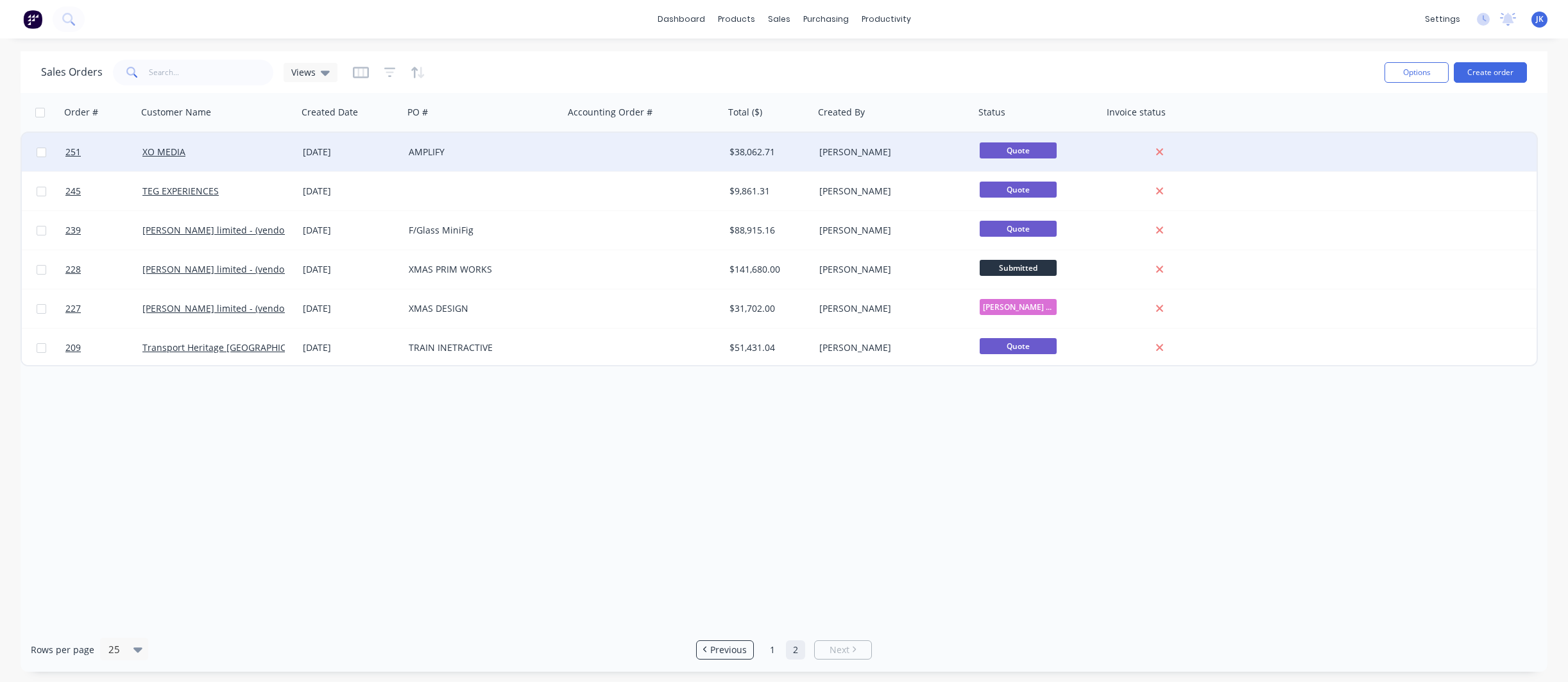
click at [187, 152] on div "XO MEDIA" at bounding box center [213, 151] width 142 height 12
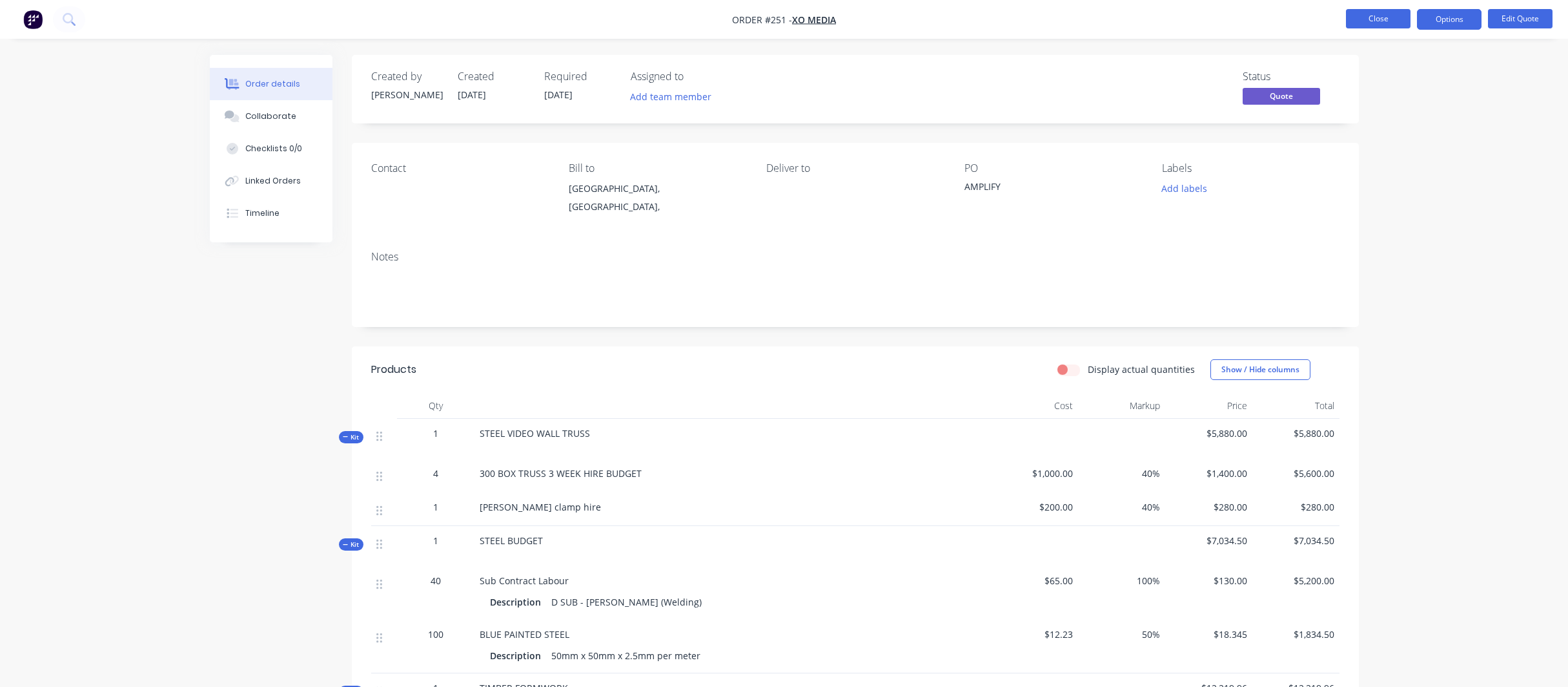
click at [1380, 21] on button "Close" at bounding box center [1378, 18] width 64 height 19
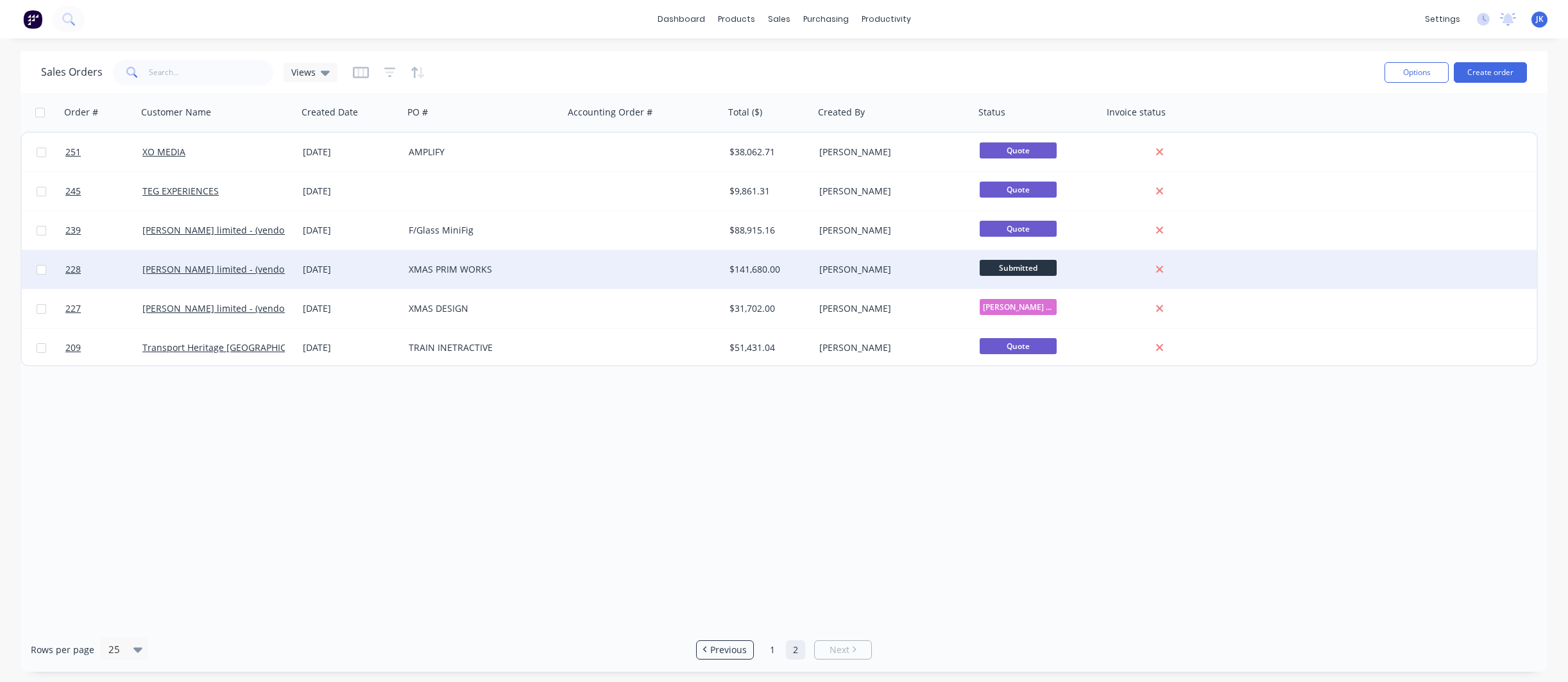
click at [620, 274] on div at bounding box center [644, 270] width 160 height 38
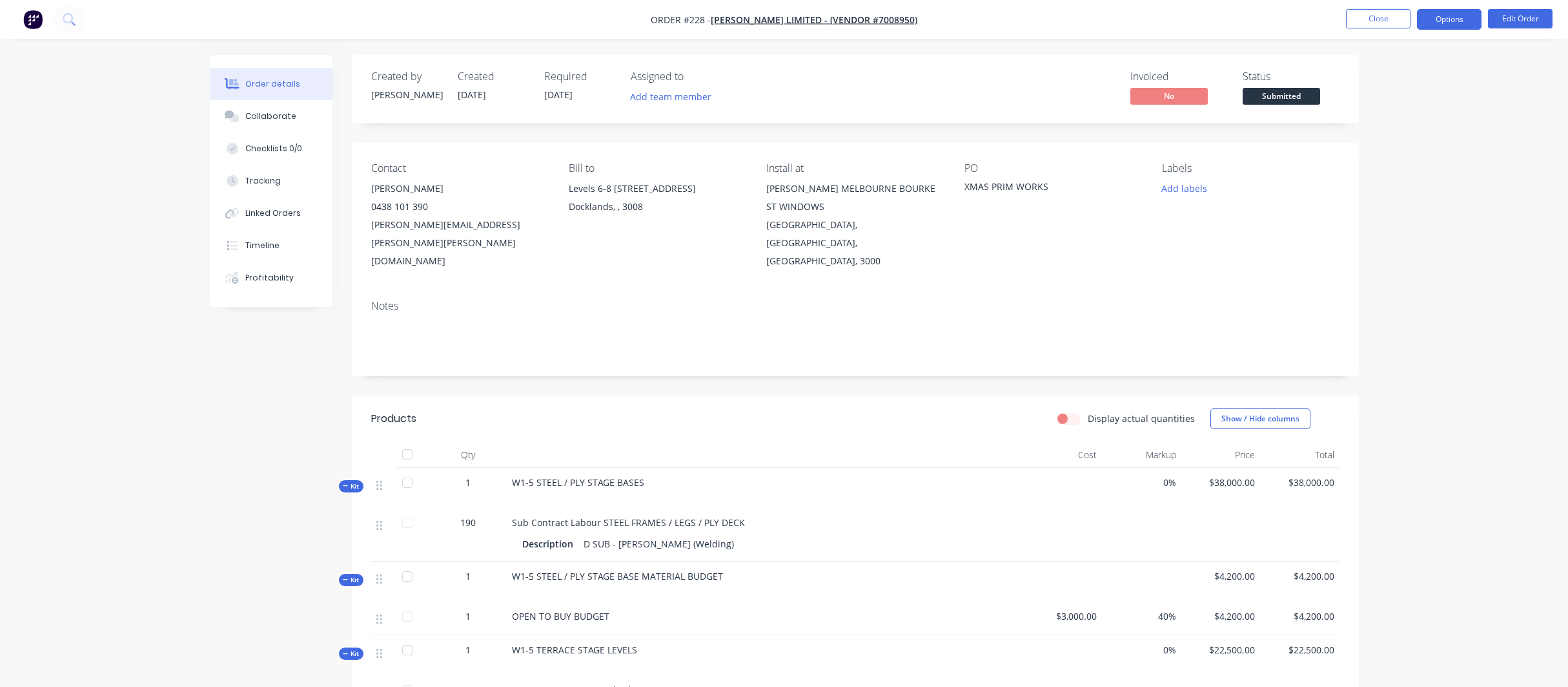
click at [1439, 19] on button "Options" at bounding box center [1449, 19] width 64 height 21
click at [1369, 16] on button "Close" at bounding box center [1378, 18] width 64 height 19
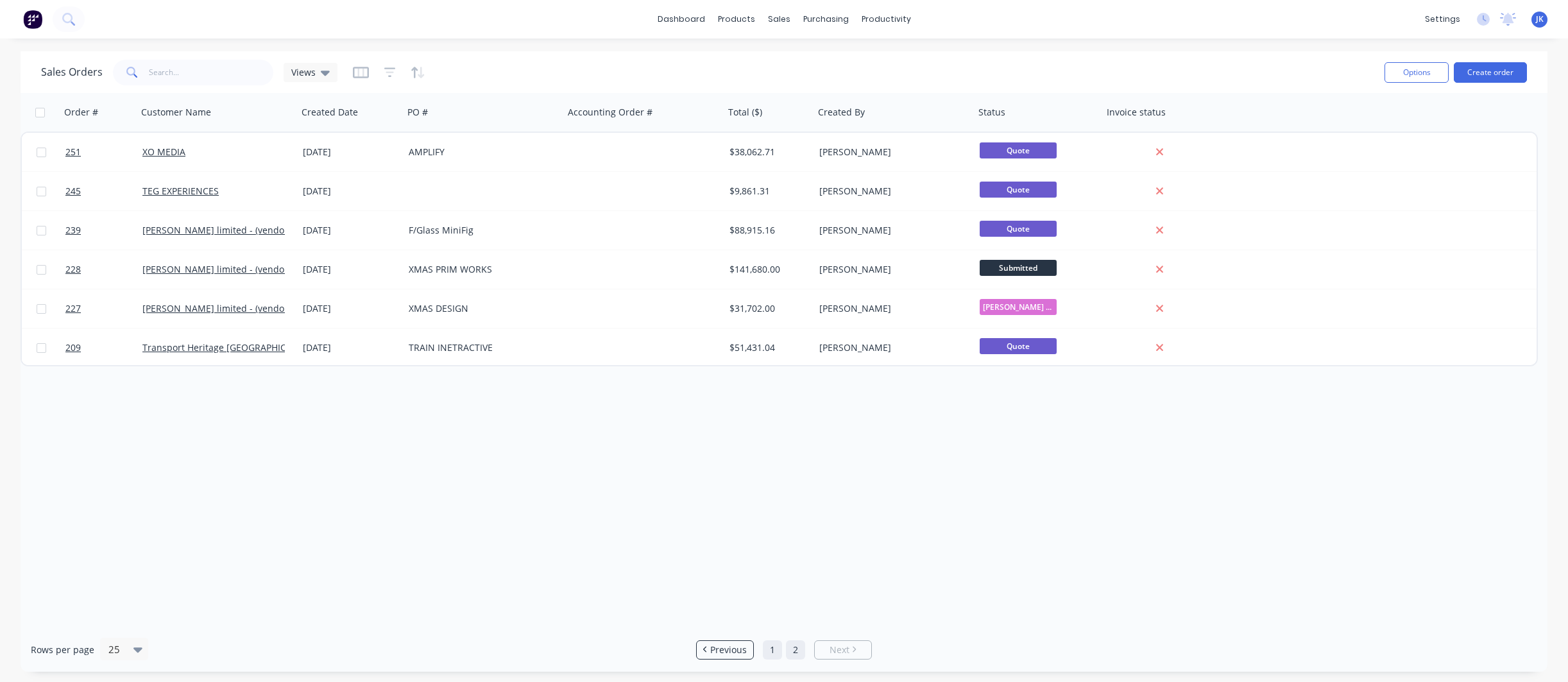
click at [774, 645] on link "1" at bounding box center [772, 650] width 19 height 19
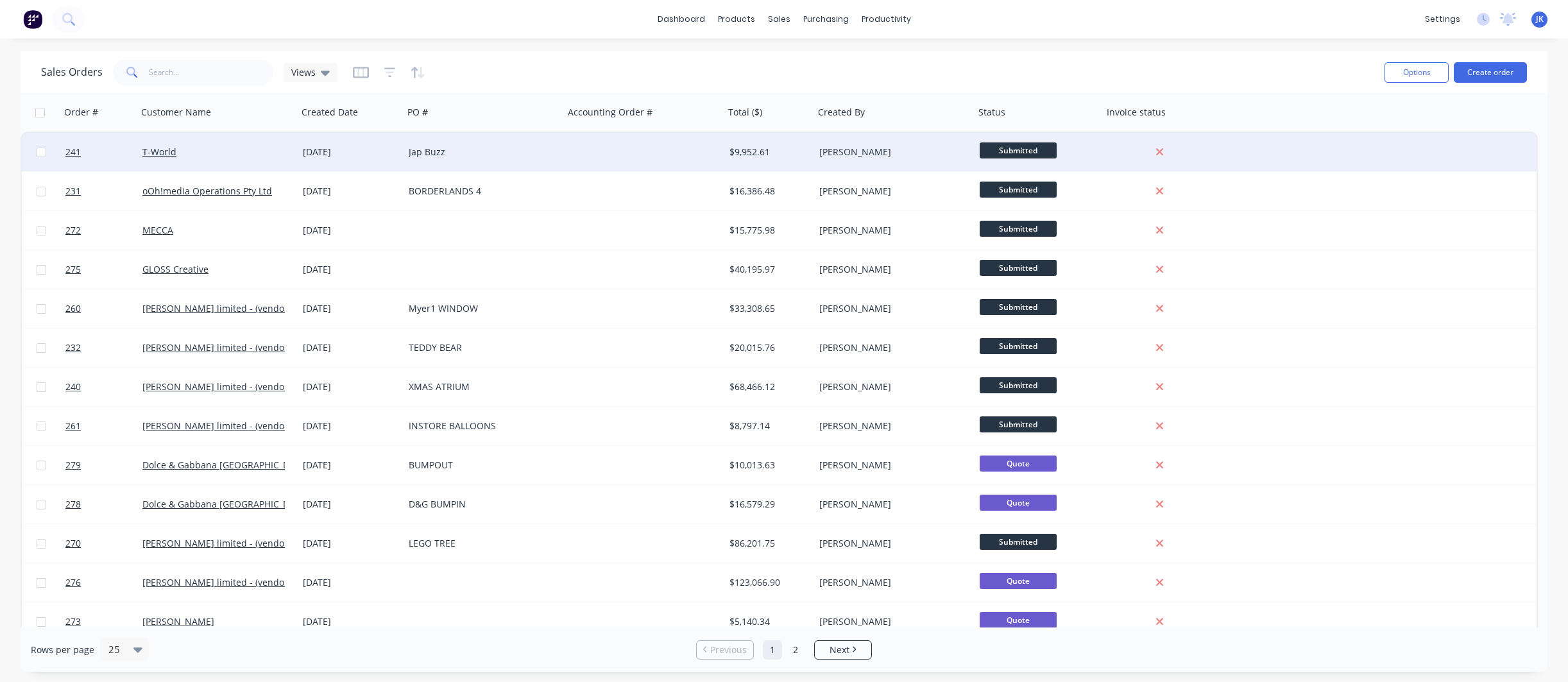
click at [440, 153] on div "Jap Buzz" at bounding box center [479, 151] width 142 height 12
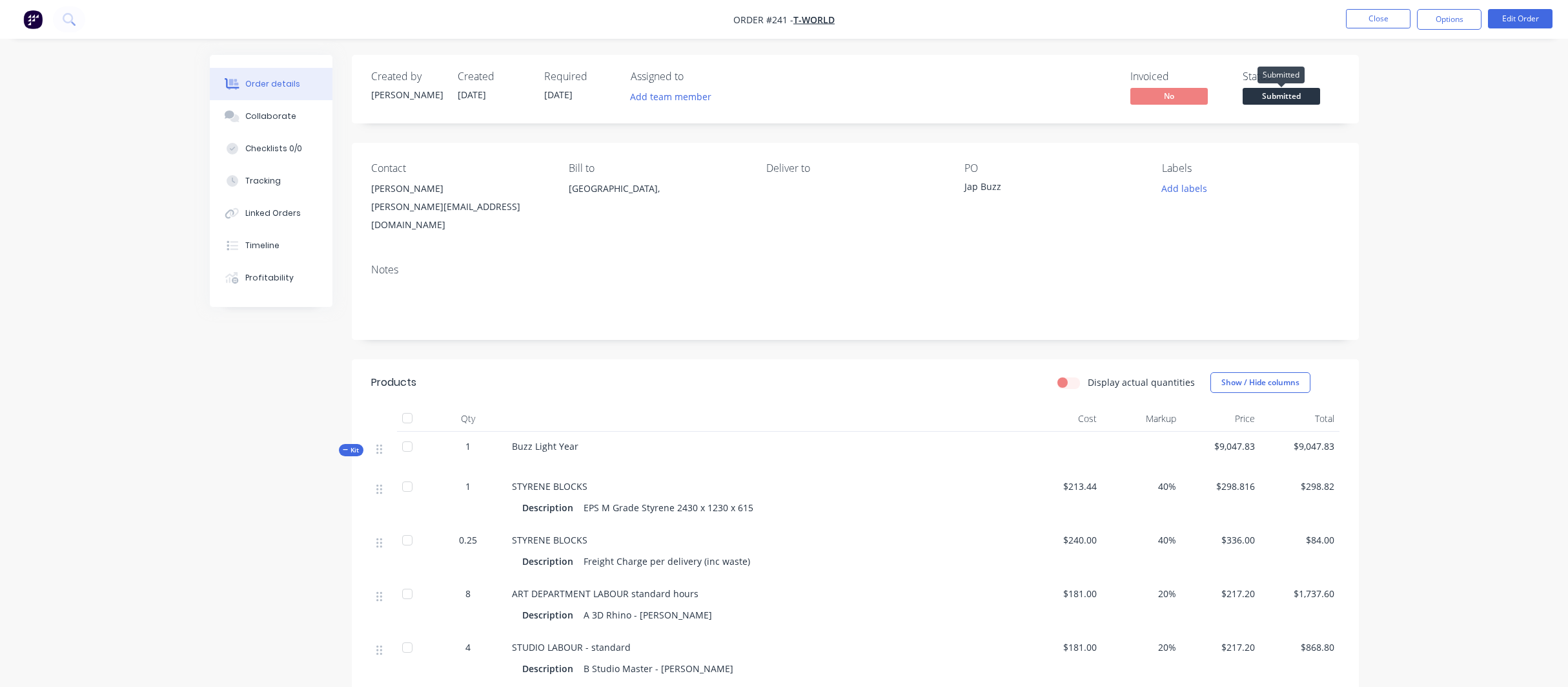
click at [1285, 90] on span "Submitted" at bounding box center [1281, 96] width 78 height 16
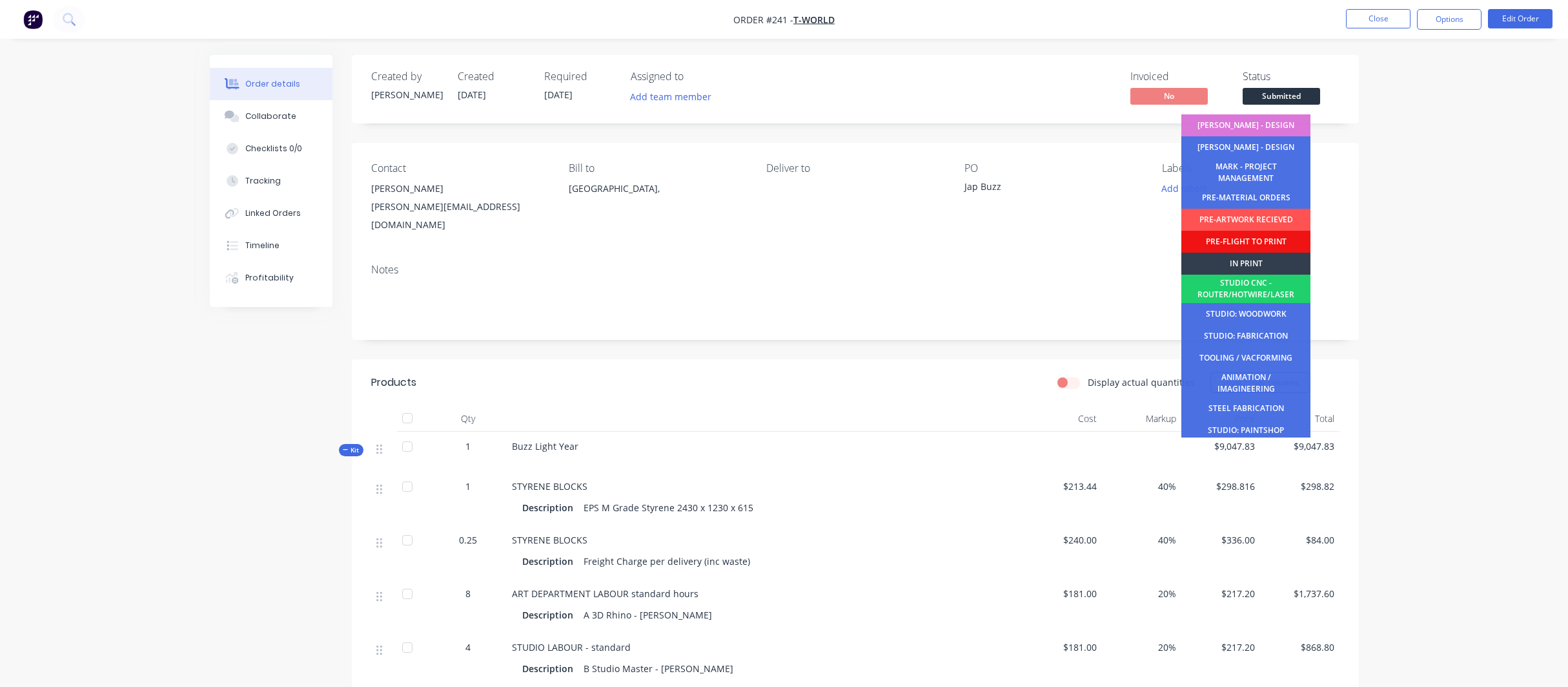
click at [1230, 331] on div "STUDIO: FABRICATION" at bounding box center [1246, 336] width 129 height 22
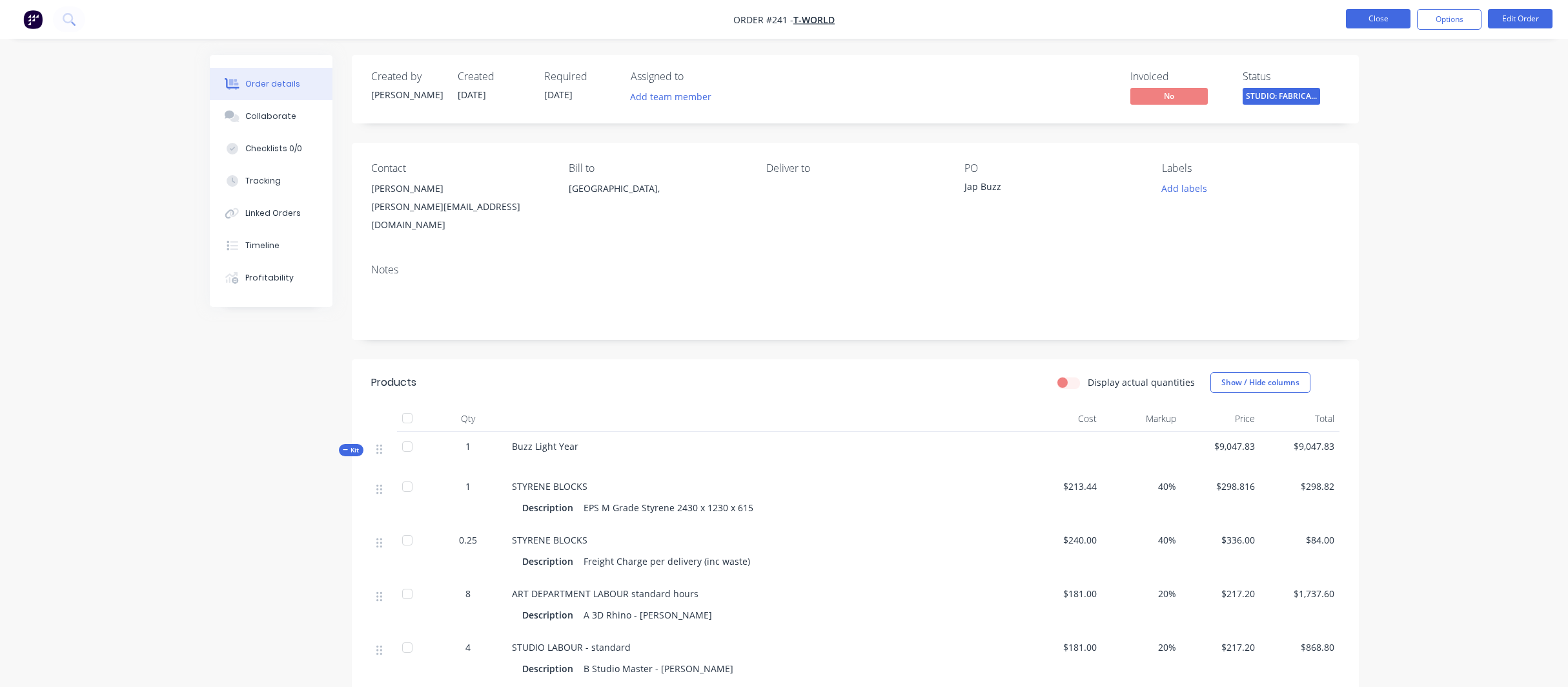
click at [1392, 17] on button "Close" at bounding box center [1378, 18] width 64 height 19
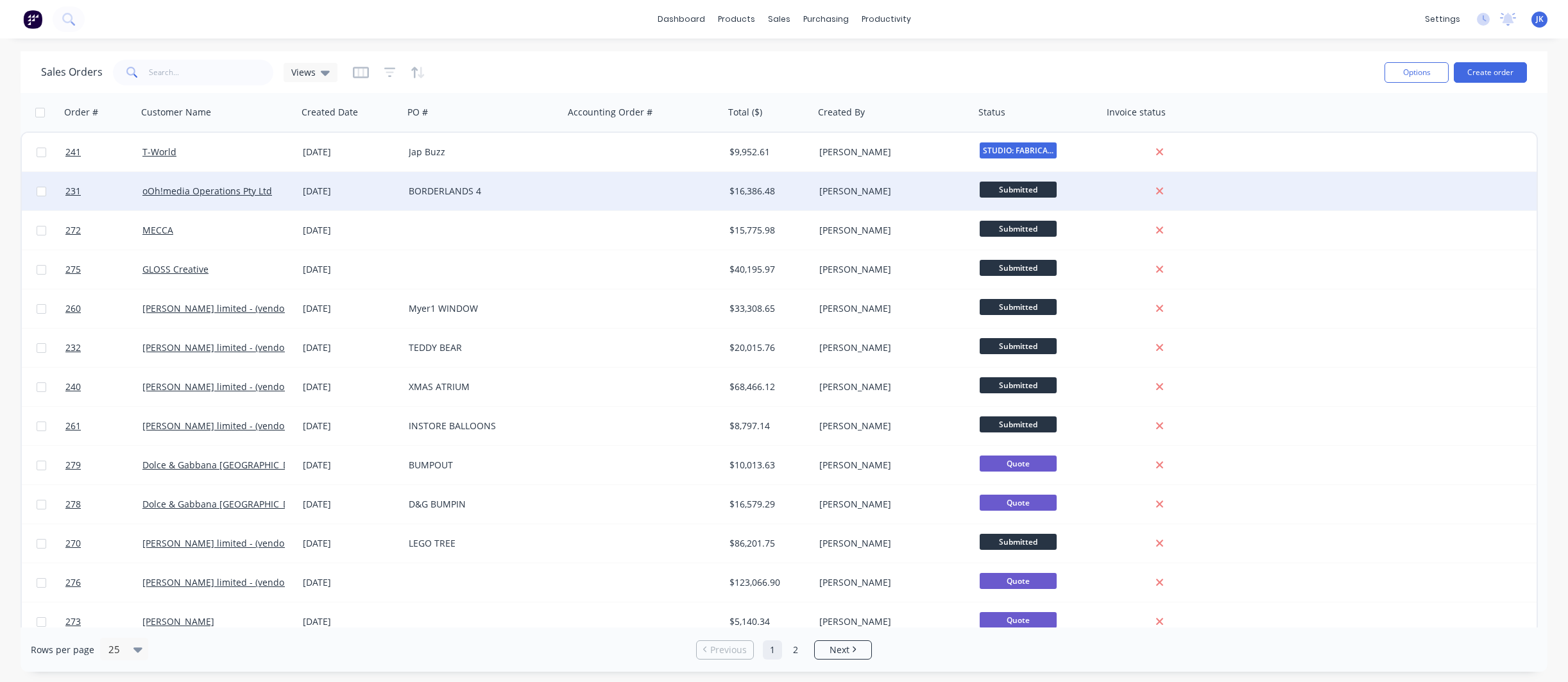
click at [401, 190] on div "[DATE]" at bounding box center [350, 191] width 106 height 38
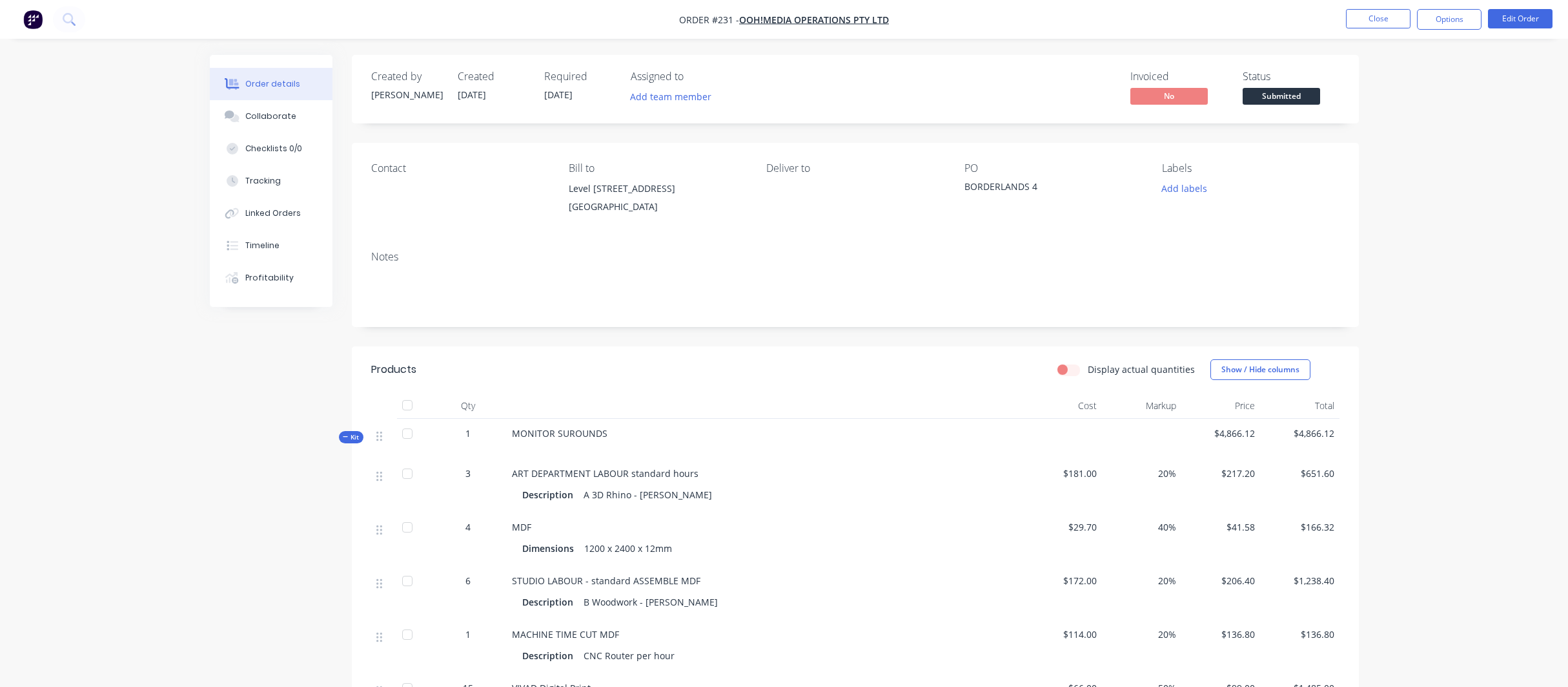
click at [1291, 92] on span "Submitted" at bounding box center [1281, 96] width 78 height 16
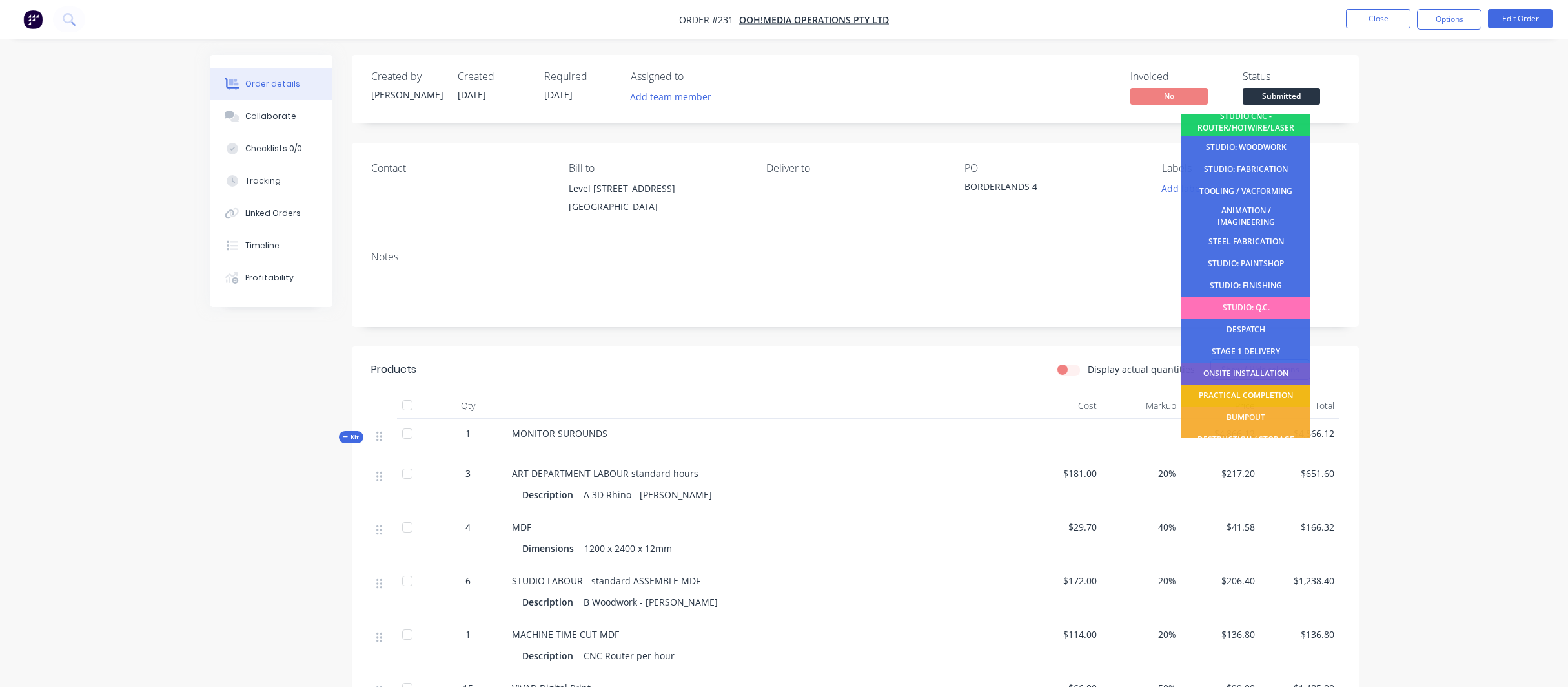
scroll to position [163, 0]
click at [1248, 257] on div "STUDIO: PAINTSHOP" at bounding box center [1246, 267] width 129 height 22
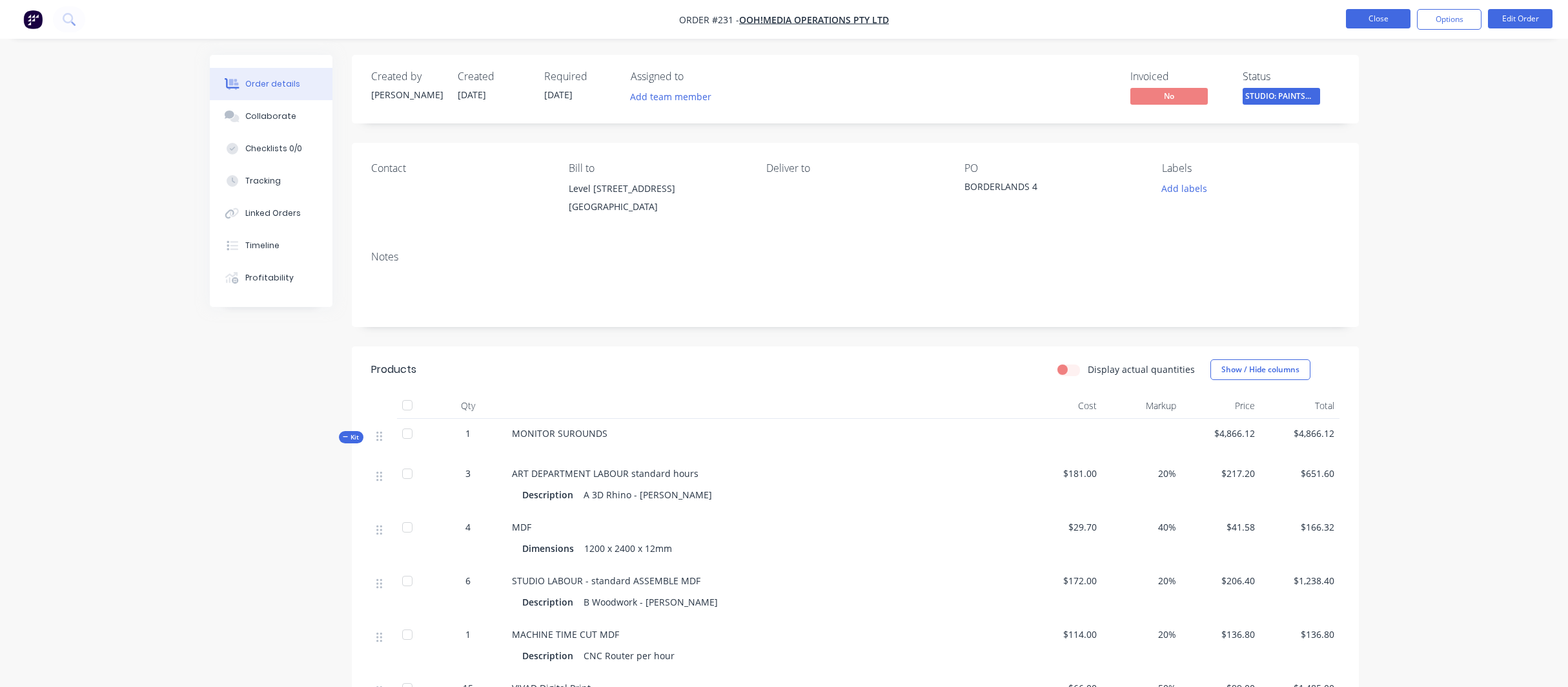
click at [1375, 16] on button "Close" at bounding box center [1378, 18] width 64 height 19
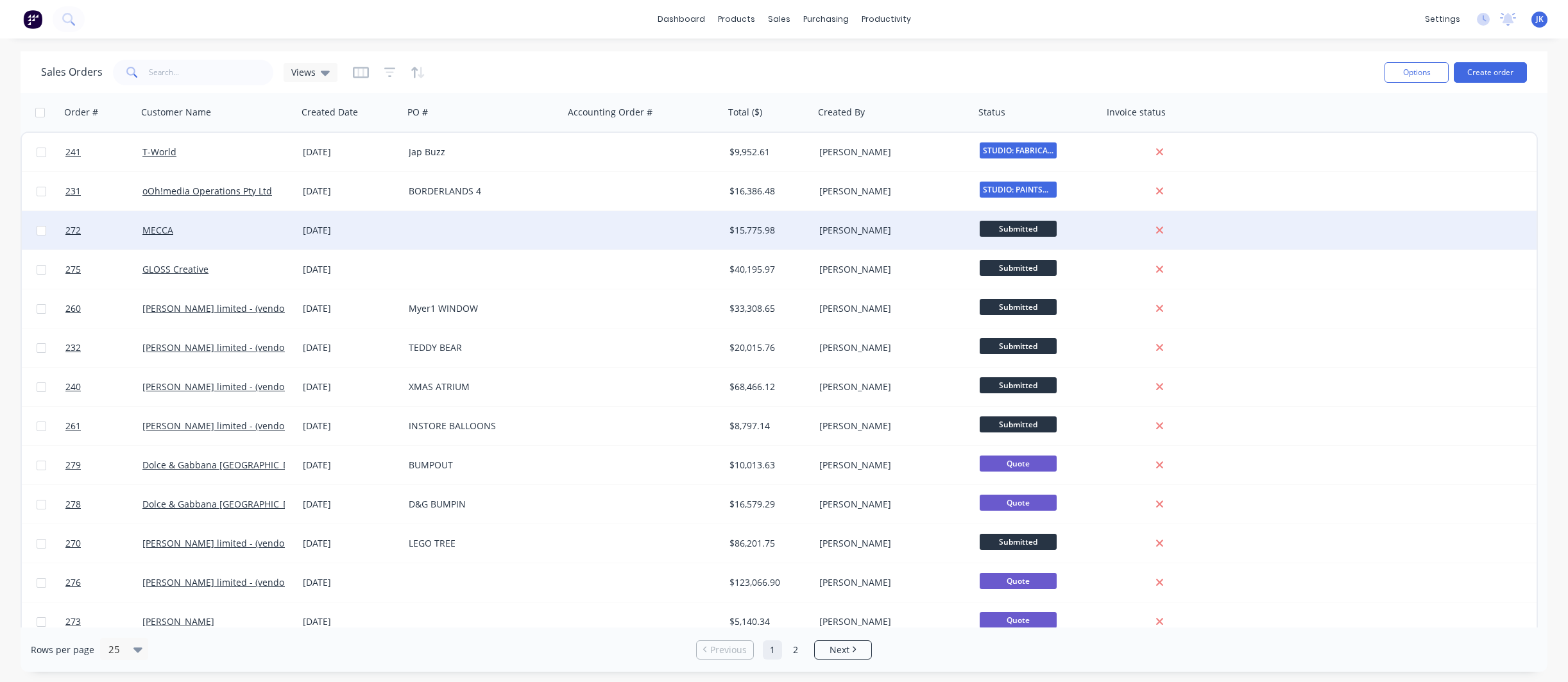
click at [322, 231] on div "[DATE]" at bounding box center [351, 230] width 95 height 12
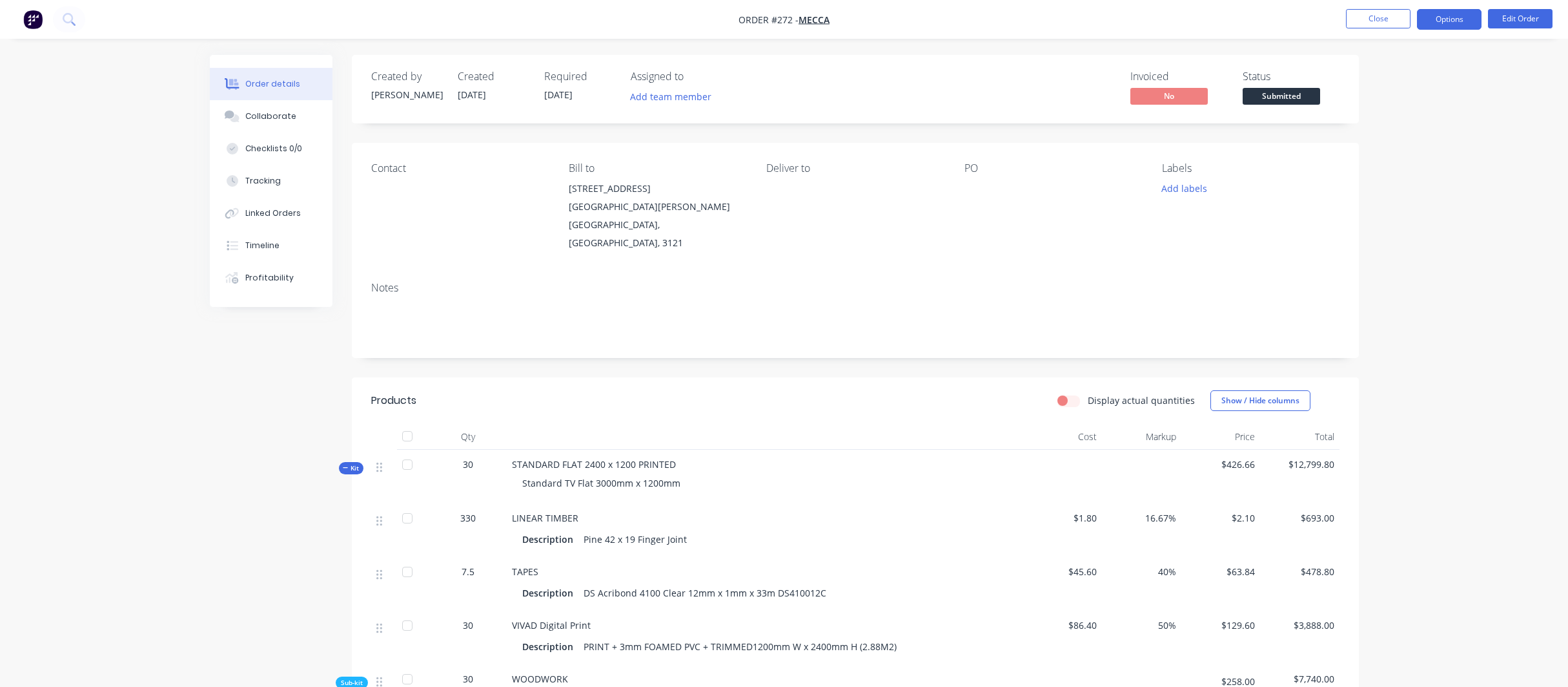
click at [1445, 17] on button "Options" at bounding box center [1449, 19] width 64 height 21
click at [1385, 343] on div "Archive" at bounding box center [1411, 344] width 119 height 19
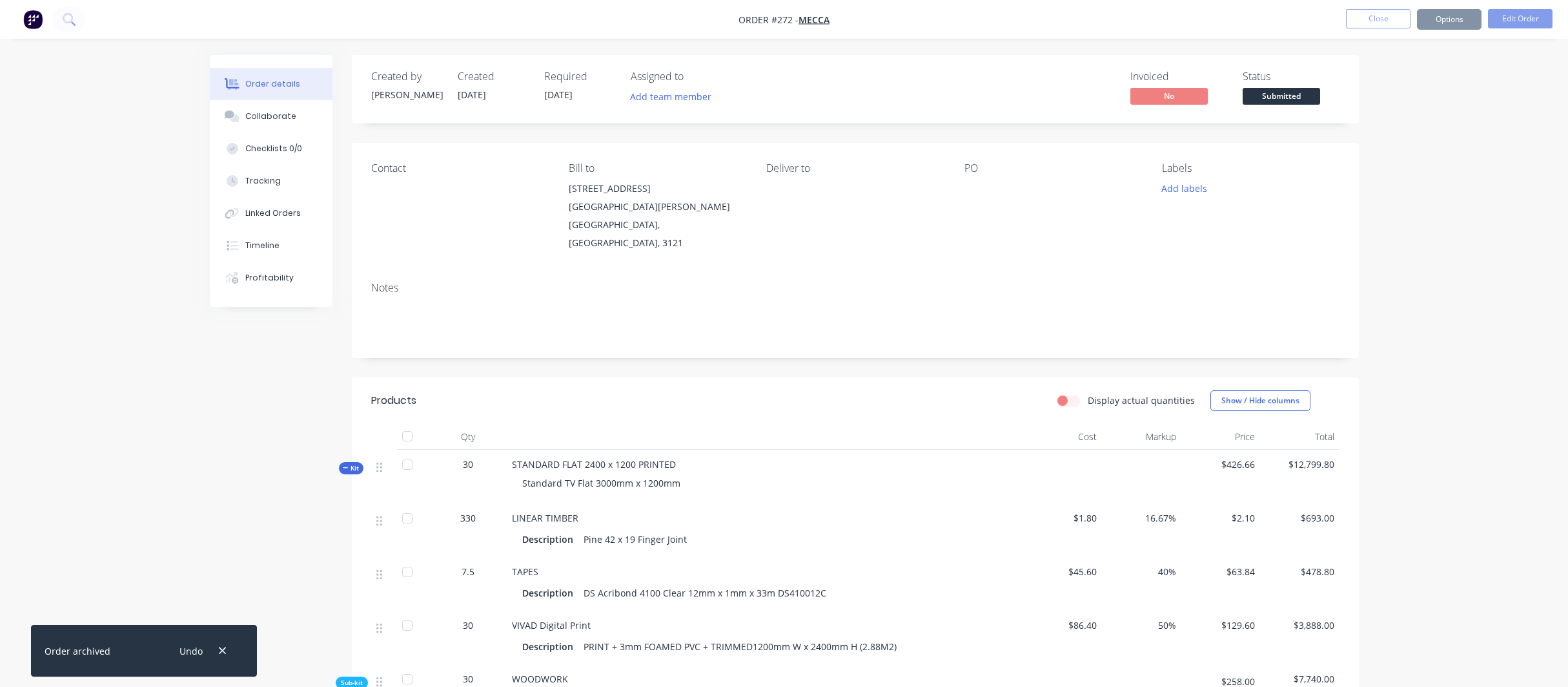
click at [1375, 16] on button "Close" at bounding box center [1378, 18] width 64 height 19
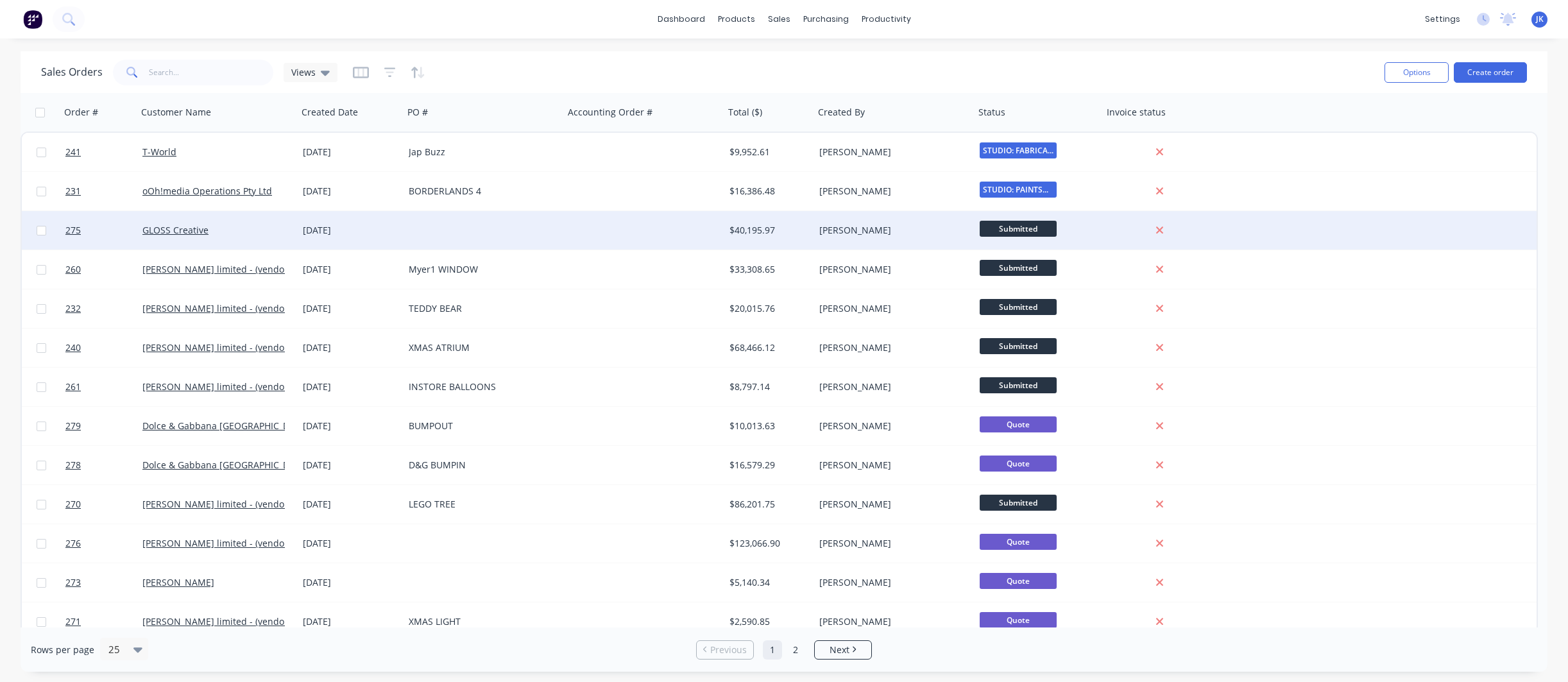
click at [324, 231] on div "[DATE]" at bounding box center [351, 230] width 95 height 12
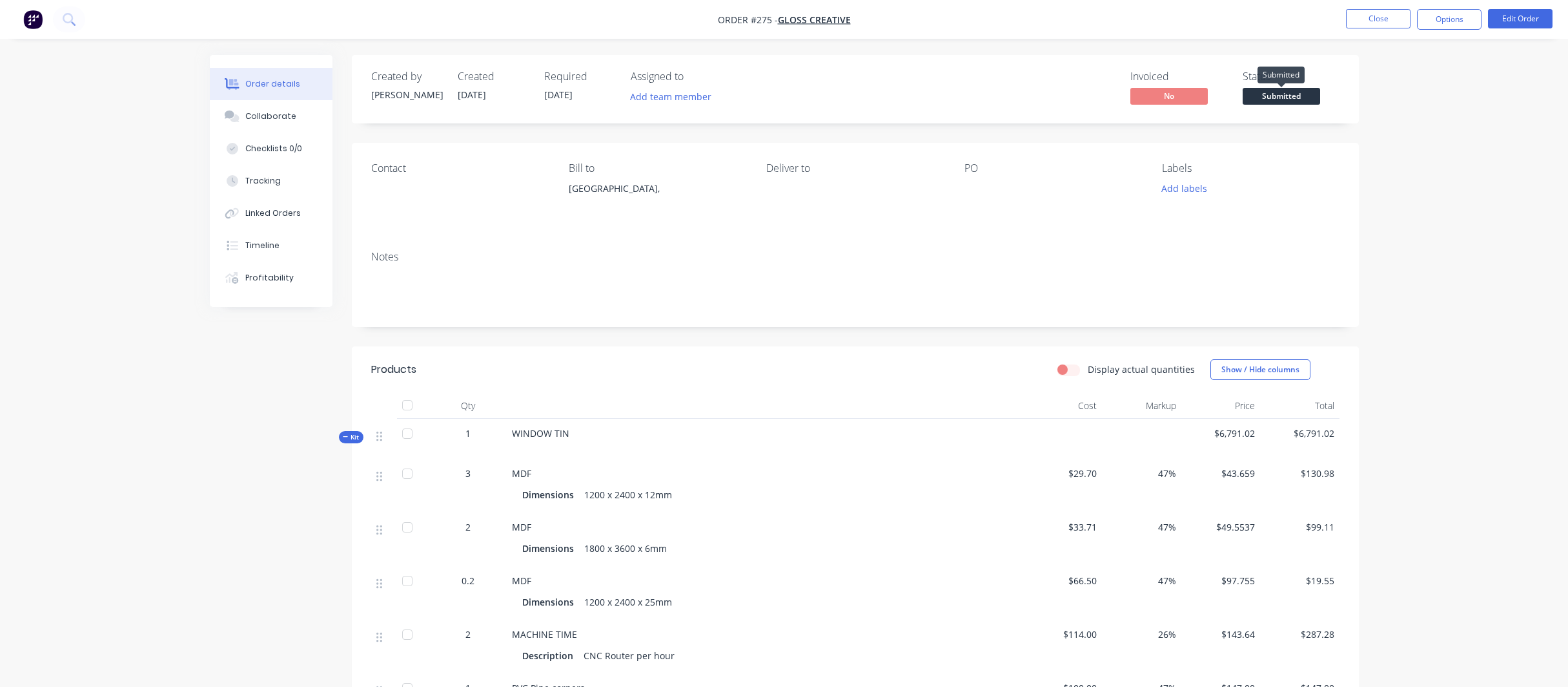
click at [1271, 92] on span "Submitted" at bounding box center [1281, 96] width 78 height 16
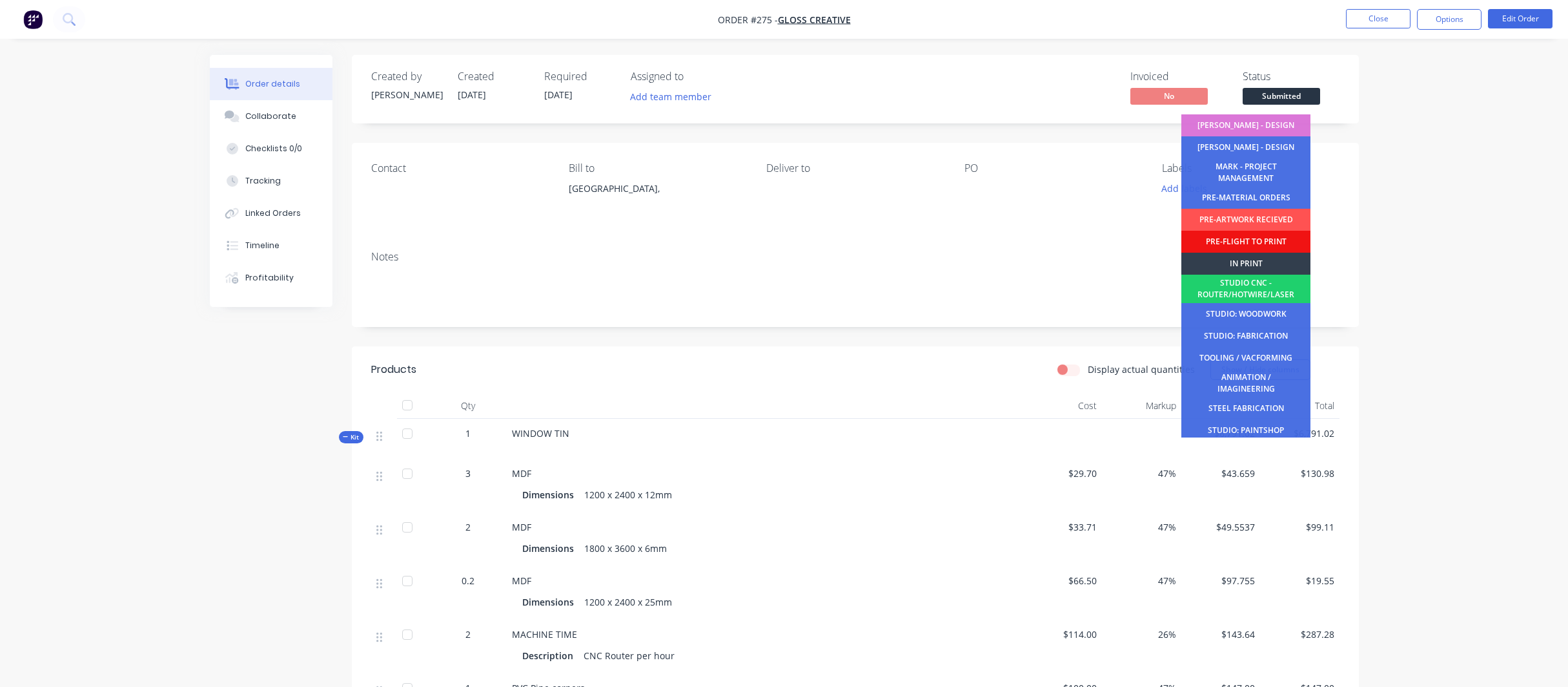
click at [1242, 121] on div "[PERSON_NAME] - DESIGN" at bounding box center [1246, 125] width 129 height 22
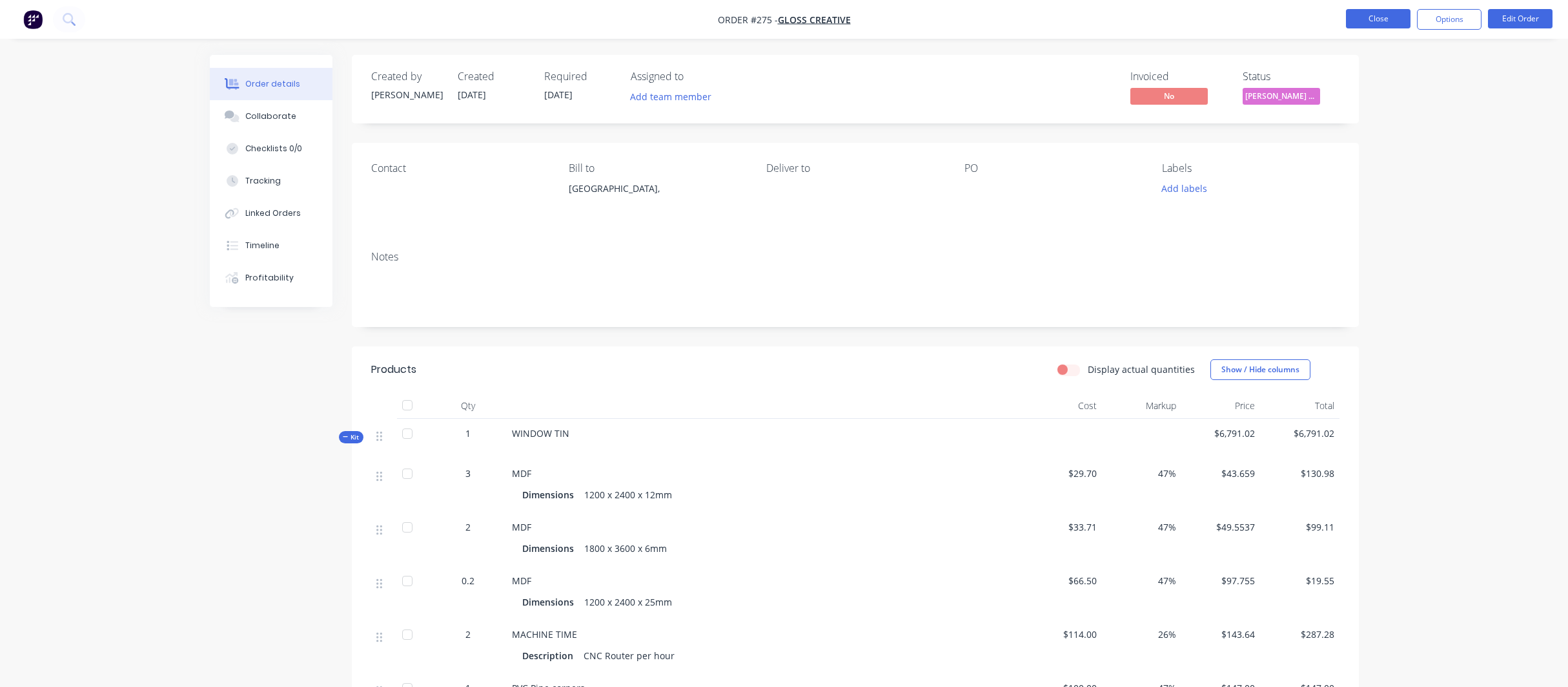
click at [1381, 15] on button "Close" at bounding box center [1378, 18] width 64 height 19
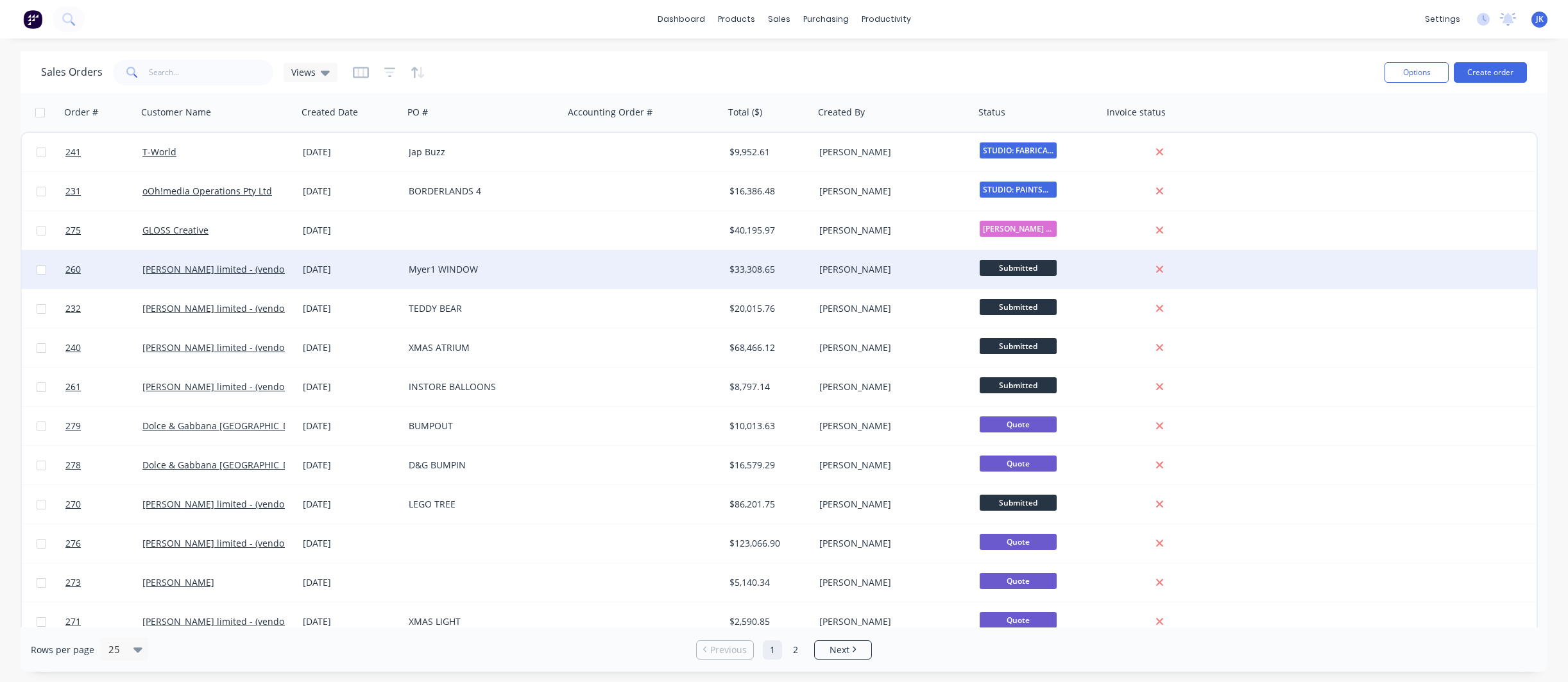
click at [433, 271] on div "Myer1 WINDOW" at bounding box center [479, 269] width 142 height 12
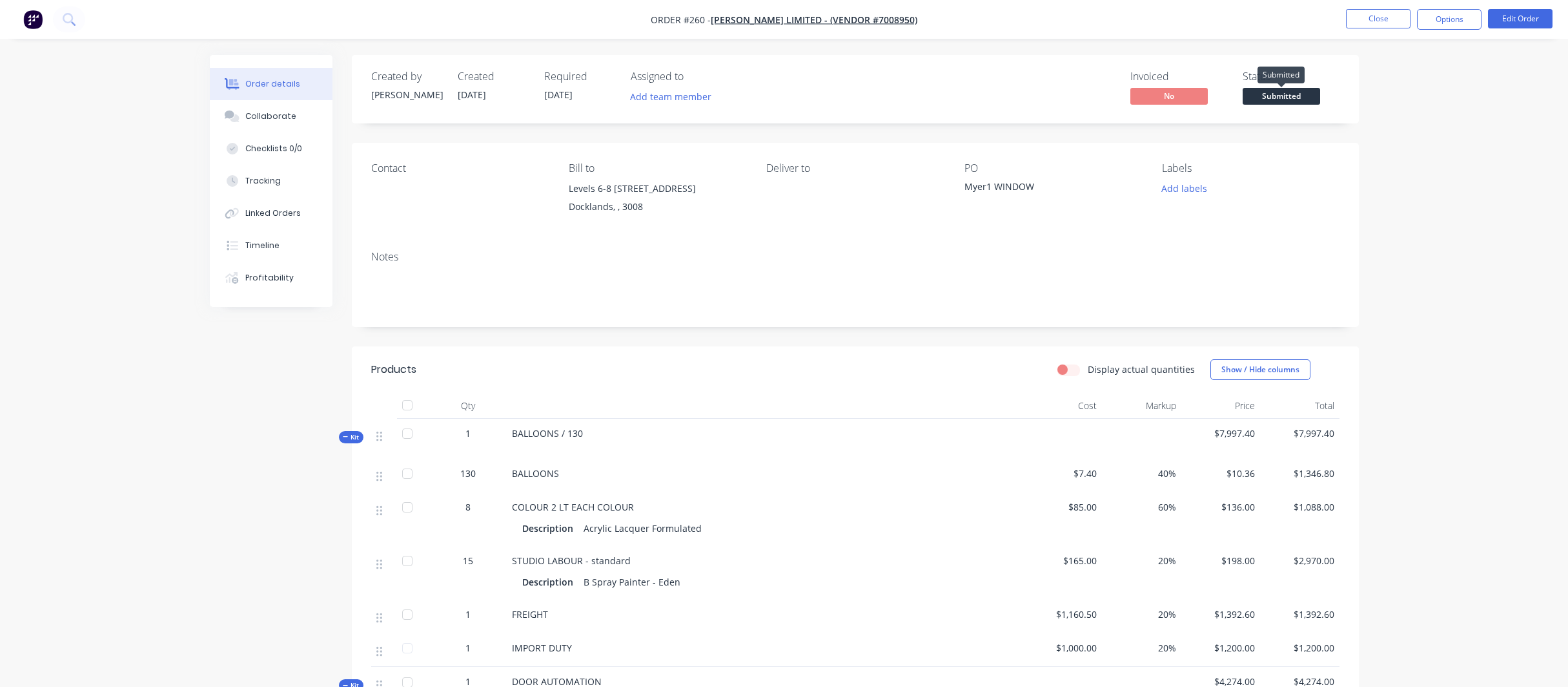
click at [1302, 97] on span "Submitted" at bounding box center [1281, 96] width 78 height 16
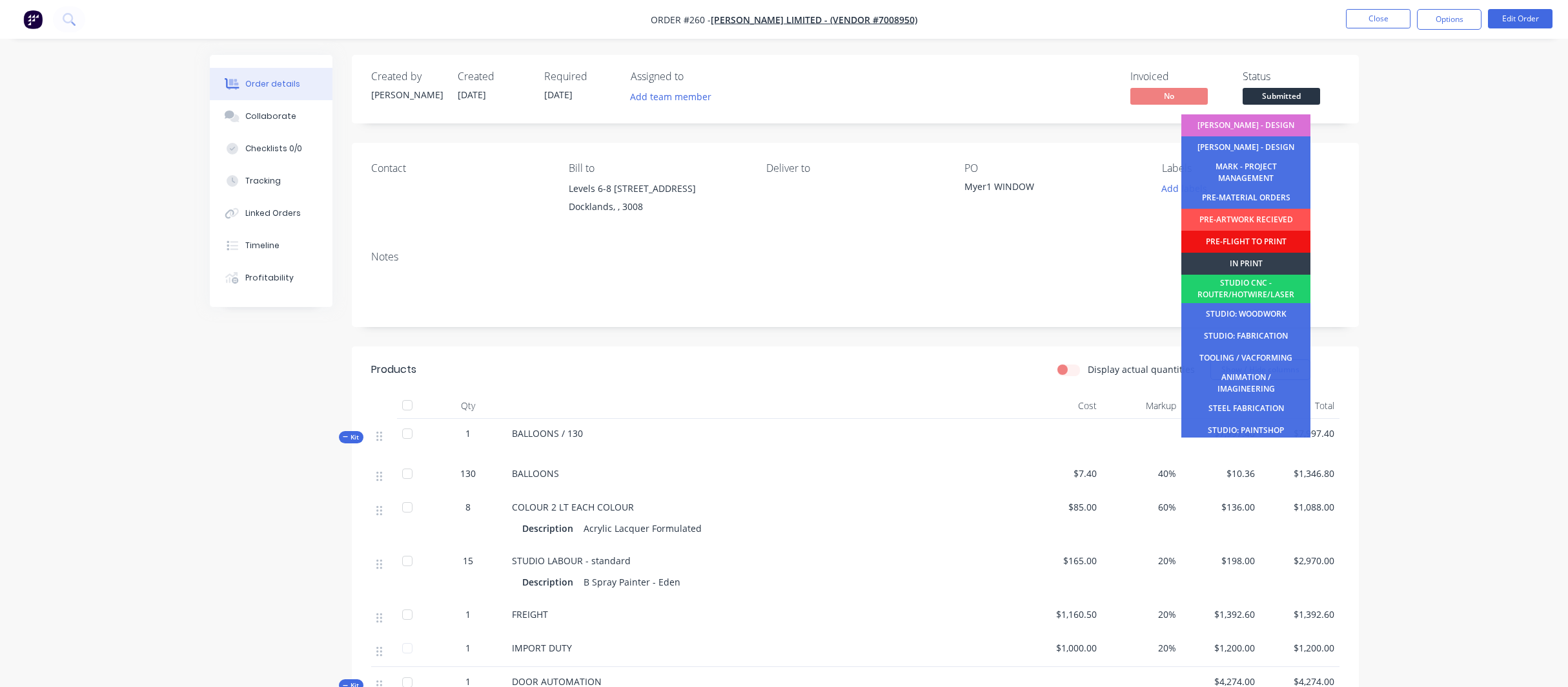
click at [1258, 124] on div "[PERSON_NAME] - DESIGN" at bounding box center [1246, 125] width 129 height 22
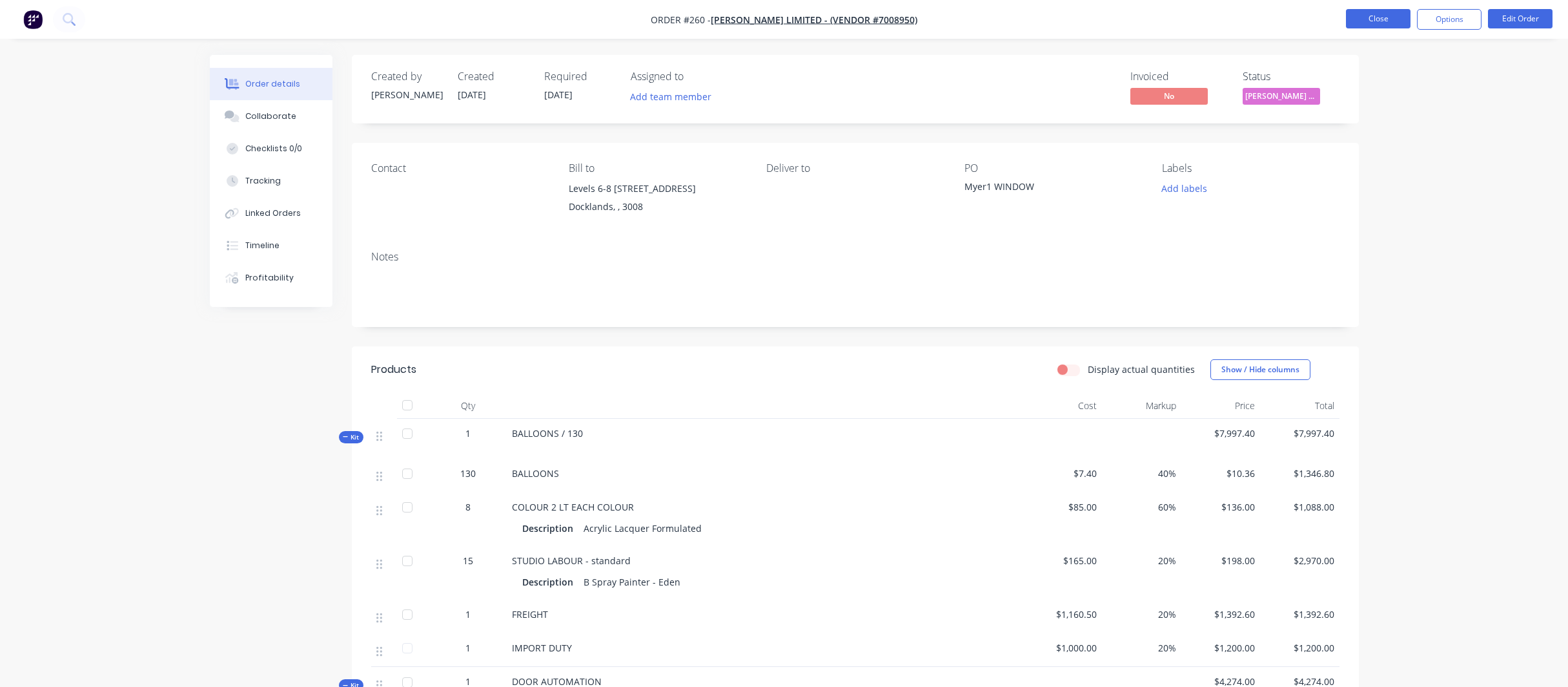
click at [1365, 19] on button "Close" at bounding box center [1378, 18] width 64 height 19
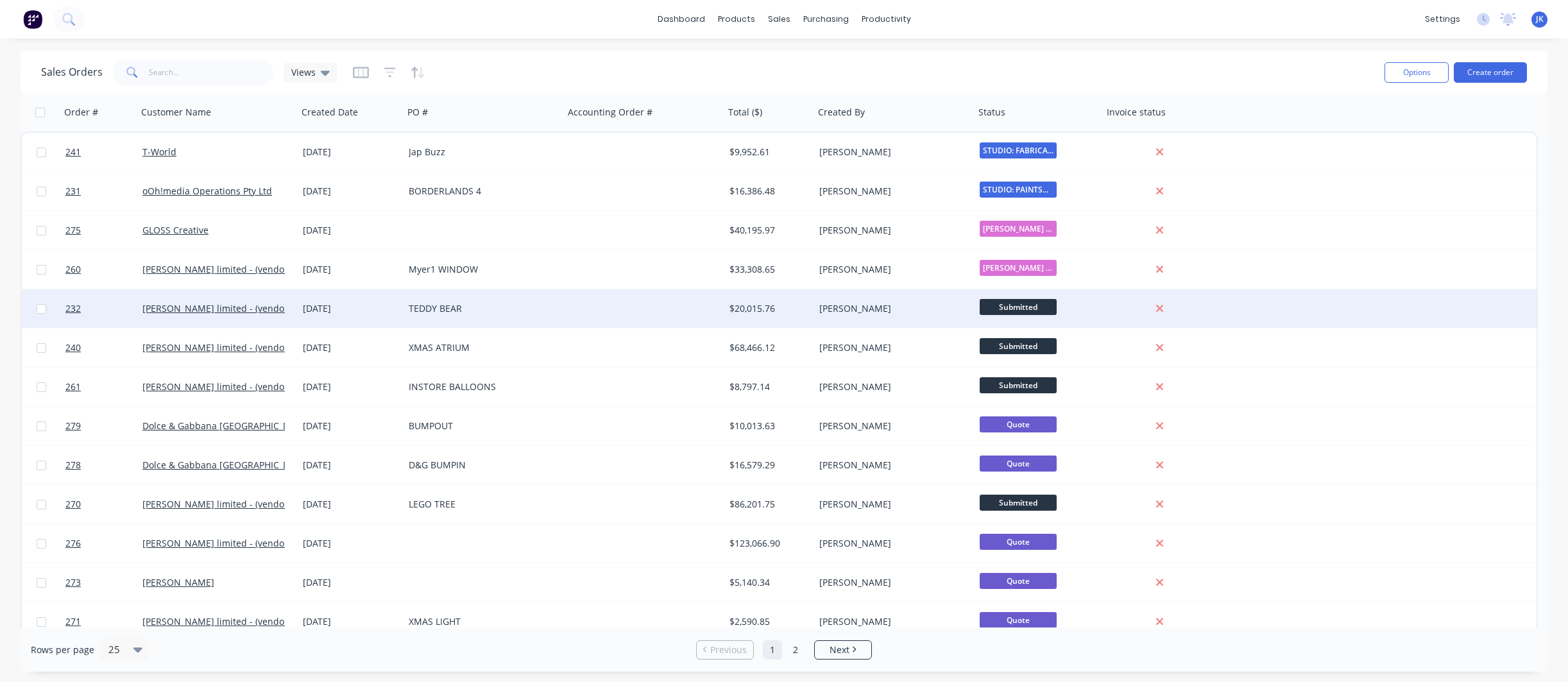
click at [443, 309] on div "TEDDY BEAR" at bounding box center [479, 308] width 142 height 12
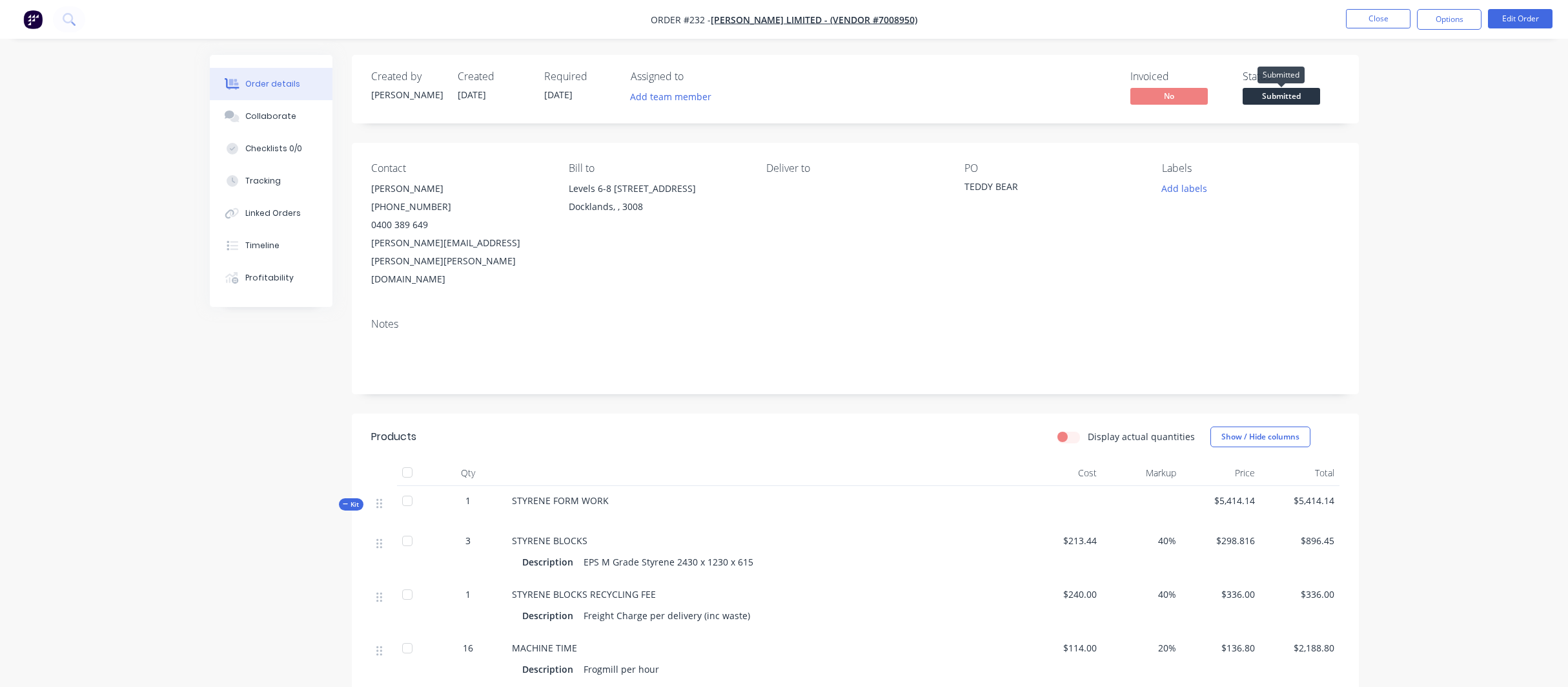
click at [1287, 95] on span "Submitted" at bounding box center [1281, 96] width 78 height 16
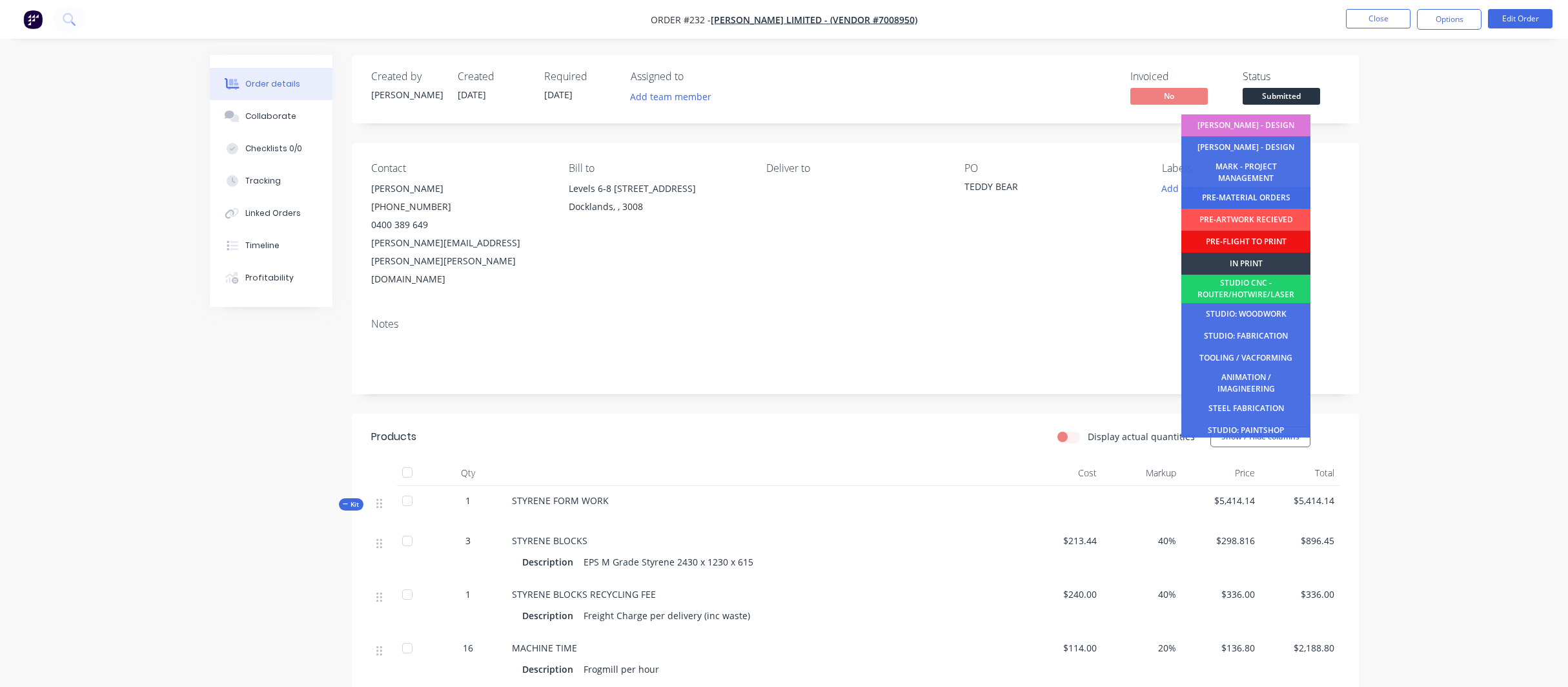
click at [1253, 197] on div "PRE-MATERIAL ORDERS" at bounding box center [1246, 198] width 129 height 22
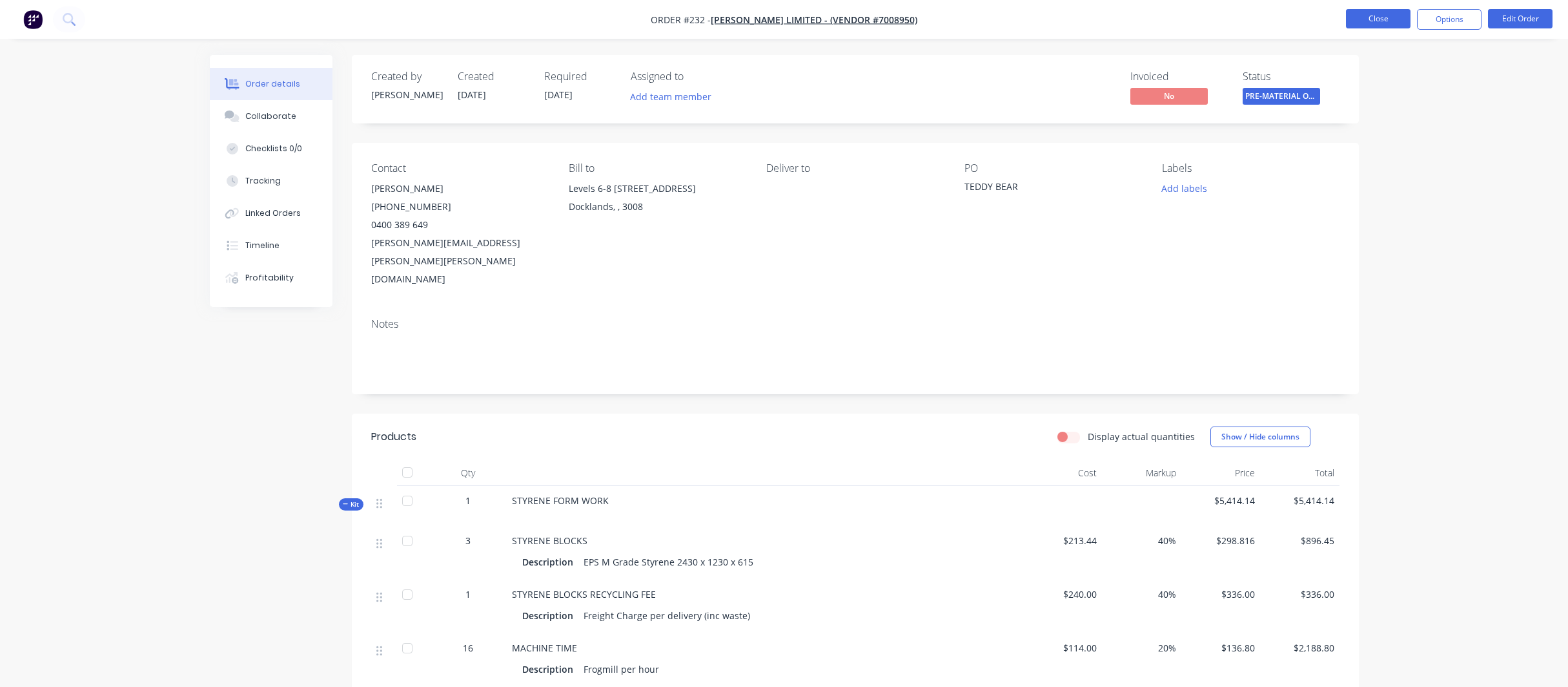
click at [1393, 18] on button "Close" at bounding box center [1378, 18] width 64 height 19
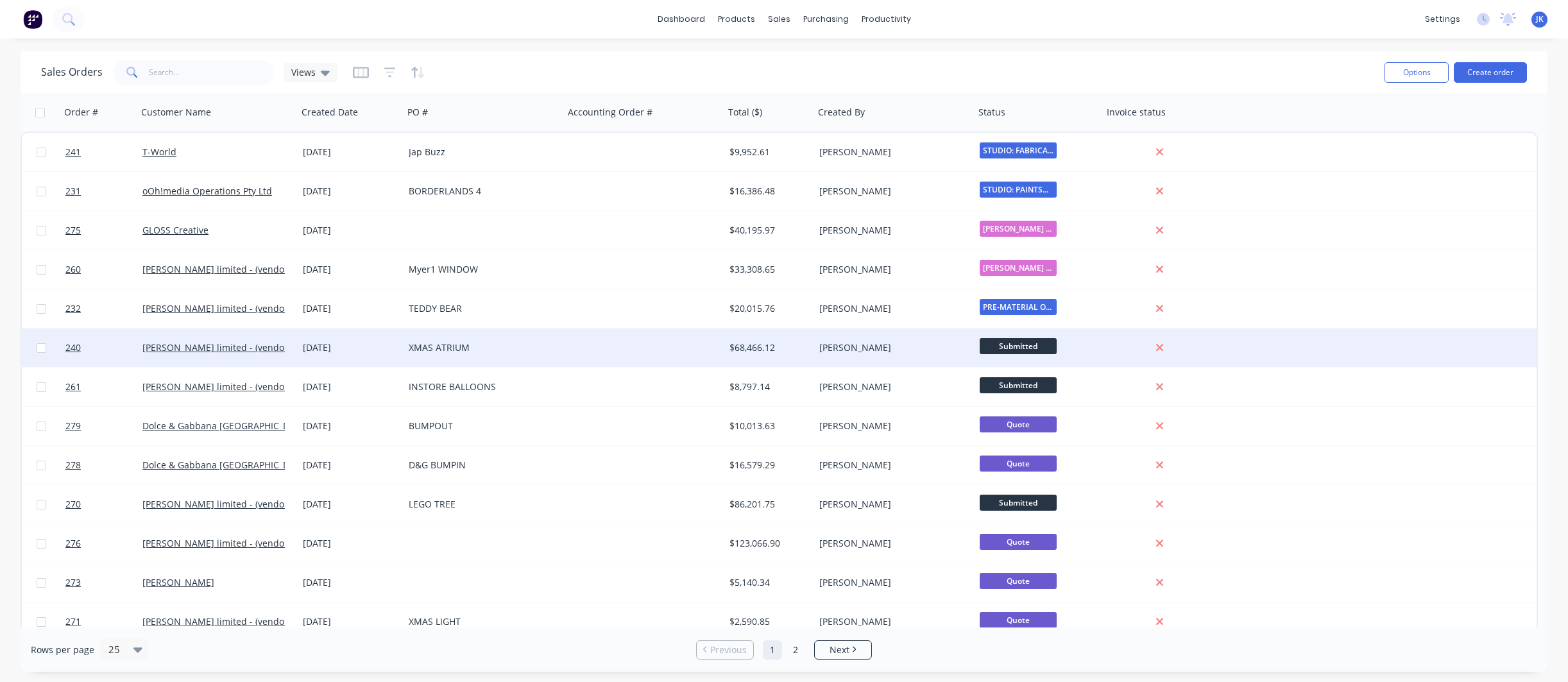
click at [432, 347] on div "XMAS ATRIUM" at bounding box center [479, 347] width 142 height 12
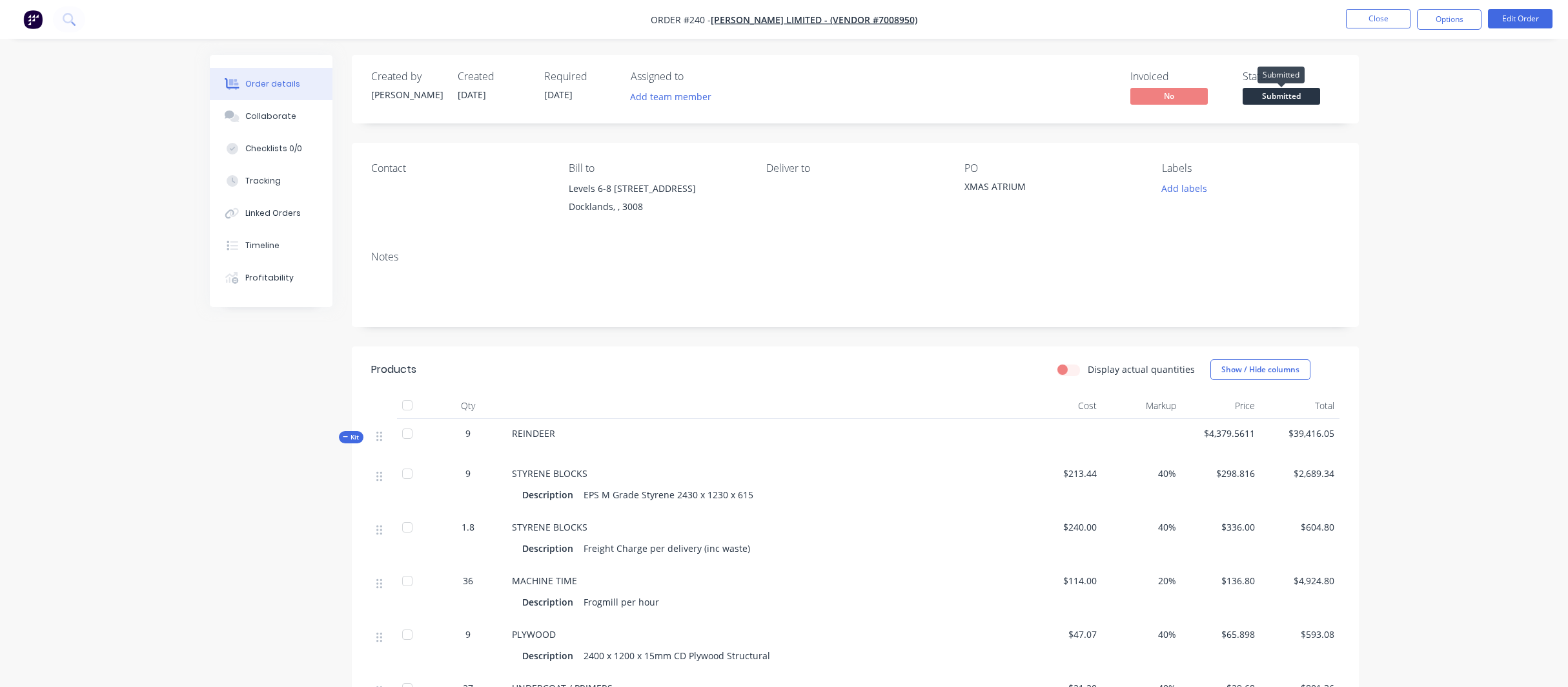
click at [1301, 93] on span "Submitted" at bounding box center [1281, 96] width 78 height 16
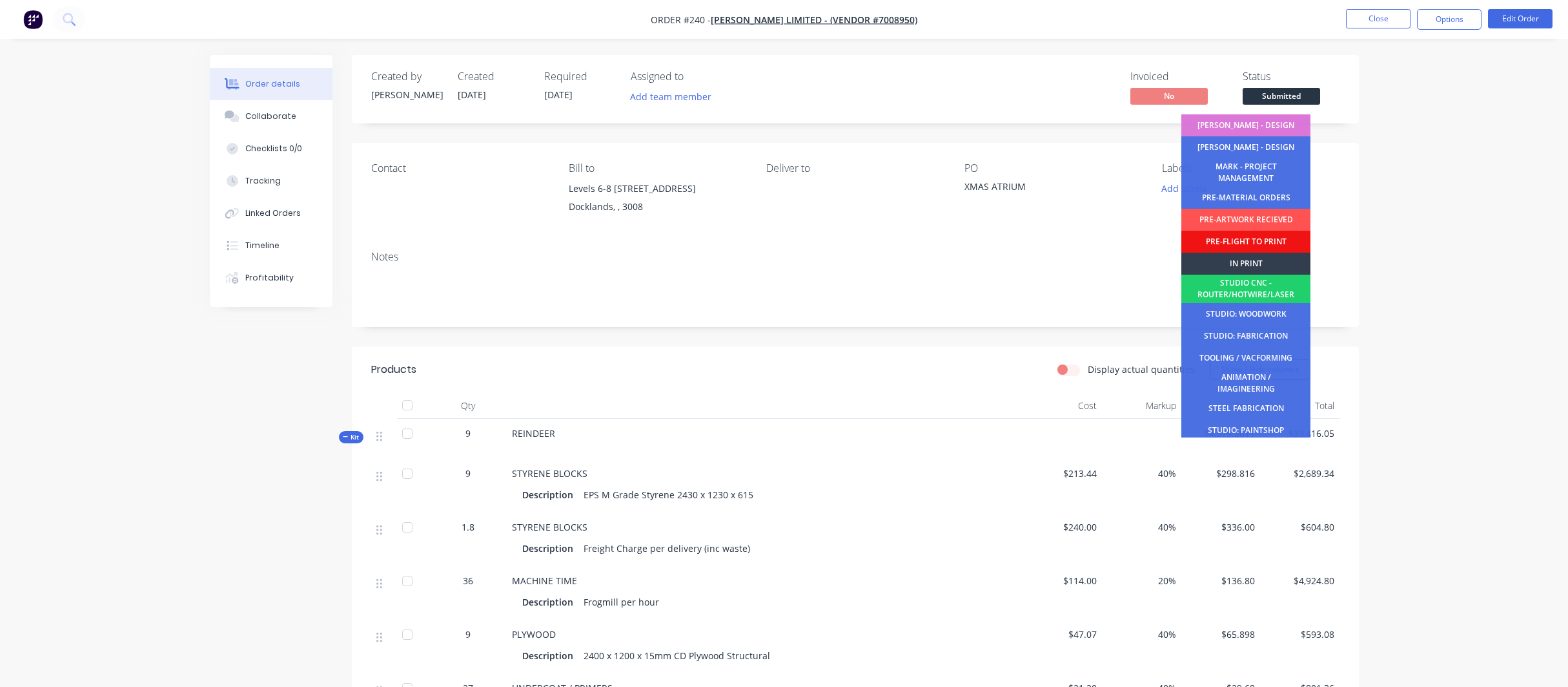
click at [1248, 144] on div "[PERSON_NAME] - DESIGN" at bounding box center [1246, 147] width 129 height 22
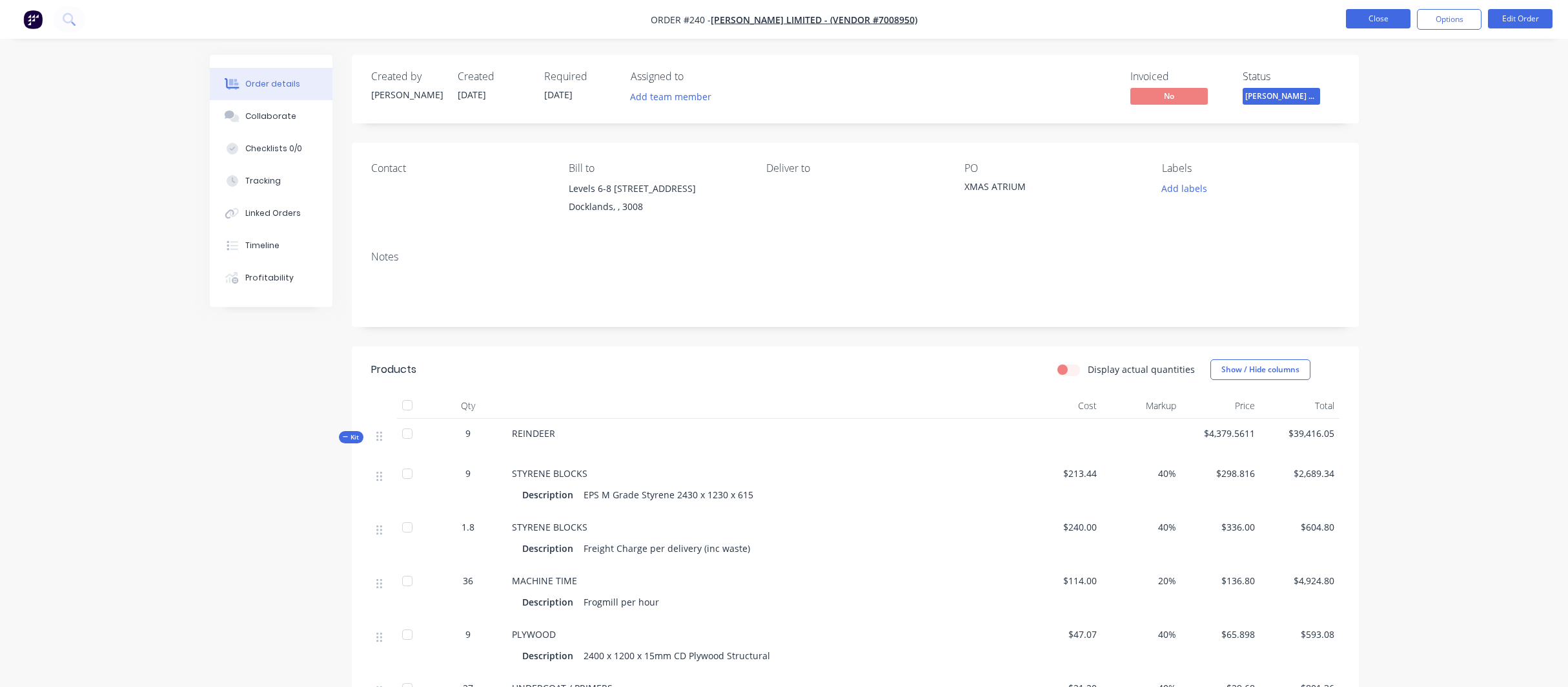
click at [1381, 18] on button "Close" at bounding box center [1378, 18] width 64 height 19
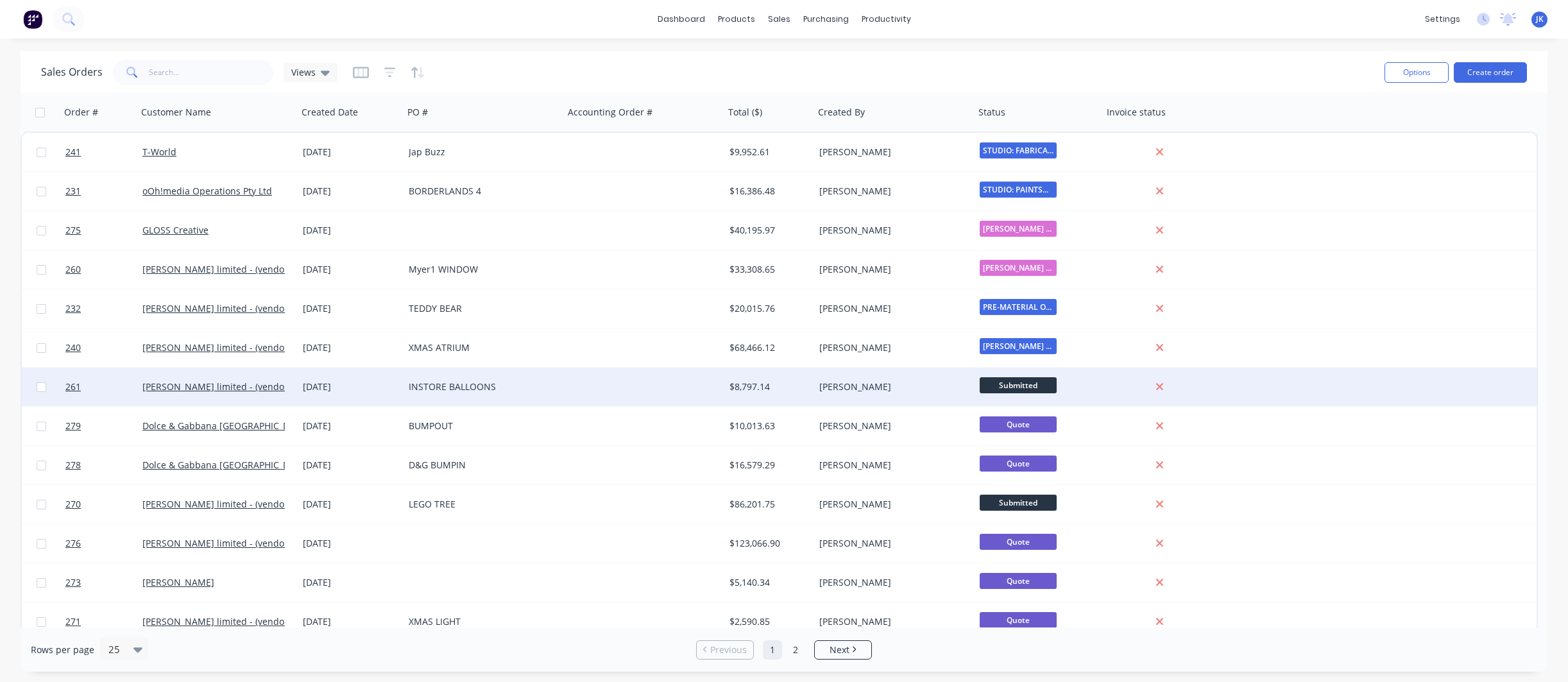
click at [416, 386] on div "INSTORE BALLOONS" at bounding box center [479, 386] width 142 height 12
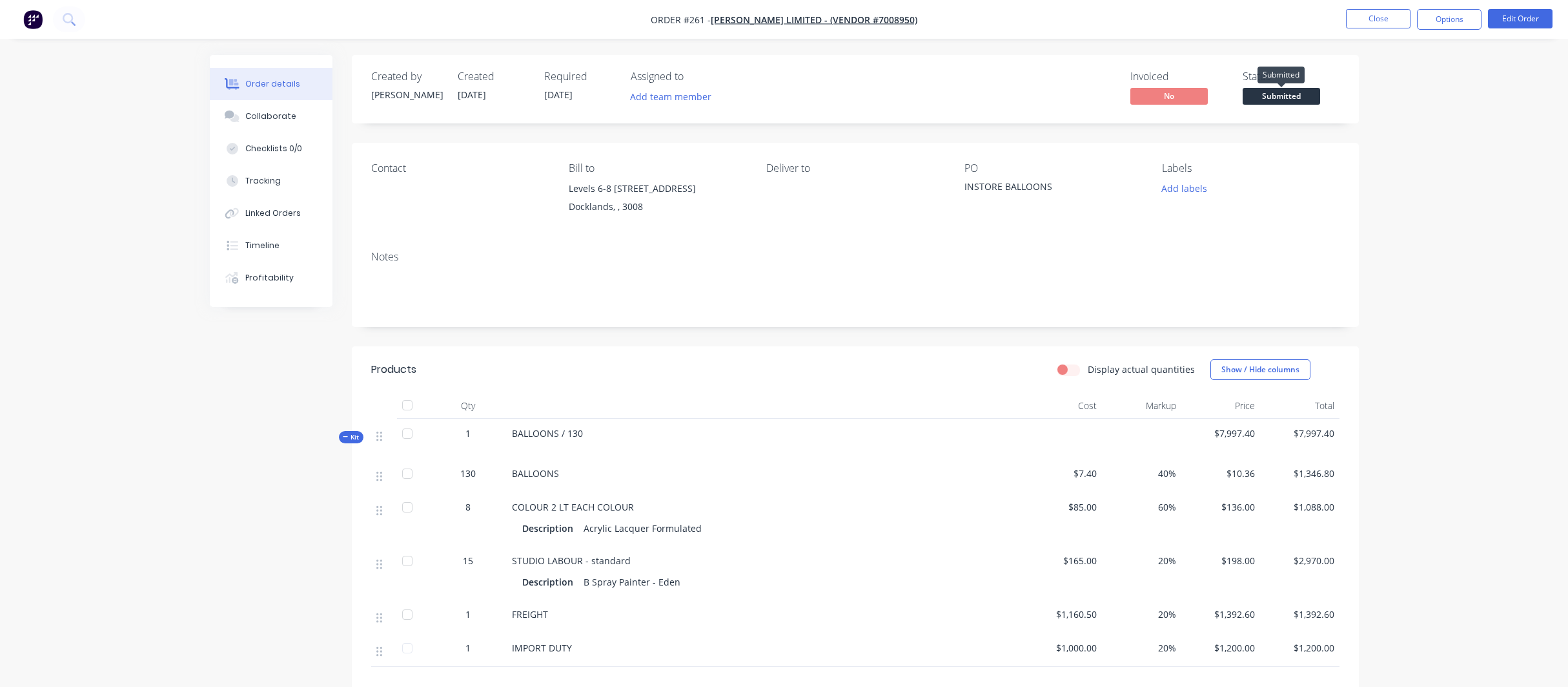
click at [1293, 95] on span "Submitted" at bounding box center [1281, 96] width 78 height 16
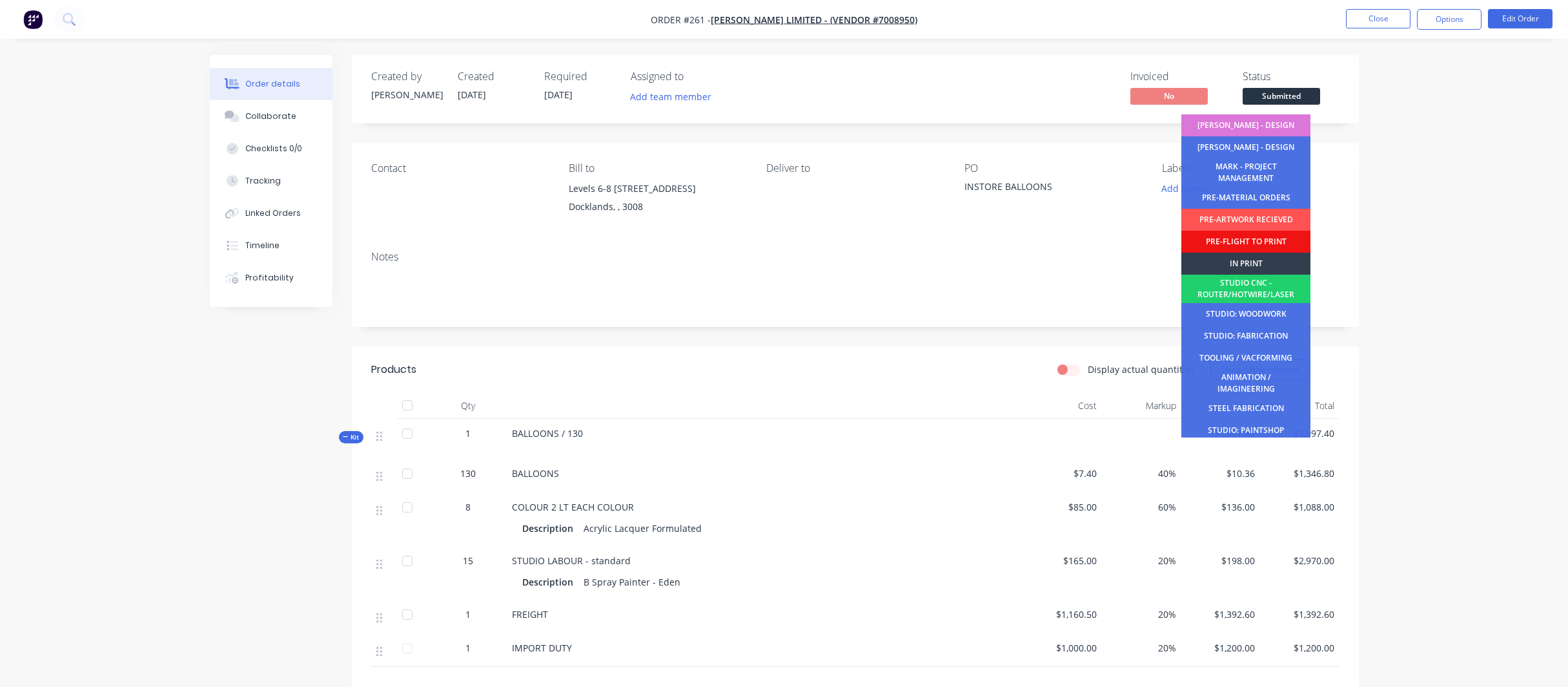
click at [1243, 199] on div "PRE-MATERIAL ORDERS" at bounding box center [1246, 198] width 129 height 22
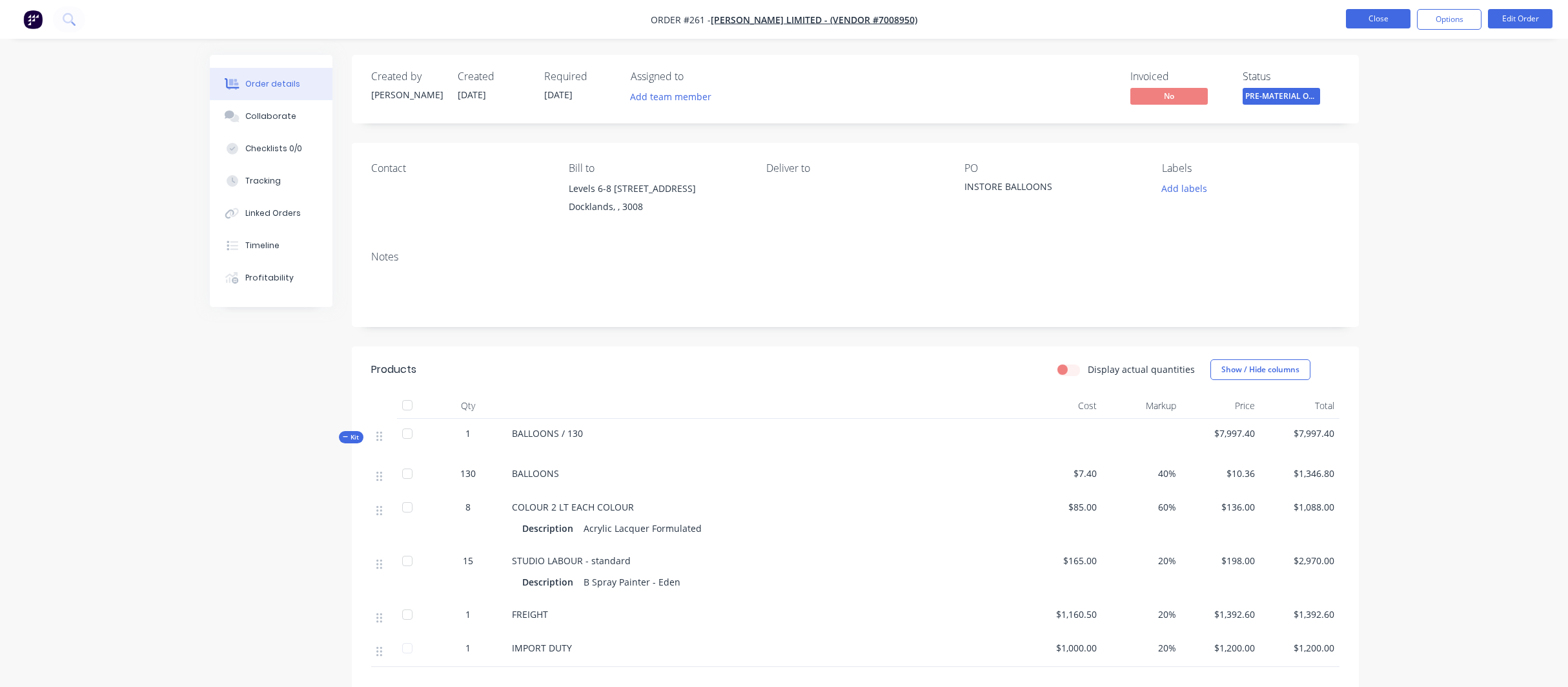
click at [1377, 16] on button "Close" at bounding box center [1378, 18] width 64 height 19
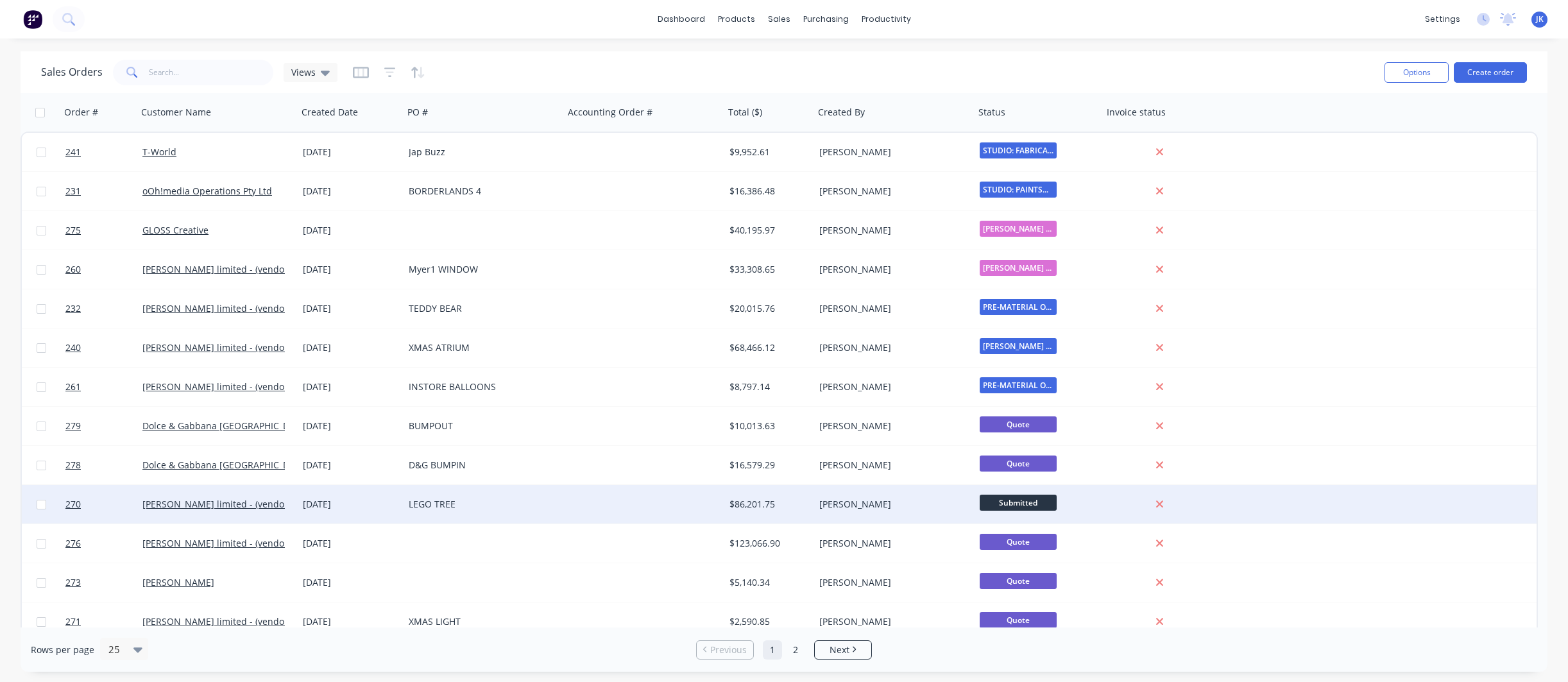
click at [417, 503] on div "LEGO TREE" at bounding box center [479, 503] width 142 height 12
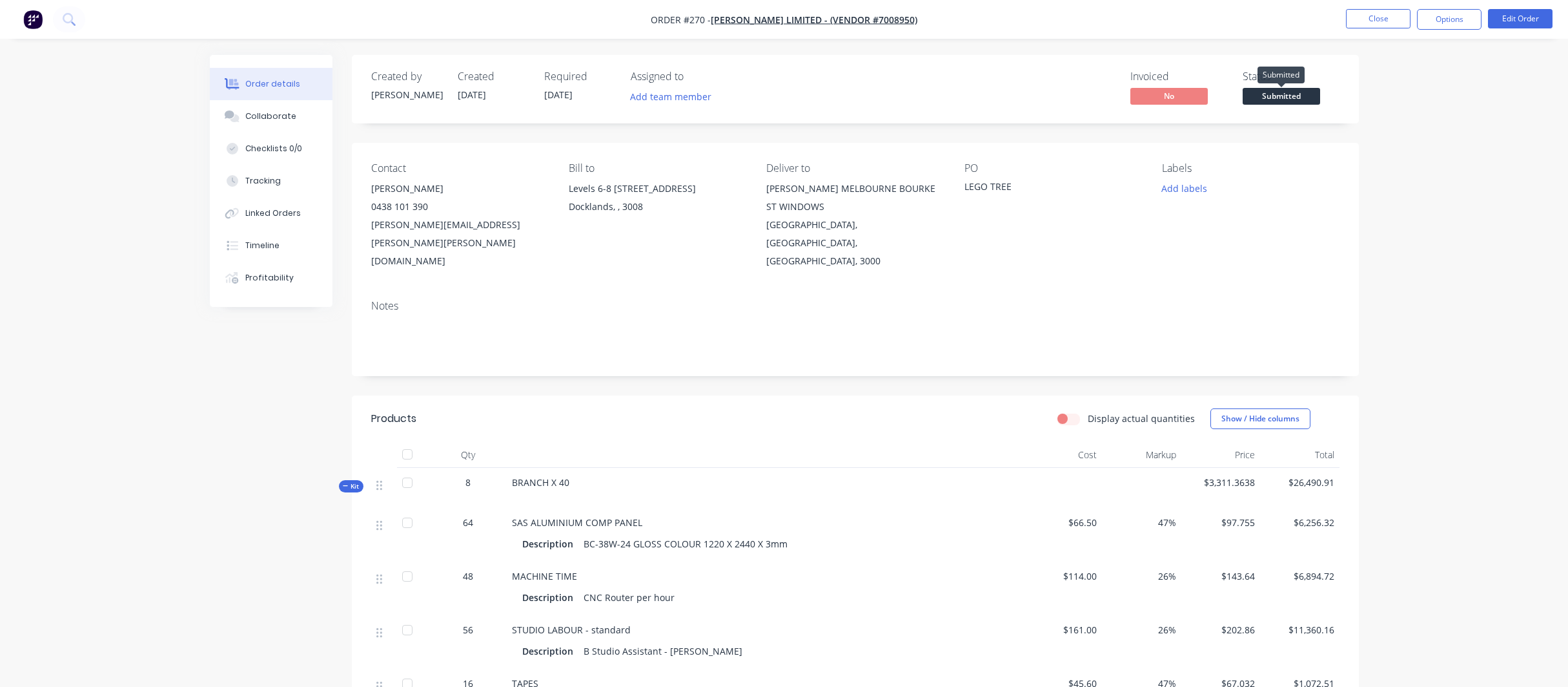
click at [1268, 98] on span "Submitted" at bounding box center [1281, 96] width 78 height 16
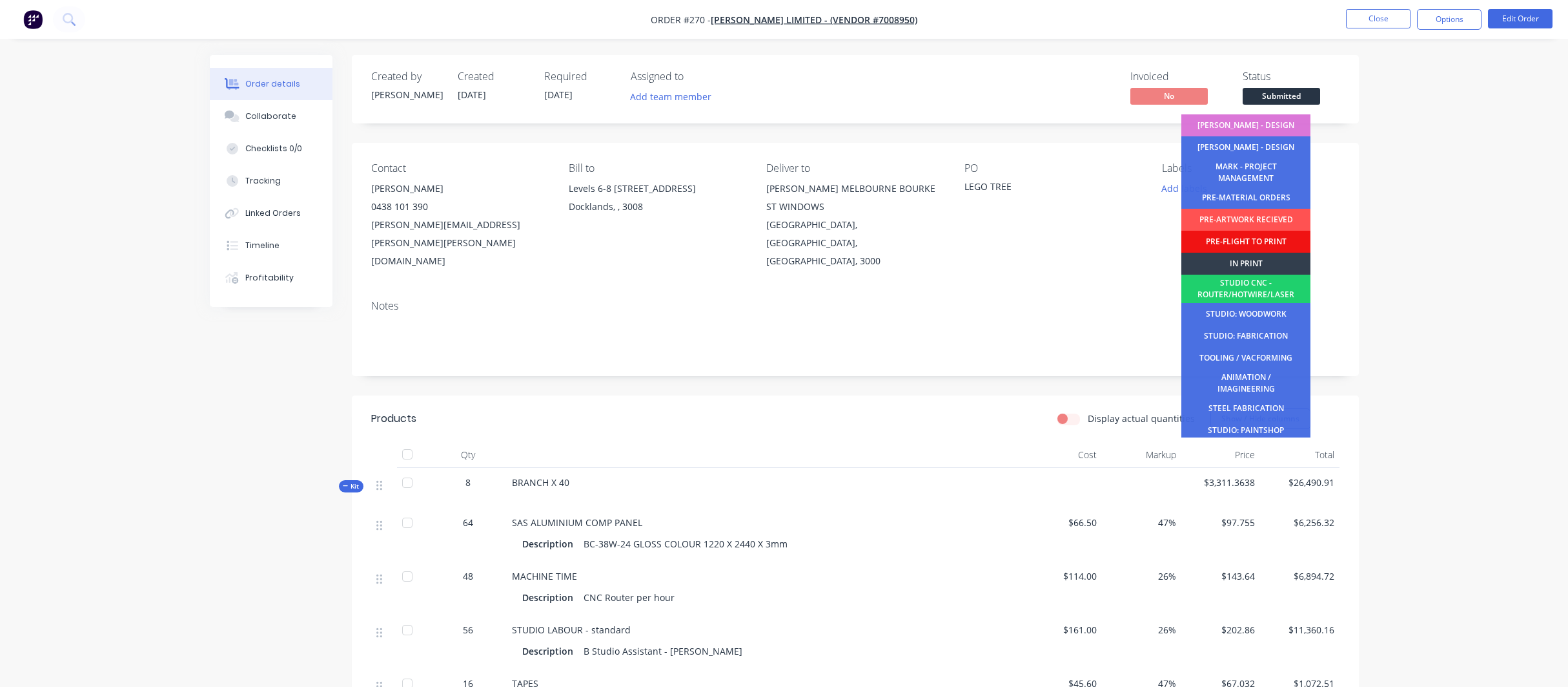
click at [1232, 196] on div "PRE-MATERIAL ORDERS" at bounding box center [1246, 198] width 129 height 22
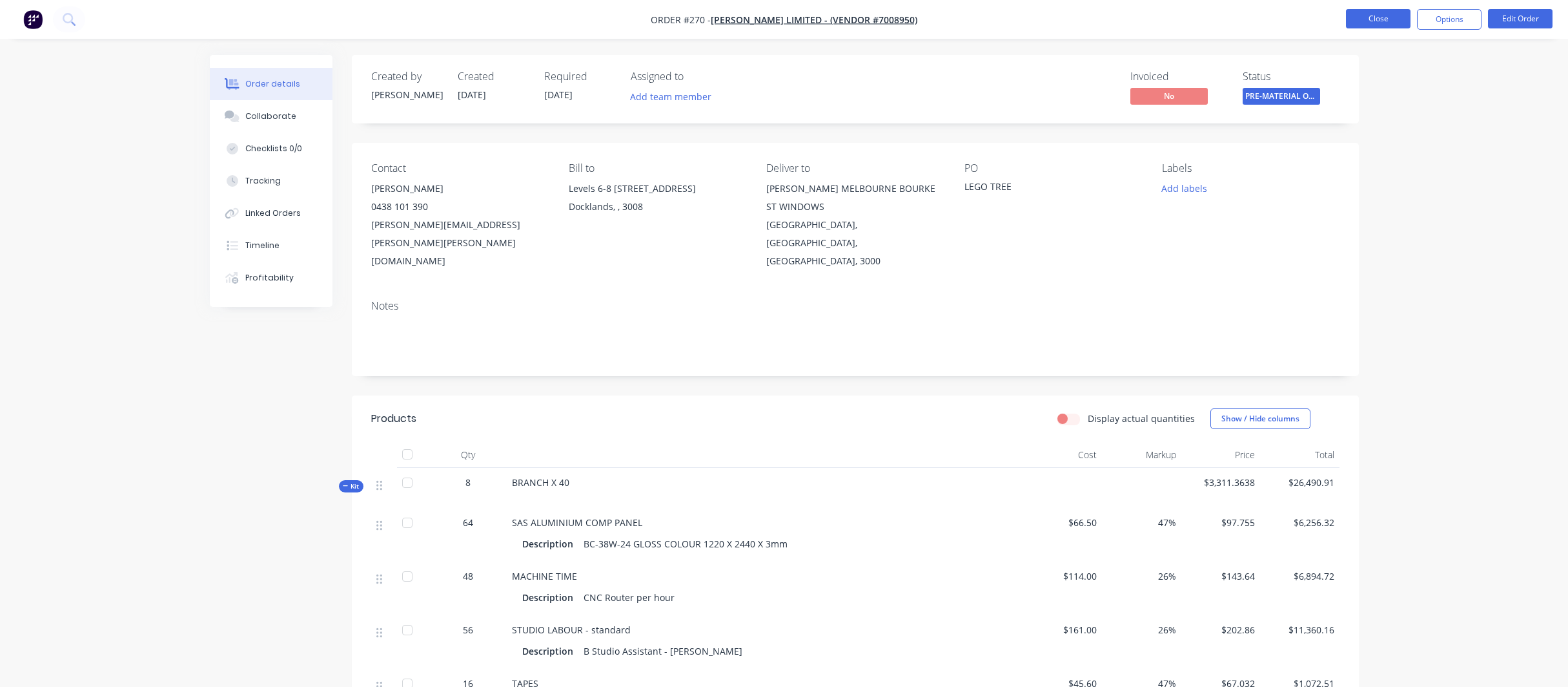
click at [1373, 19] on button "Close" at bounding box center [1378, 18] width 64 height 19
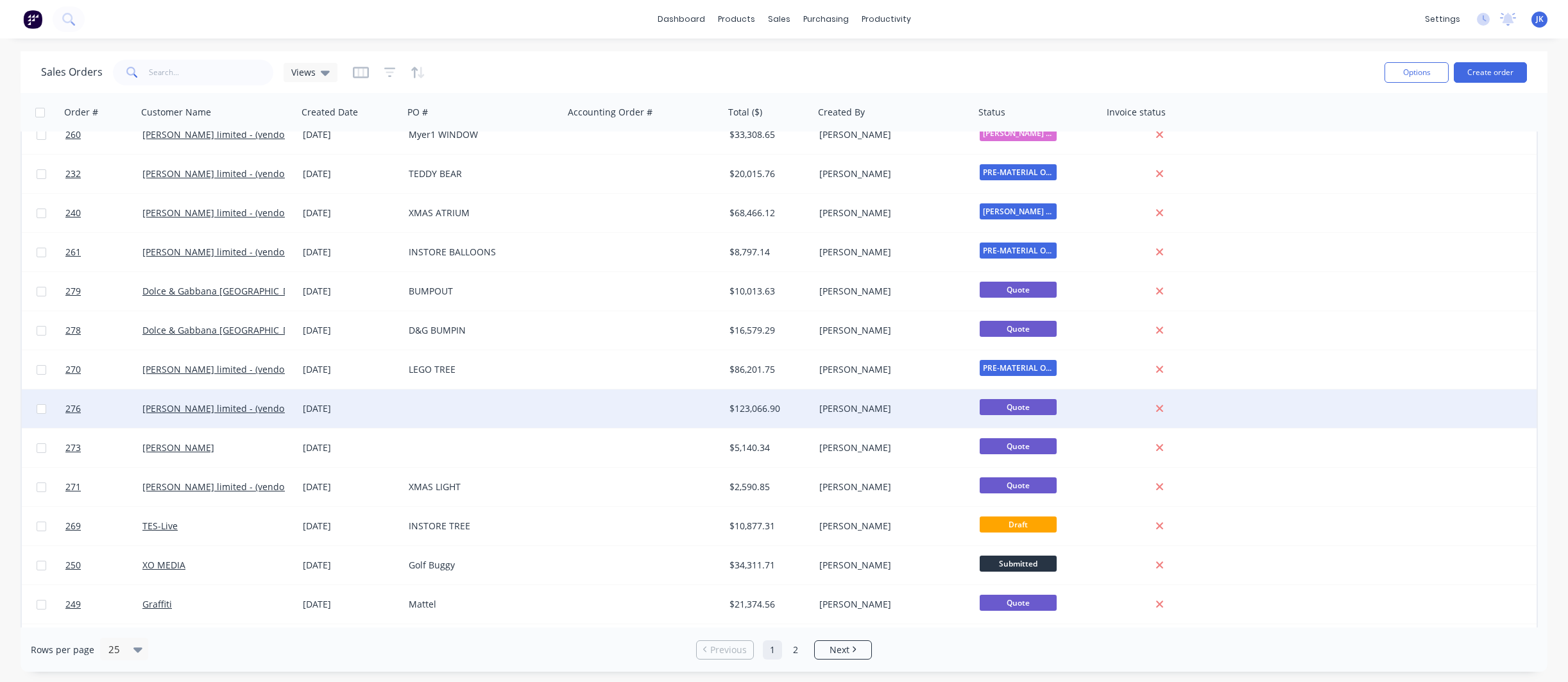
scroll to position [134, 0]
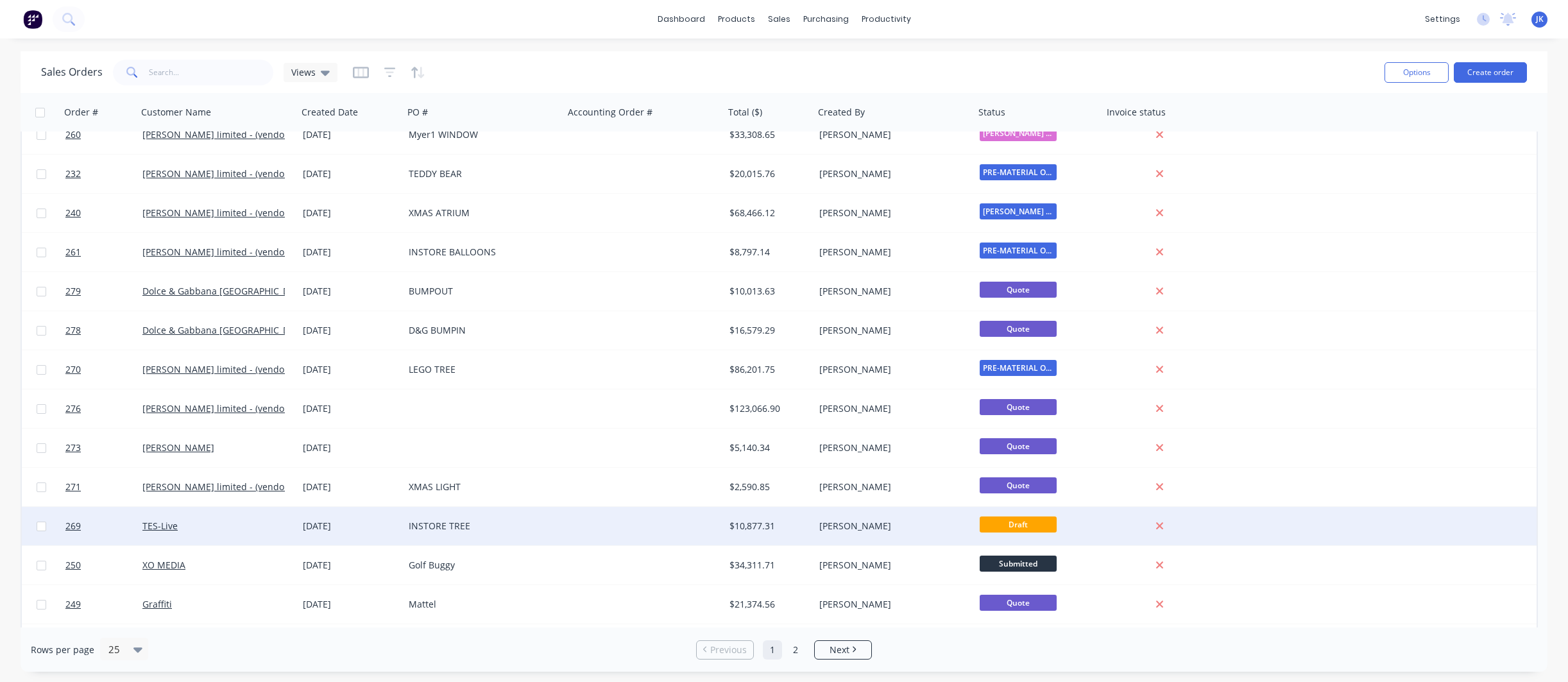
click at [441, 525] on div "INSTORE TREE" at bounding box center [479, 525] width 142 height 12
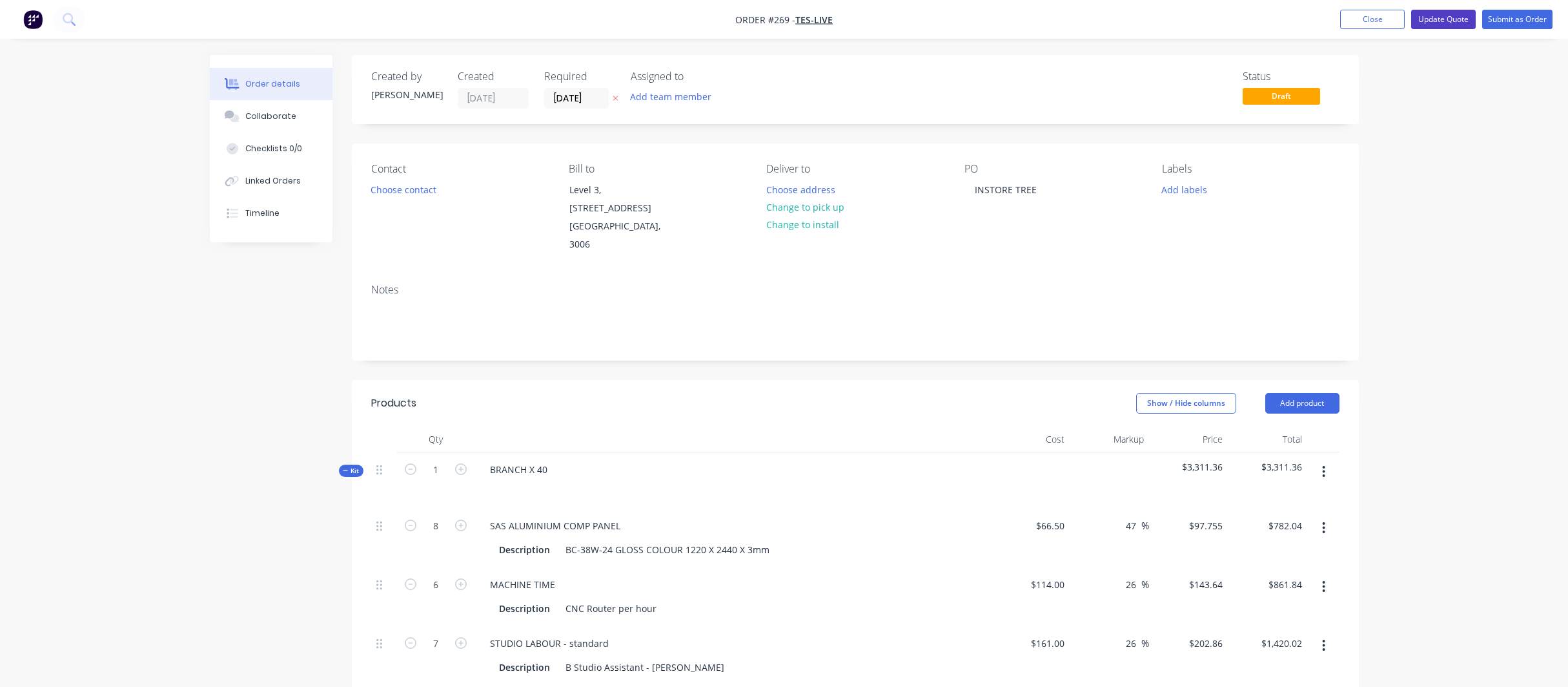
click at [1453, 18] on button "Update Quote" at bounding box center [1442, 19] width 64 height 19
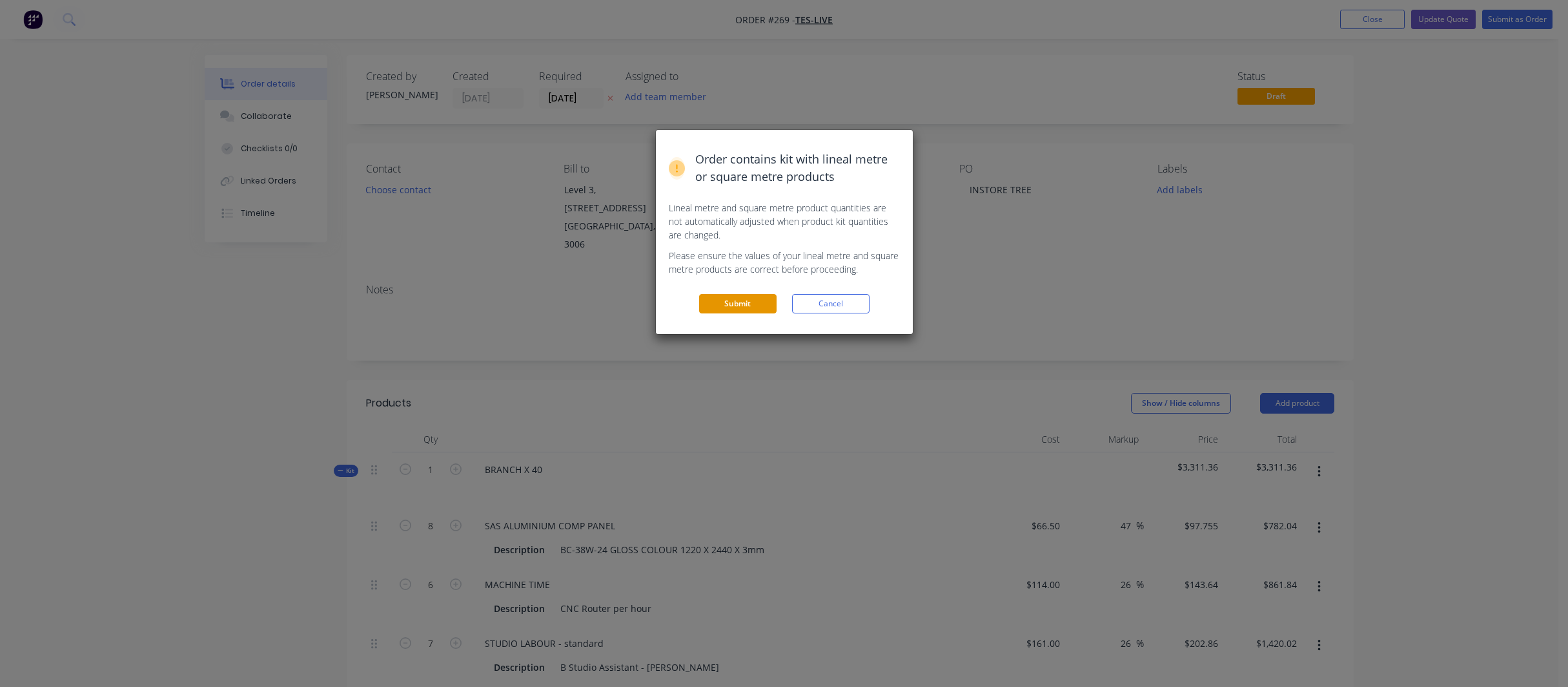
click at [743, 305] on button "Submit" at bounding box center [737, 303] width 78 height 19
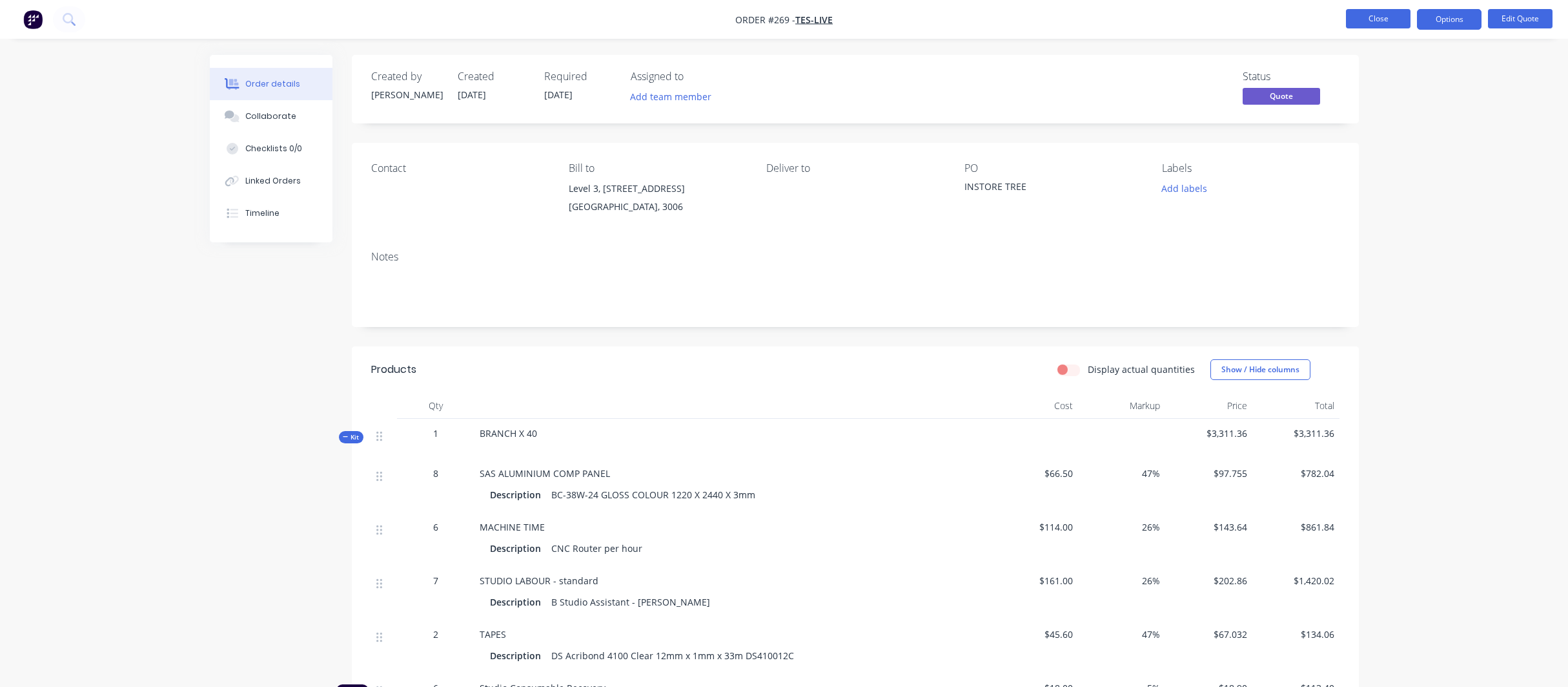
click at [1381, 17] on button "Close" at bounding box center [1378, 18] width 64 height 19
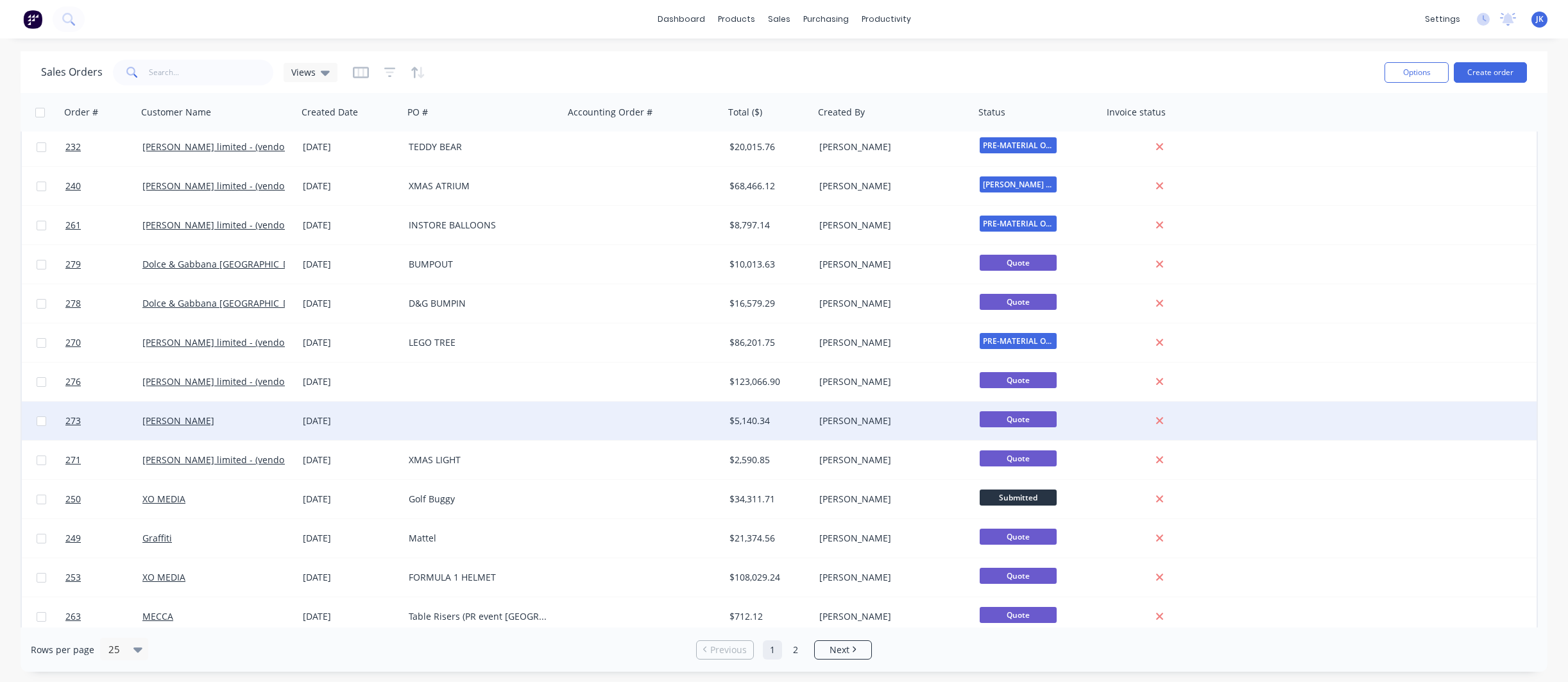
scroll to position [203, 0]
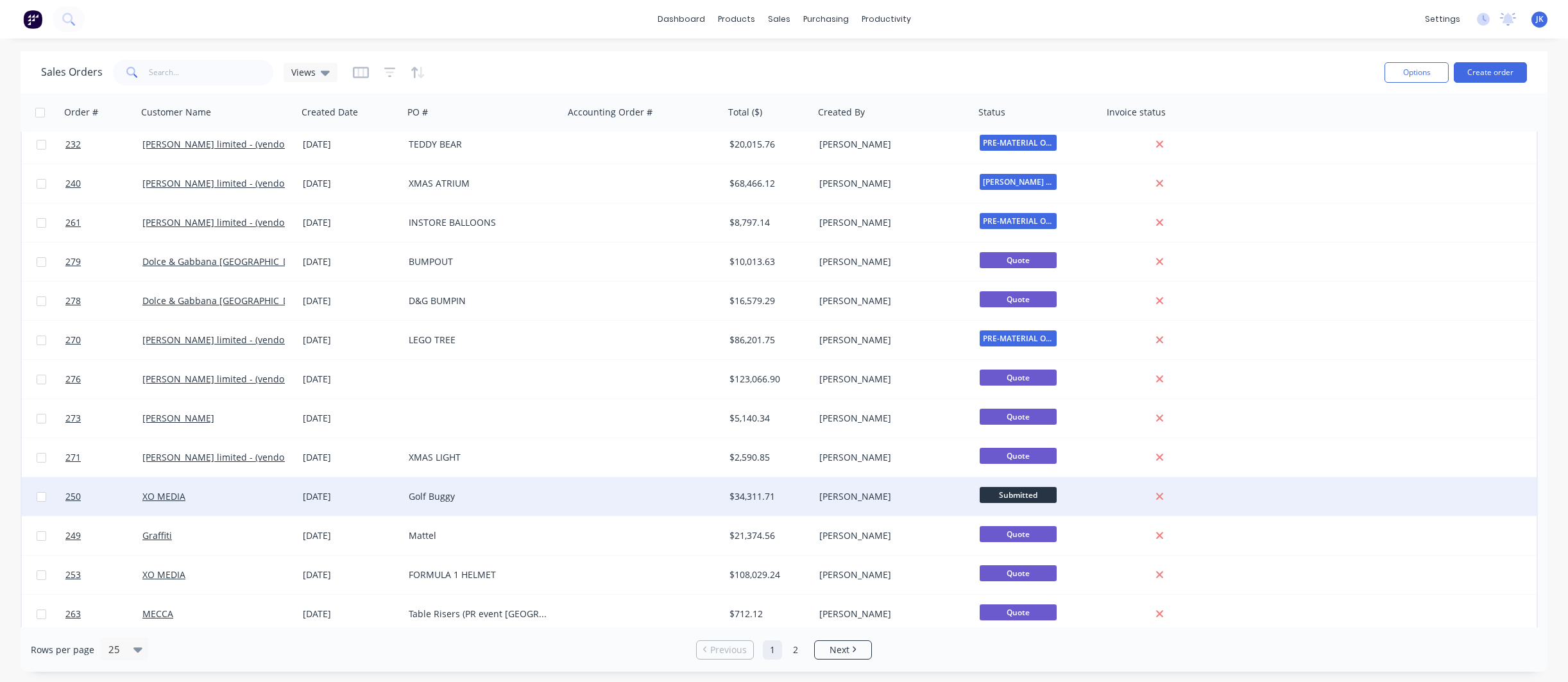
click at [460, 493] on div "Golf Buggy" at bounding box center [479, 495] width 142 height 12
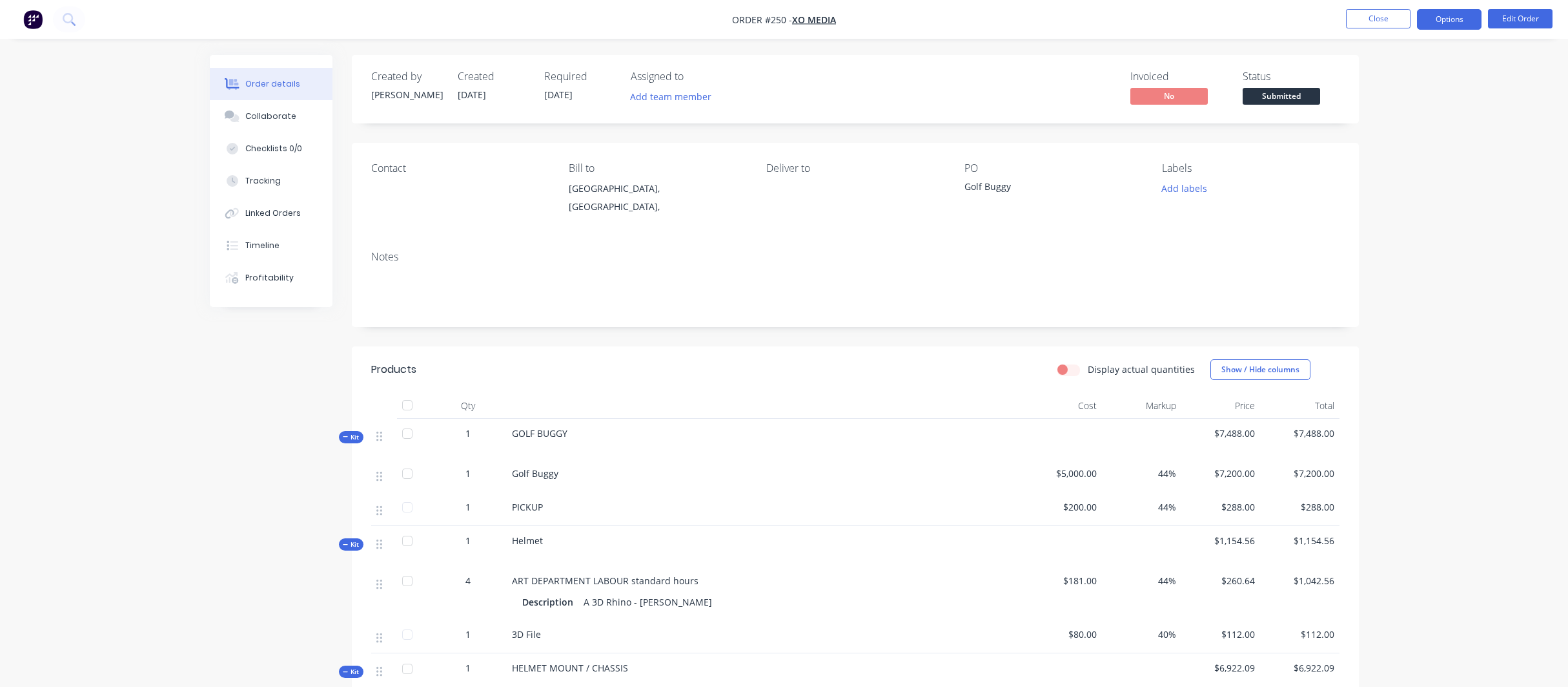
click at [1438, 17] on button "Options" at bounding box center [1449, 19] width 64 height 21
click at [1275, 97] on span "Submitted" at bounding box center [1281, 96] width 78 height 16
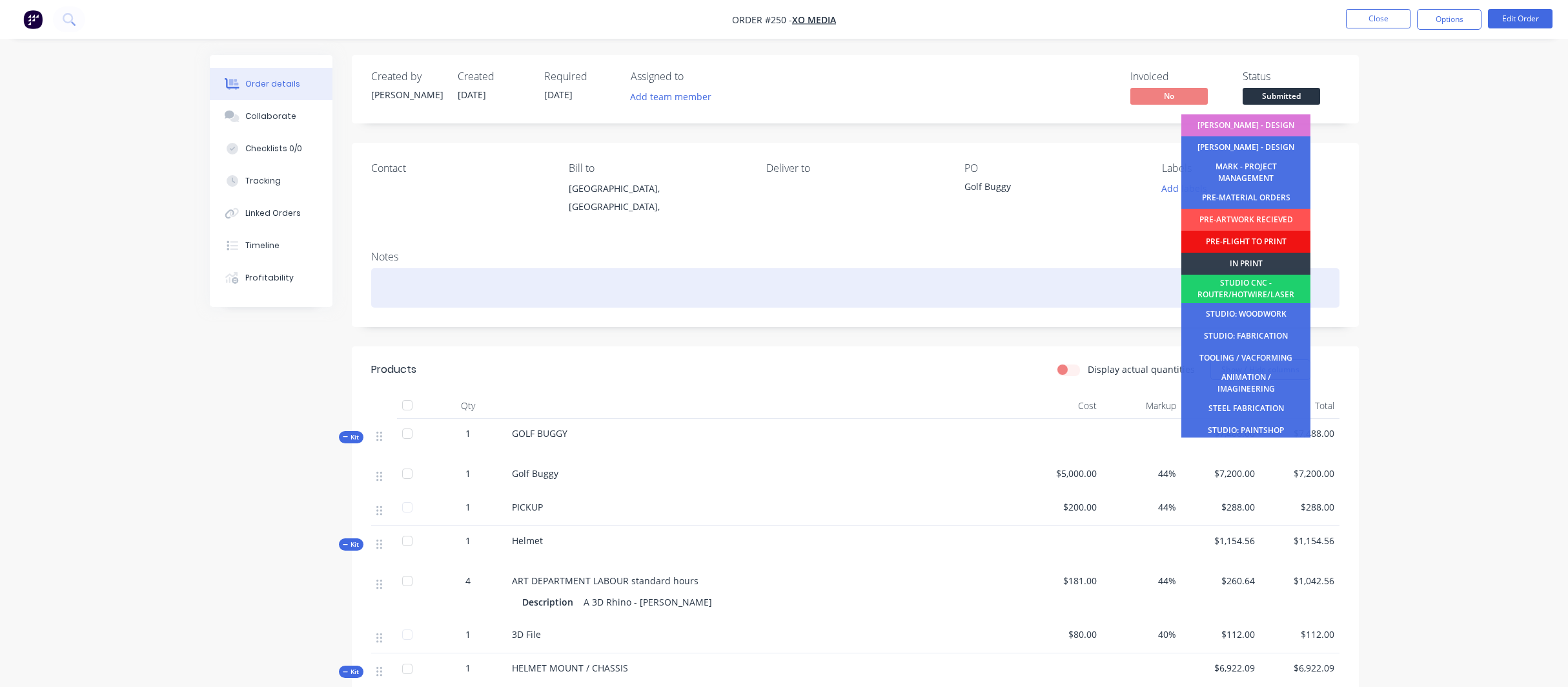
click at [1241, 281] on div "STUDIO CNC - ROUTER/HOTWIRE/LASER" at bounding box center [1246, 289] width 129 height 29
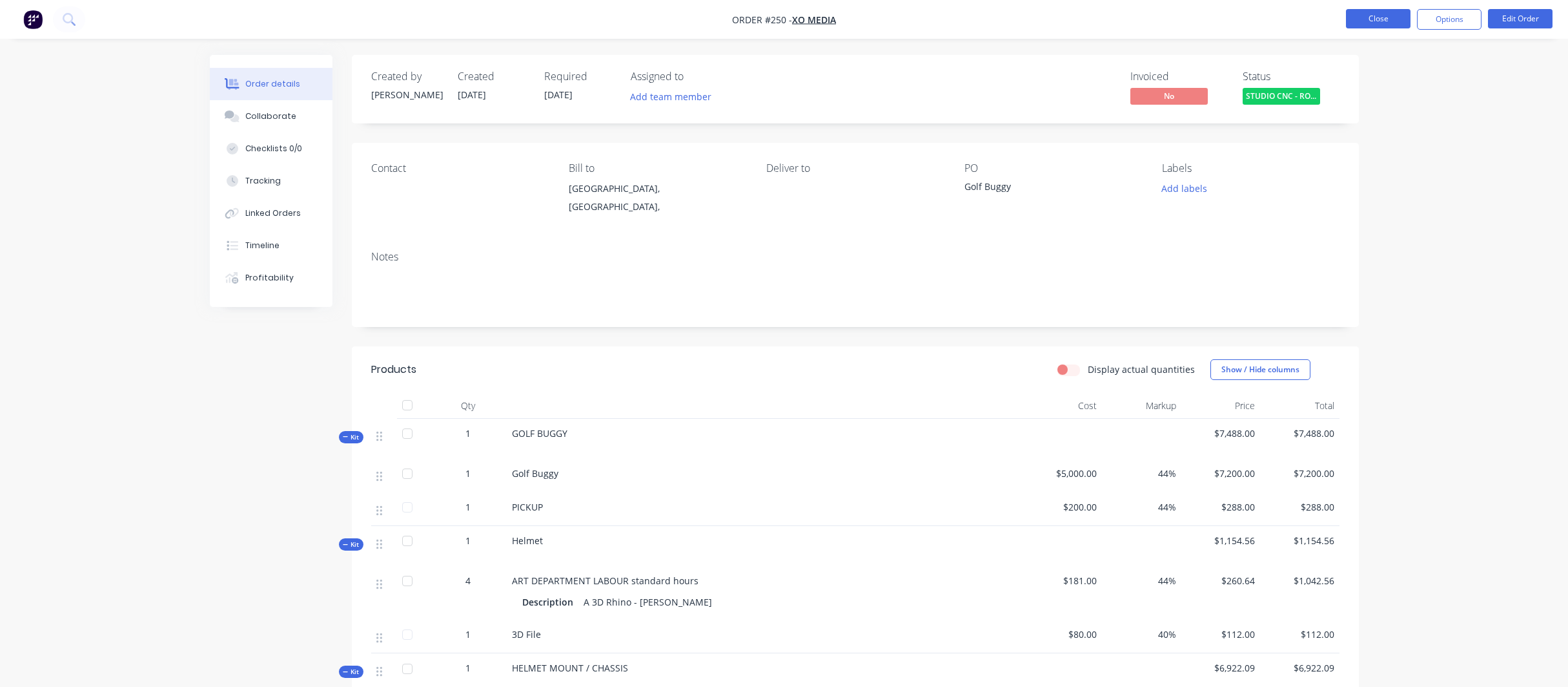
click at [1378, 19] on button "Close" at bounding box center [1378, 18] width 64 height 19
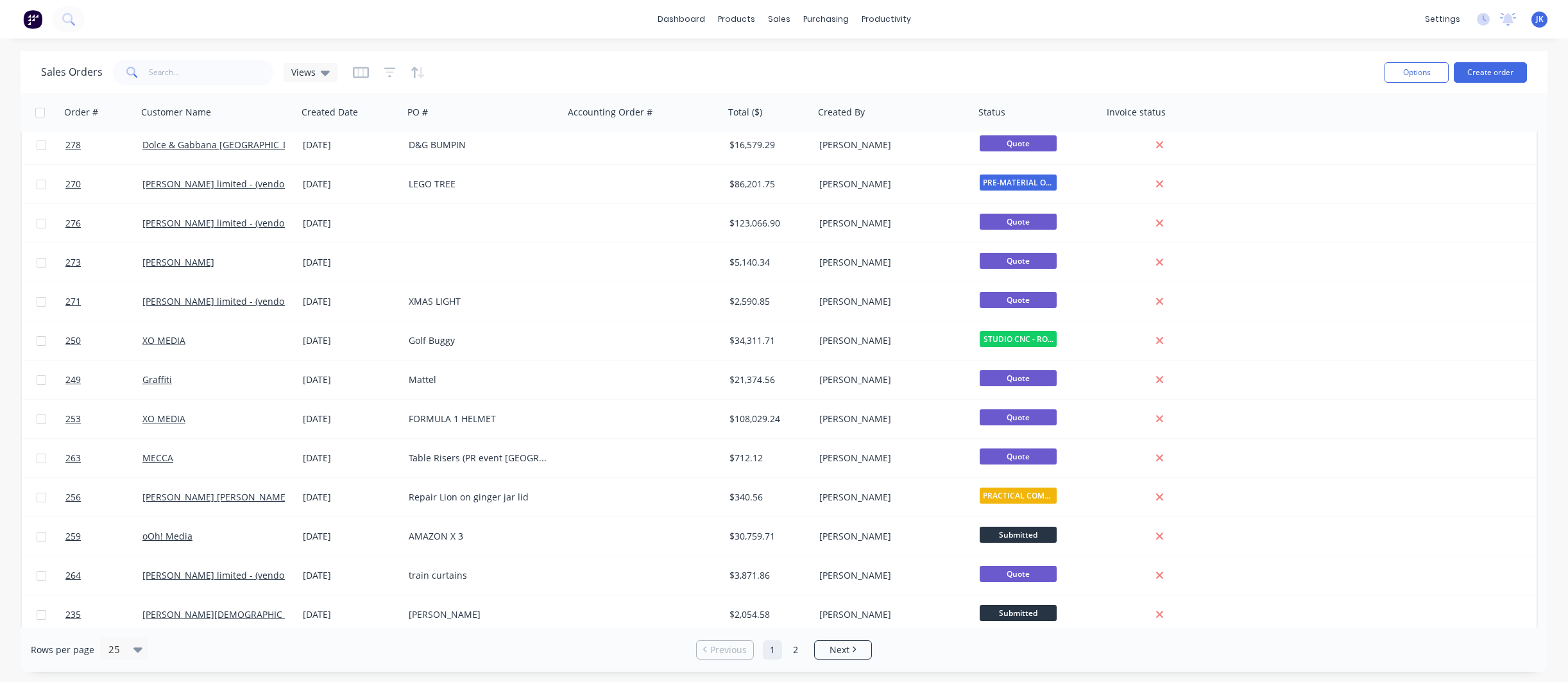
scroll to position [360, 0]
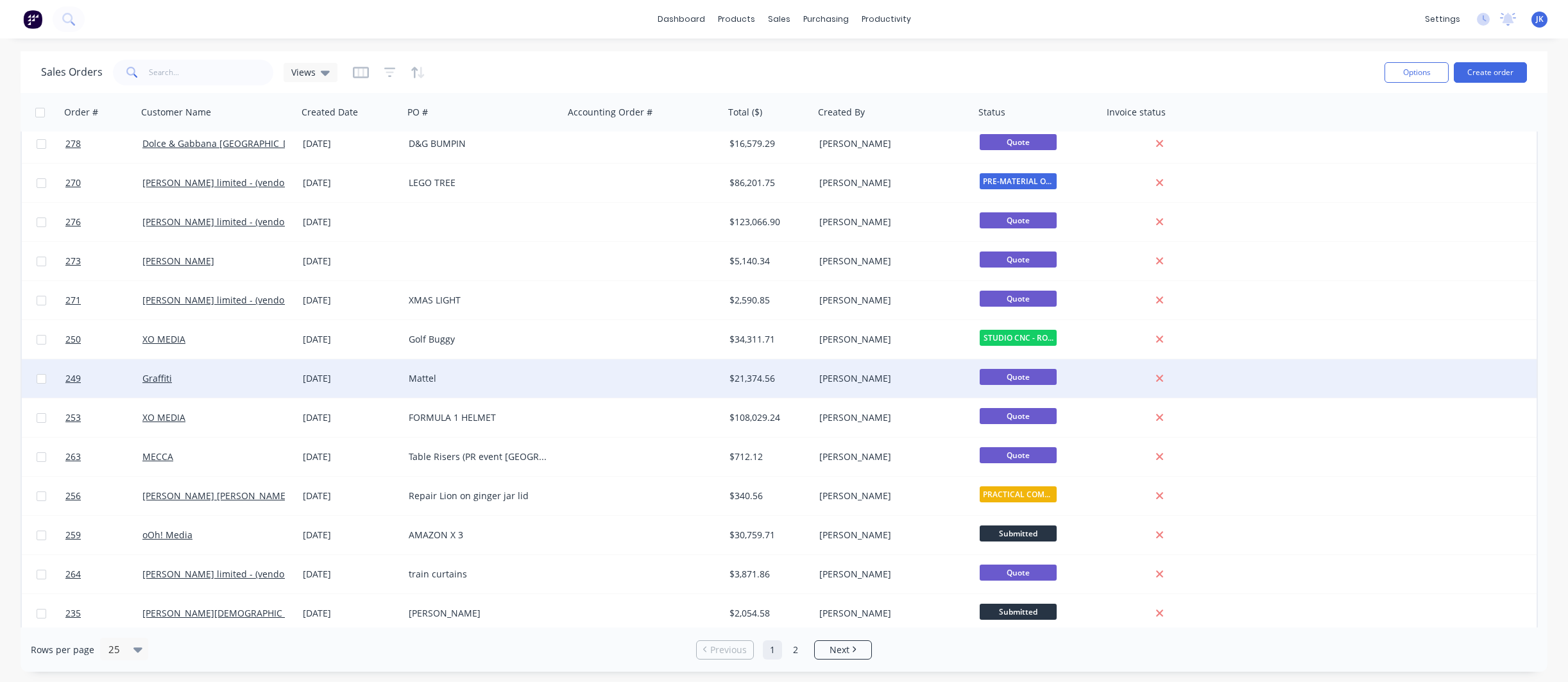
click at [431, 375] on div "Mattel" at bounding box center [479, 377] width 142 height 12
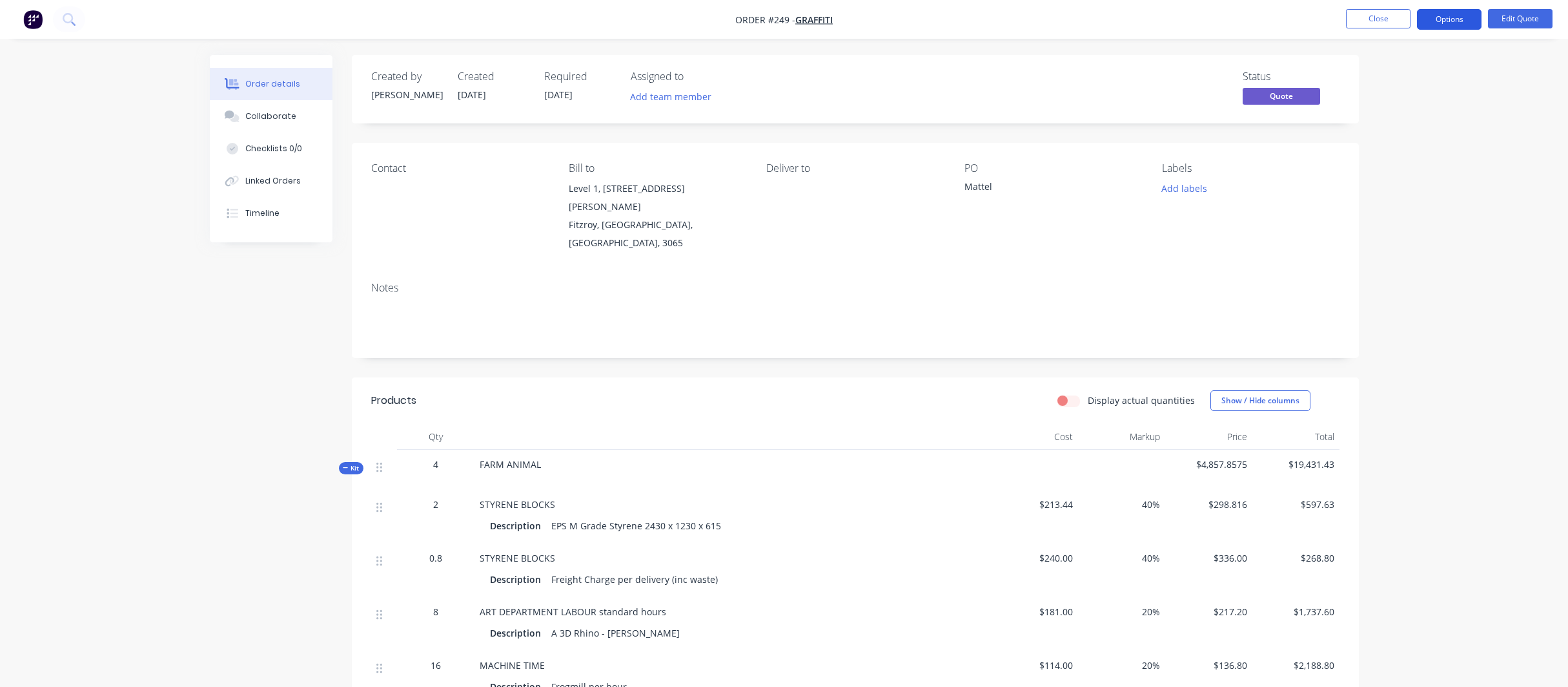
click at [1447, 19] on button "Options" at bounding box center [1449, 19] width 64 height 21
click at [1386, 157] on div "Convert to Order" at bounding box center [1411, 156] width 119 height 19
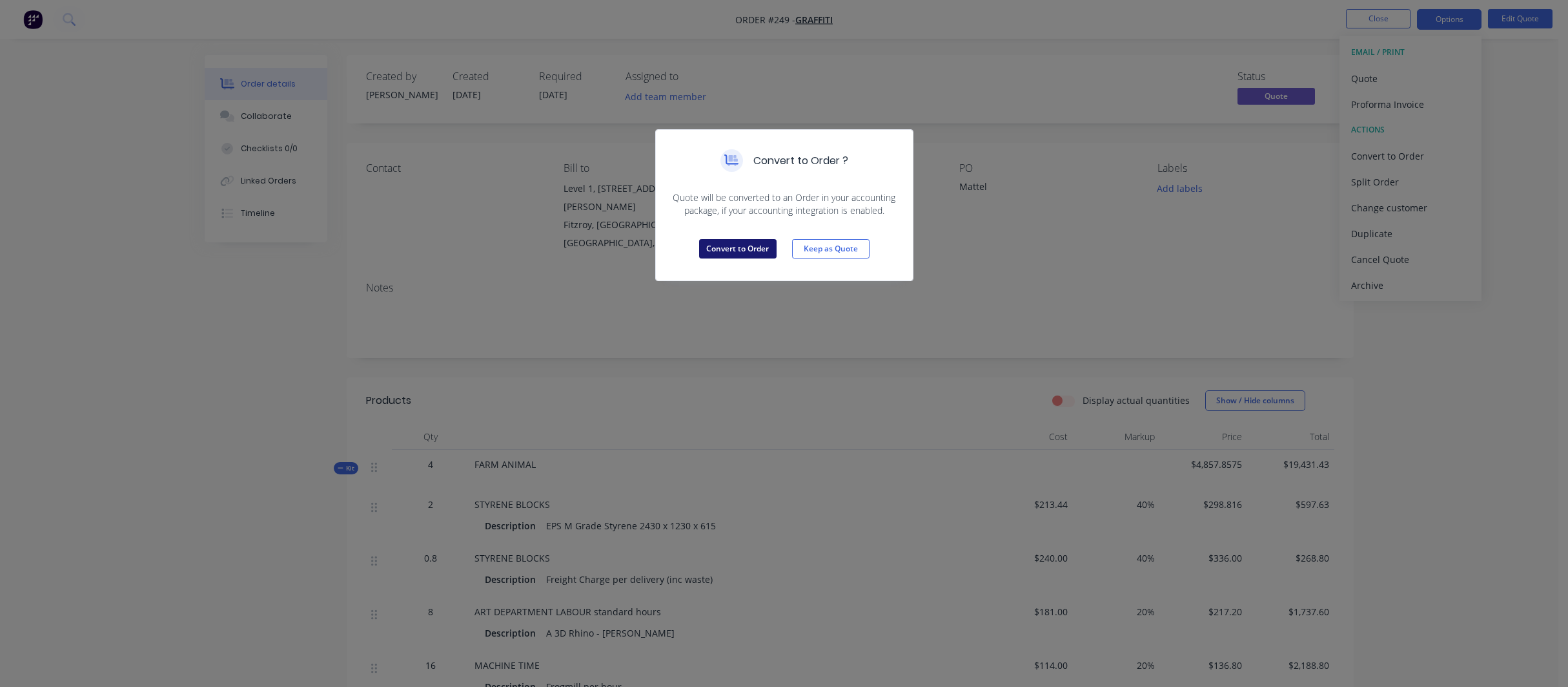
click at [726, 247] on button "Convert to Order" at bounding box center [737, 249] width 78 height 19
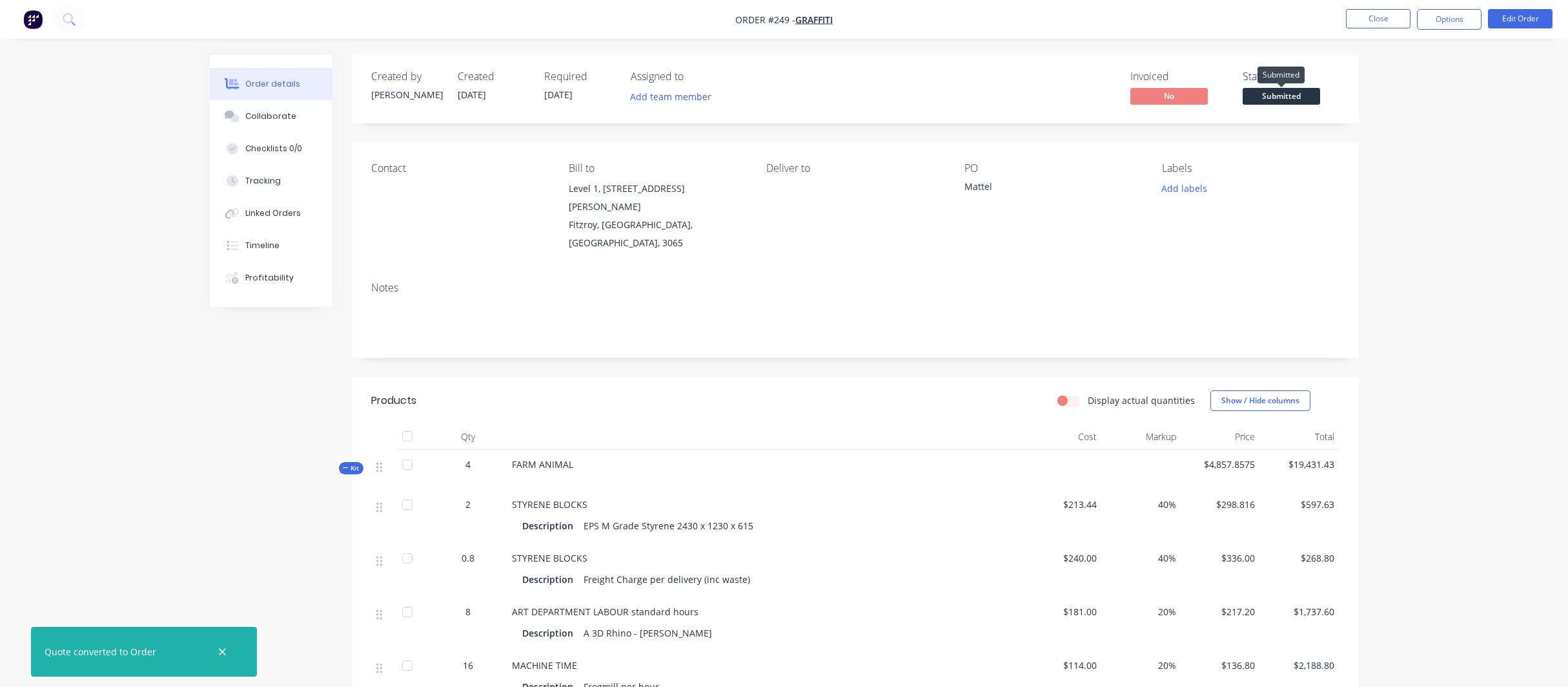
click at [1263, 94] on span "Submitted" at bounding box center [1281, 96] width 78 height 16
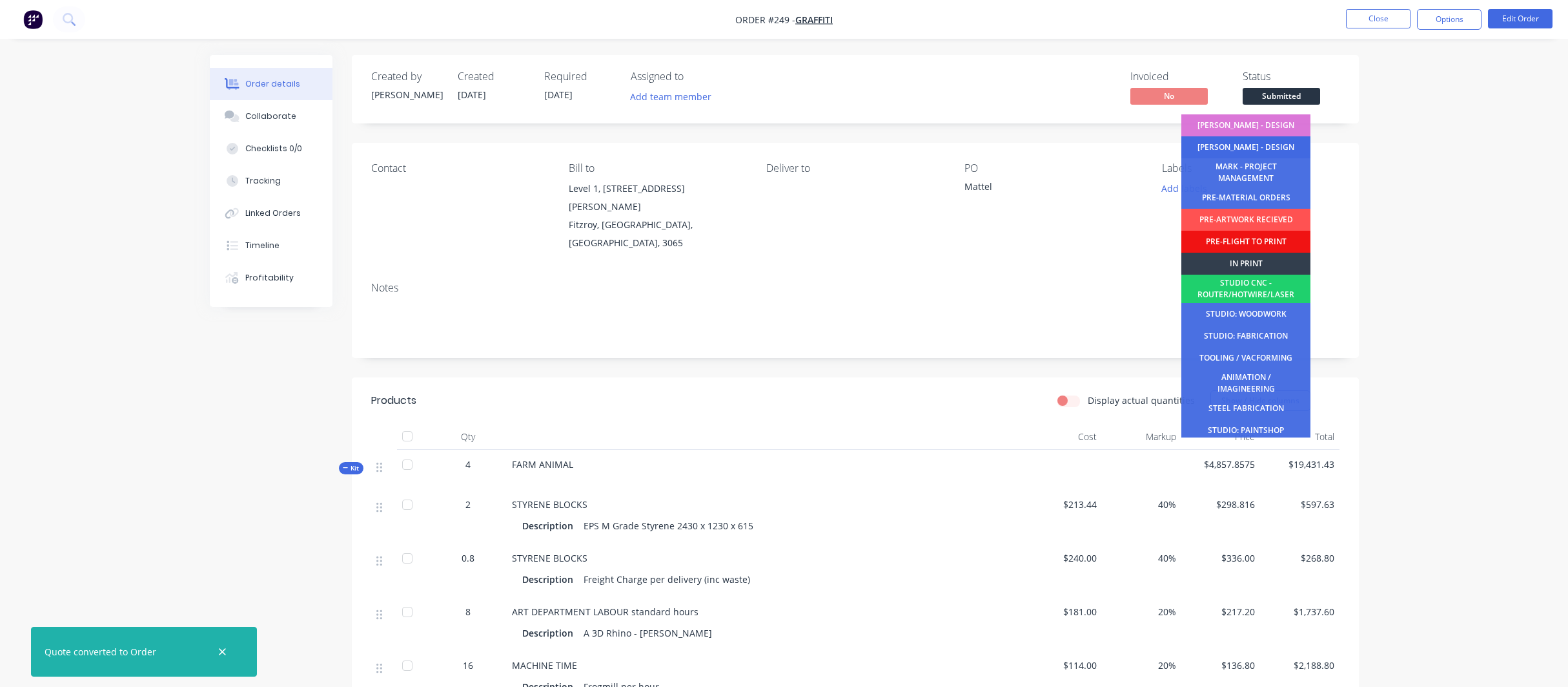
click at [1248, 147] on div "[PERSON_NAME] - DESIGN" at bounding box center [1246, 147] width 129 height 22
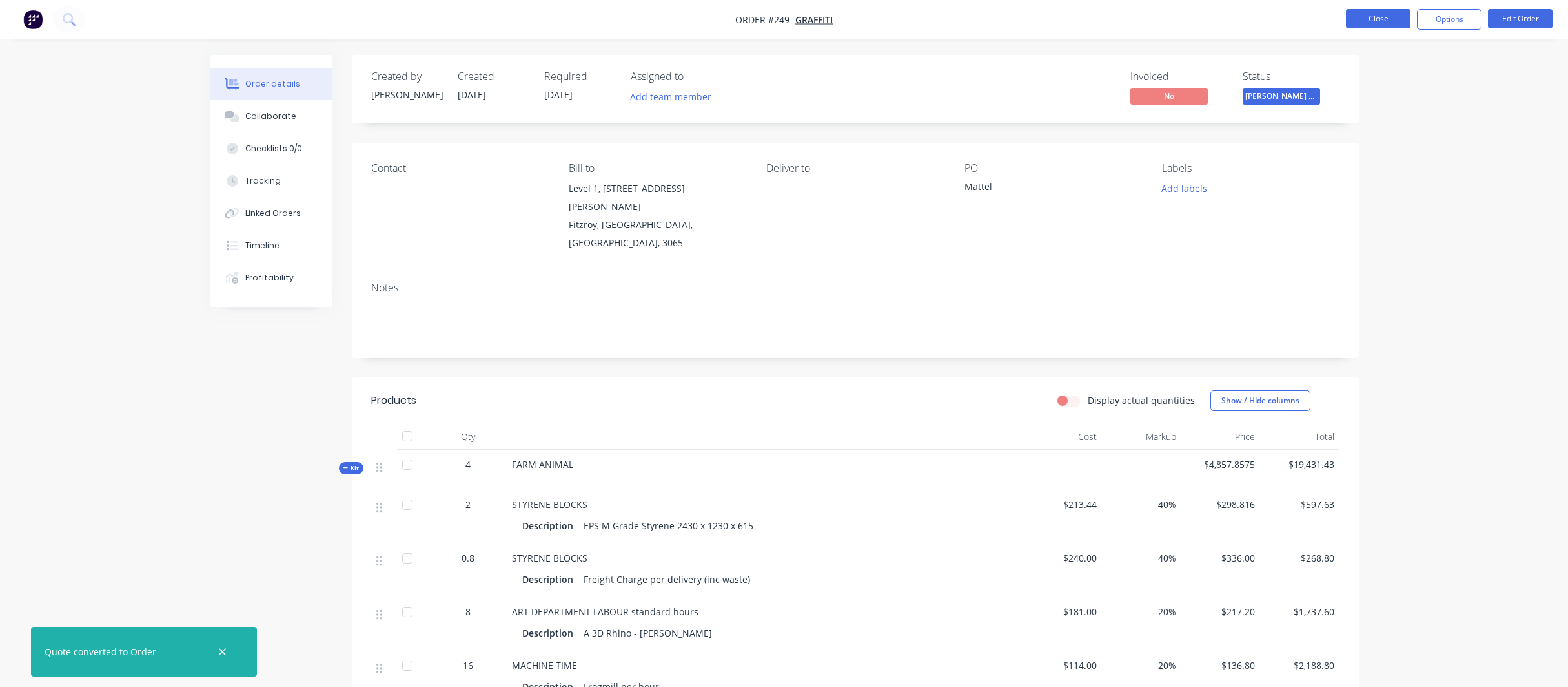
click at [1373, 18] on button "Close" at bounding box center [1378, 18] width 64 height 19
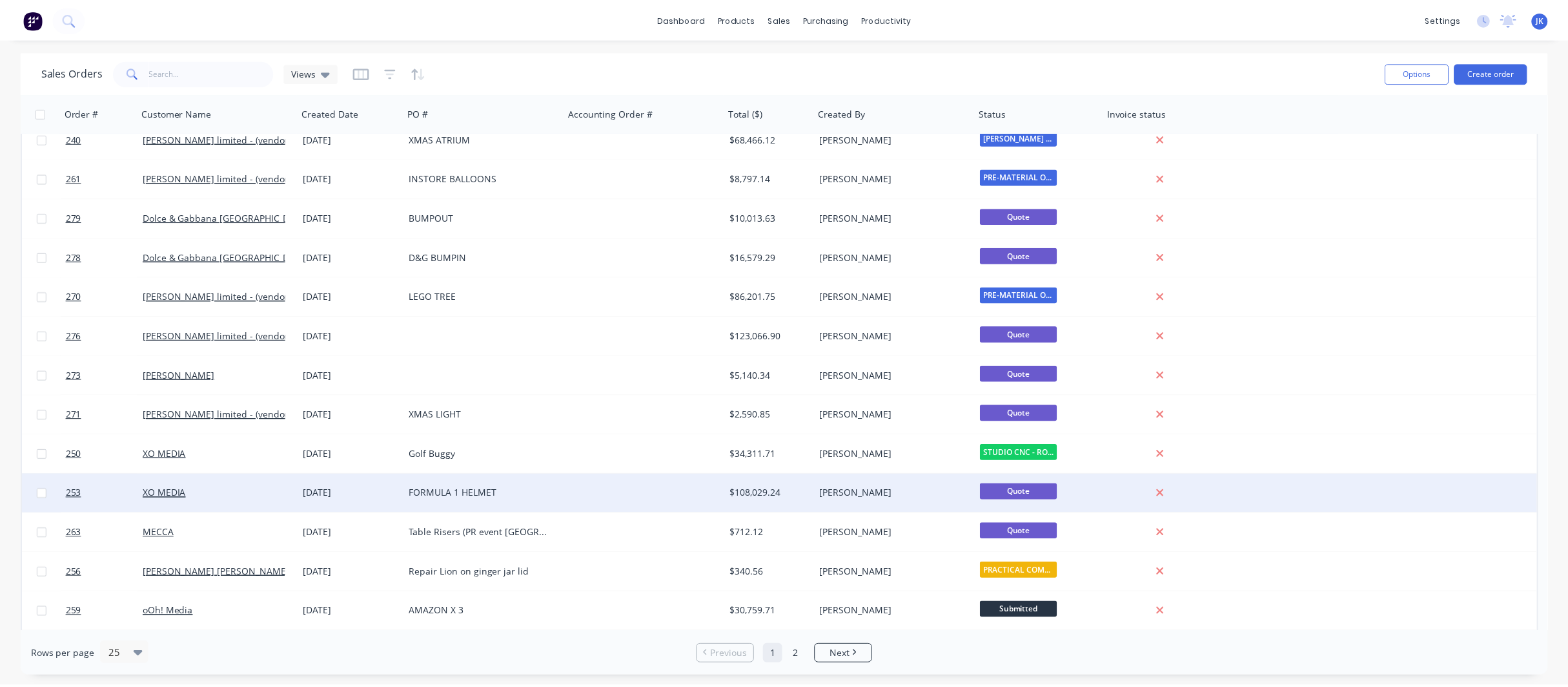
scroll to position [349, 0]
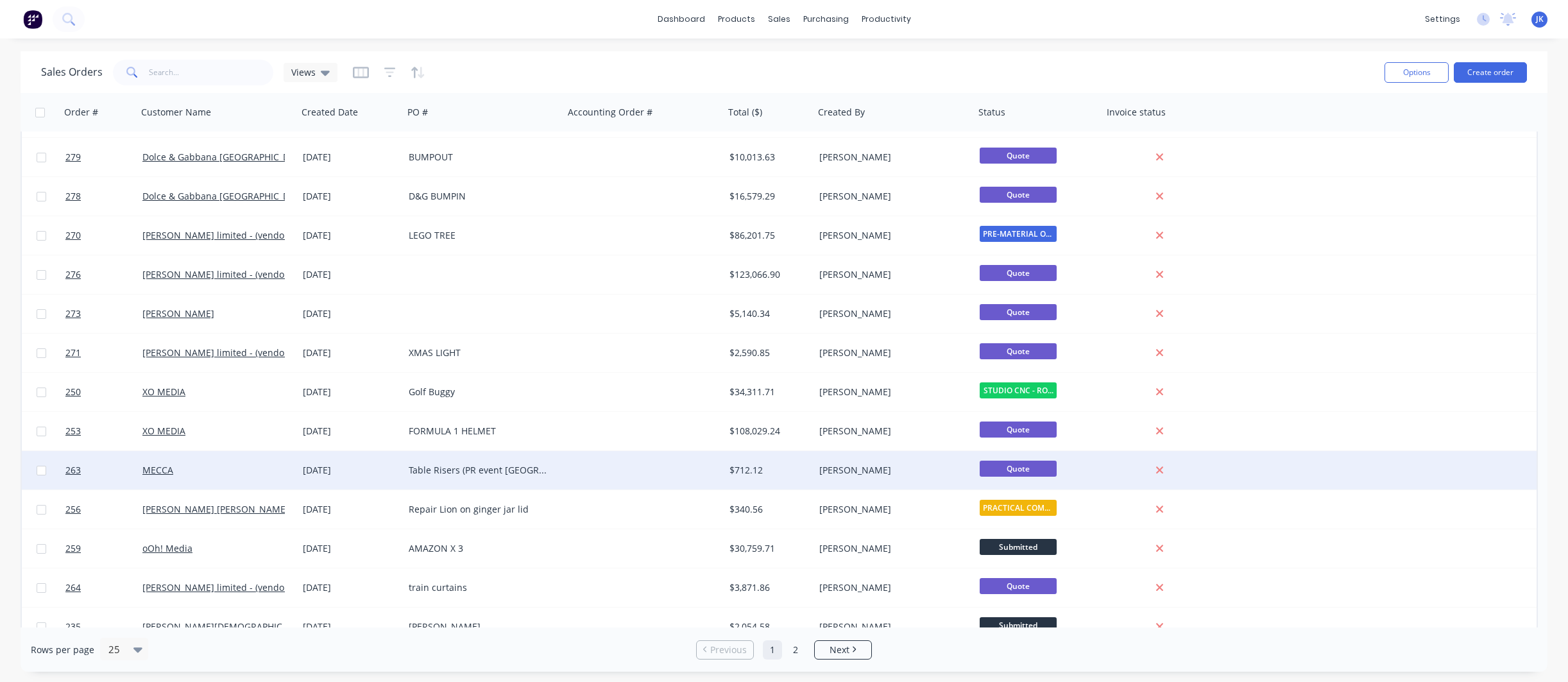
click at [435, 469] on div "Table Risers (PR event [GEOGRAPHIC_DATA])" at bounding box center [479, 470] width 142 height 12
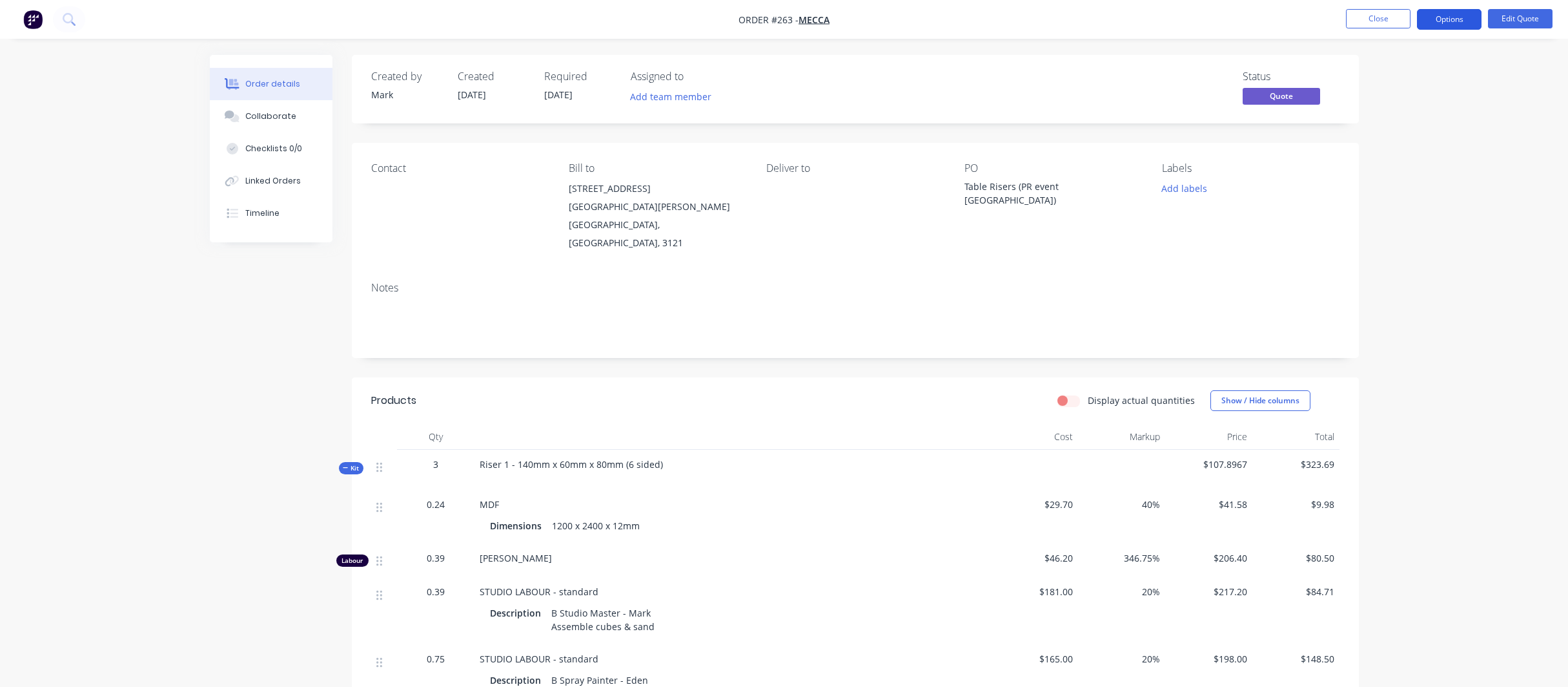
click at [1440, 17] on button "Options" at bounding box center [1449, 19] width 64 height 21
click at [1386, 156] on div "Convert to Order" at bounding box center [1411, 156] width 119 height 19
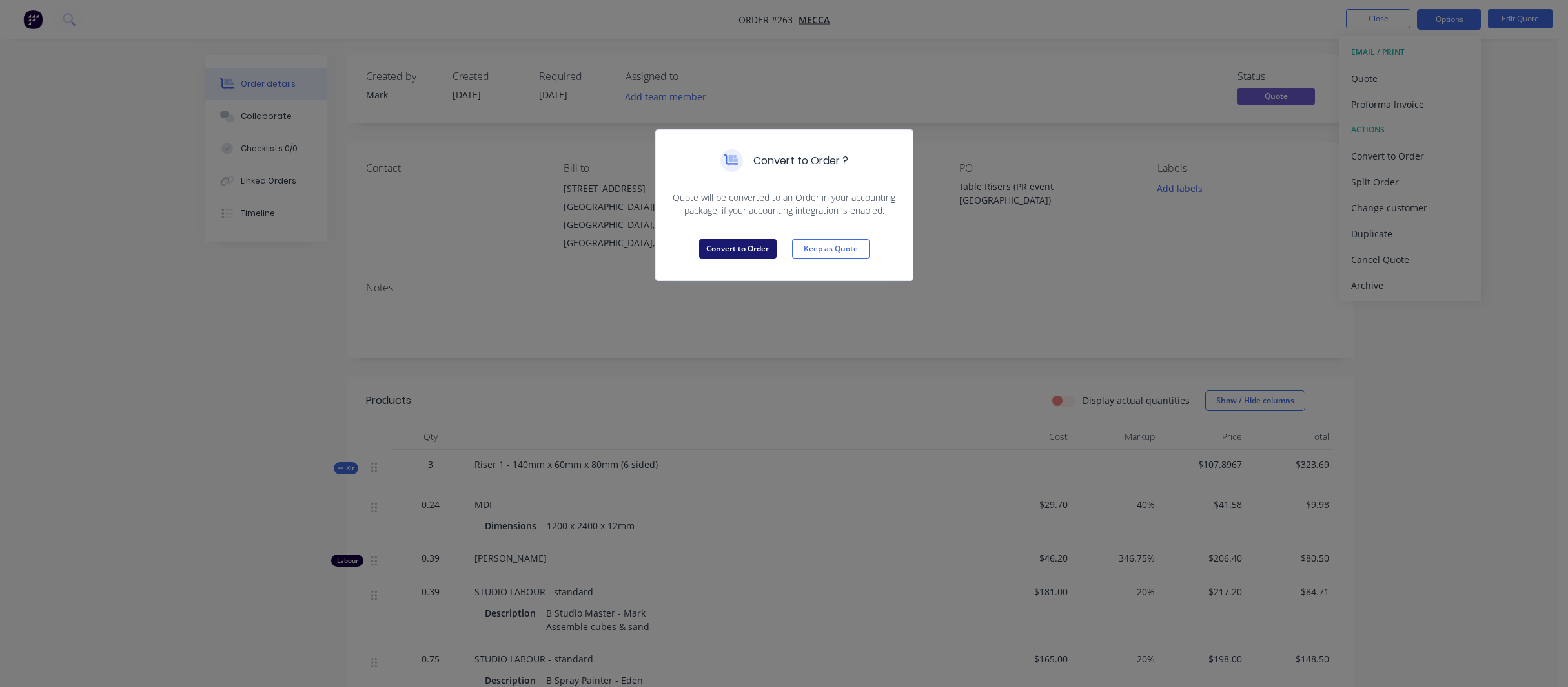
click at [752, 246] on button "Convert to Order" at bounding box center [737, 249] width 78 height 19
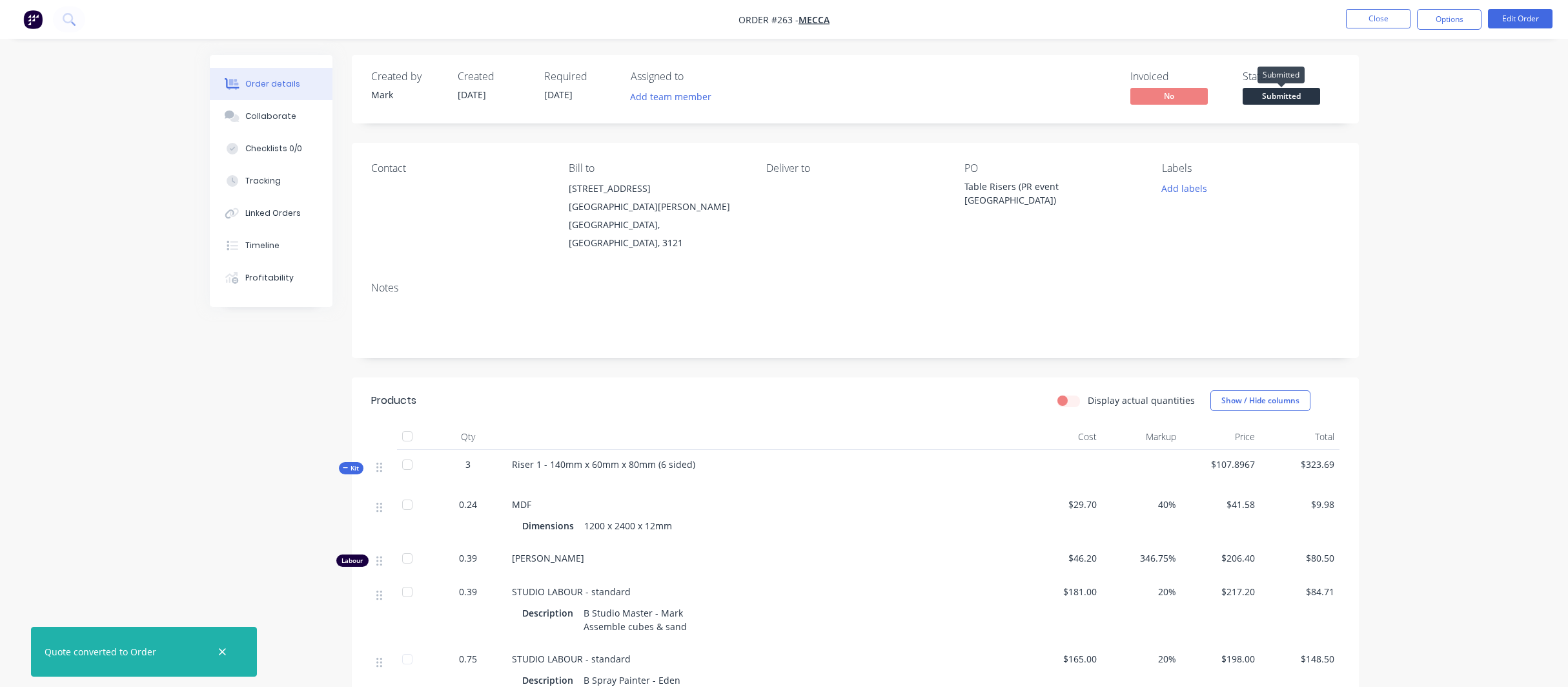
click at [1276, 98] on span "Submitted" at bounding box center [1281, 96] width 78 height 16
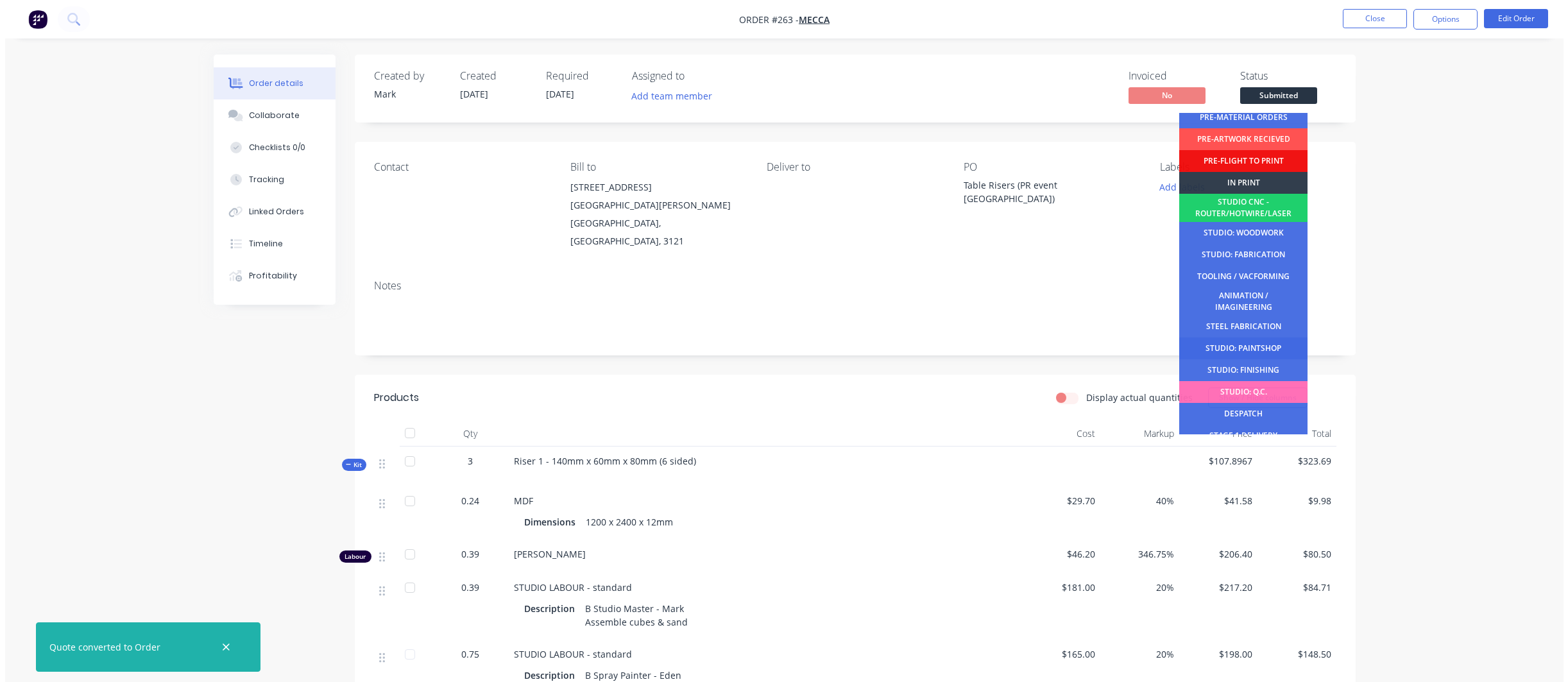
scroll to position [88, 0]
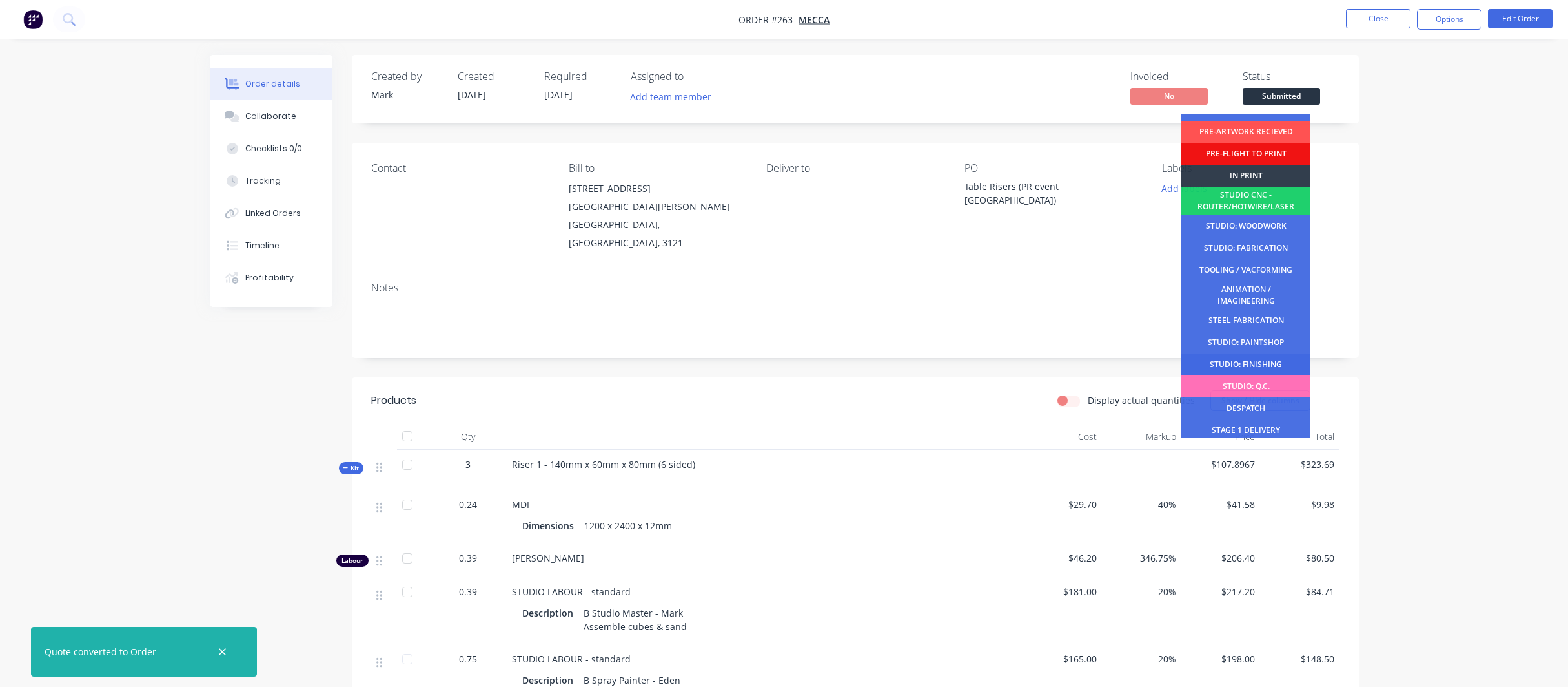
click at [1248, 354] on div "STUDIO: FINISHING" at bounding box center [1246, 364] width 129 height 22
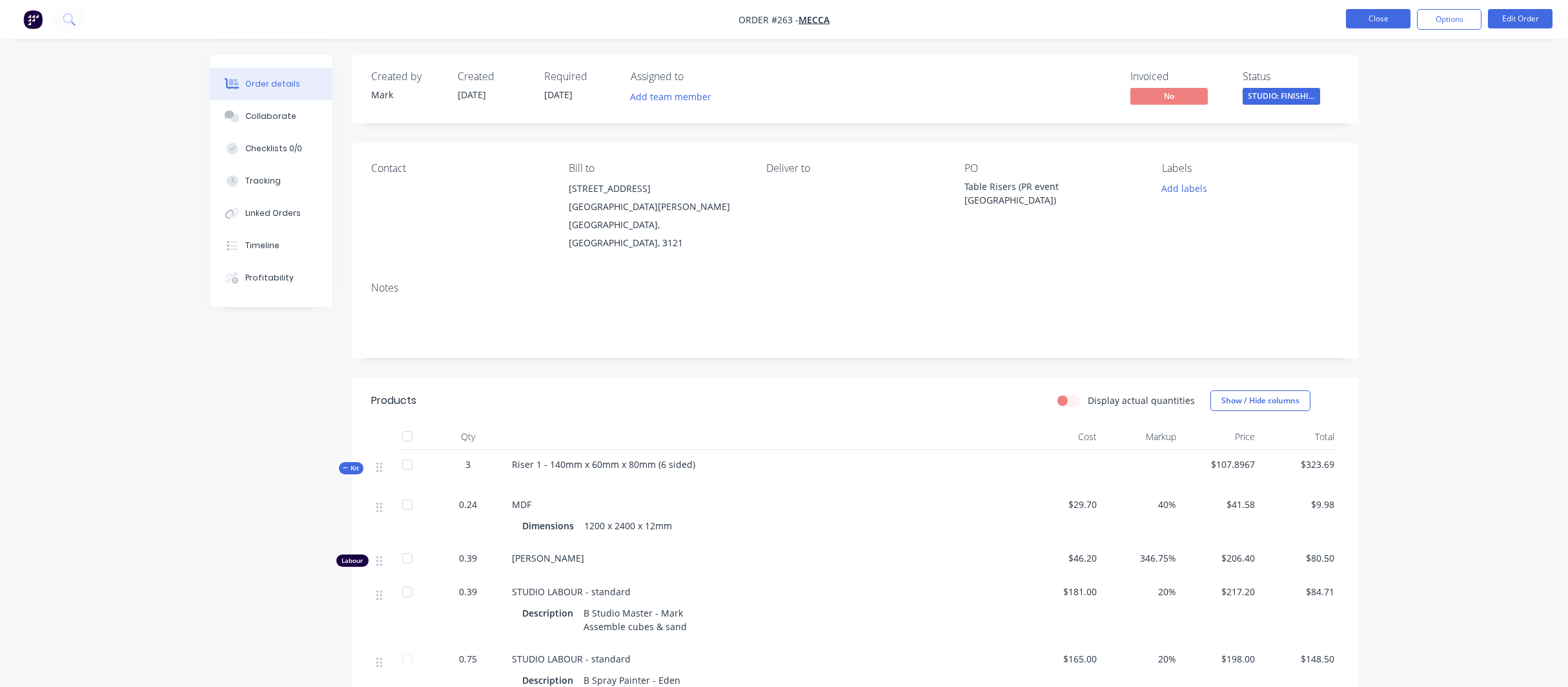
click at [1390, 13] on button "Close" at bounding box center [1378, 18] width 64 height 19
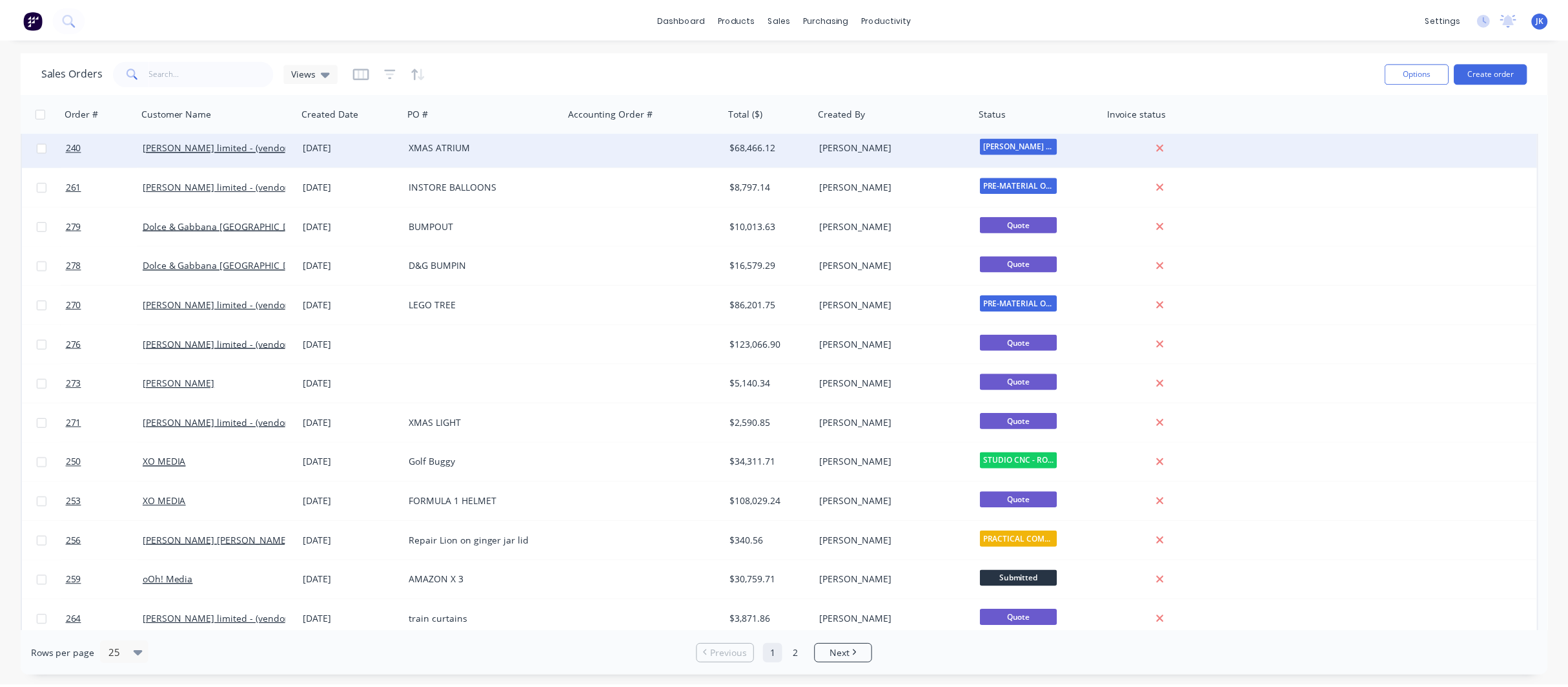
scroll to position [415, 0]
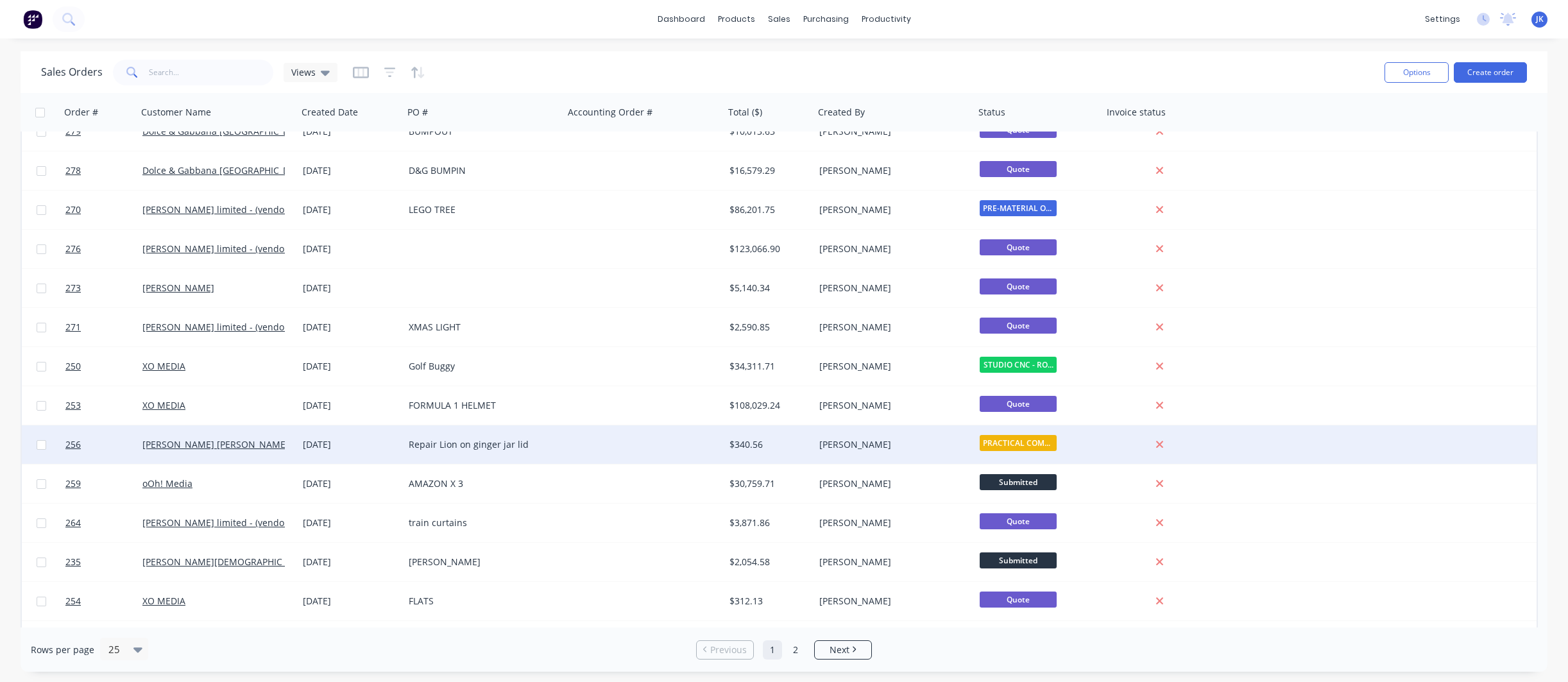
click at [312, 439] on div "[DATE]" at bounding box center [351, 444] width 95 height 12
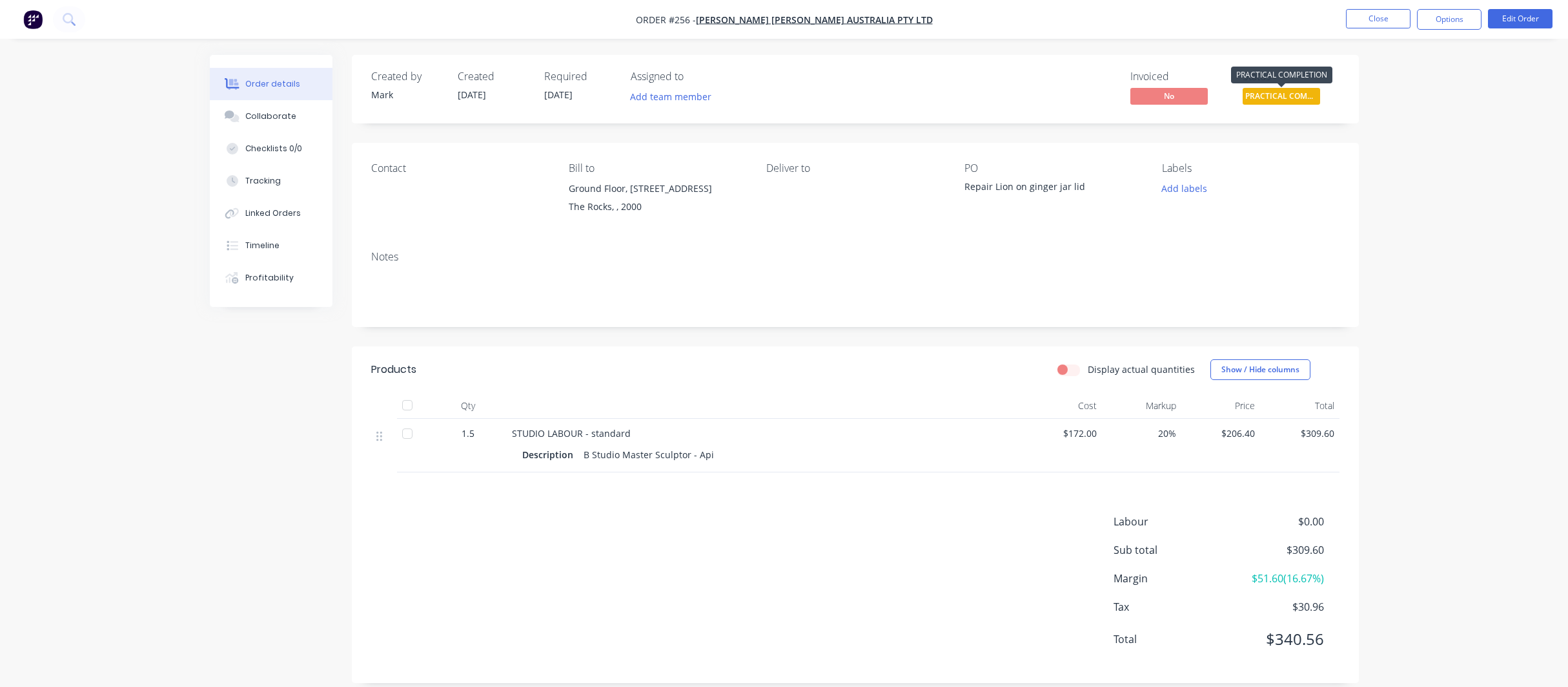
click at [1281, 94] on span "PRACTICAL COMPL..." at bounding box center [1281, 96] width 78 height 16
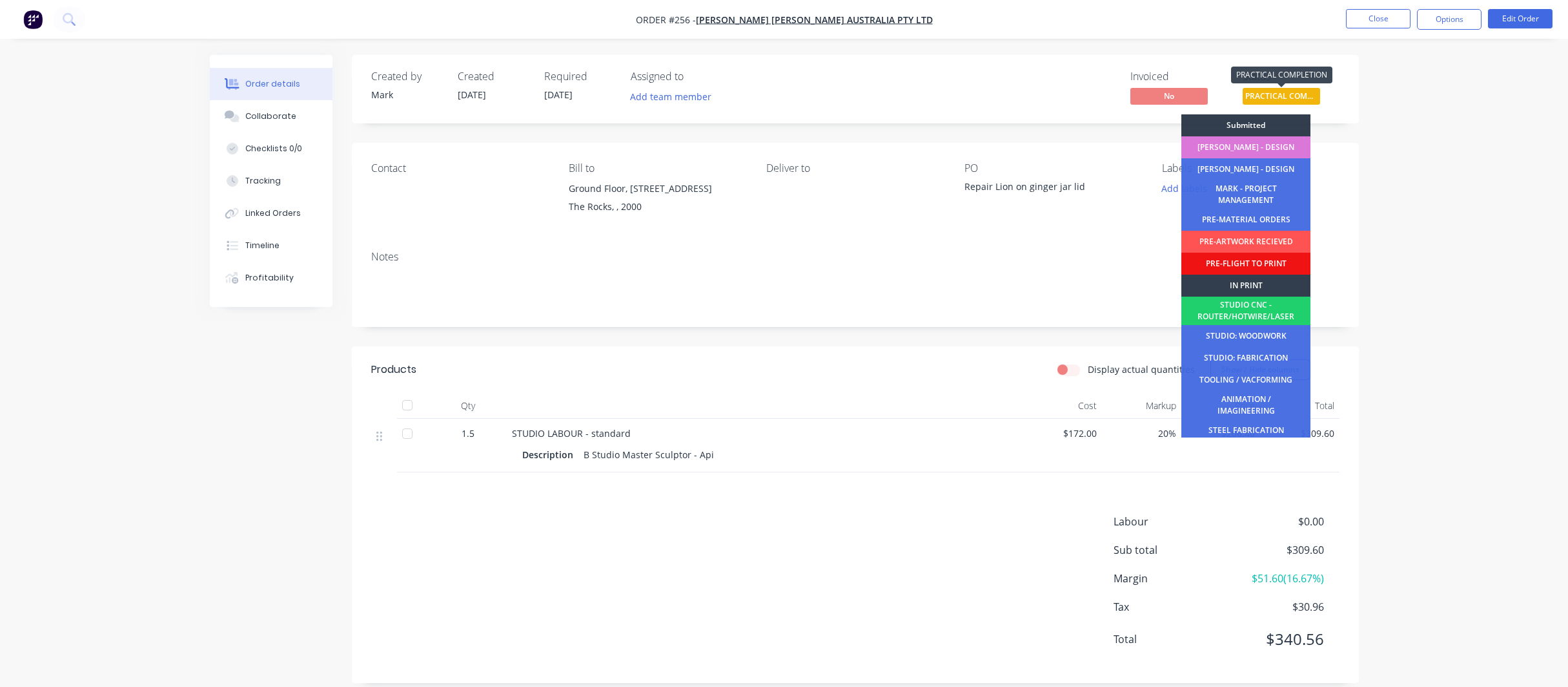
click at [1279, 96] on span "PRACTICAL COMPL..." at bounding box center [1281, 96] width 78 height 16
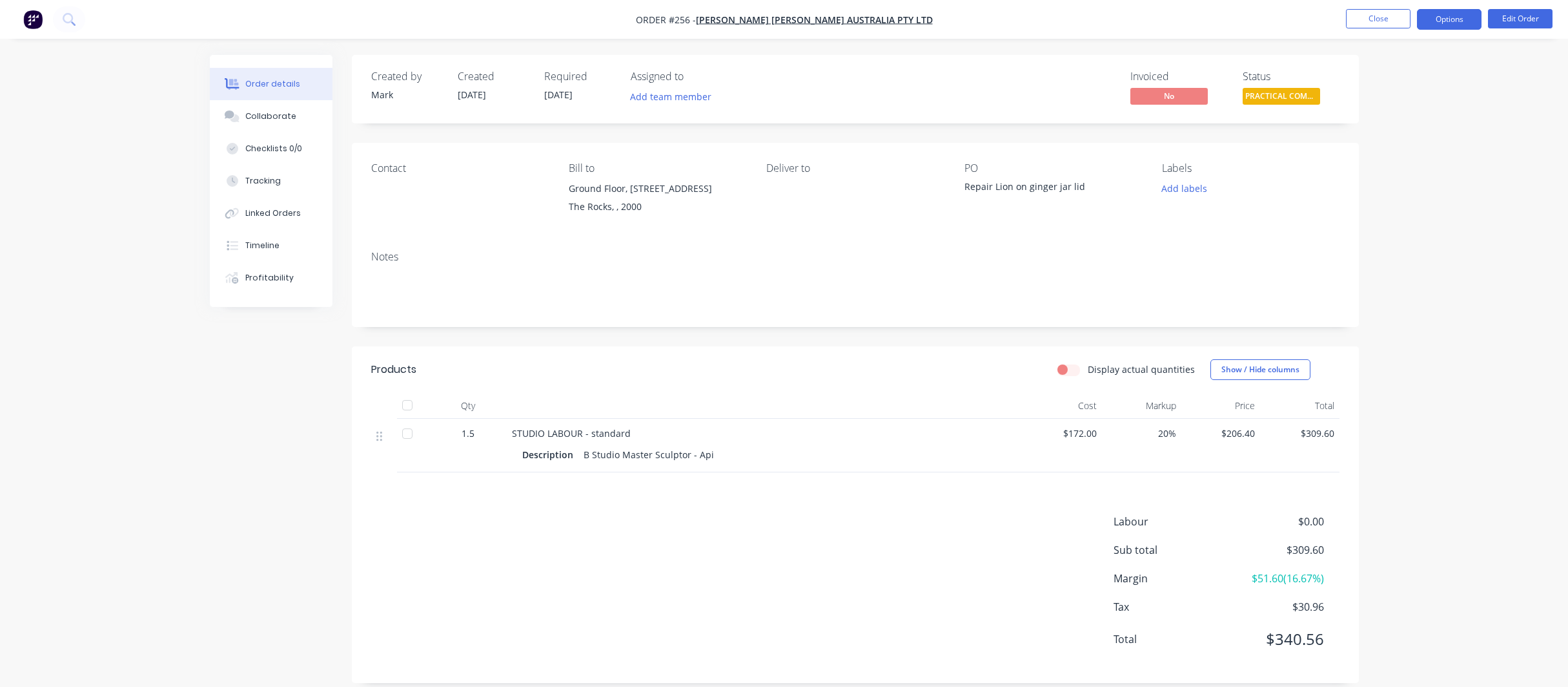
click at [1452, 18] on button "Options" at bounding box center [1449, 19] width 64 height 21
click at [1384, 343] on div "Archive" at bounding box center [1411, 344] width 119 height 19
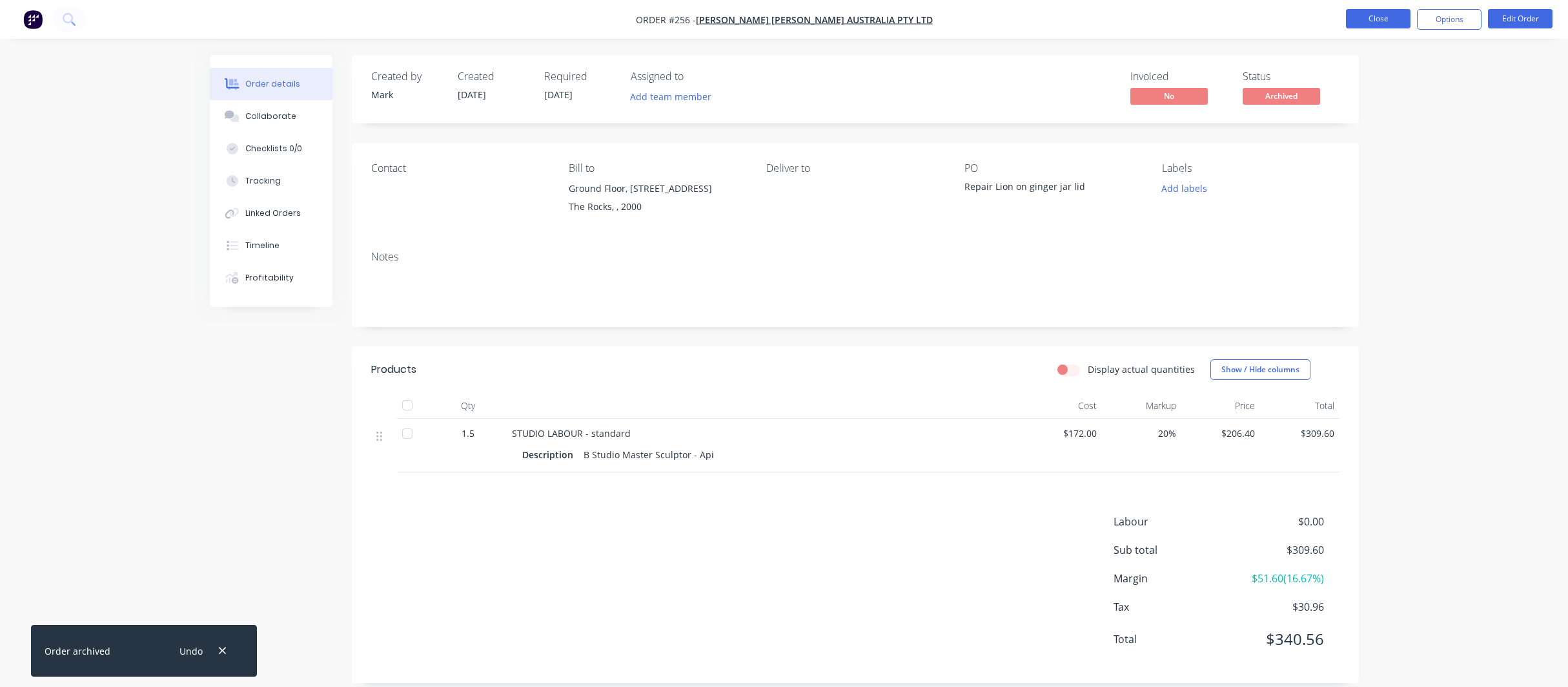
click at [1384, 21] on button "Close" at bounding box center [1378, 18] width 64 height 19
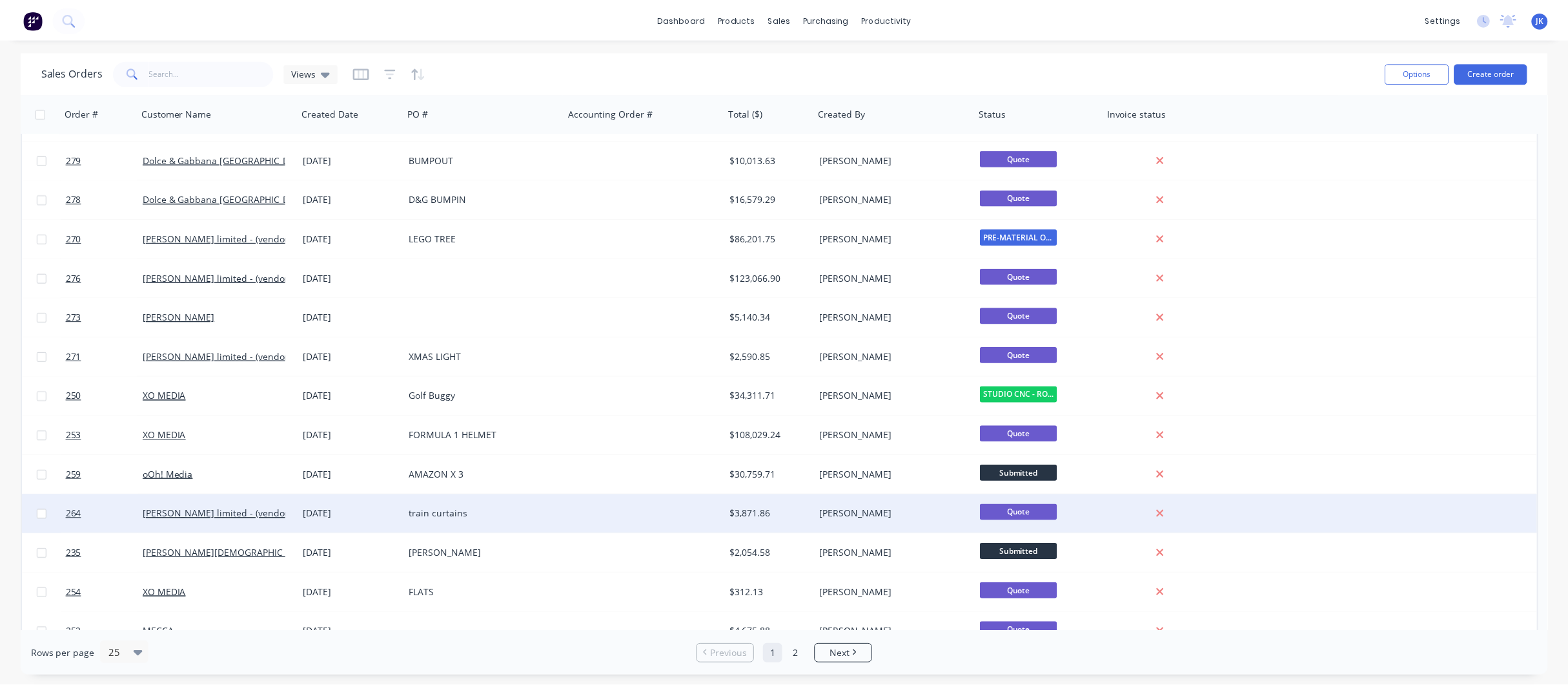
scroll to position [486, 0]
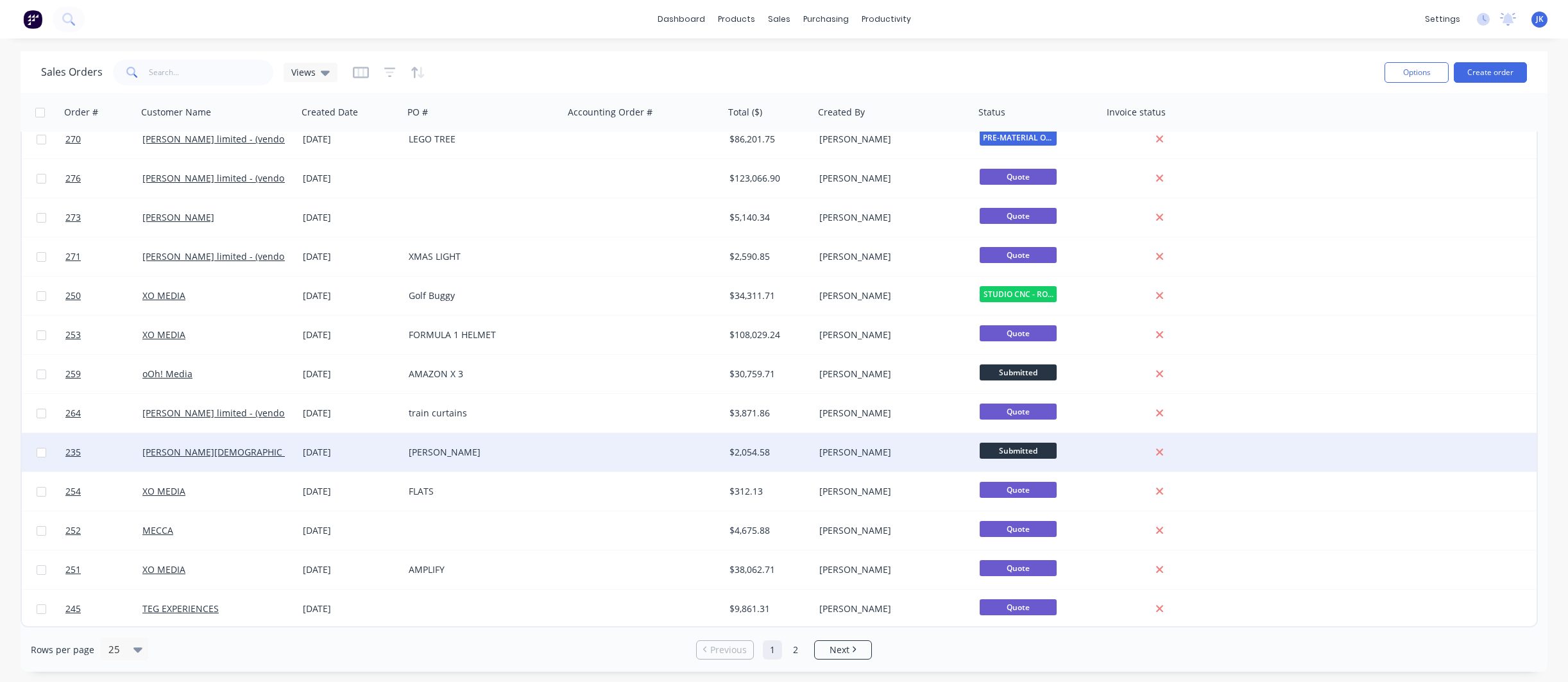
click at [400, 451] on div "[DATE]" at bounding box center [350, 451] width 106 height 38
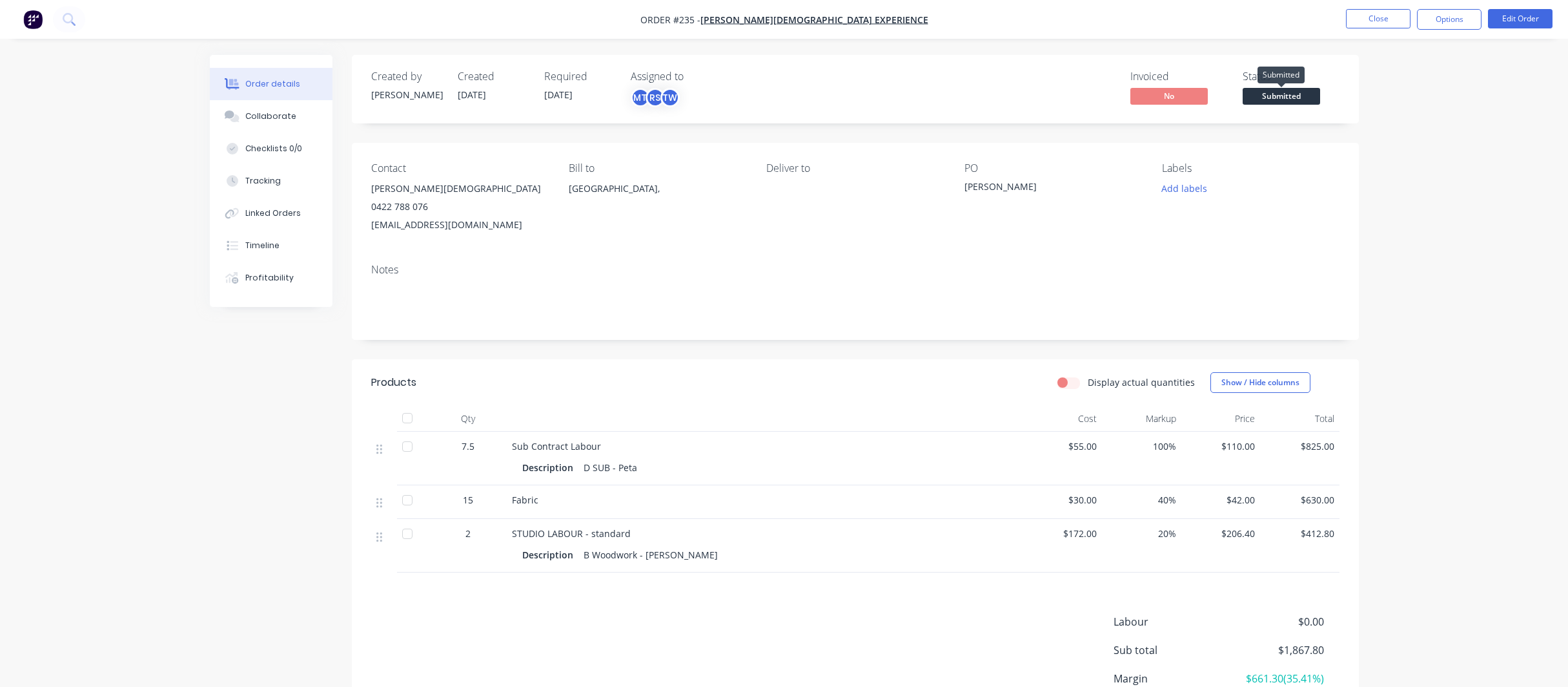
click at [1281, 94] on span "Submitted" at bounding box center [1281, 96] width 78 height 16
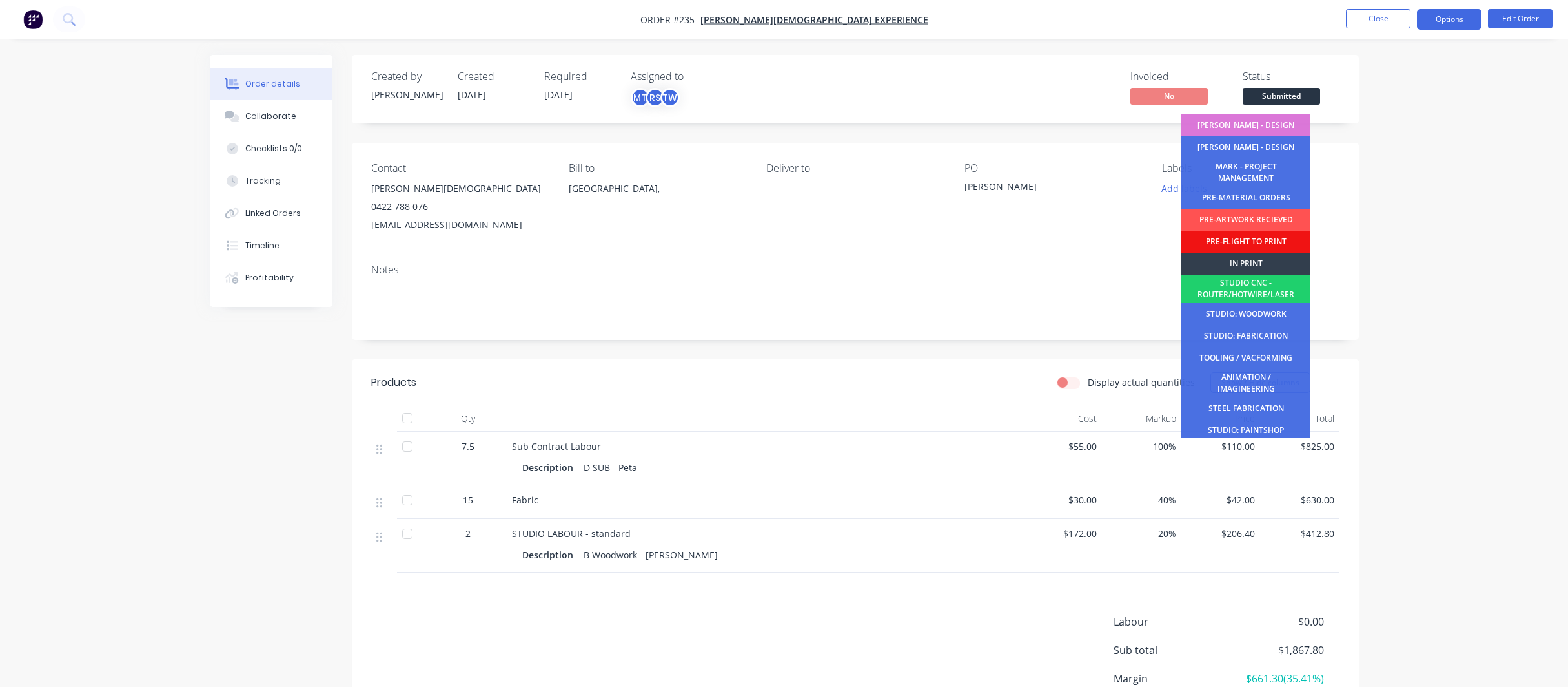
click at [1461, 17] on button "Options" at bounding box center [1449, 19] width 64 height 21
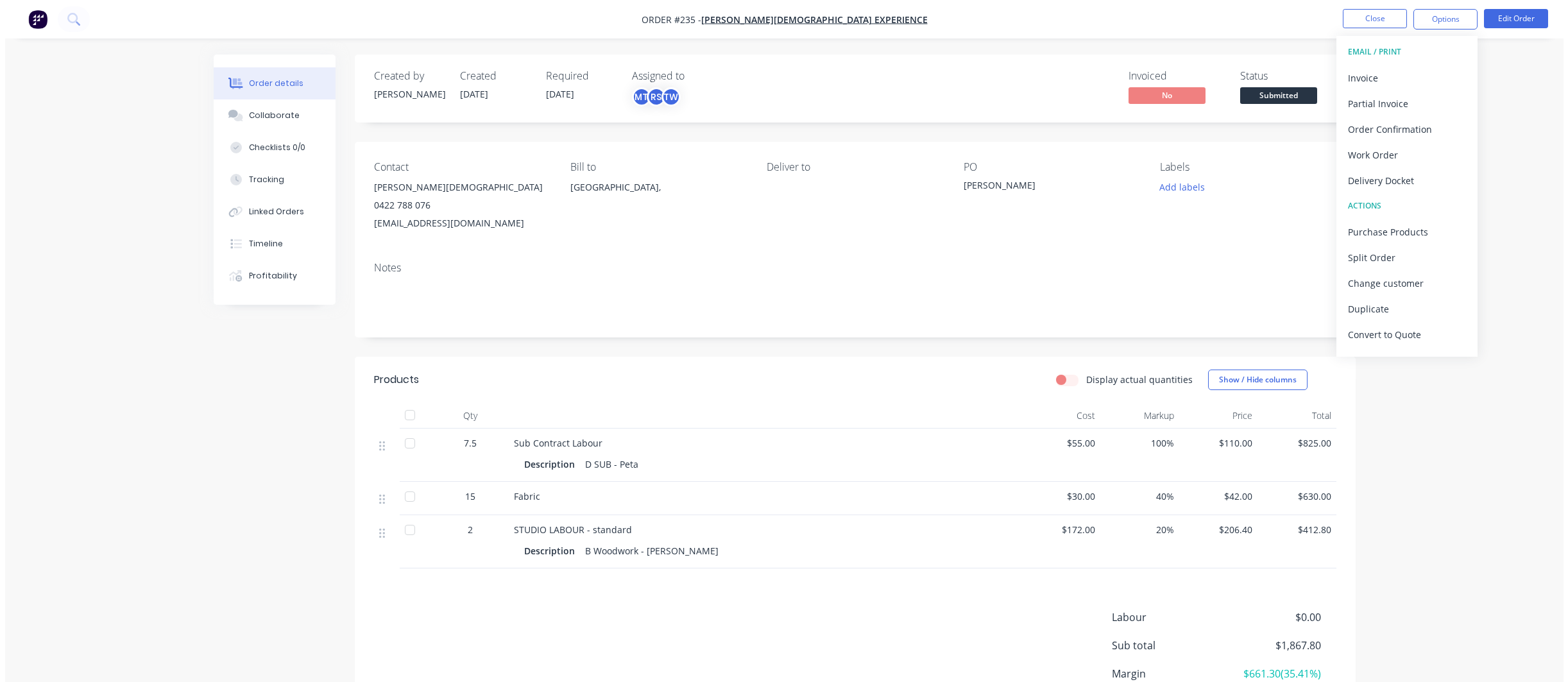
scroll to position [19, 0]
click at [1366, 340] on div "Archive" at bounding box center [1402, 341] width 118 height 19
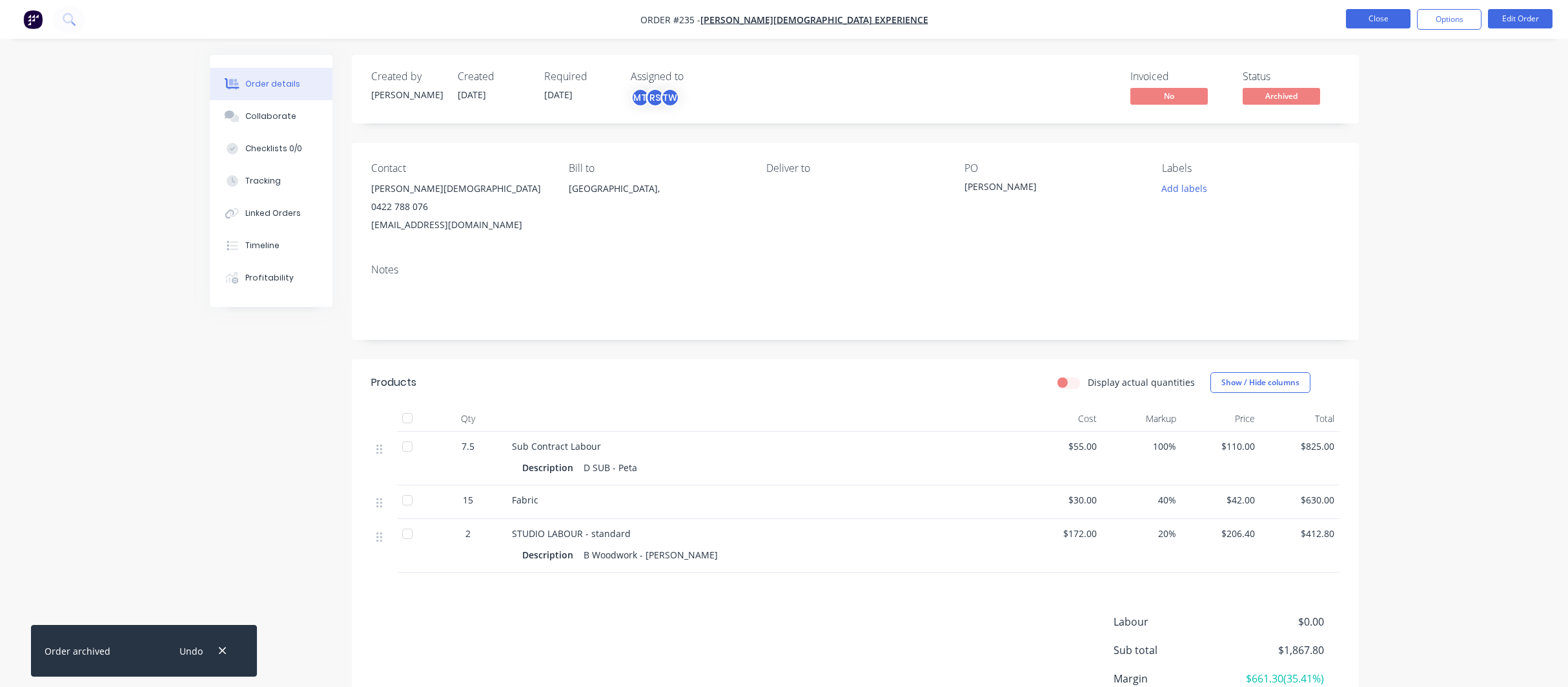
click at [1368, 17] on button "Close" at bounding box center [1378, 18] width 64 height 19
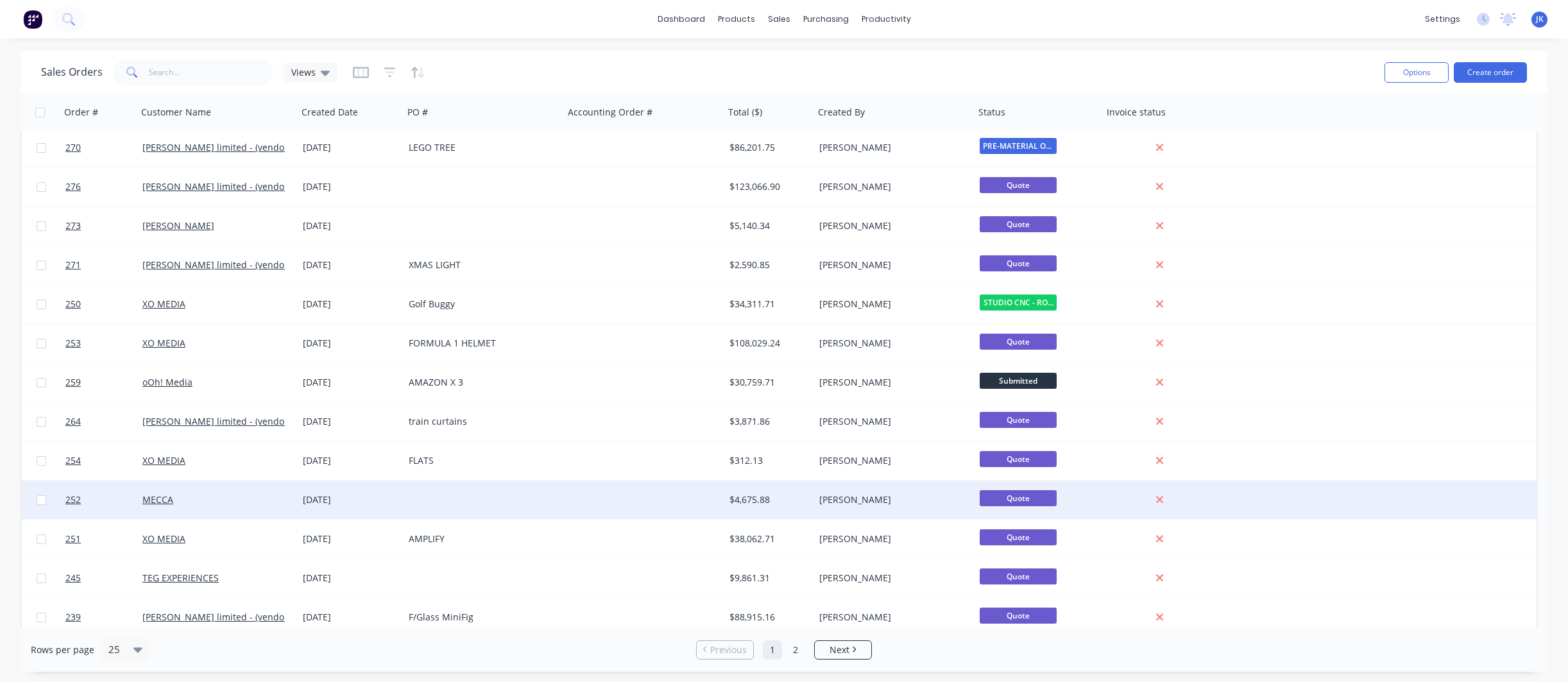
scroll to position [482, 0]
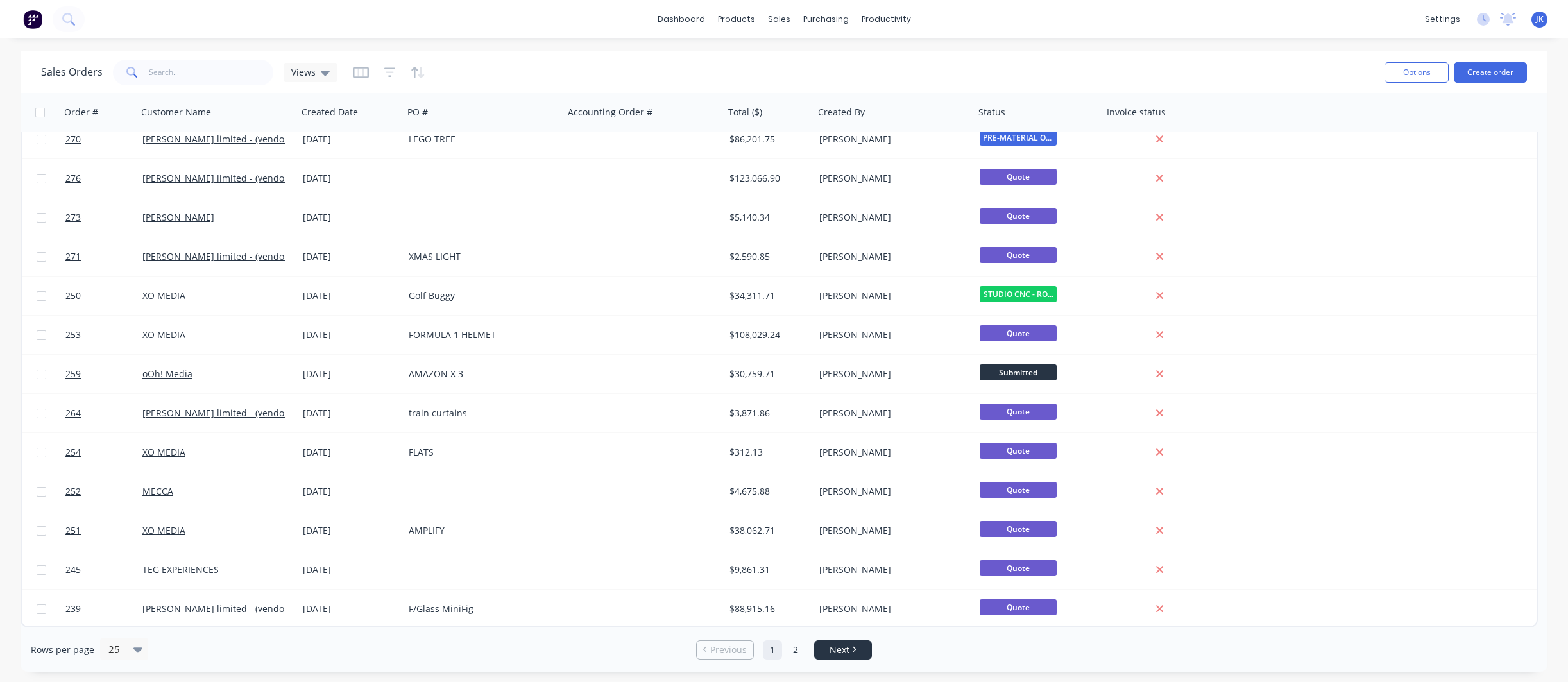
click at [836, 647] on span "Next" at bounding box center [839, 649] width 20 height 12
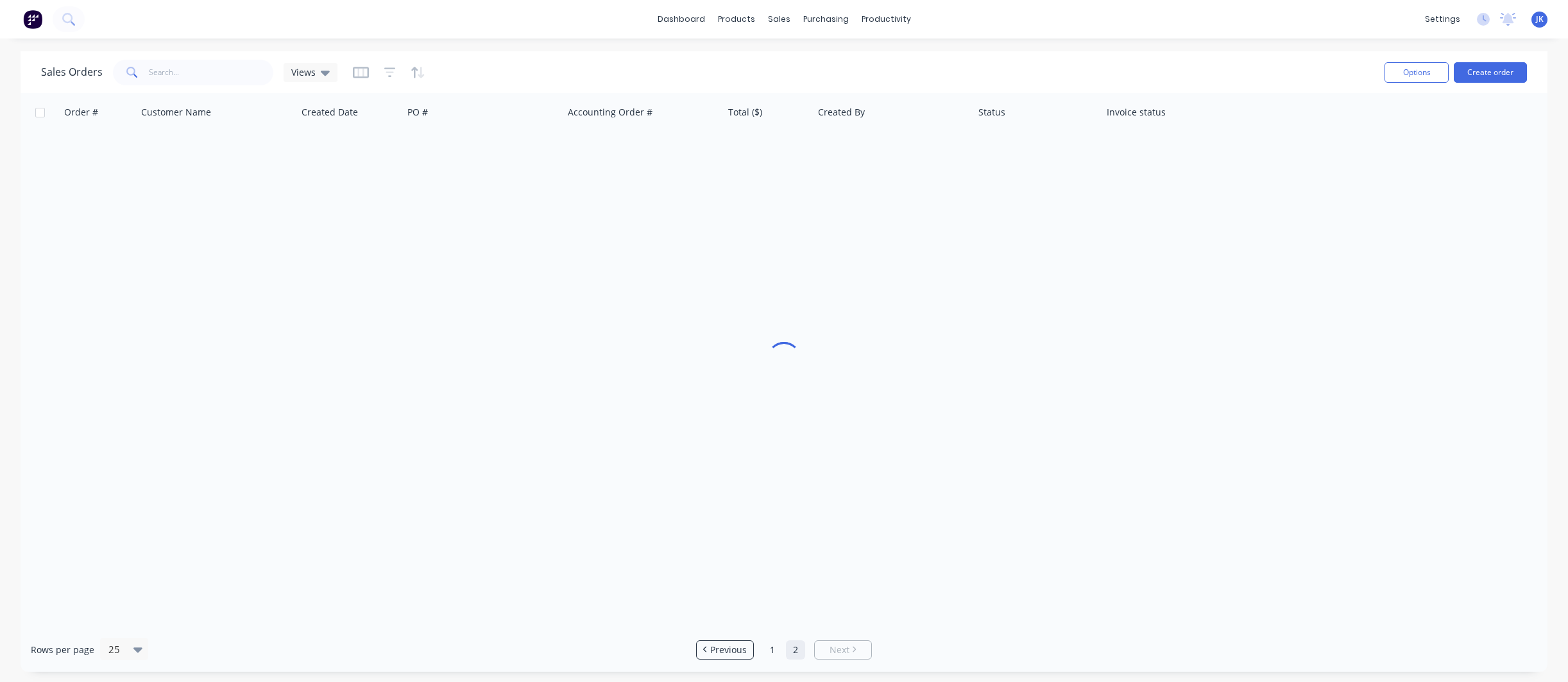
scroll to position [0, 0]
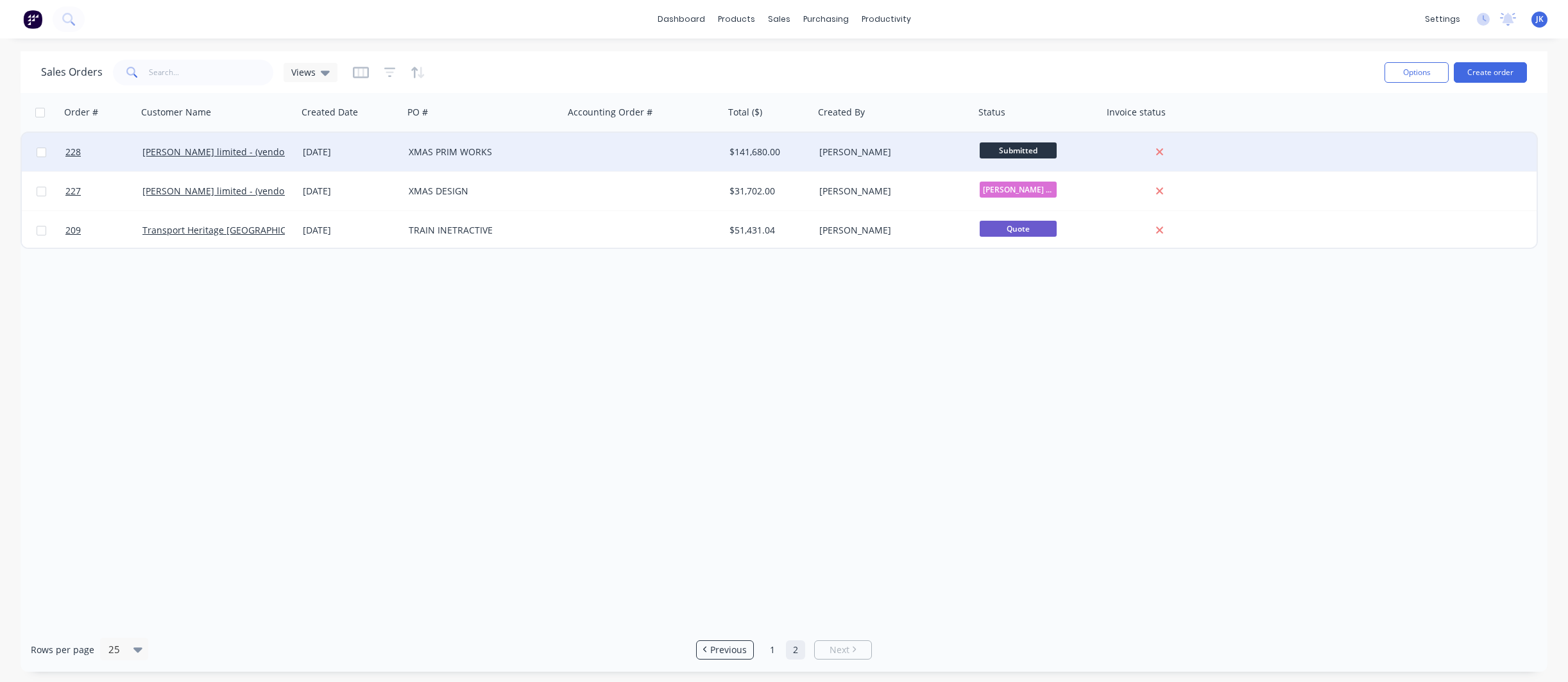
click at [443, 152] on div "XMAS PRIM WORKS" at bounding box center [479, 151] width 142 height 12
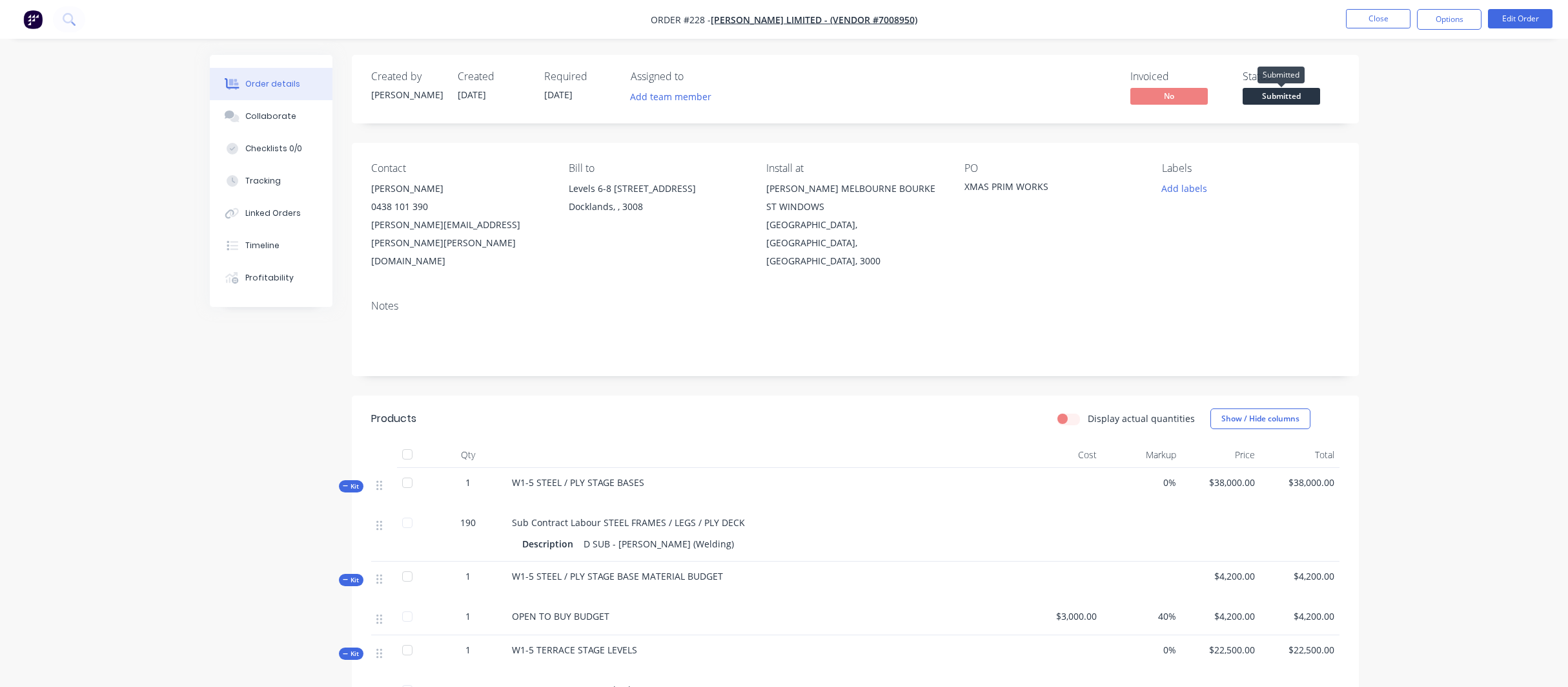
click at [1281, 94] on span "Submitted" at bounding box center [1281, 96] width 78 height 16
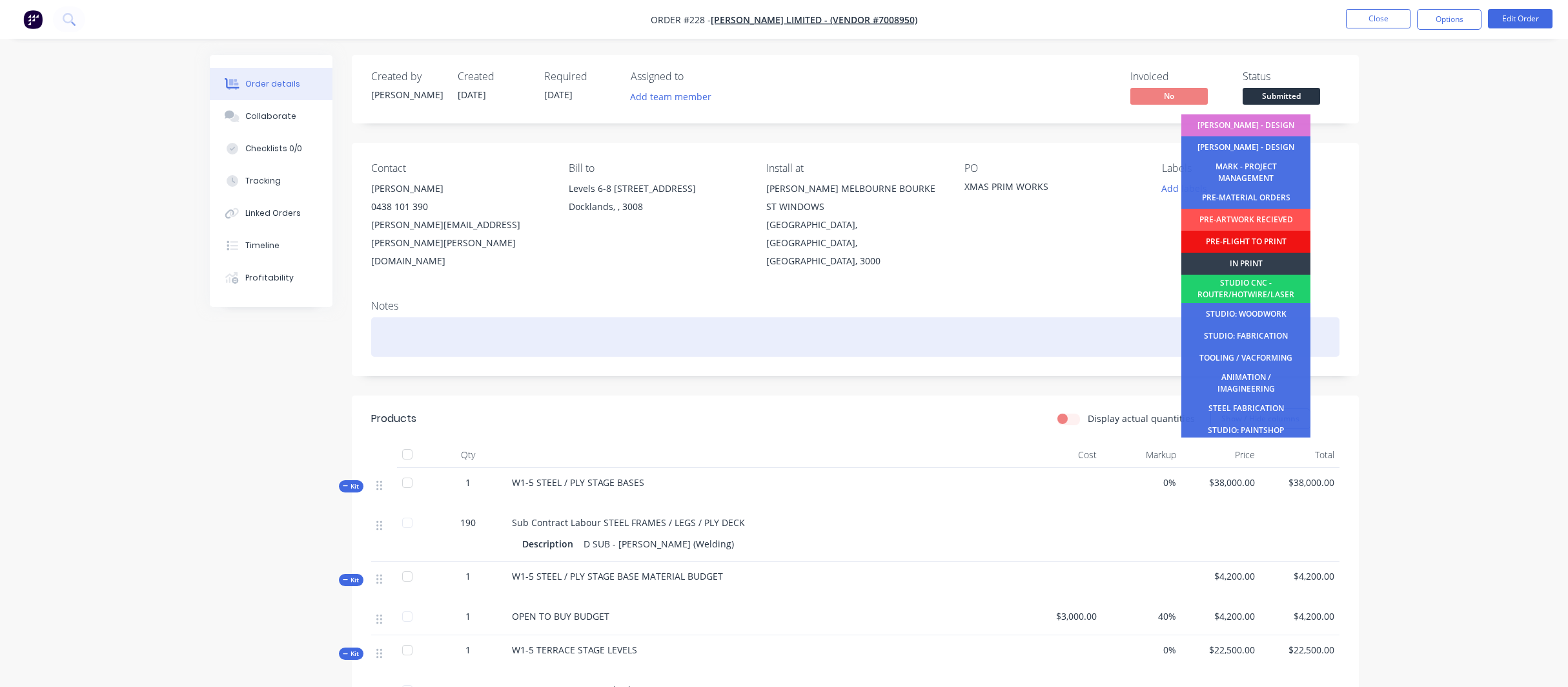
click at [1237, 312] on div "STUDIO: WOODWORK" at bounding box center [1246, 314] width 129 height 22
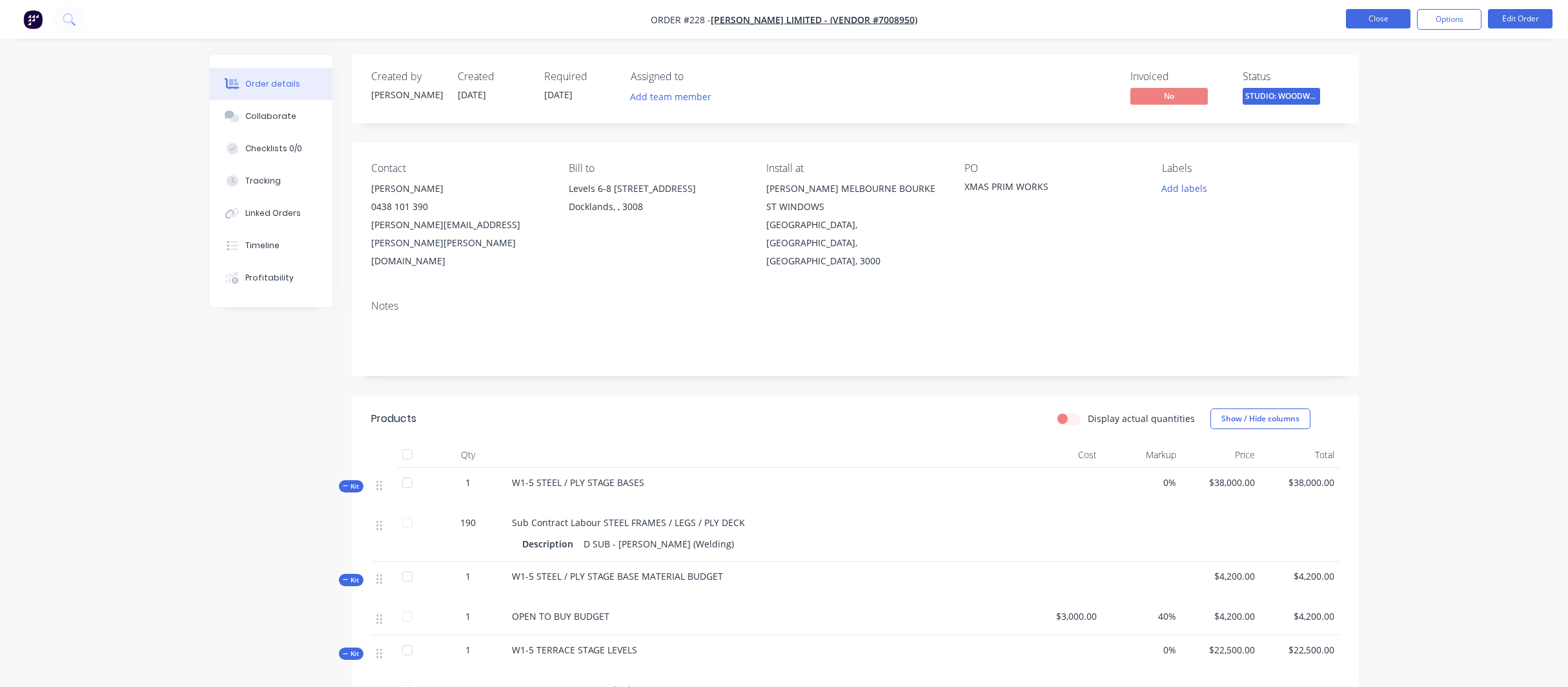
click at [1385, 16] on button "Close" at bounding box center [1378, 18] width 64 height 19
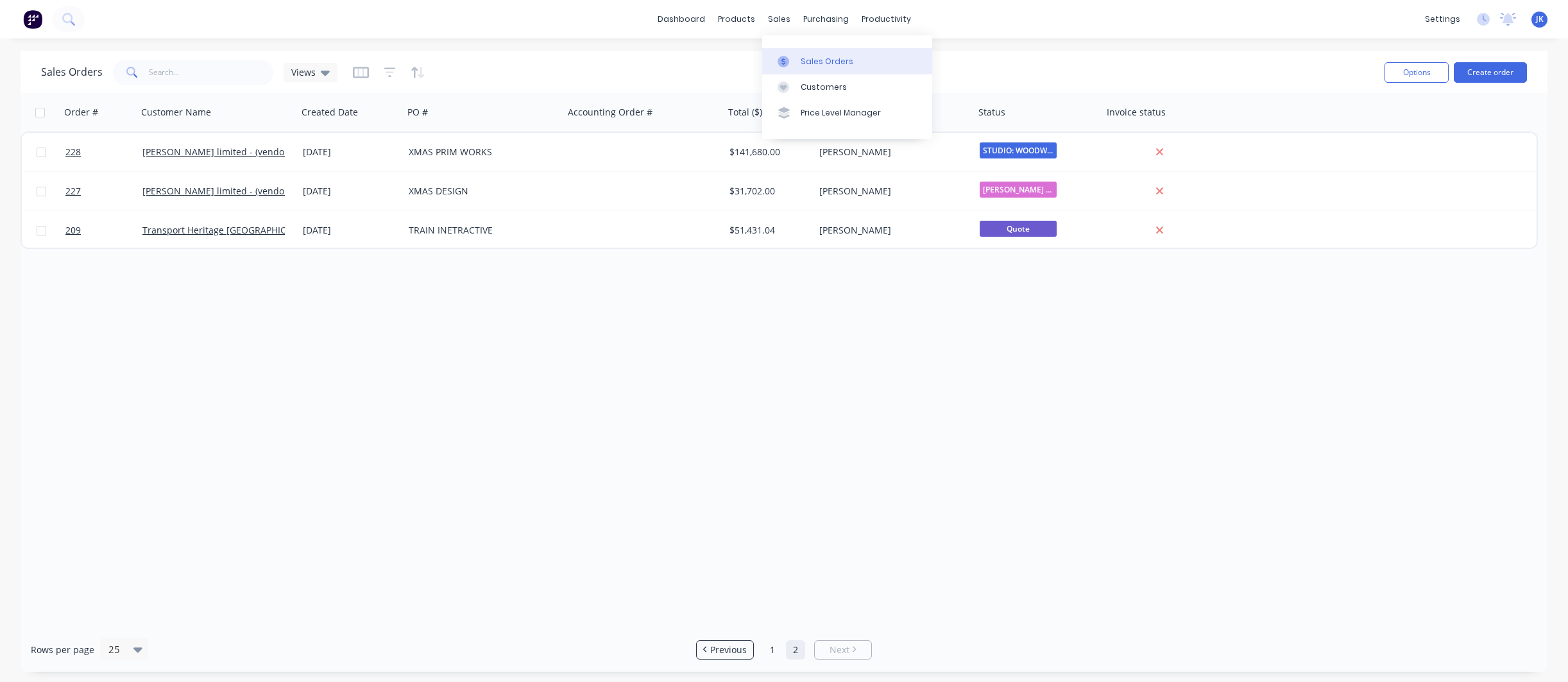
click at [812, 63] on div "Sales Orders" at bounding box center [826, 62] width 52 height 11
click at [811, 60] on div "Sales Orders" at bounding box center [826, 62] width 52 height 11
click at [724, 644] on span "Previous" at bounding box center [728, 649] width 36 height 12
